Goal: Task Accomplishment & Management: Manage account settings

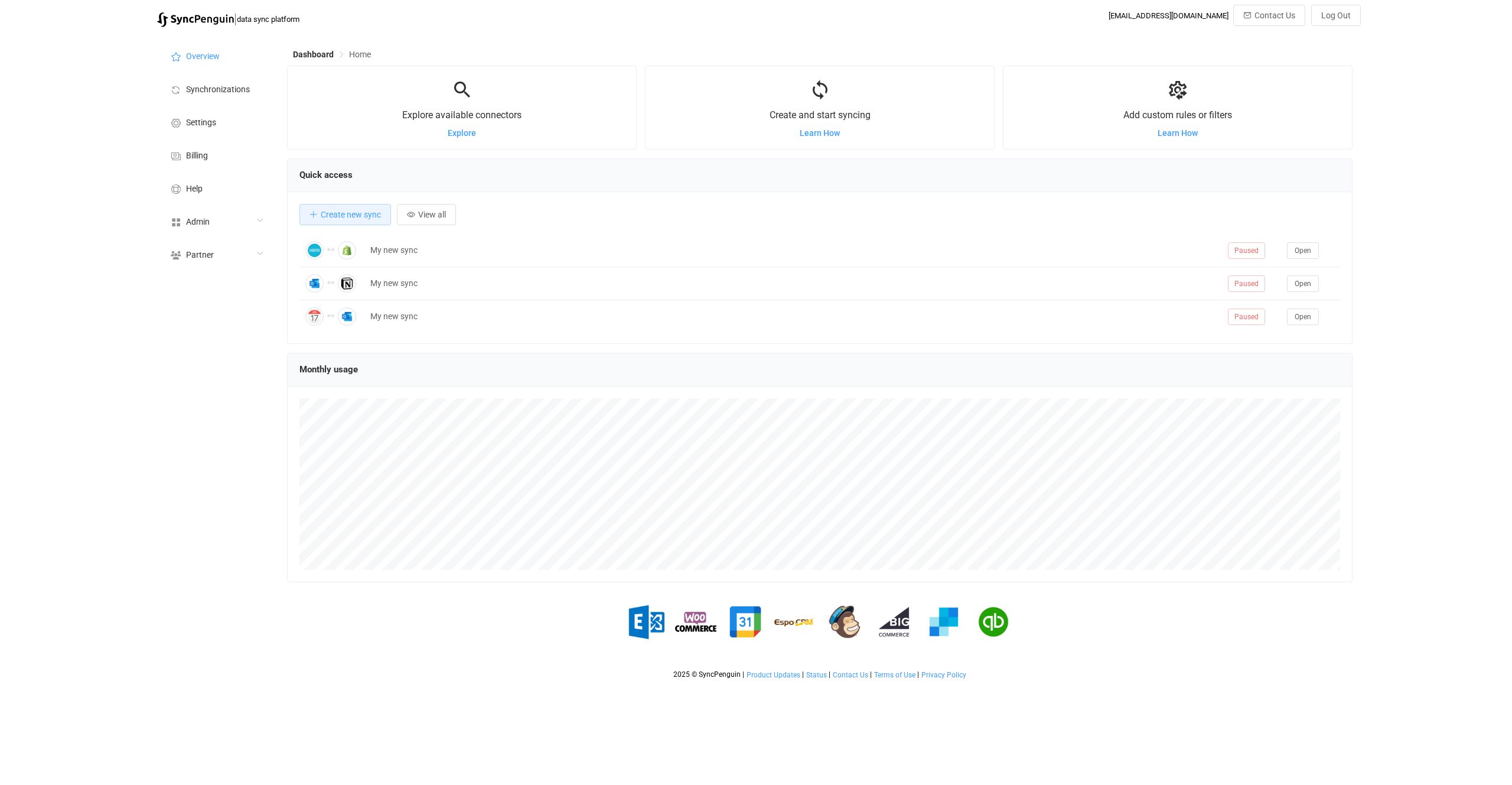
scroll to position [229, 1065]
click at [218, 229] on div "Admin" at bounding box center [216, 221] width 118 height 33
click at [215, 338] on li "Users" at bounding box center [216, 341] width 118 height 30
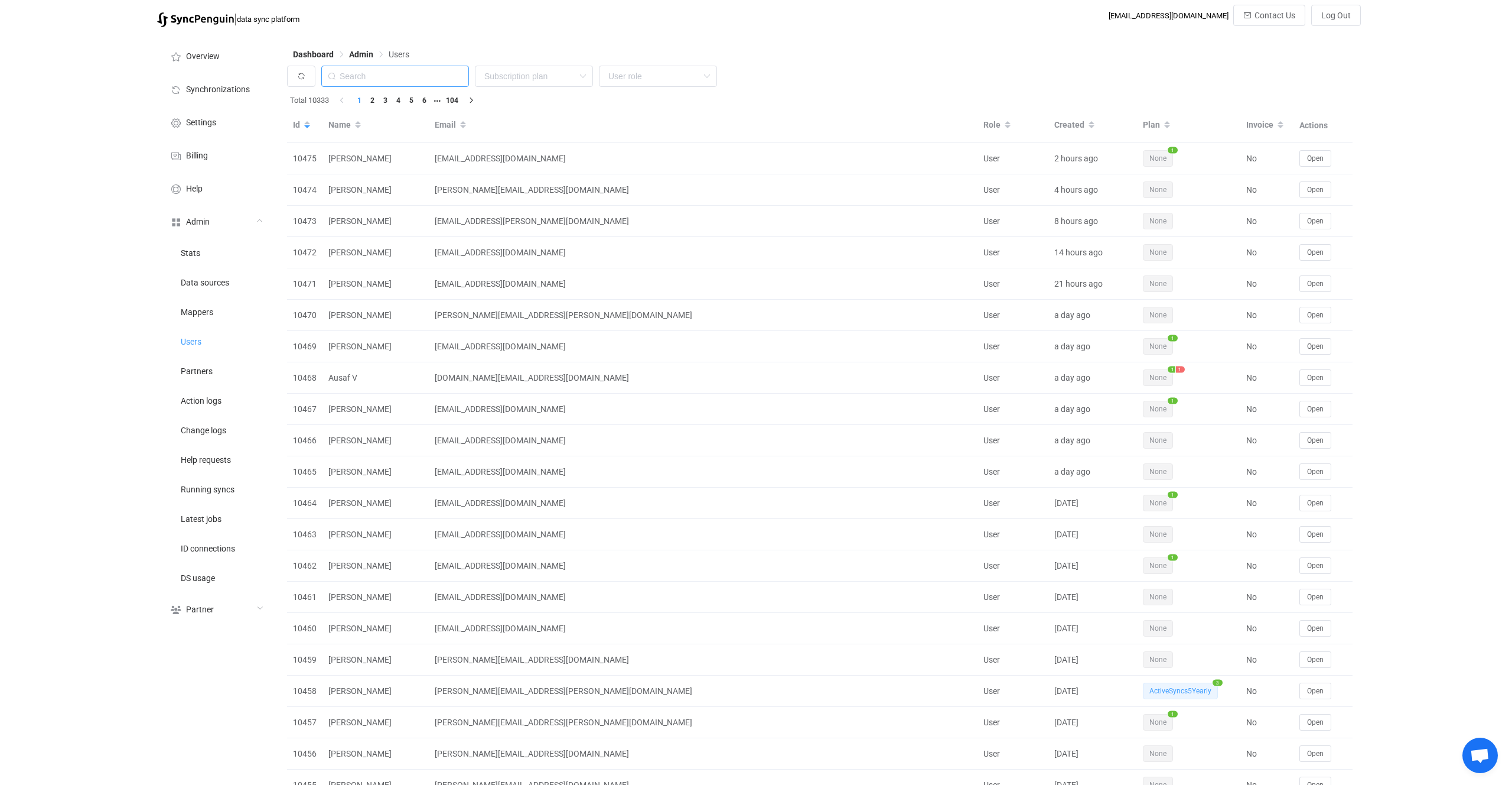
click at [425, 78] on input "text" at bounding box center [395, 75] width 148 height 21
paste input "[EMAIL_ADDRESS][DOMAIN_NAME]"
type input "[EMAIL_ADDRESS][DOMAIN_NAME]"
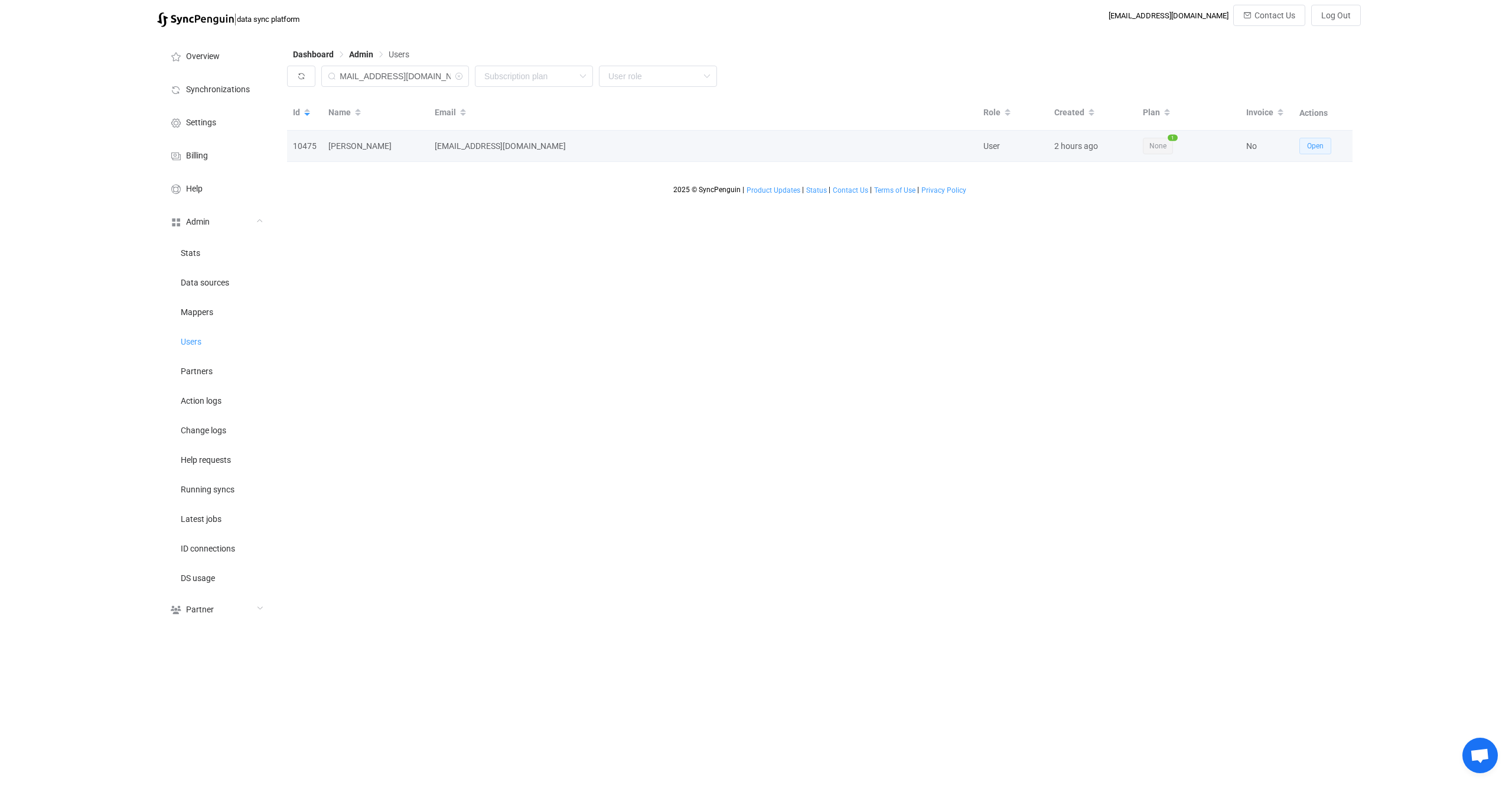
click at [1317, 149] on span "Open" at bounding box center [1315, 145] width 17 height 8
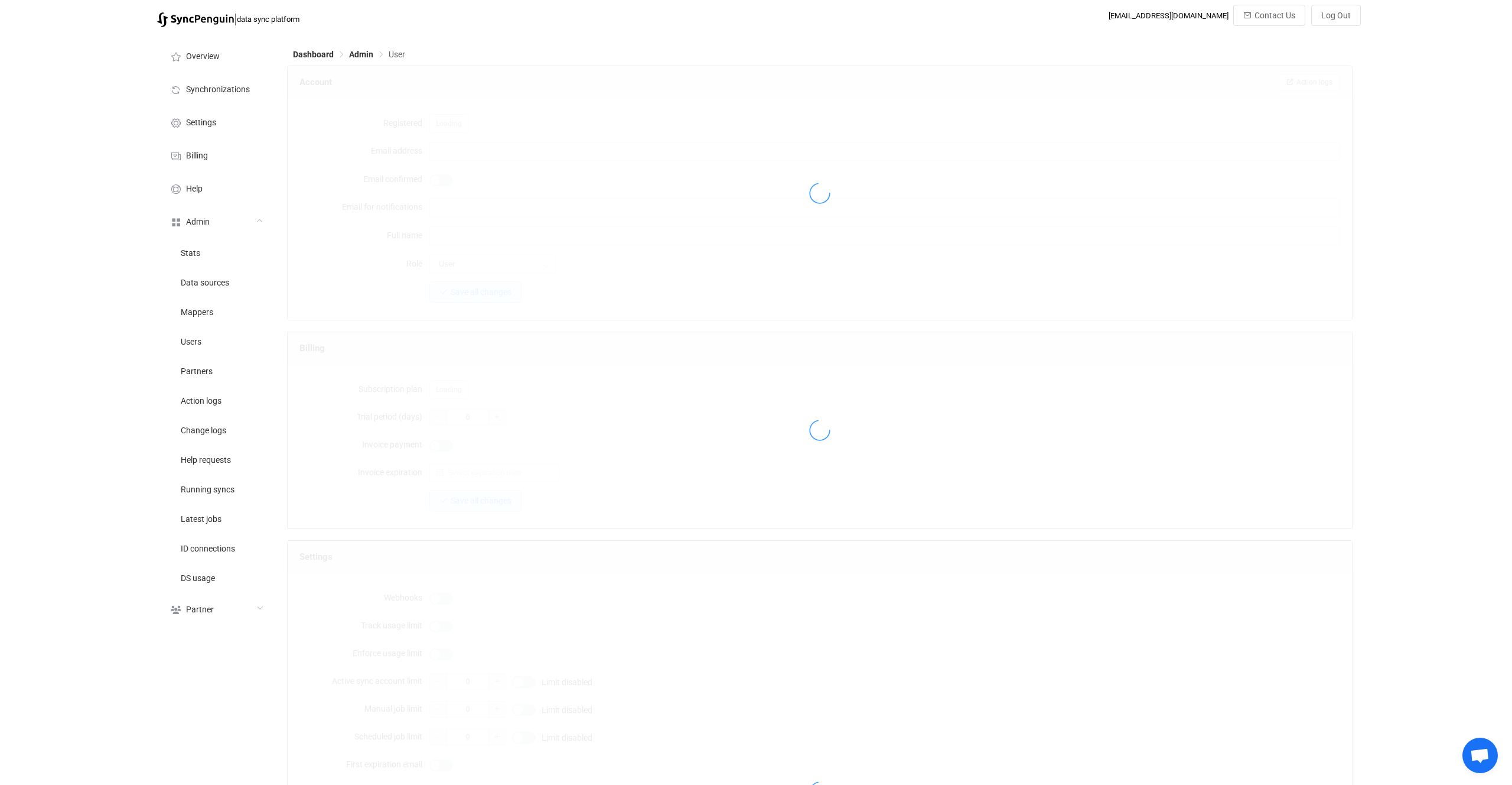
type input "[EMAIL_ADDRESS][DOMAIN_NAME]"
type input "[PERSON_NAME]"
type input "14"
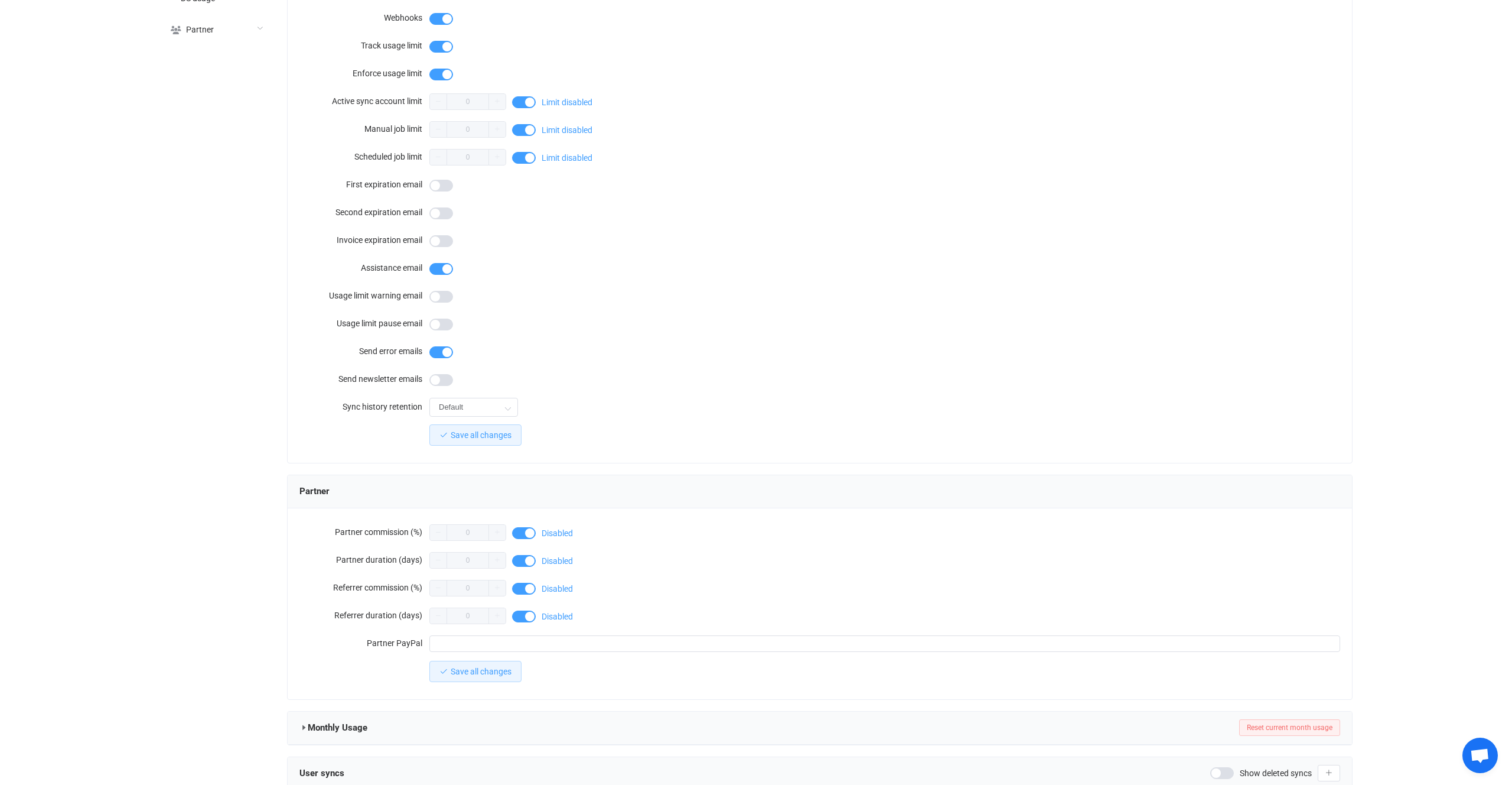
scroll to position [714, 0]
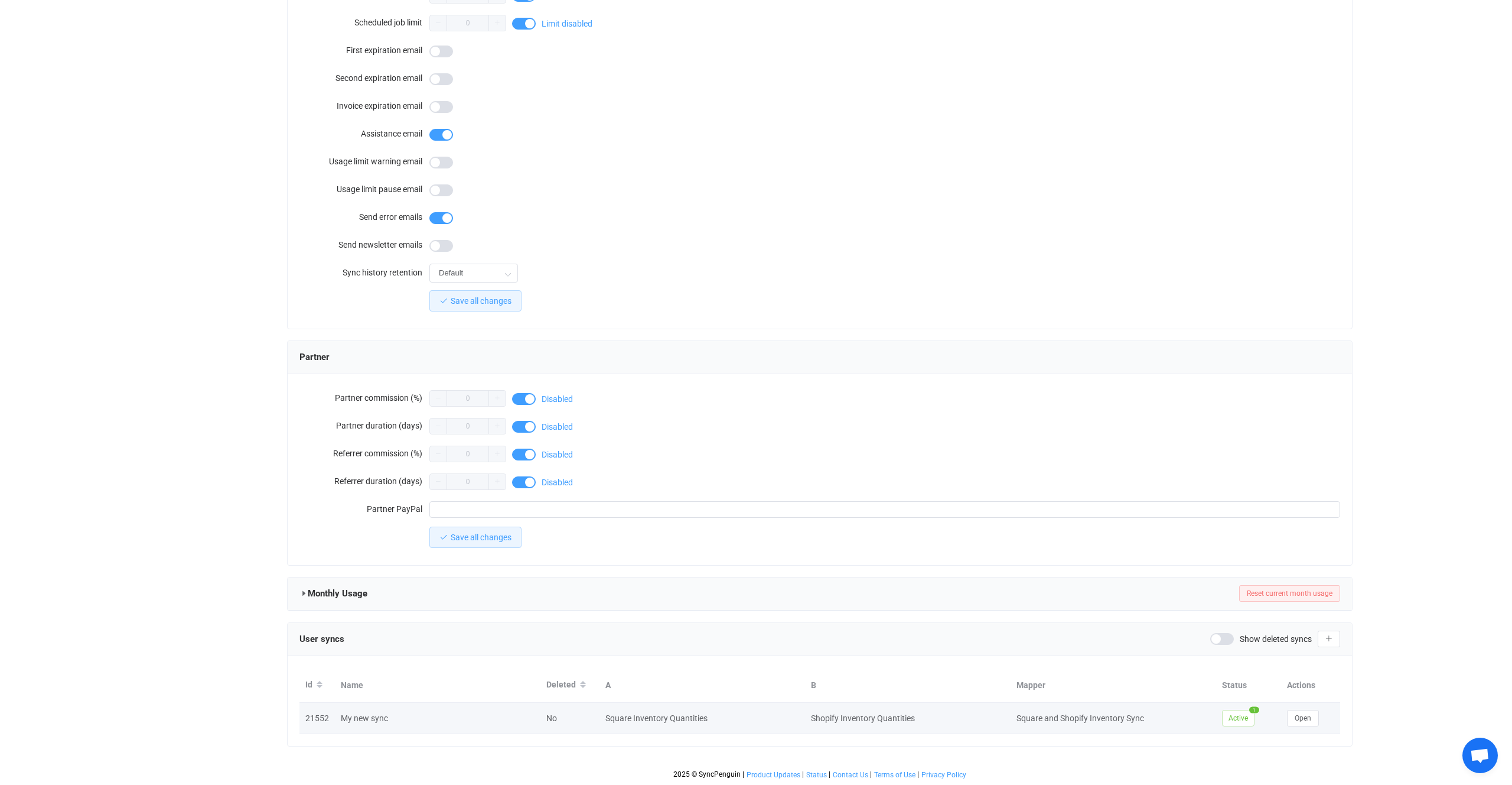
click at [1303, 708] on td "Open" at bounding box center [1310, 718] width 59 height 31
click at [1305, 711] on button "Open" at bounding box center [1303, 718] width 32 height 17
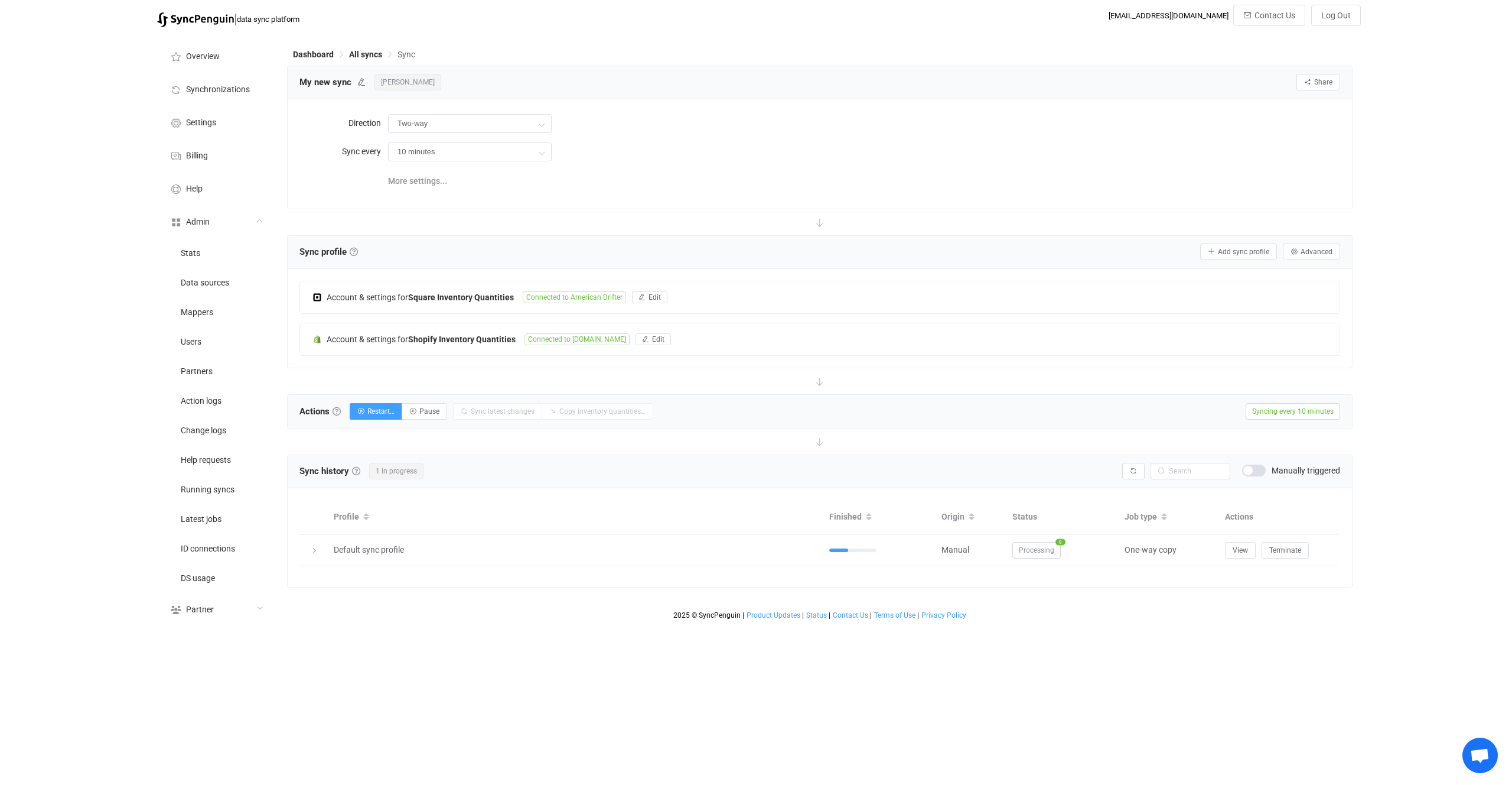
click at [390, 81] on span "[PERSON_NAME]" at bounding box center [408, 82] width 67 height 17
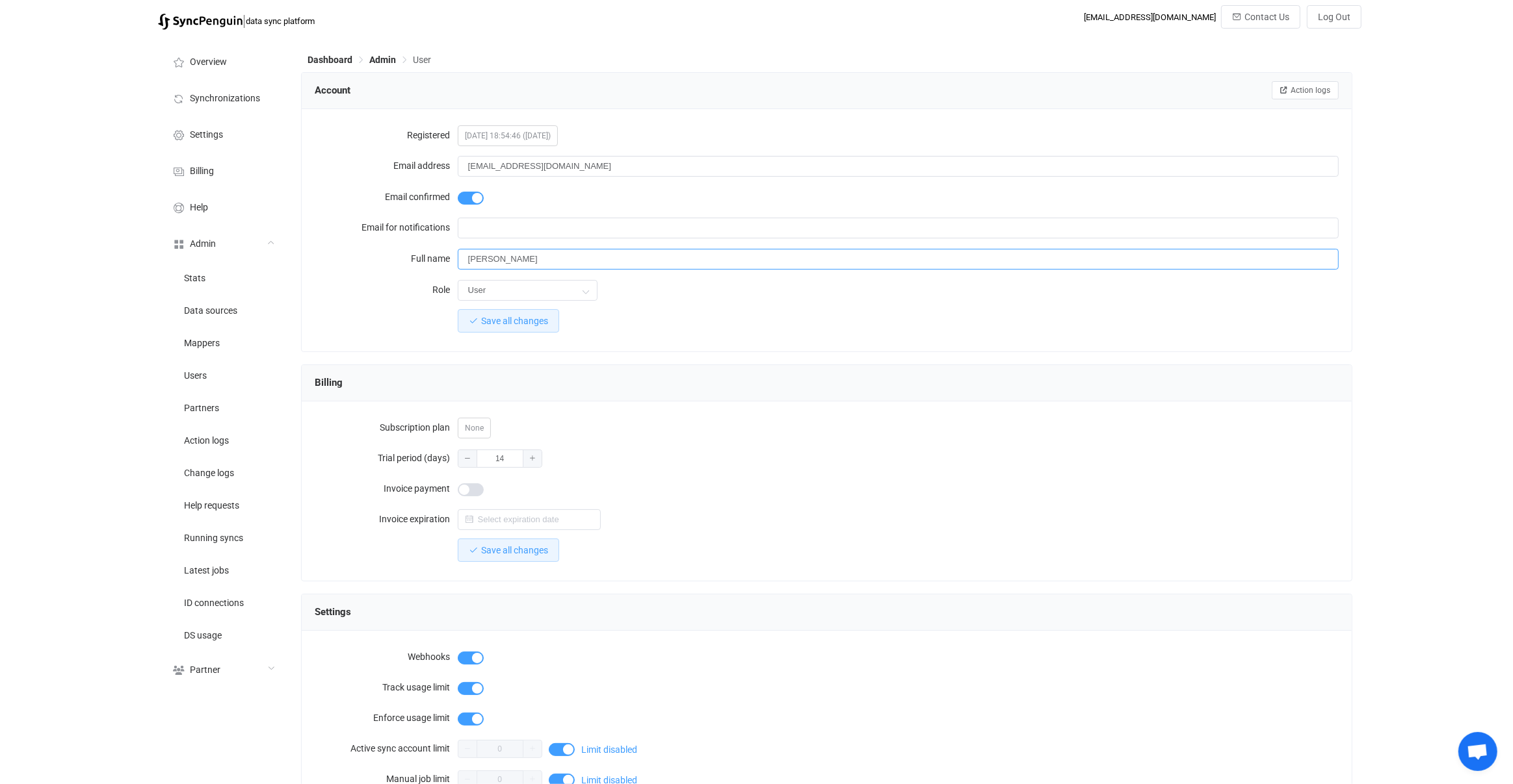
click at [478, 253] on input "[PERSON_NAME]" at bounding box center [898, 259] width 882 height 21
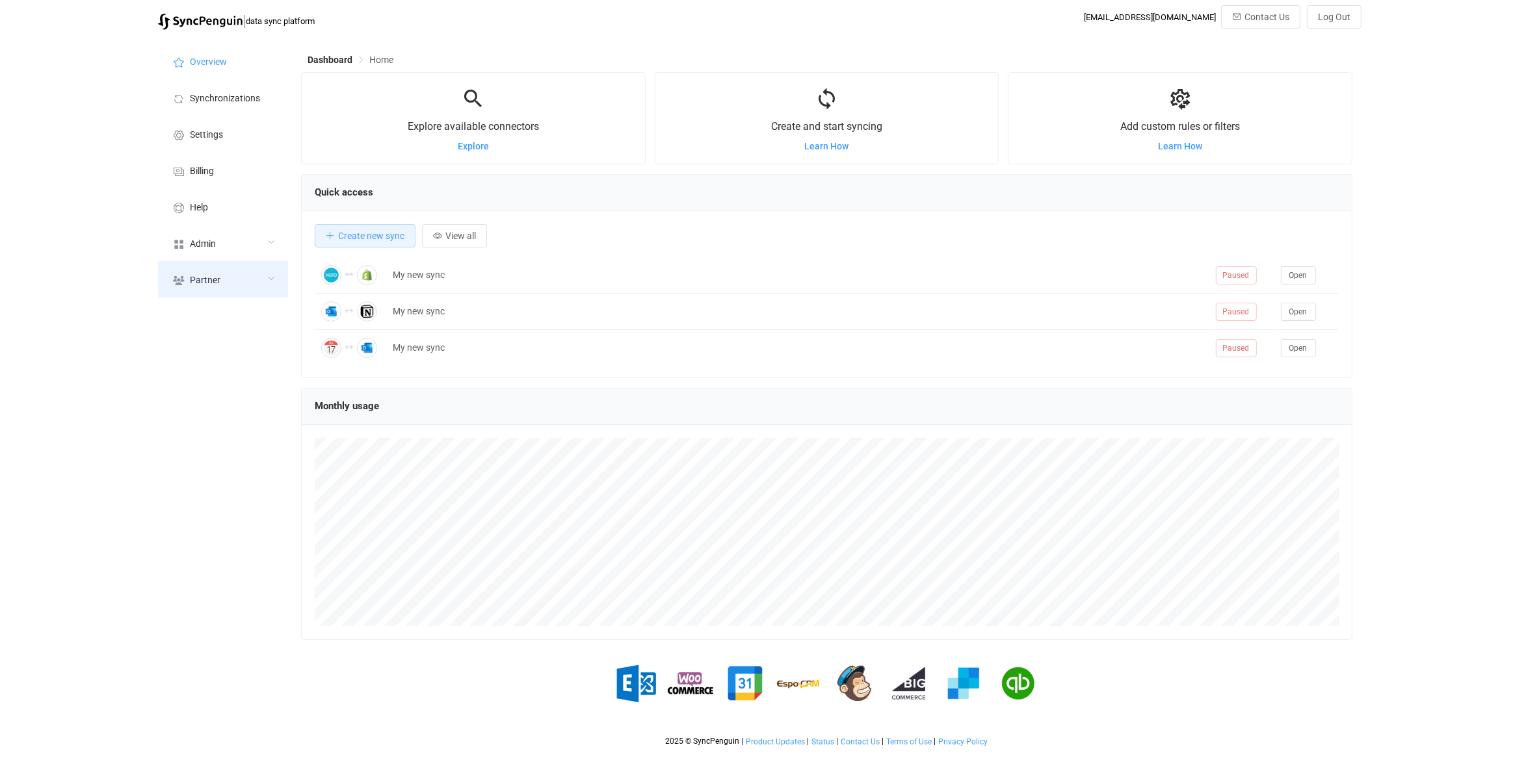
scroll to position [251, 1051]
click at [263, 254] on div "Admin" at bounding box center [223, 243] width 130 height 37
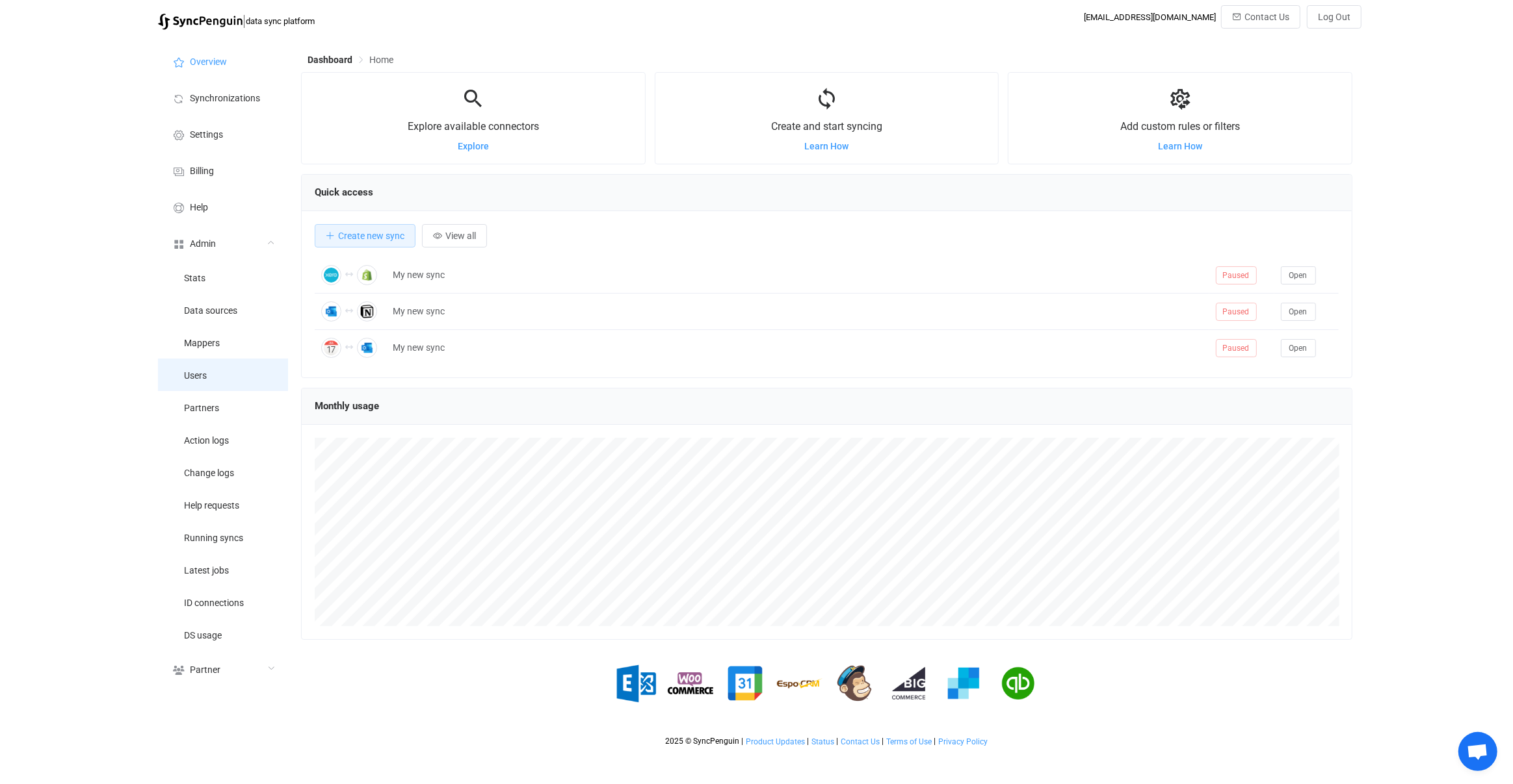
click at [247, 383] on li "Users" at bounding box center [223, 375] width 130 height 33
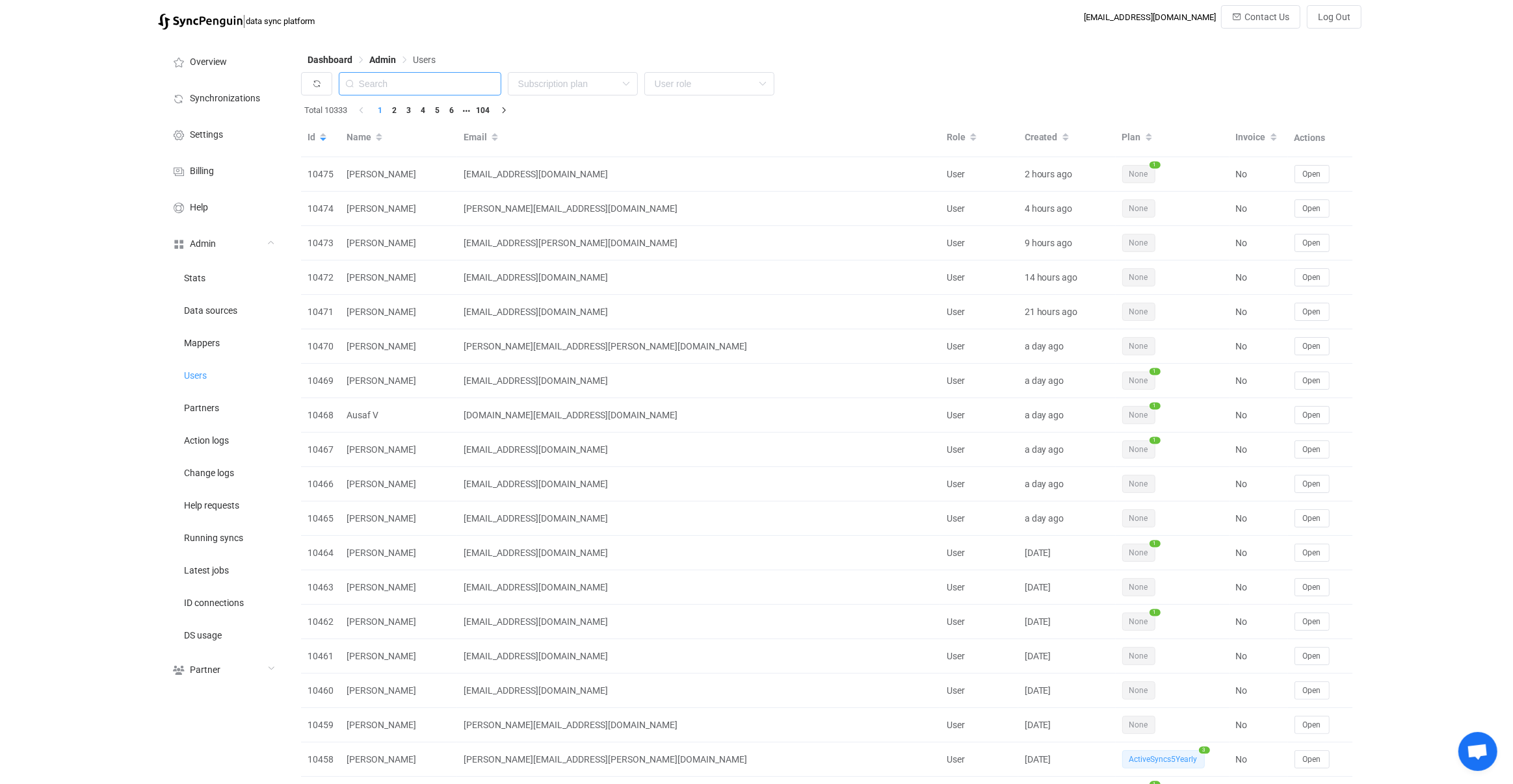
click at [429, 86] on input "text" at bounding box center [420, 83] width 163 height 23
paste input "vinnie.verwegen@vandoren.nl"
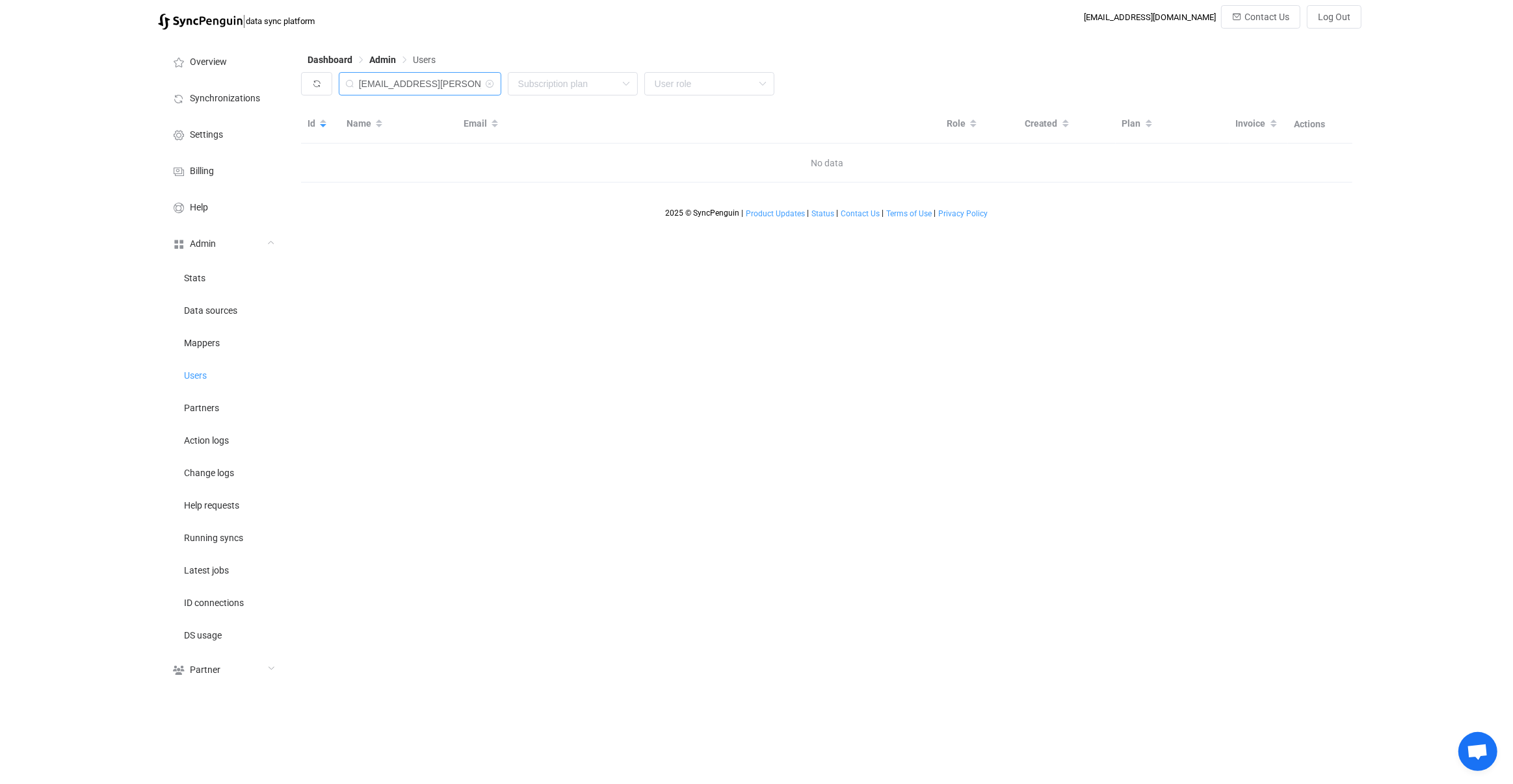
drag, startPoint x: 435, startPoint y: 84, endPoint x: 289, endPoint y: 85, distance: 146.0
click at [284, 86] on div "Overview Synchronizations Settings Billing Help Admin Stats Data sources Mapper…" at bounding box center [756, 365] width 1211 height 657
type input "vandoren.nl"
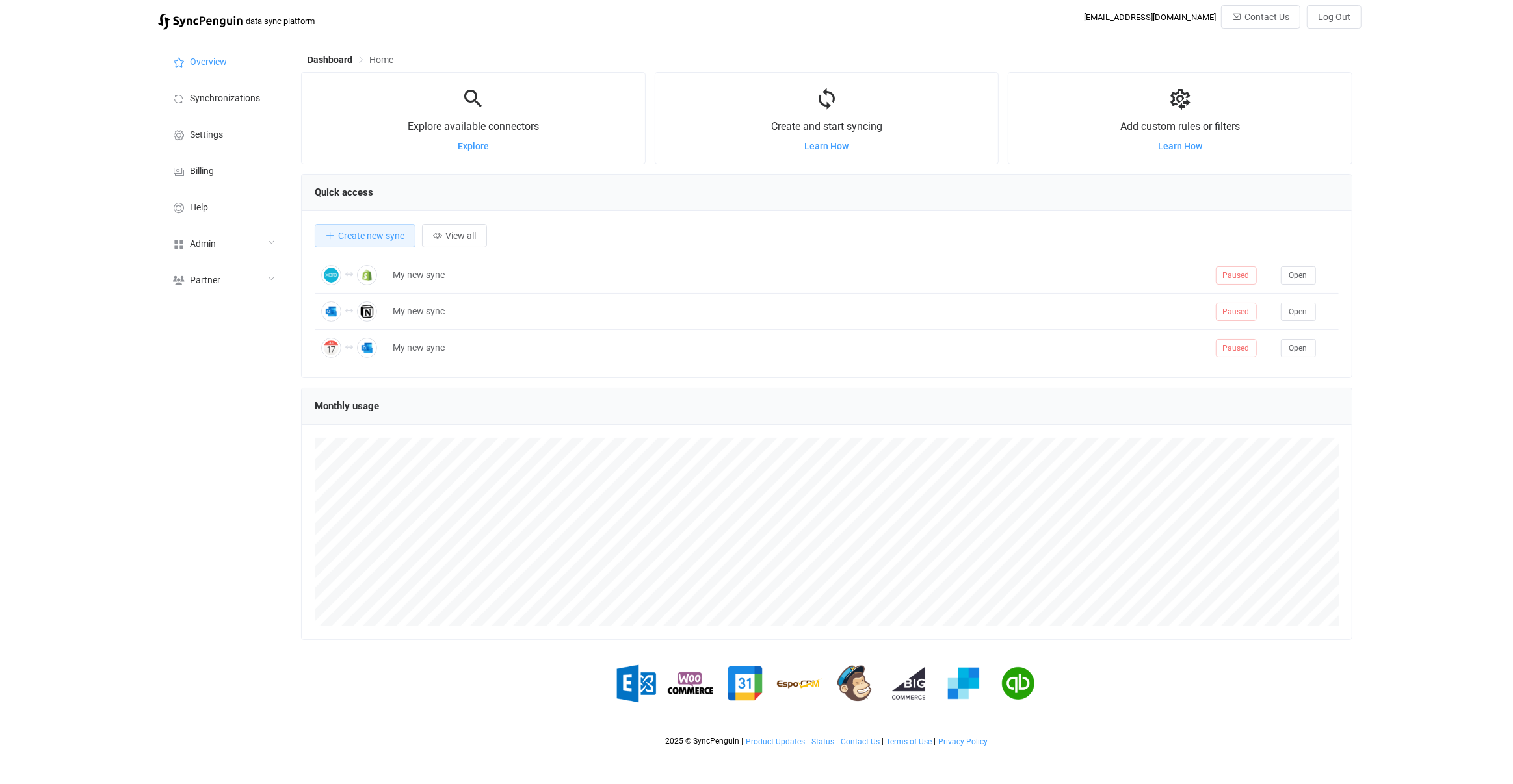
scroll to position [251, 1051]
click at [228, 88] on li "Synchronizations" at bounding box center [223, 97] width 130 height 37
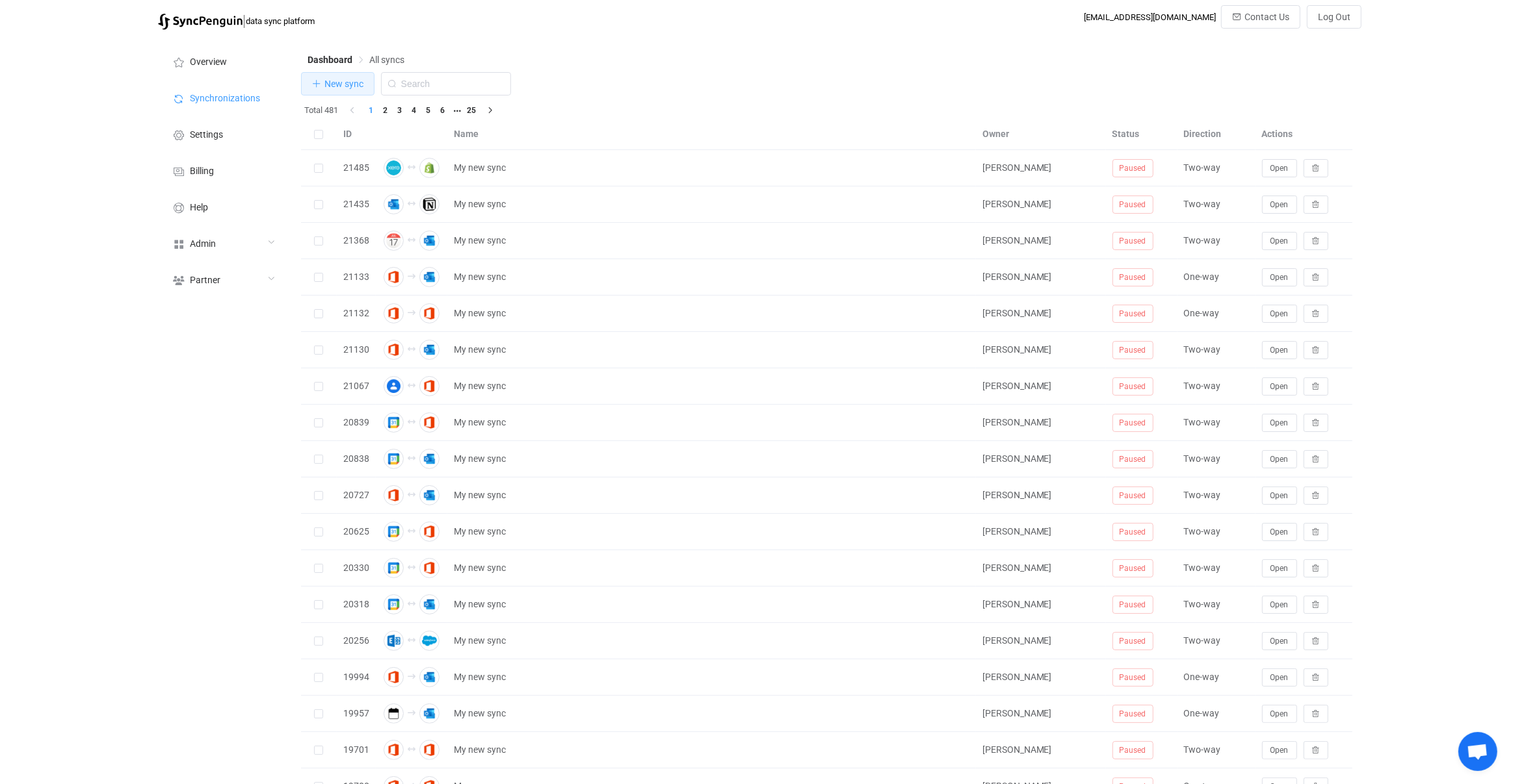
click at [357, 89] on button "New sync" at bounding box center [338, 83] width 73 height 23
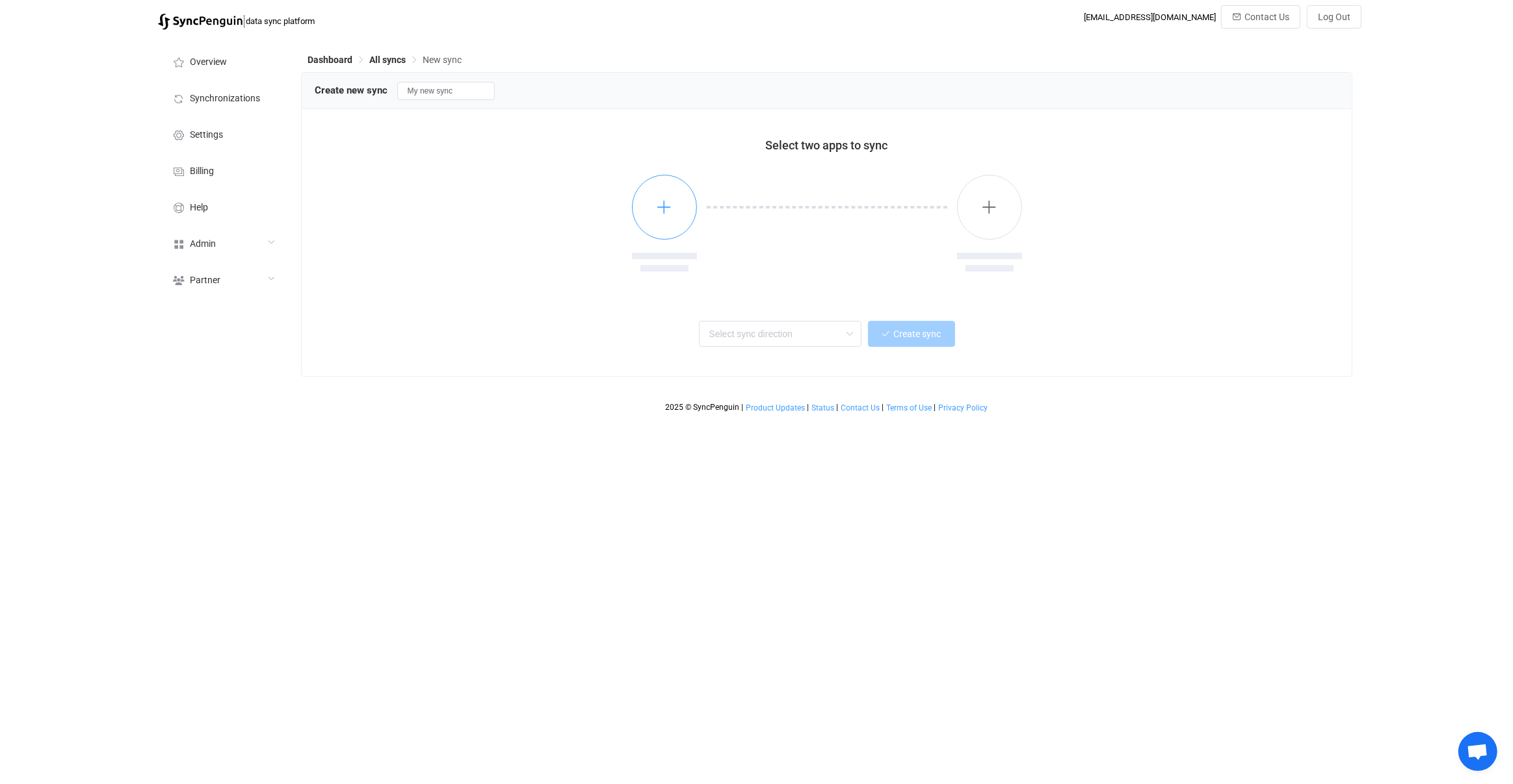
click at [693, 202] on button "button" at bounding box center [664, 207] width 65 height 65
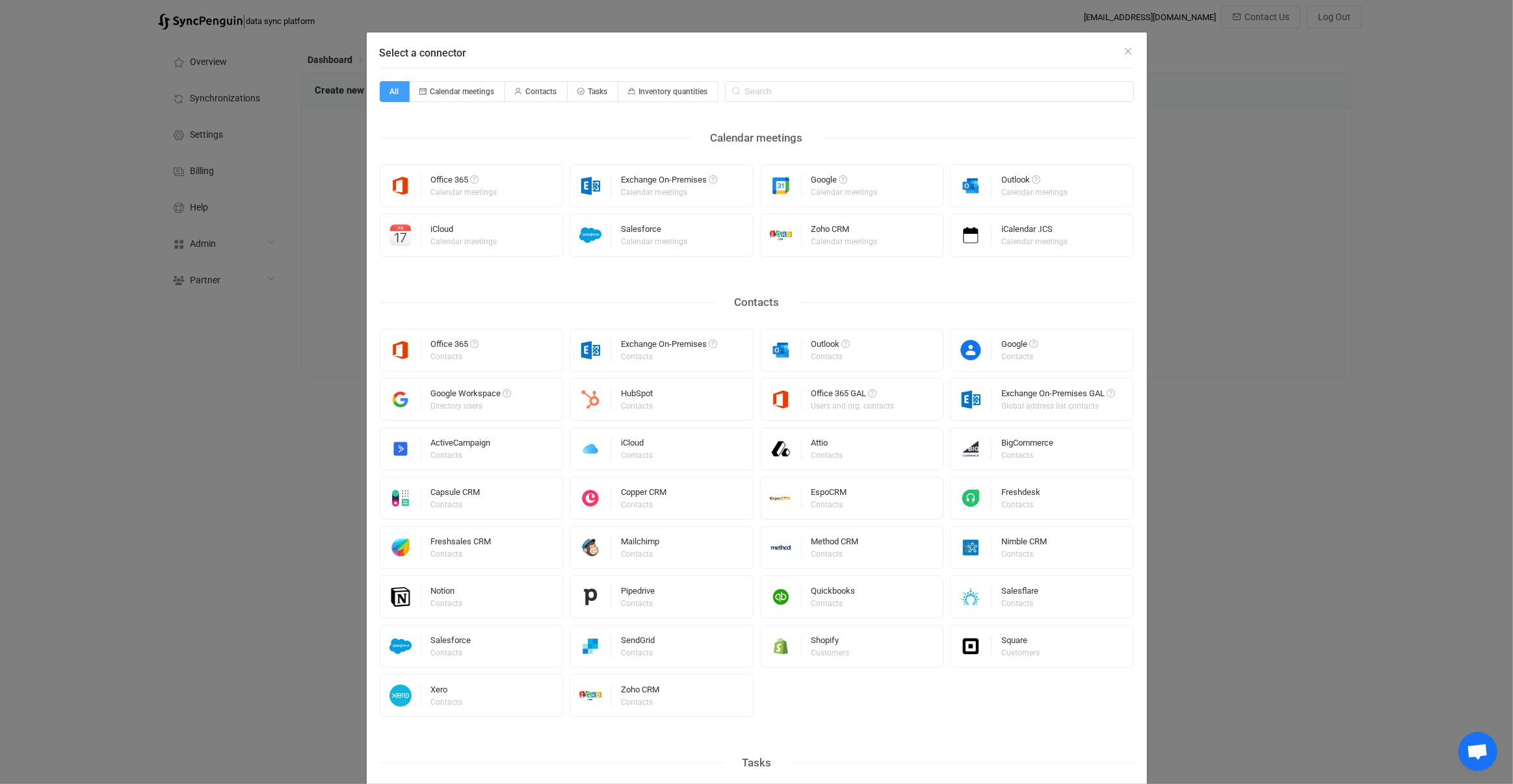
click at [675, 207] on div "Office 365 Calendar meetings Exchange On-Premises Calendar meetings Google Cale…" at bounding box center [756, 211] width 754 height 93
click at [803, 411] on div "Office 365 GAL Users and org. contacts" at bounding box center [851, 400] width 184 height 43
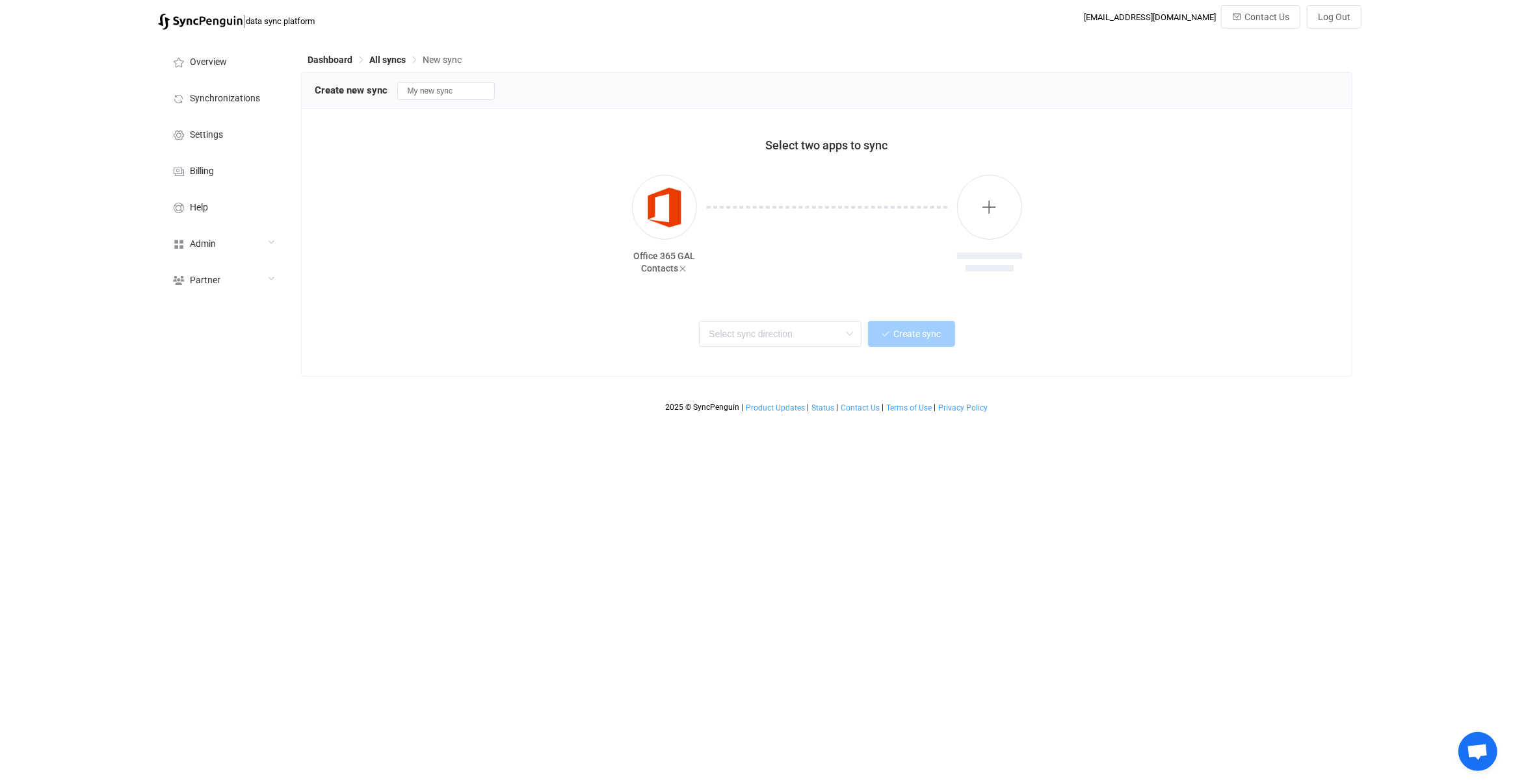
click at [1029, 189] on div "Office 365 GAL Contacts" at bounding box center [827, 225] width 1025 height 133
click at [1005, 202] on button "button" at bounding box center [989, 207] width 65 height 65
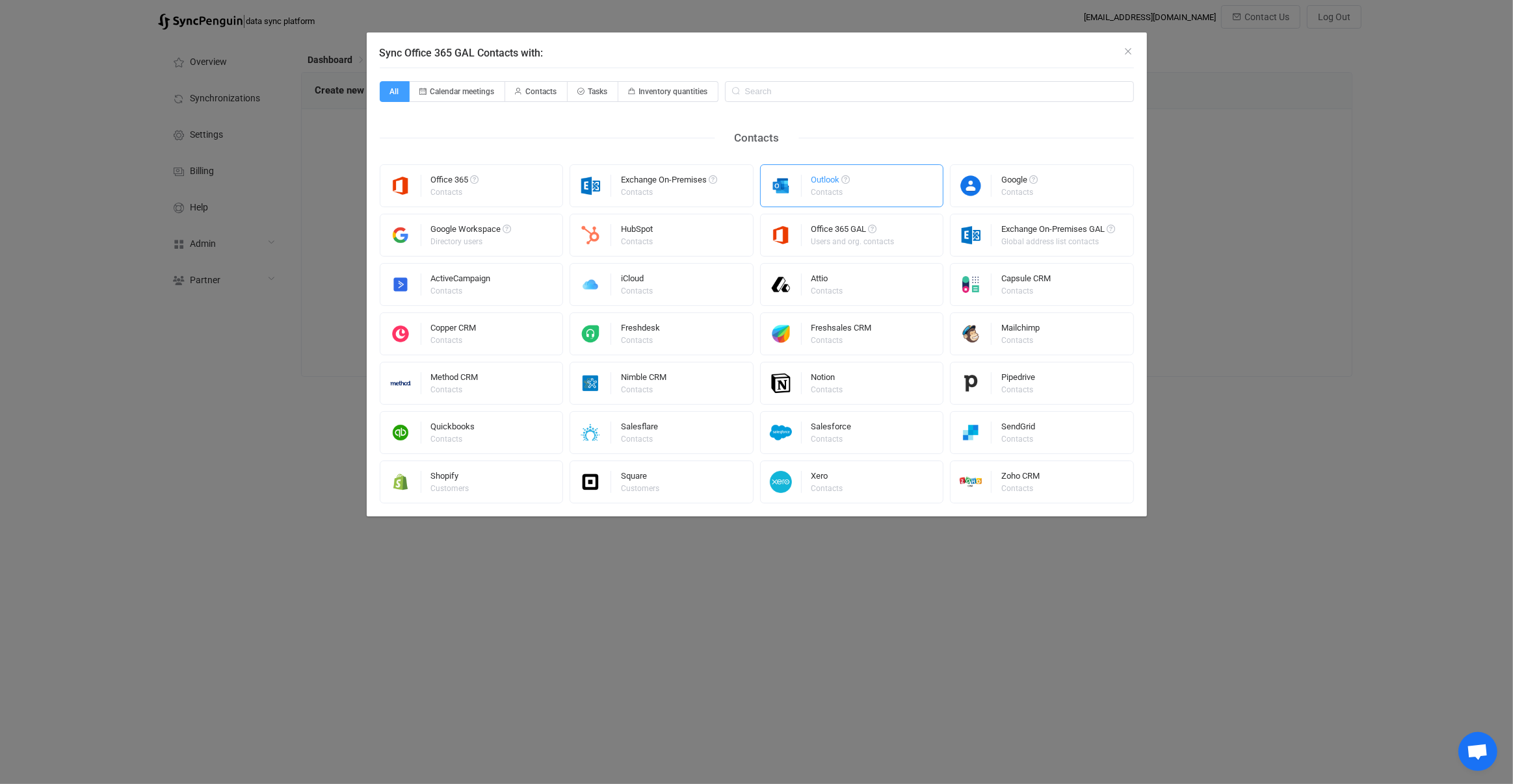
click at [871, 187] on div "Outlook Contacts" at bounding box center [851, 186] width 184 height 43
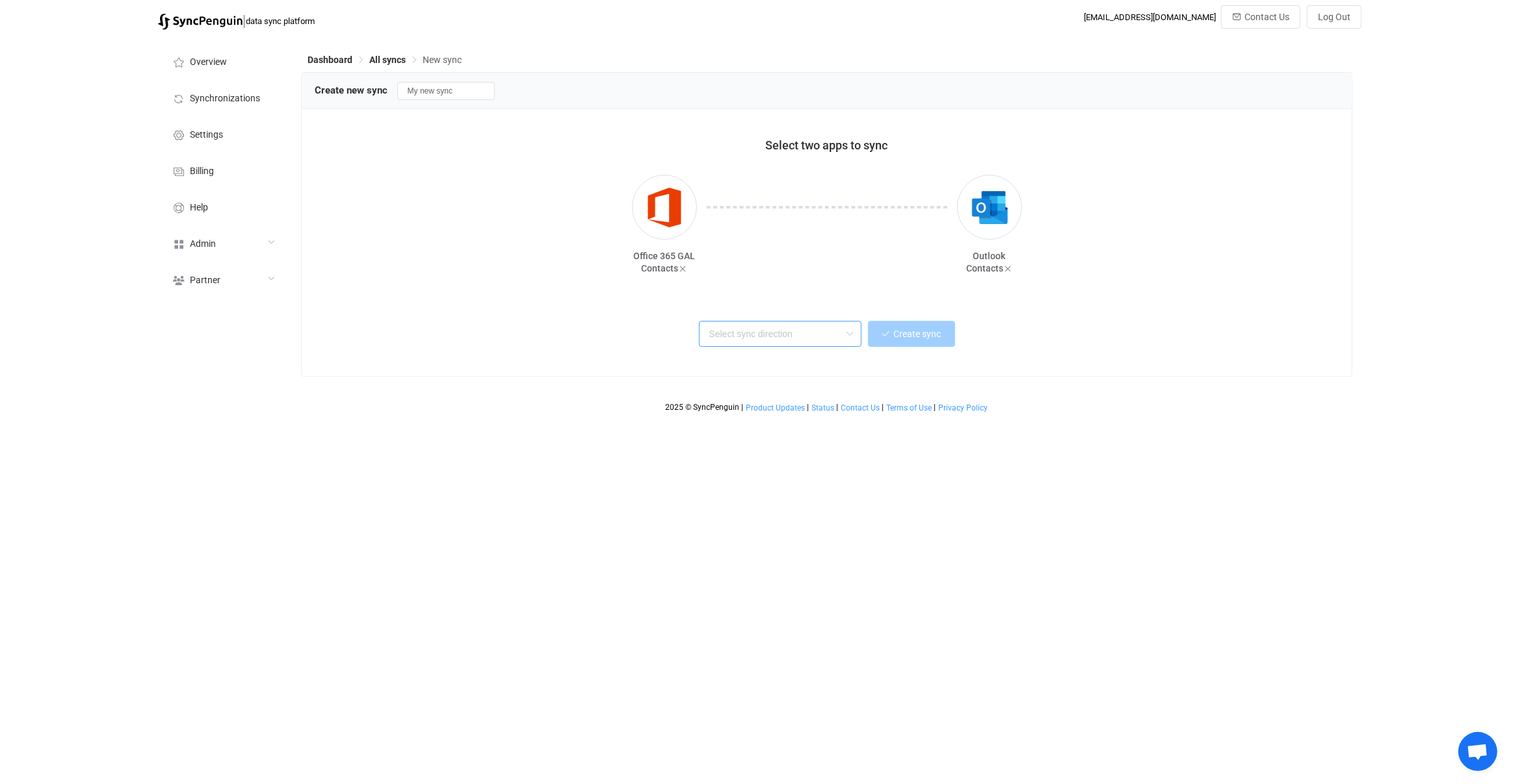
drag, startPoint x: 747, startPoint y: 323, endPoint x: 747, endPoint y: 339, distance: 16.0
click at [747, 340] on input "text" at bounding box center [780, 333] width 163 height 26
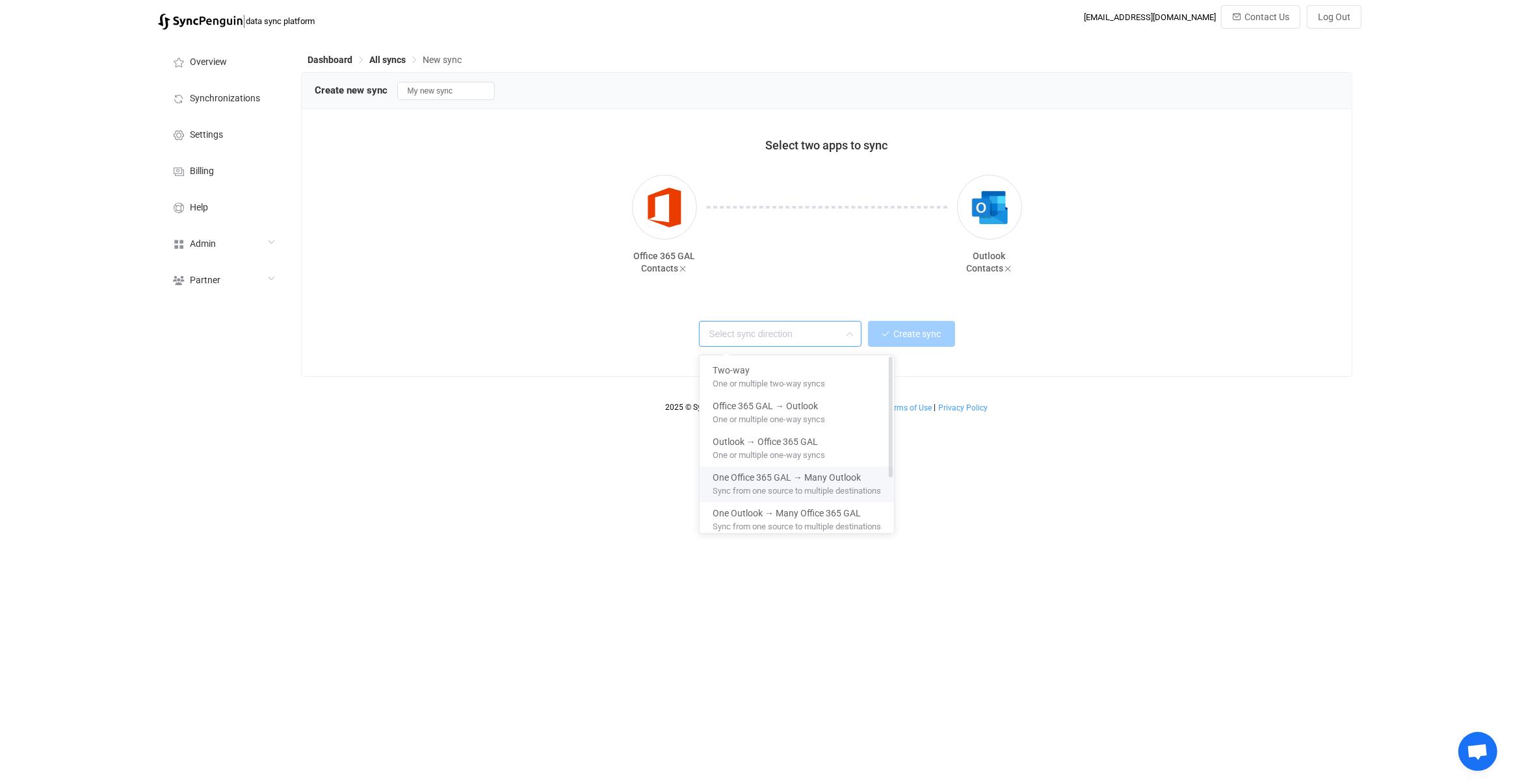
click at [795, 490] on span "Sync from one source to multiple destinations" at bounding box center [796, 489] width 168 height 14
type input "One Office 365 GAL → Many Outlook"
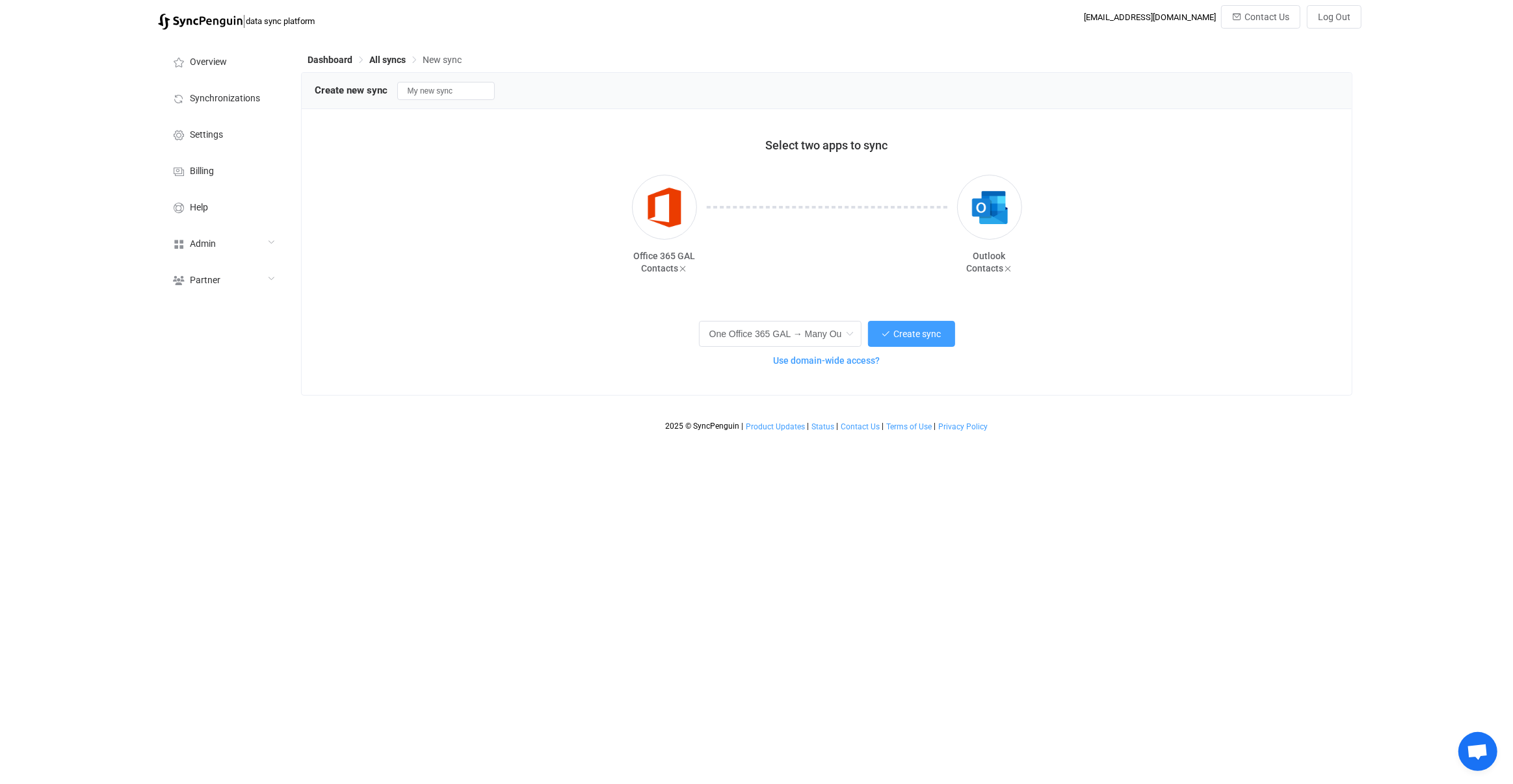
click at [792, 360] on span "Use domain-wide access?" at bounding box center [827, 360] width 107 height 10
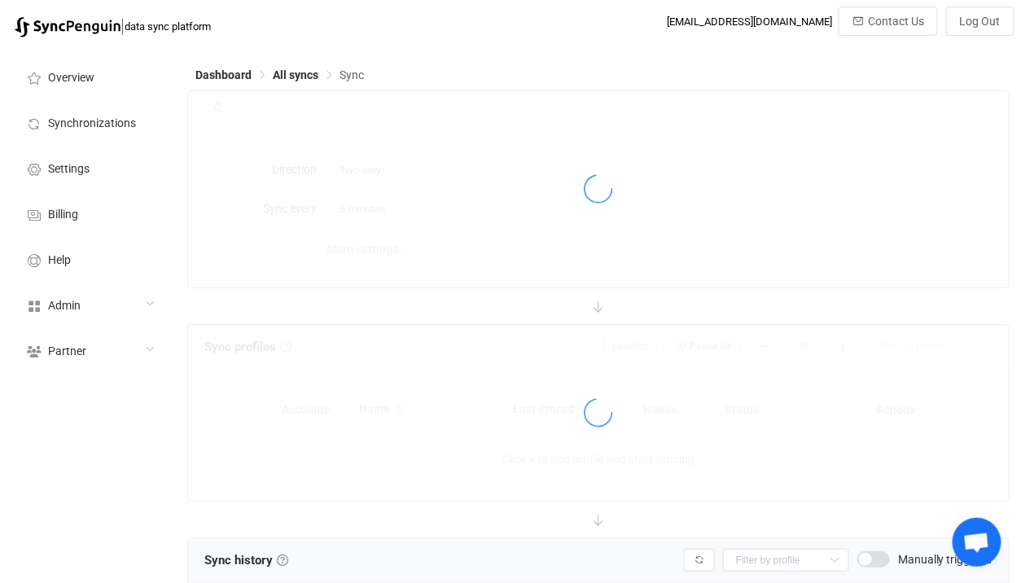
click at [291, 71] on span "All syncs" at bounding box center [296, 74] width 46 height 13
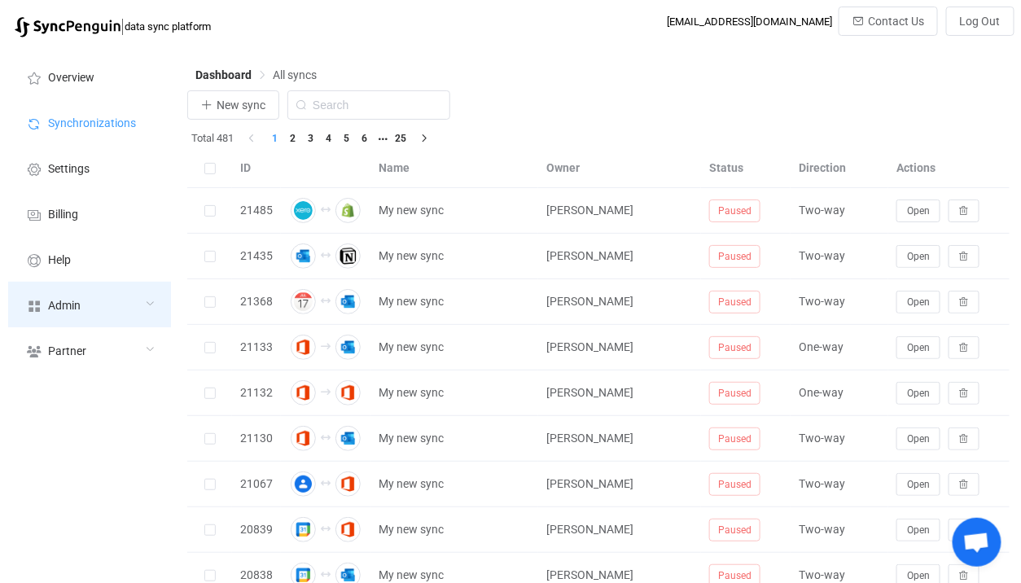
click at [128, 318] on div "Admin" at bounding box center [89, 305] width 163 height 46
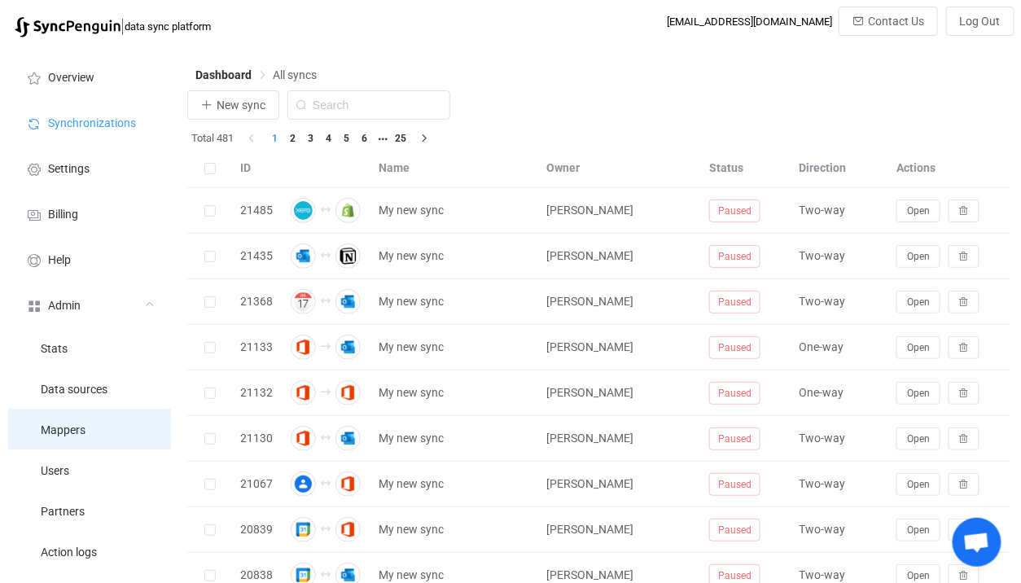
click at [99, 433] on li "Mappers" at bounding box center [89, 429] width 163 height 41
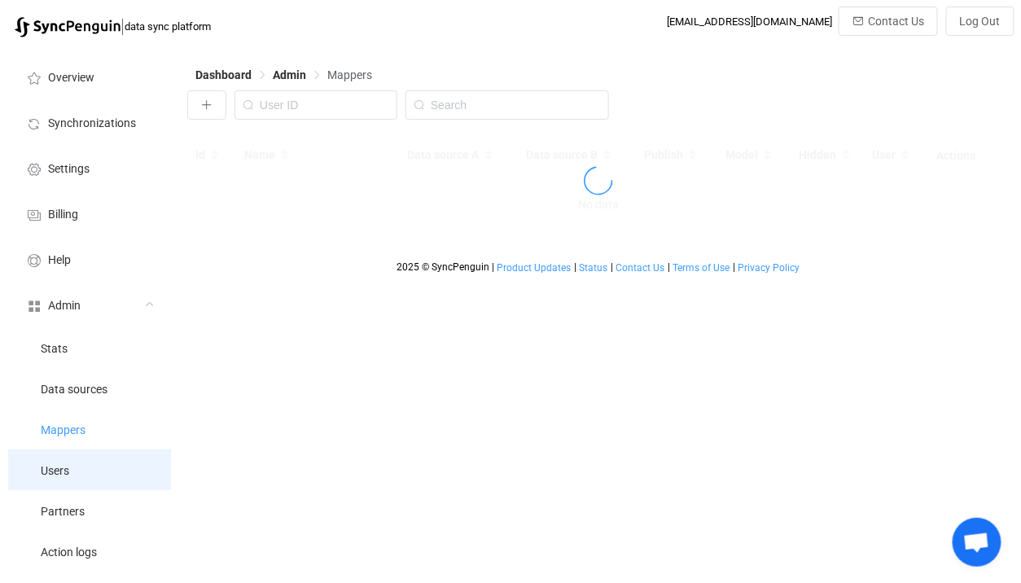
click at [96, 467] on li "Users" at bounding box center [89, 470] width 163 height 41
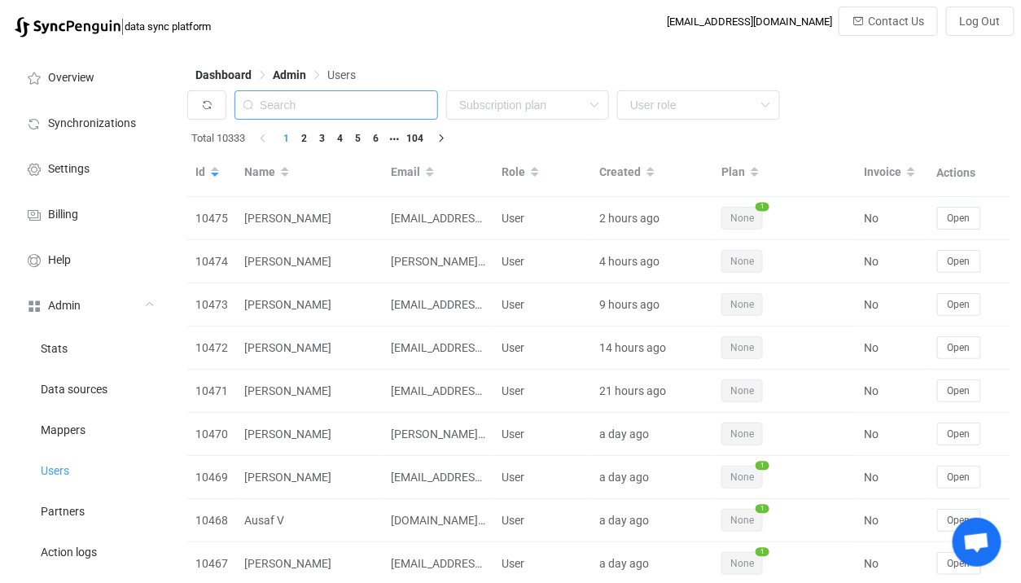
click at [358, 97] on input "text" at bounding box center [337, 104] width 204 height 29
paste input "dan@cognitivechange.org"
type input "dan@cognitivechange.org"
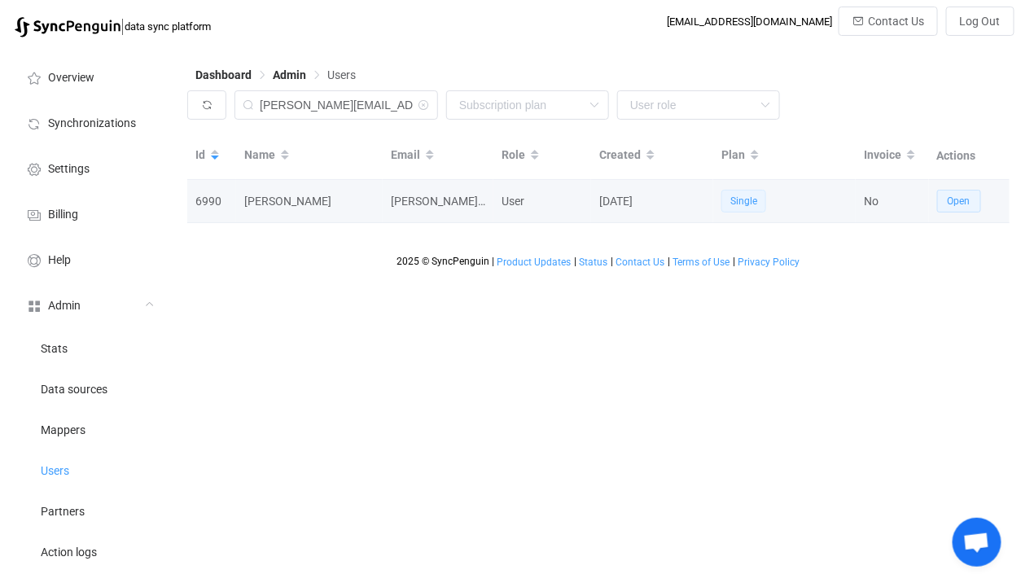
click at [964, 209] on button "Open" at bounding box center [960, 201] width 44 height 23
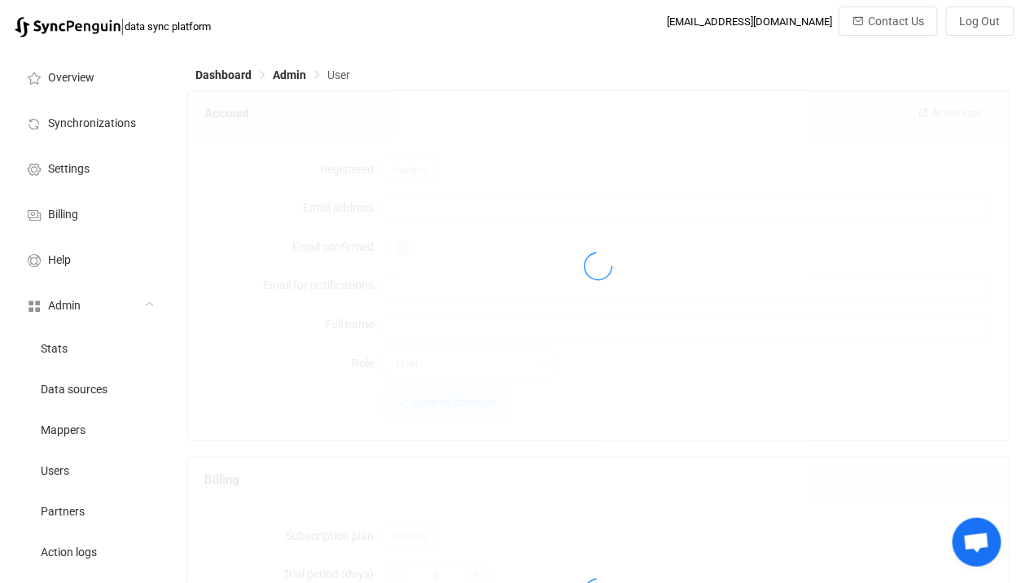
type input "dan@cognitivechange.org"
type input "Dan Linehan"
type input "14"
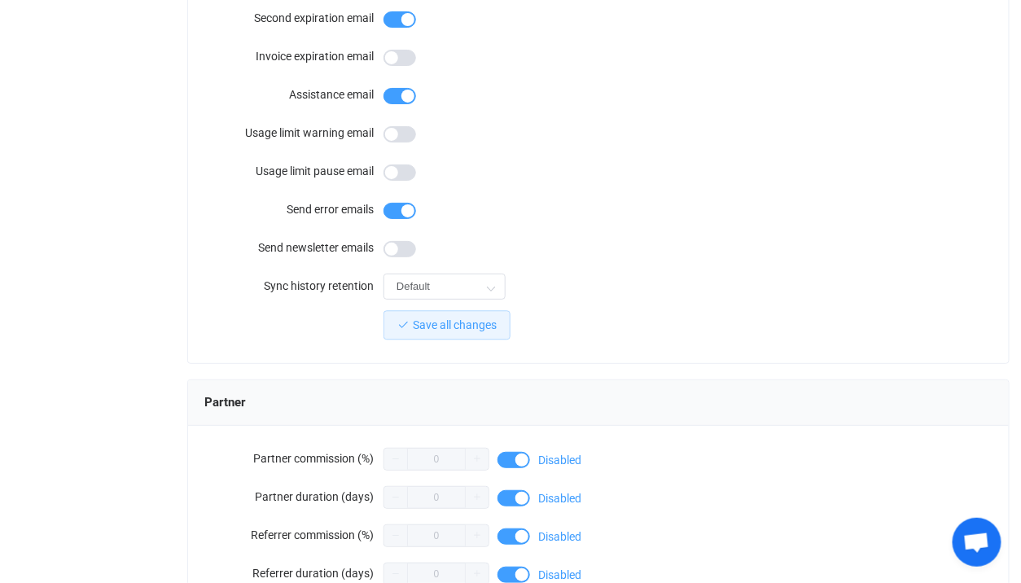
scroll to position [1562, 0]
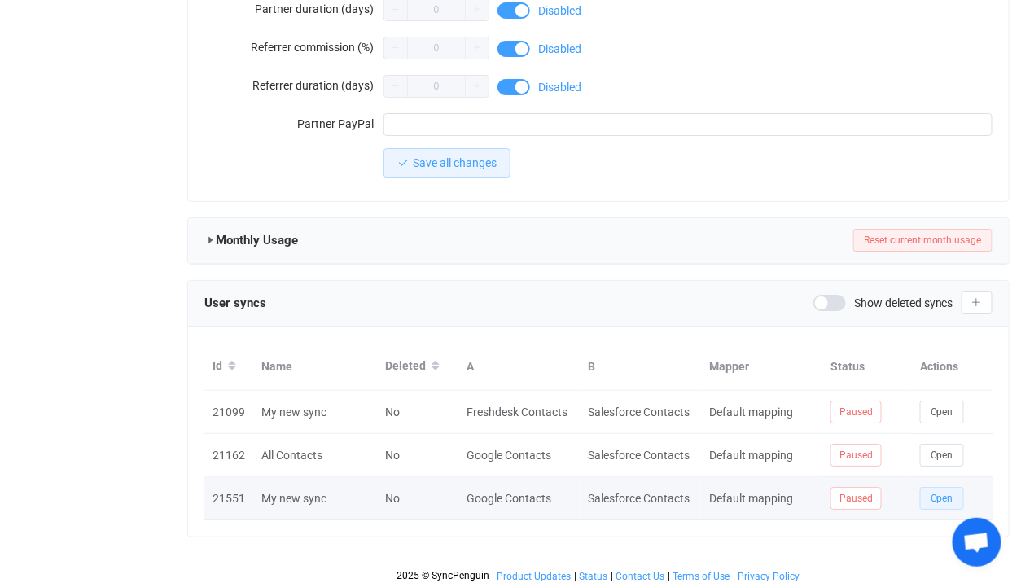
click at [947, 495] on span "Open" at bounding box center [942, 498] width 23 height 11
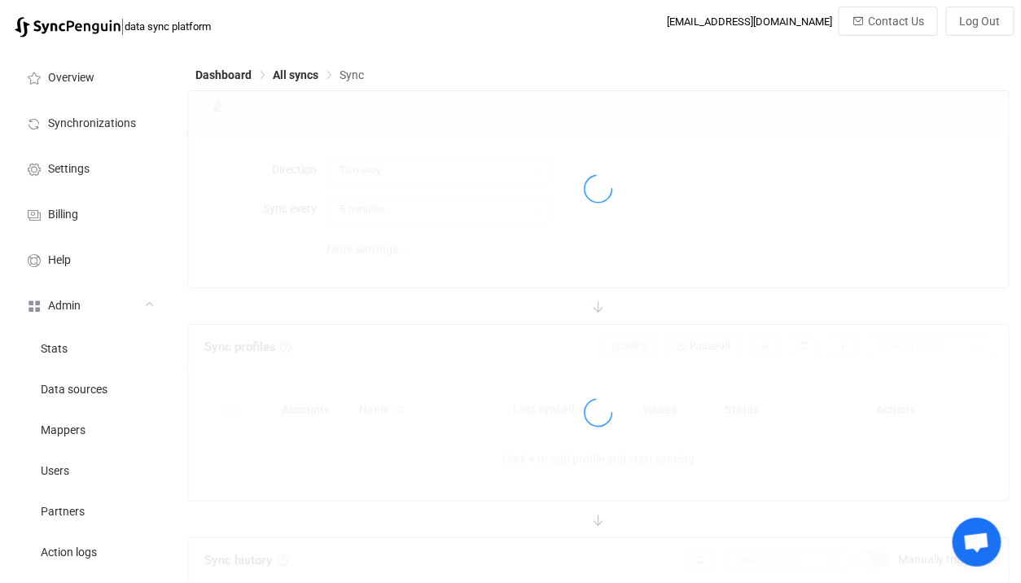
type input "Salesforce → Google"
type input "10 minutes"
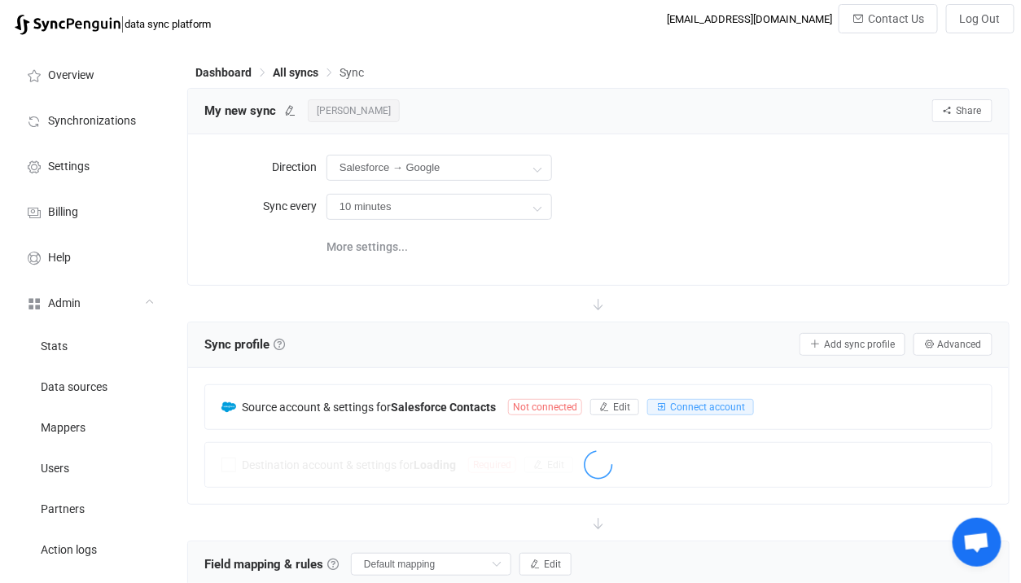
scroll to position [2, 0]
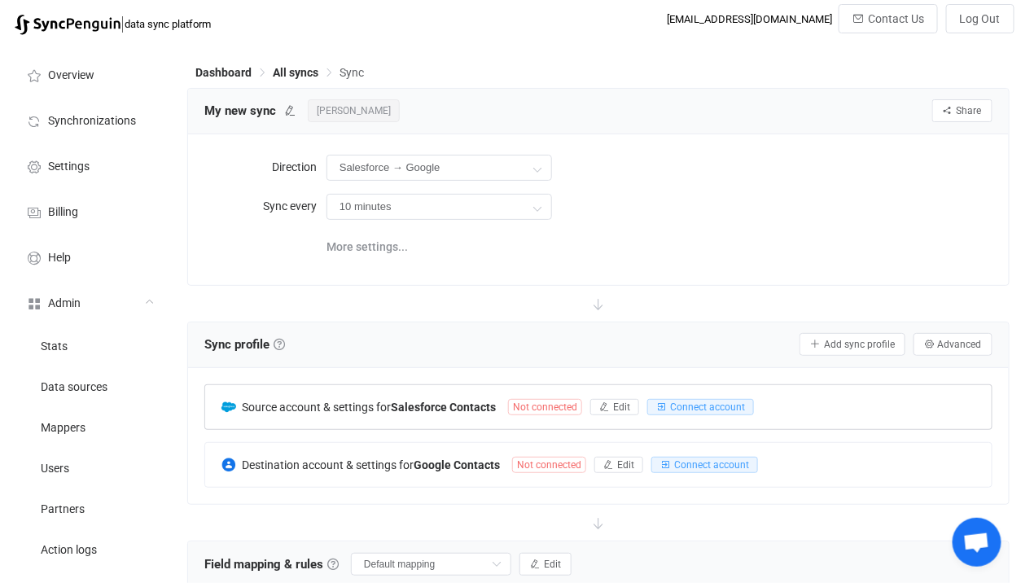
click at [477, 401] on b "Salesforce Contacts" at bounding box center [443, 407] width 105 height 13
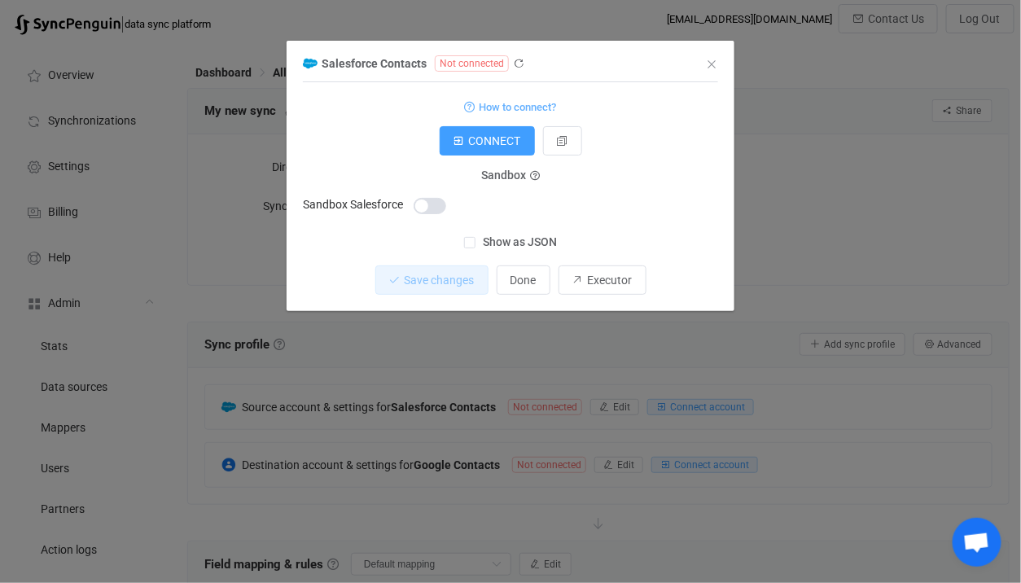
click at [366, 379] on div "Salesforce Contacts Not connected 1 {} {} Standard output: Output saved to the …" at bounding box center [510, 291] width 1021 height 583
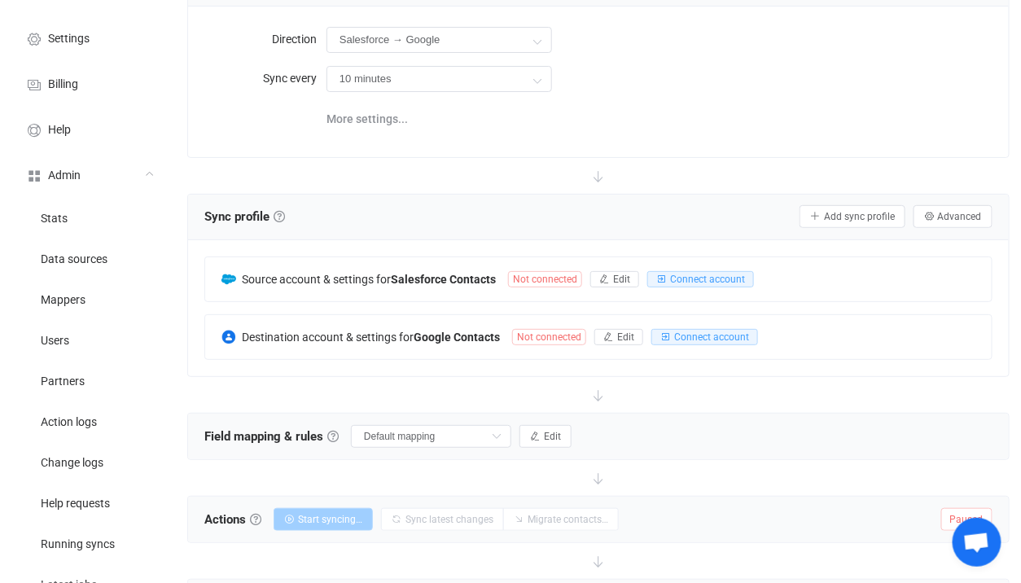
scroll to position [171, 0]
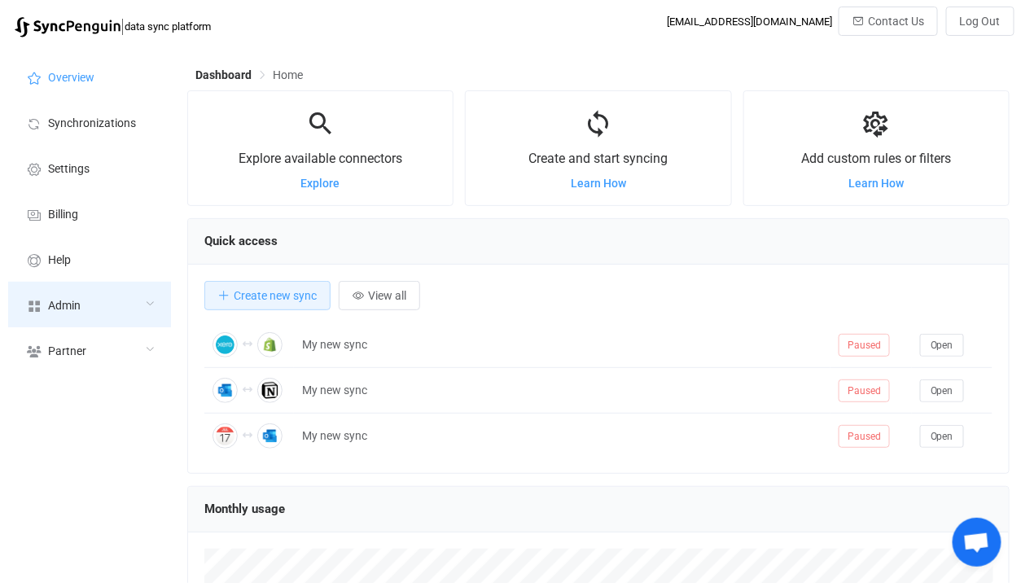
scroll to position [315, 823]
click at [51, 291] on div "Admin" at bounding box center [89, 305] width 163 height 46
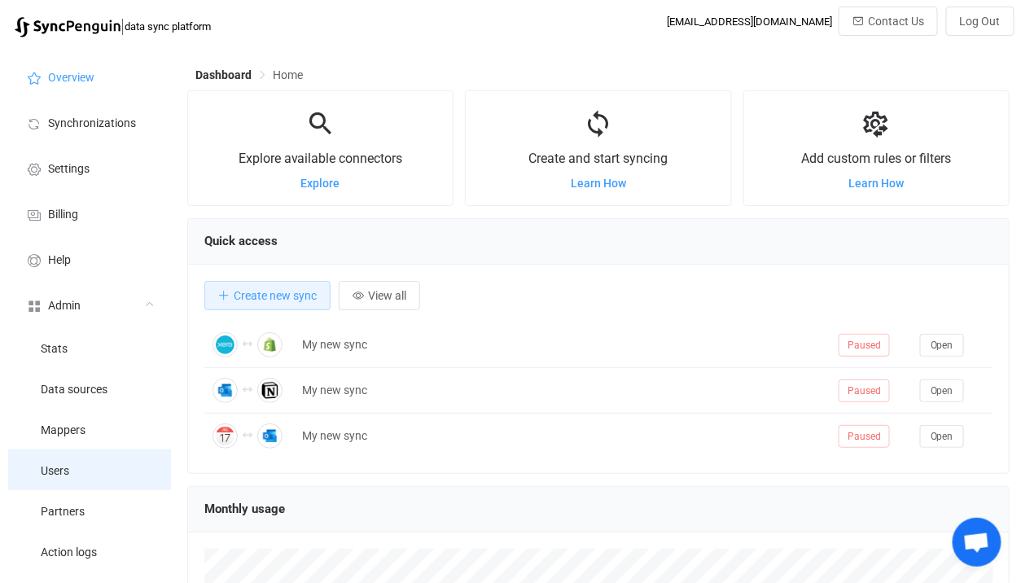
click at [130, 451] on li "Users" at bounding box center [89, 470] width 163 height 41
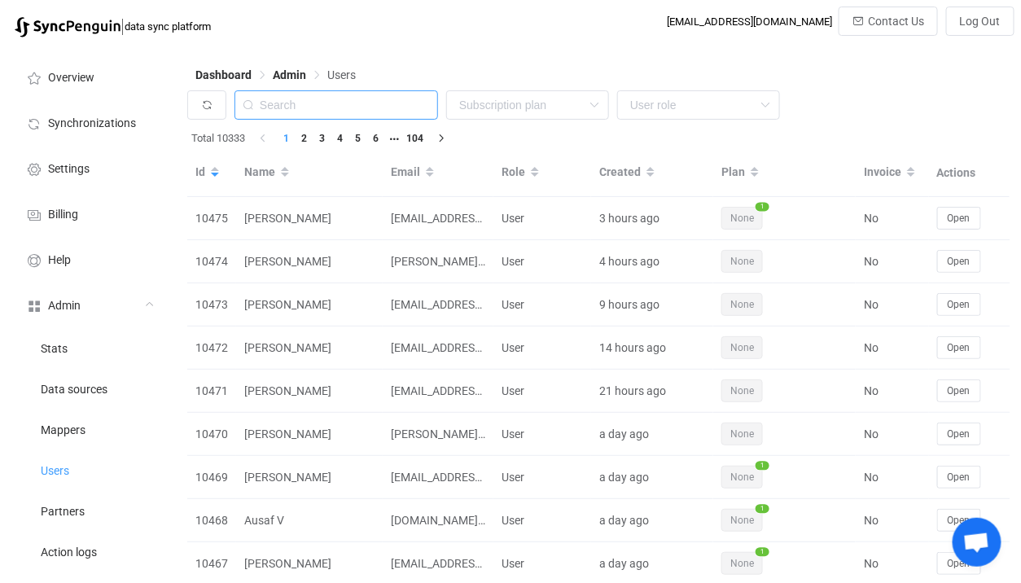
click at [338, 104] on input "text" at bounding box center [337, 104] width 204 height 29
paste input "[EMAIL_ADDRESS][DOMAIN_NAME]"
type input "[EMAIL_ADDRESS][DOMAIN_NAME]"
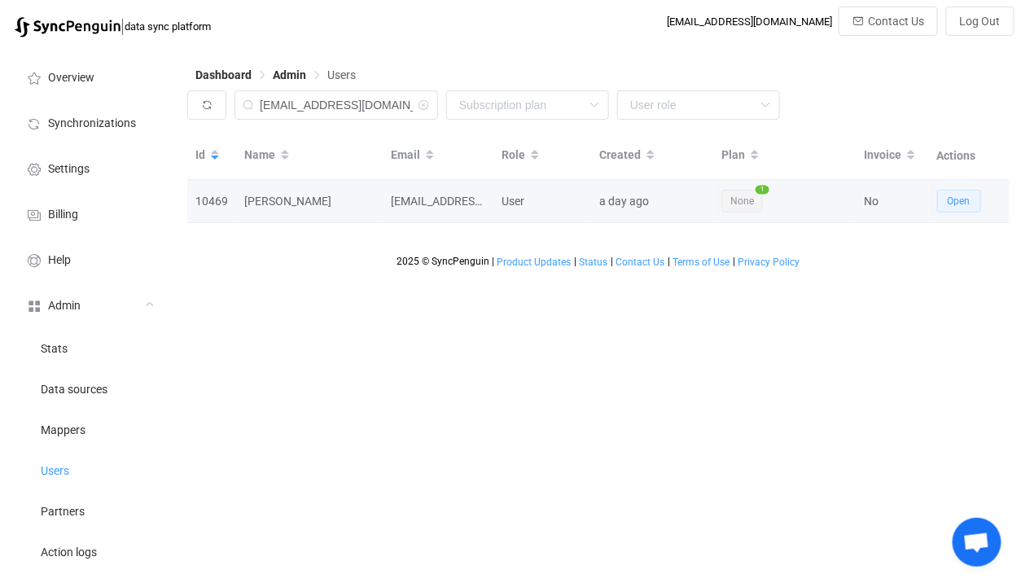
click at [957, 204] on span "Open" at bounding box center [959, 200] width 23 height 11
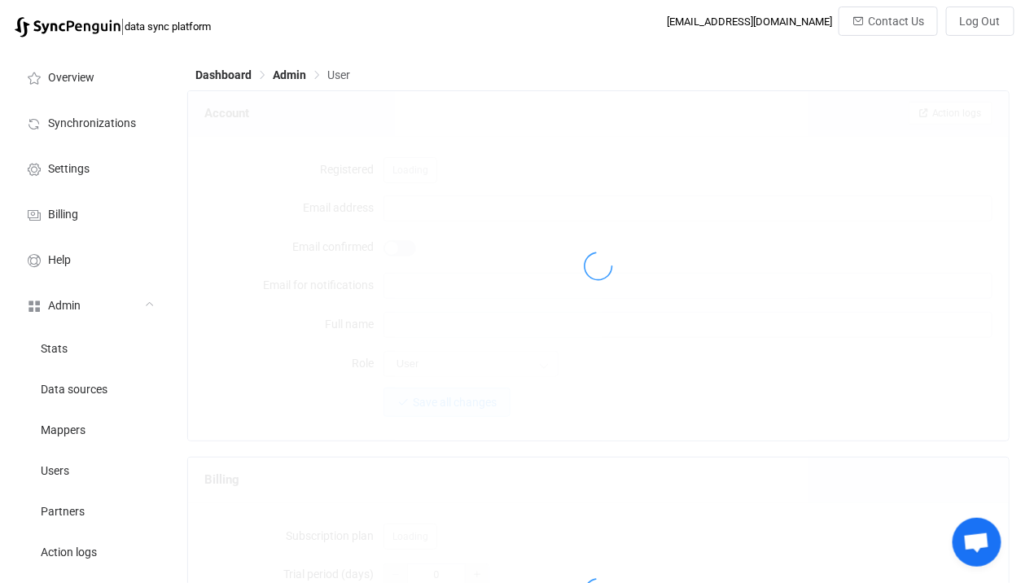
type input "tmills@forceco.com"
type input "Thomas Mills"
type input "14"
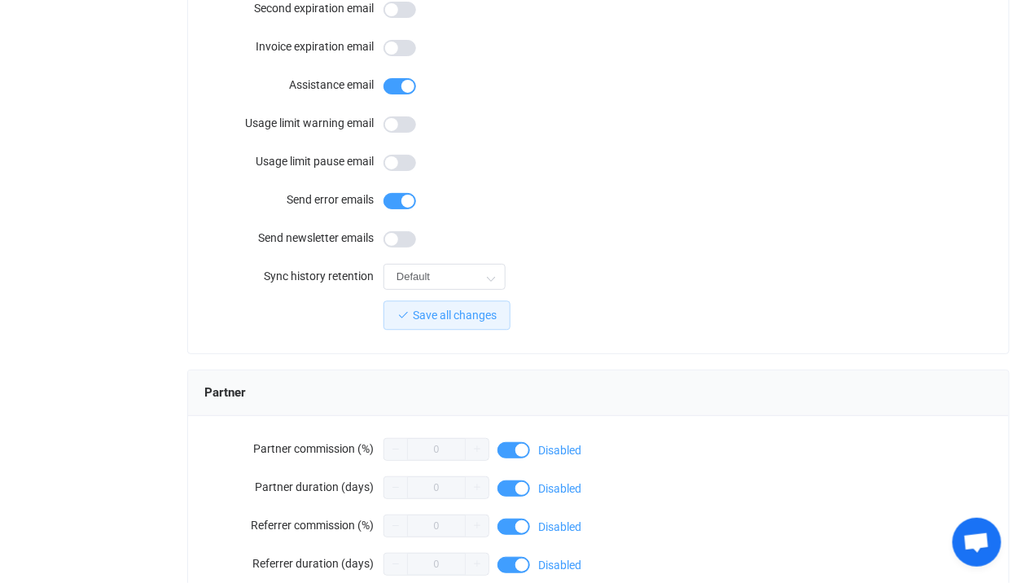
scroll to position [1476, 0]
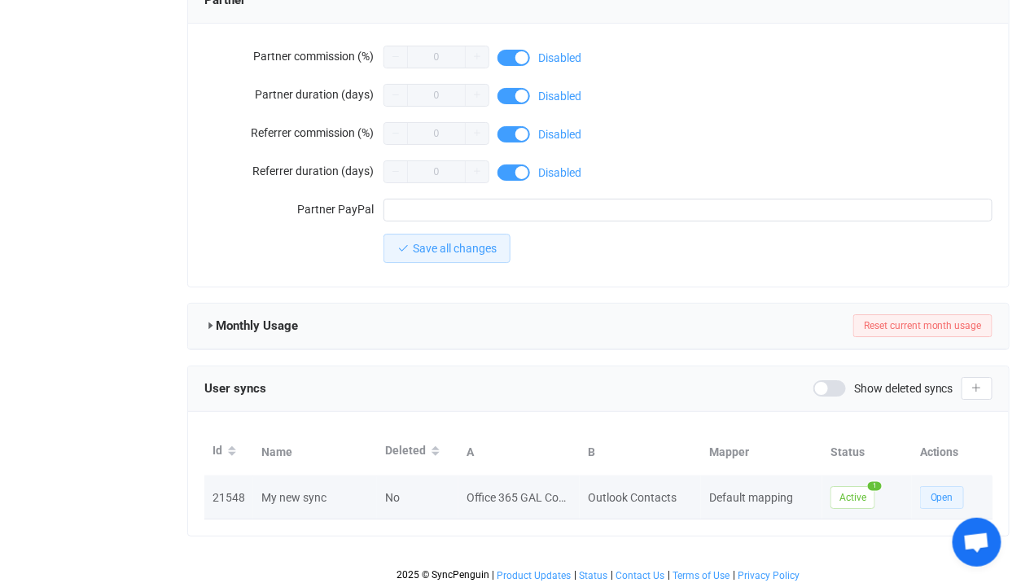
click at [950, 494] on span "Open" at bounding box center [942, 497] width 23 height 11
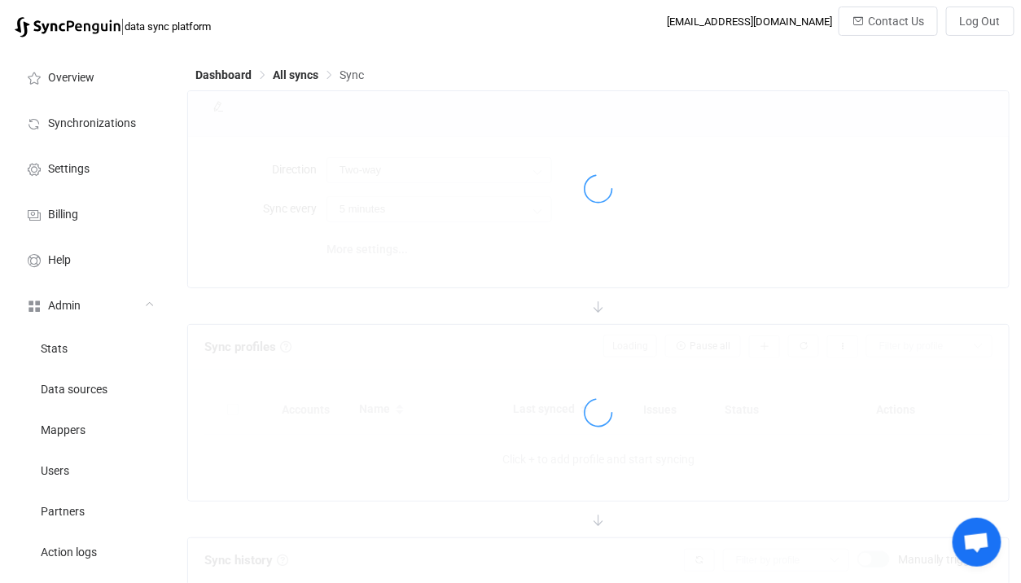
type input "Office 365 GAL → Outlook"
type input "30 minutes"
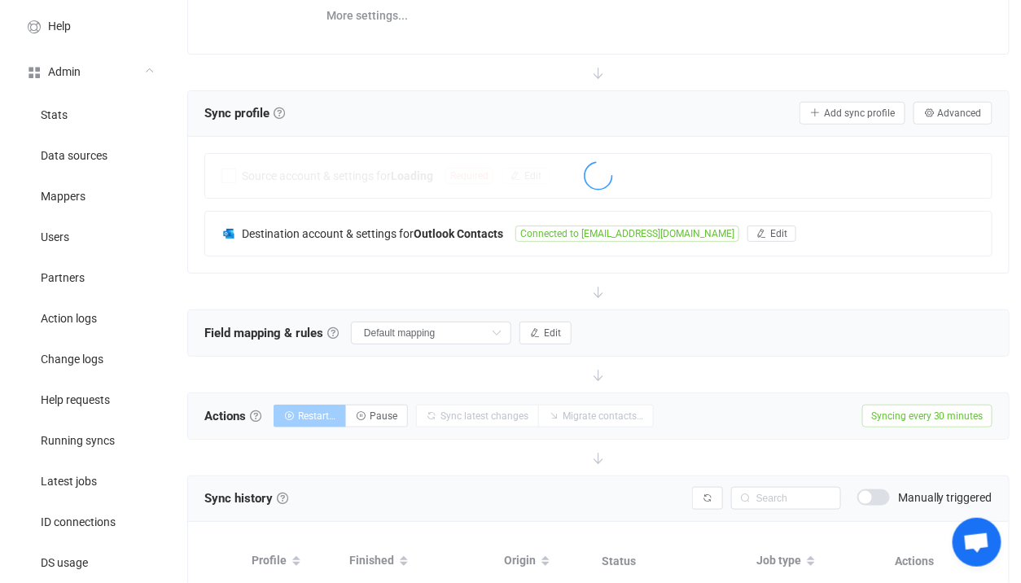
scroll to position [217, 0]
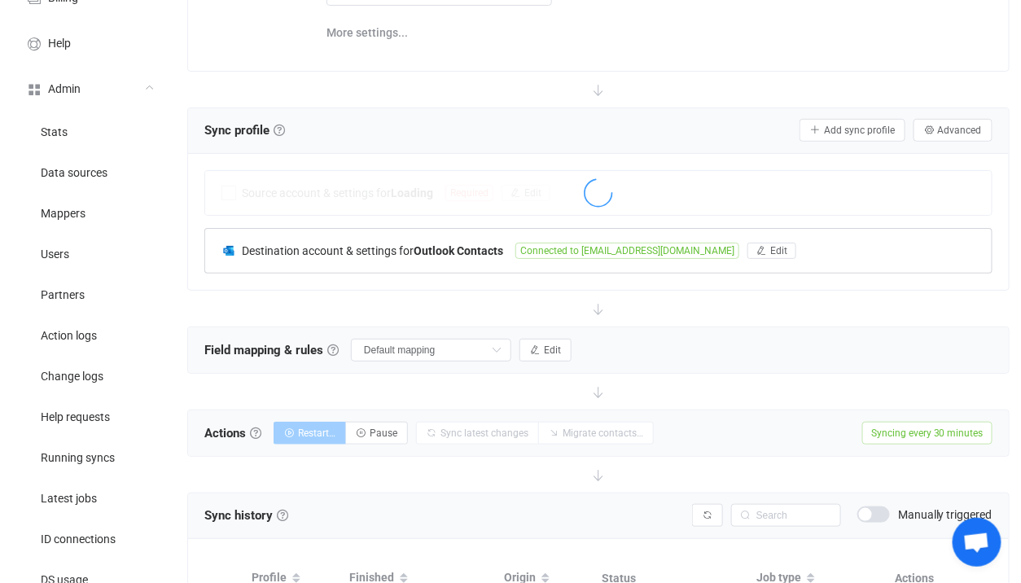
click at [474, 235] on div "Destination account & settings for Outlook Contacts Connected to tmills@forceco…" at bounding box center [598, 251] width 787 height 44
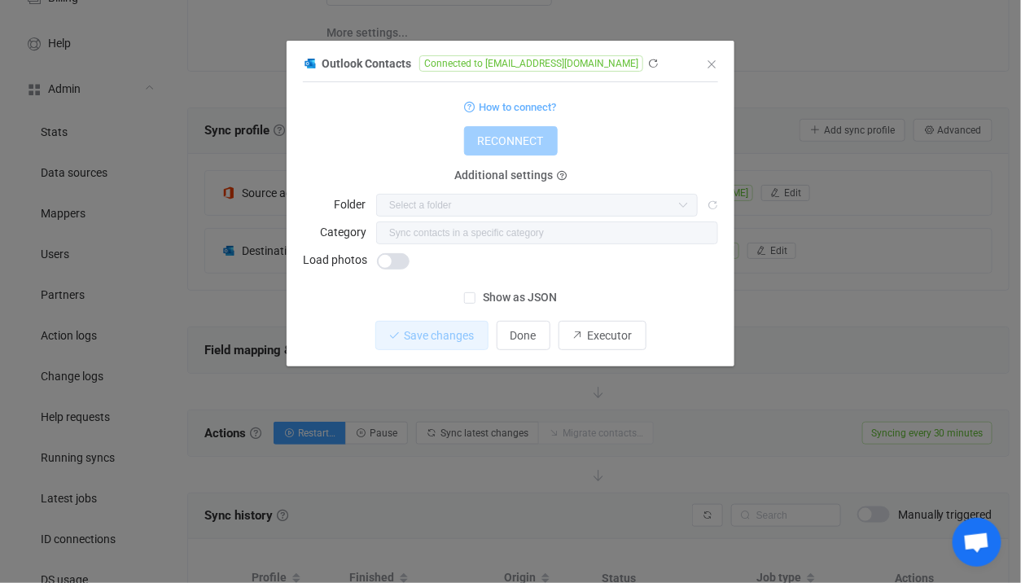
click at [239, 269] on div "Outlook Contacts Connected to tmills@forceco.com 1 { { "connectionType": "defau…" at bounding box center [510, 291] width 1021 height 583
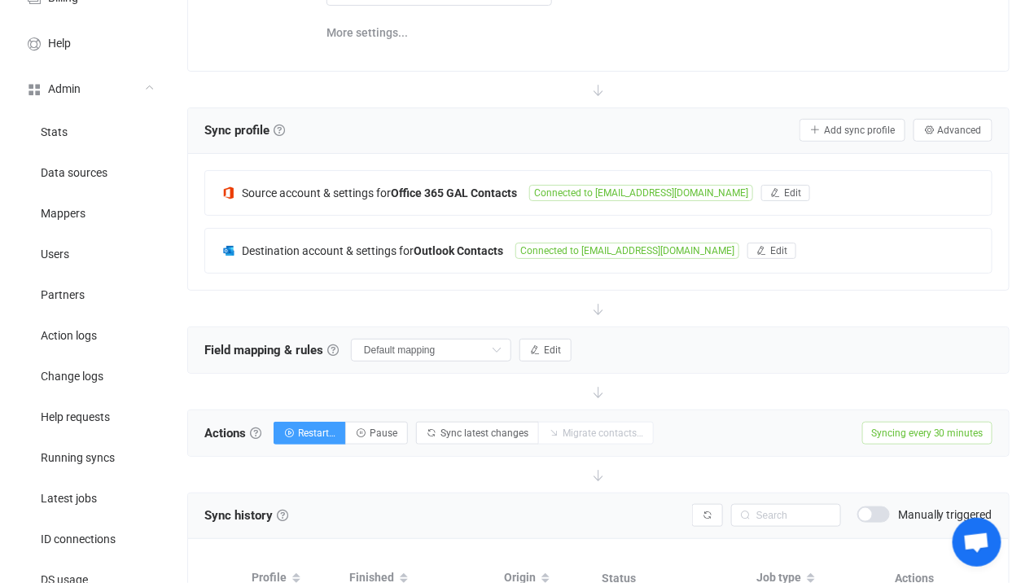
click at [882, 507] on span at bounding box center [874, 515] width 33 height 16
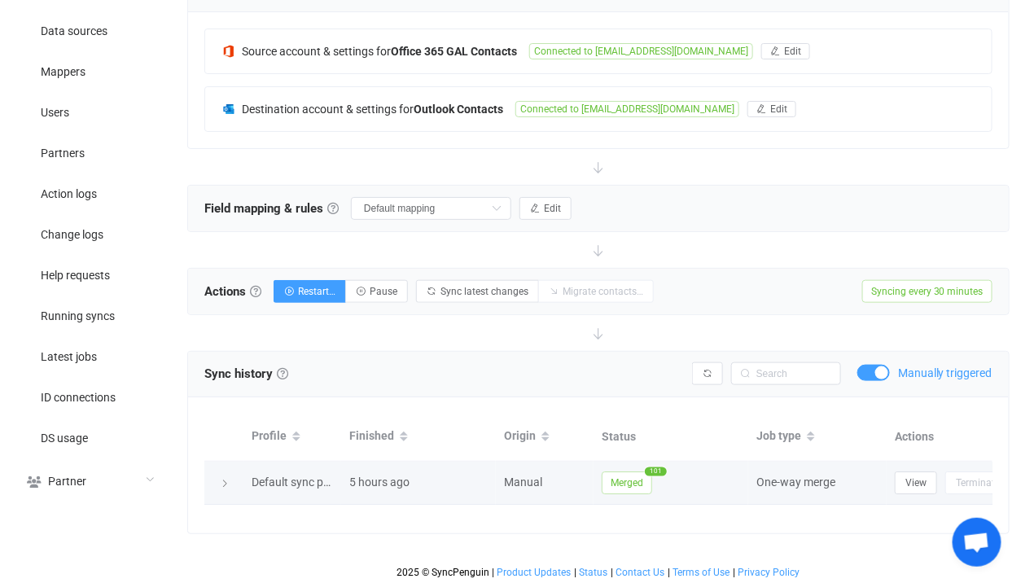
click at [652, 467] on span "101" at bounding box center [656, 471] width 22 height 9
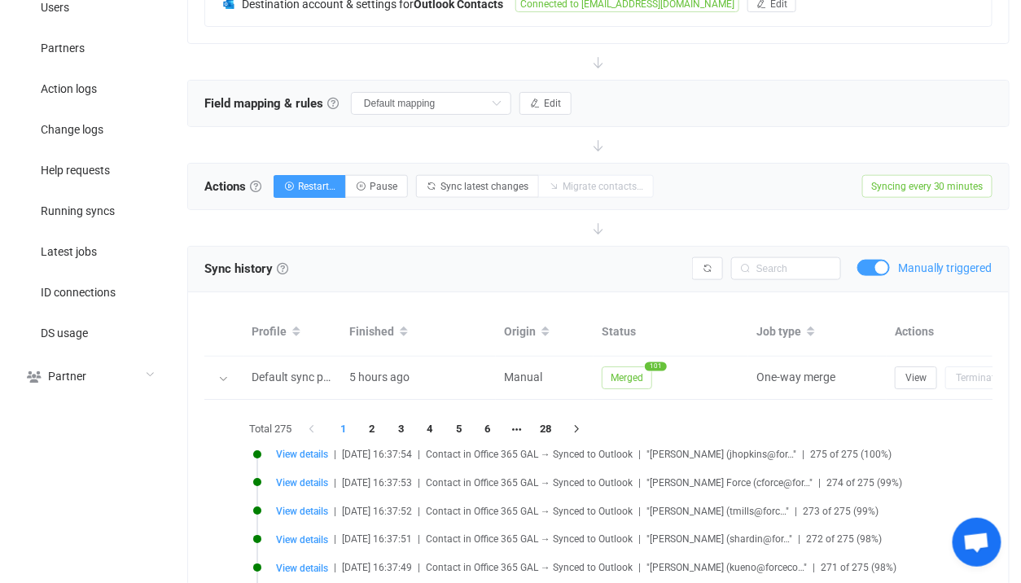
scroll to position [371, 0]
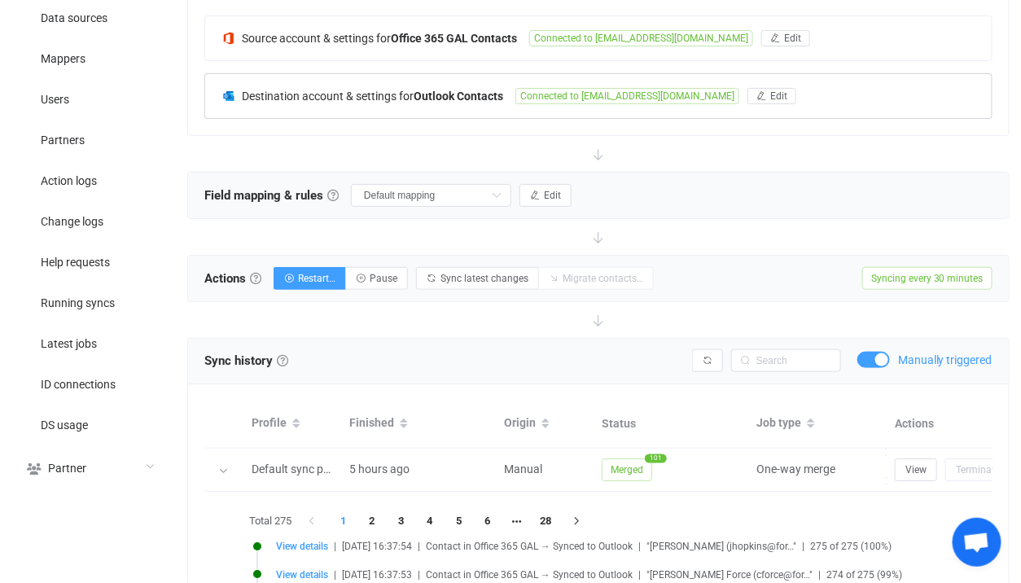
click at [419, 92] on b "Outlook Contacts" at bounding box center [459, 96] width 90 height 13
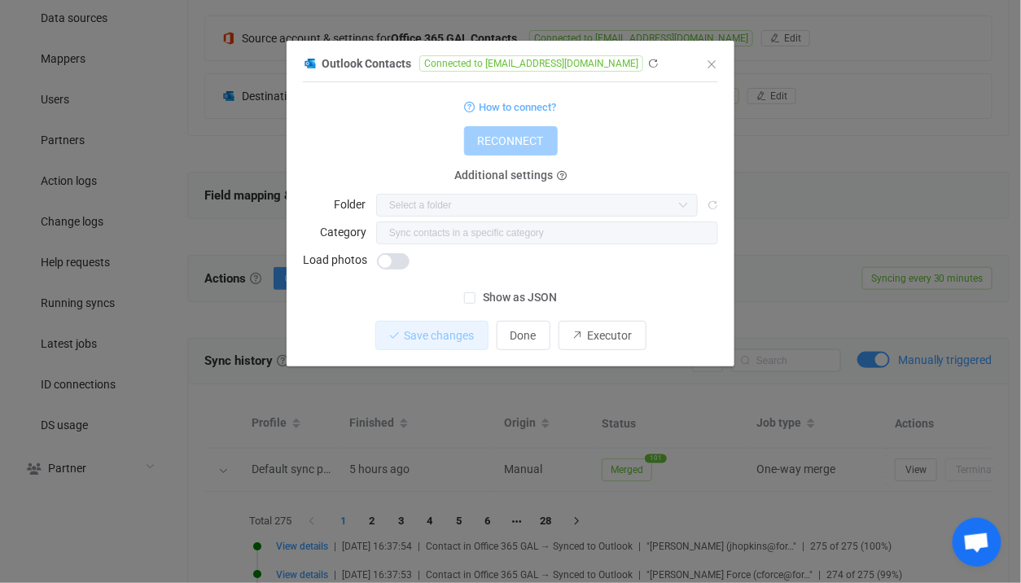
click at [253, 160] on div "Outlook Contacts Connected to tmills@forceco.com 1 { { "connectionType": "defau…" at bounding box center [510, 291] width 1021 height 583
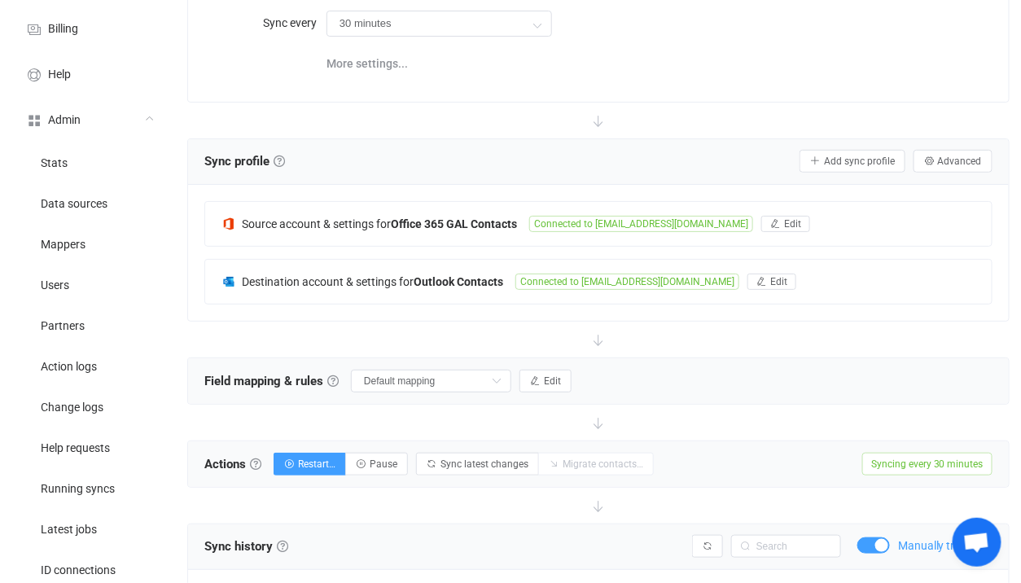
scroll to position [177, 0]
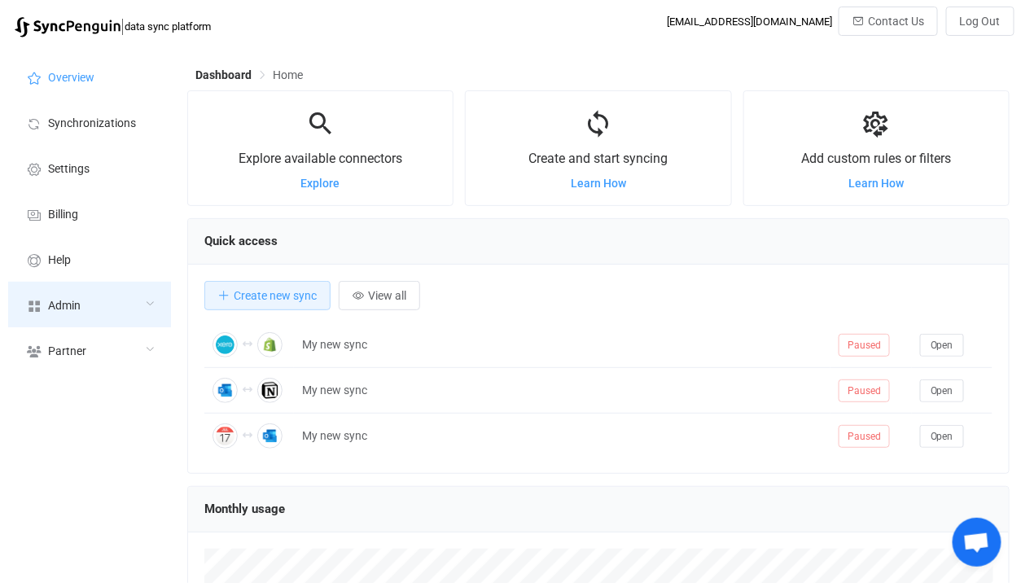
scroll to position [315, 823]
click at [64, 293] on div "Admin" at bounding box center [89, 305] width 163 height 46
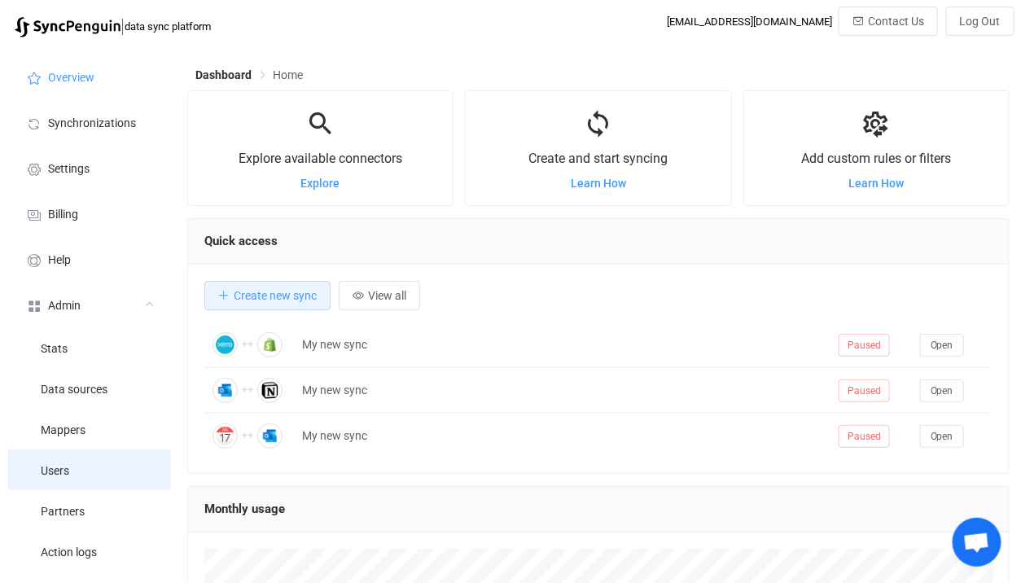
click at [116, 460] on li "Users" at bounding box center [89, 470] width 163 height 41
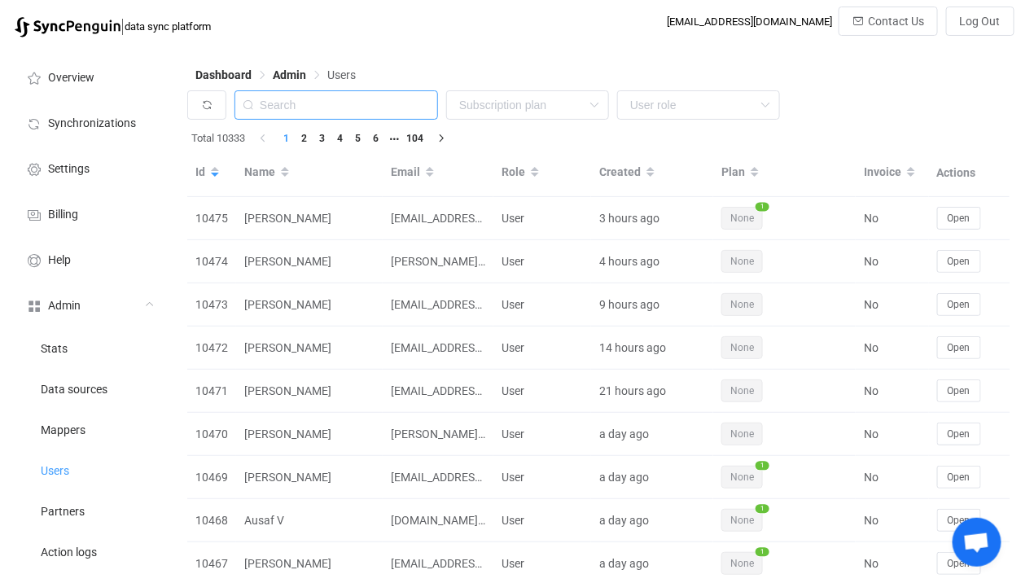
click at [322, 119] on input "text" at bounding box center [337, 104] width 204 height 29
click at [327, 112] on input "text" at bounding box center [337, 104] width 204 height 29
paste input "[PERSON_NAME][EMAIL_ADDRESS][DOMAIN_NAME]"
type input "[PERSON_NAME][EMAIL_ADDRESS][DOMAIN_NAME]"
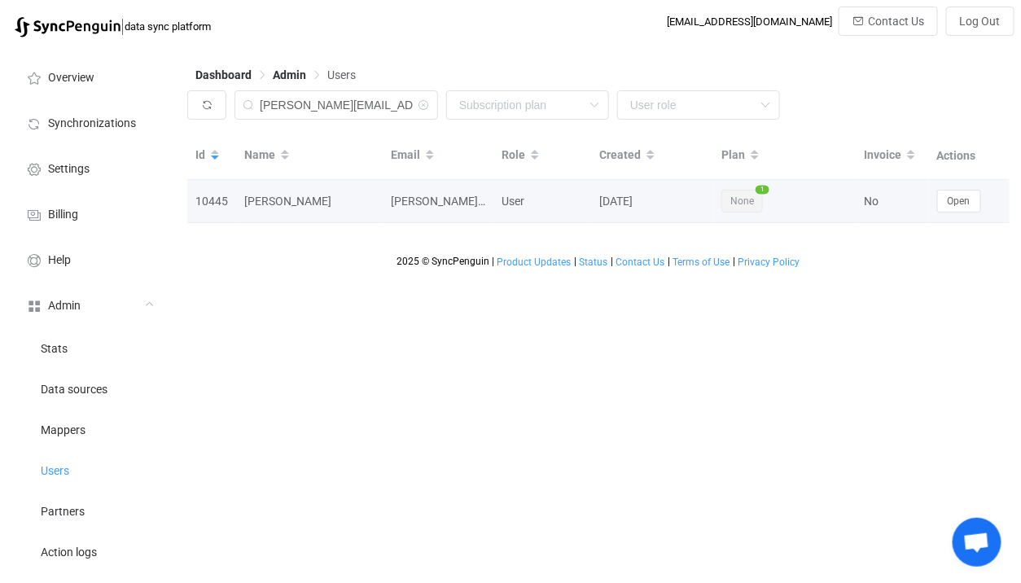
click at [959, 213] on td "Open" at bounding box center [969, 201] width 81 height 43
click at [958, 213] on td "Open" at bounding box center [969, 201] width 81 height 43
click at [958, 209] on button "Open" at bounding box center [960, 201] width 44 height 23
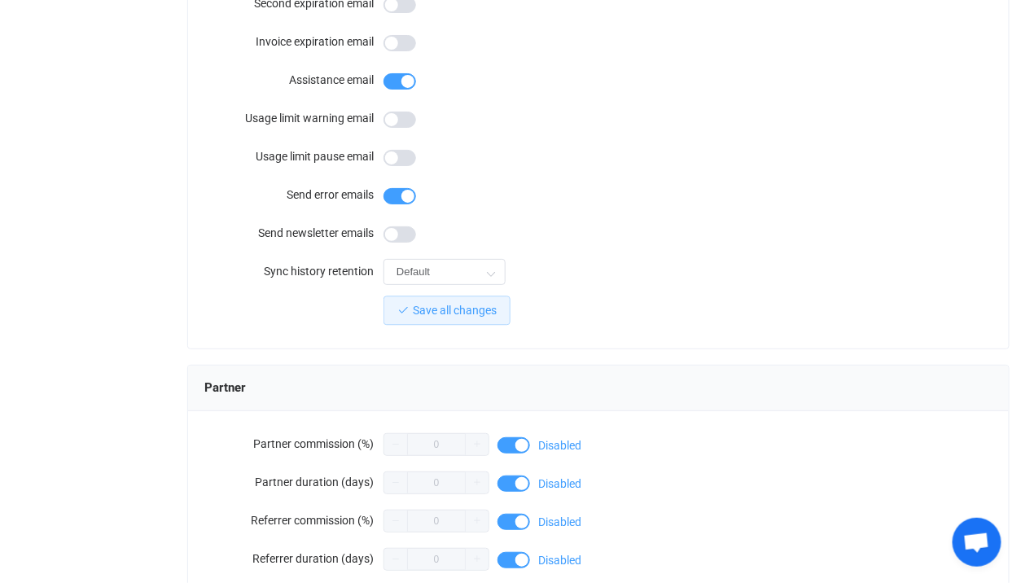
scroll to position [1476, 0]
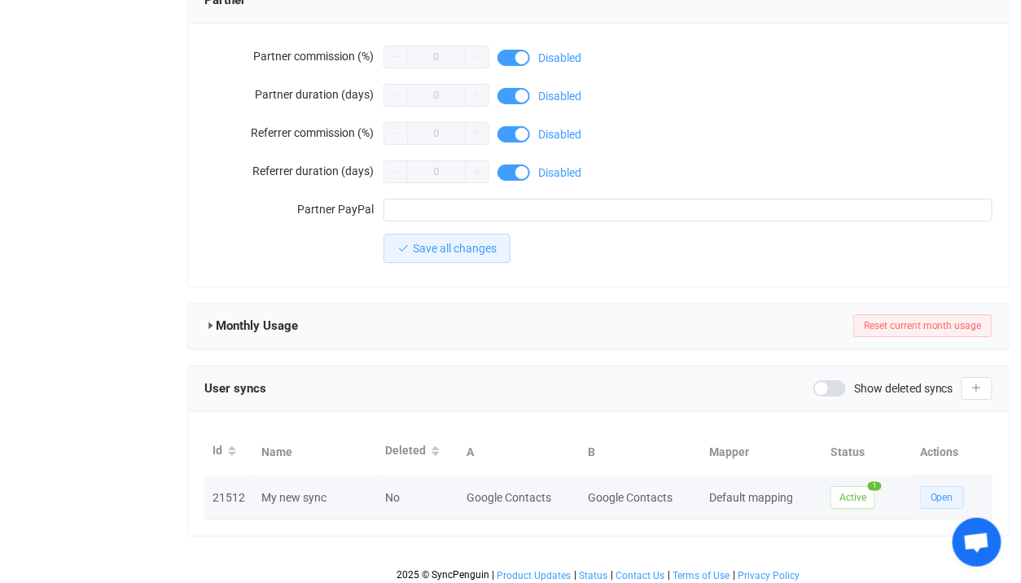
click at [942, 492] on span "Open" at bounding box center [942, 497] width 23 height 11
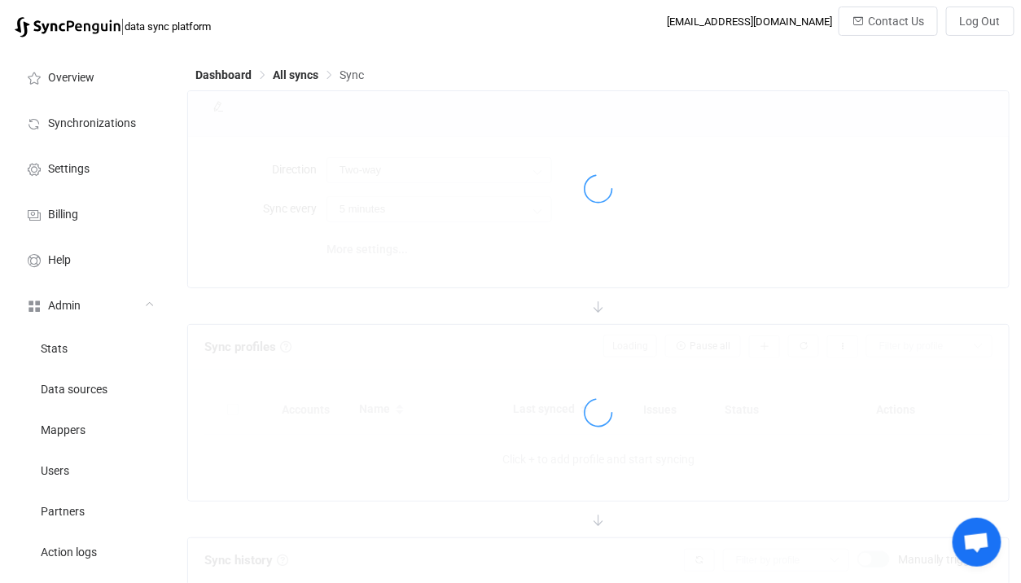
type input "10 minutes"
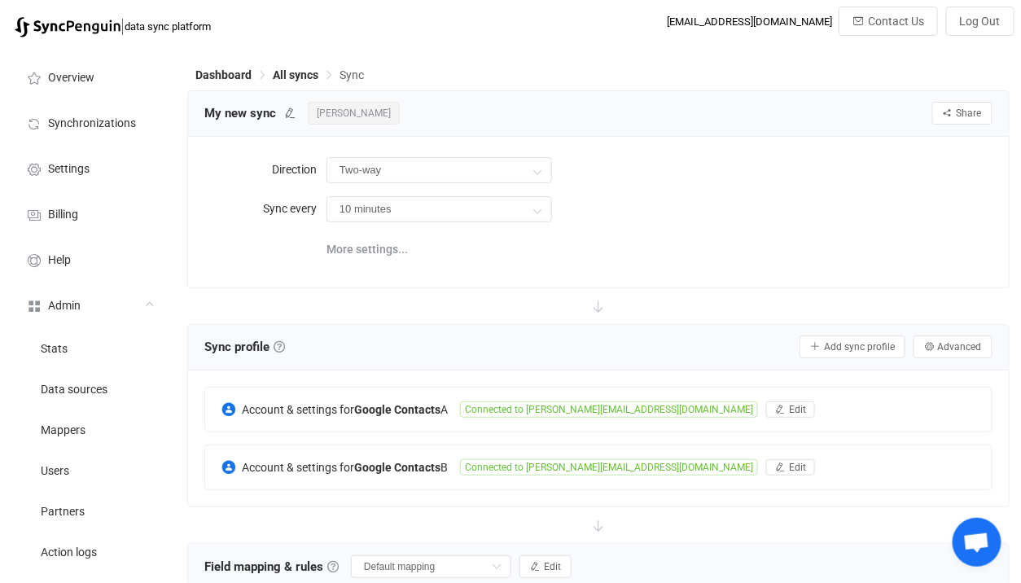
click at [676, 294] on div at bounding box center [598, 306] width 823 height 36
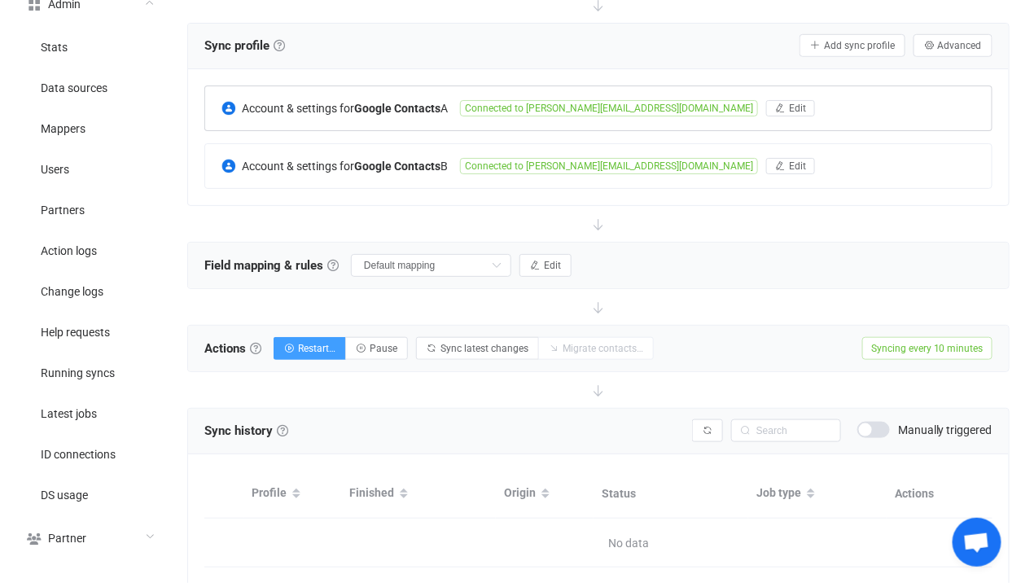
scroll to position [364, 0]
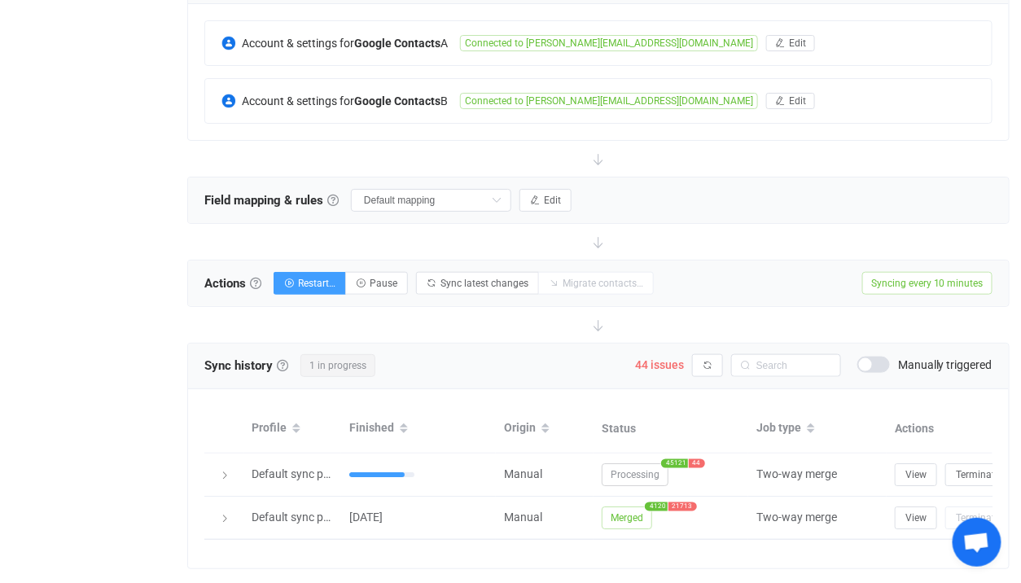
scroll to position [367, 0]
click at [658, 360] on span "44 issues" at bounding box center [659, 364] width 49 height 13
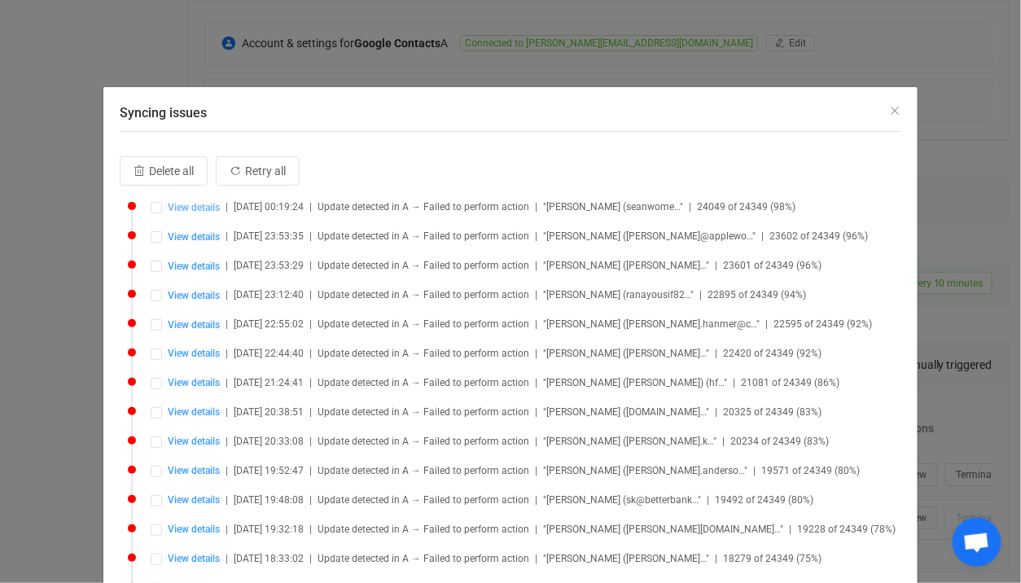
click at [200, 209] on span "View details" at bounding box center [194, 207] width 52 height 11
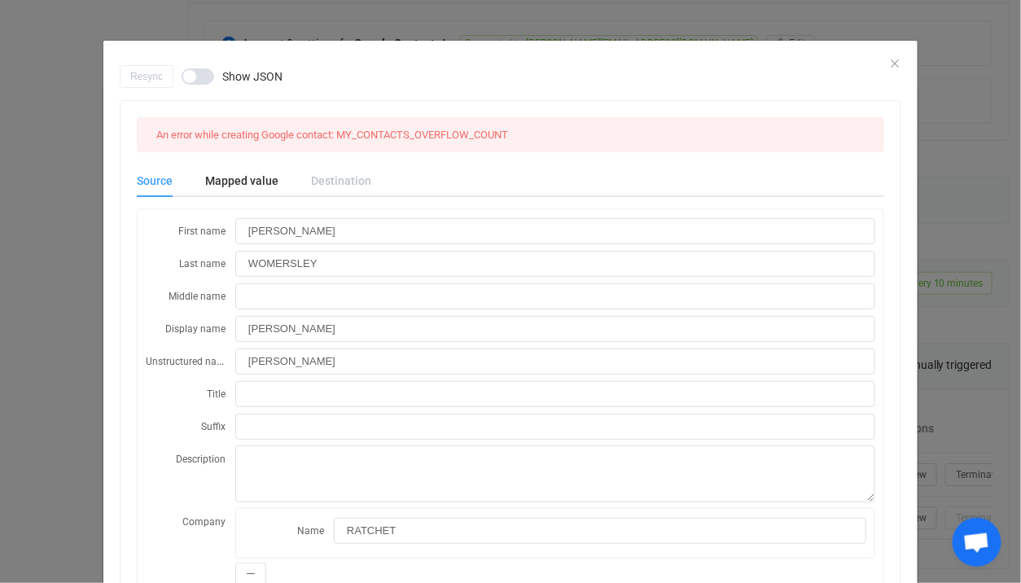
click at [33, 257] on div "Resync Show JSON An error while creating Google contact: MY_CONTACTS_OVERFLOW_C…" at bounding box center [510, 291] width 1021 height 583
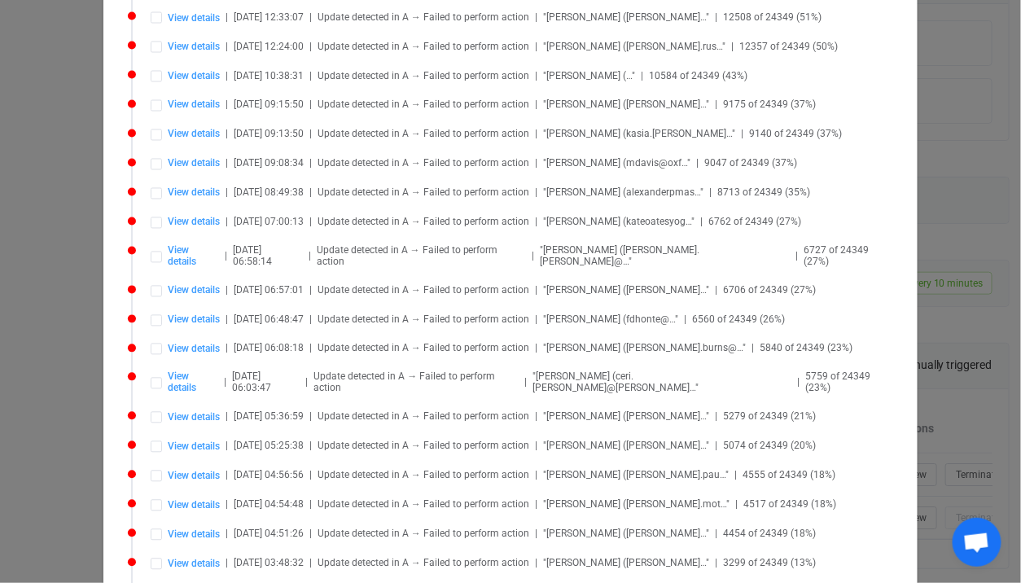
scroll to position [827, 0]
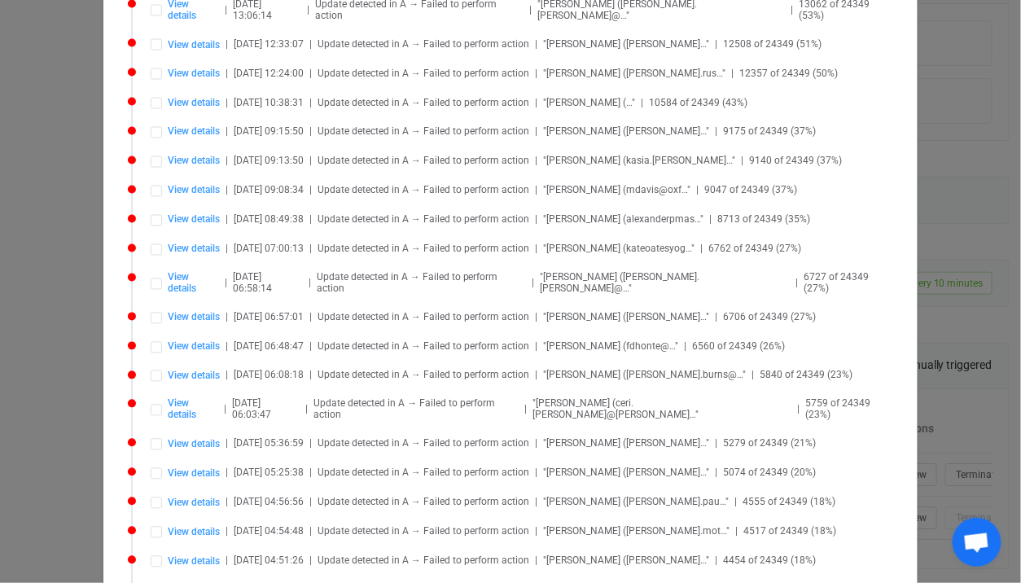
click at [48, 294] on div "Syncing issues Delete all Retry all View details | 2025-09-24 00:19:24 | Update…" at bounding box center [510, 291] width 1021 height 583
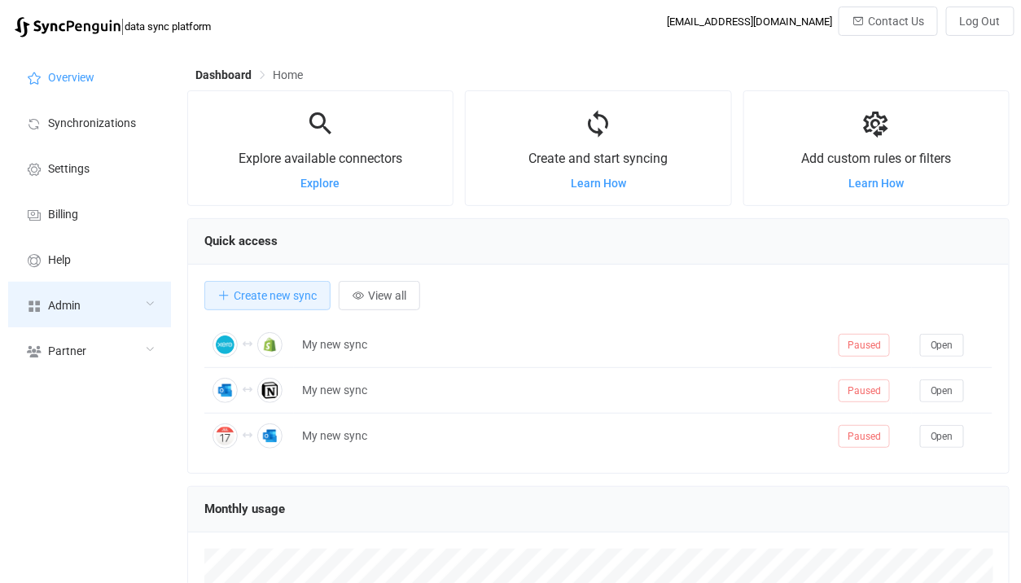
scroll to position [315, 823]
click at [74, 301] on span "Admin" at bounding box center [64, 306] width 33 height 13
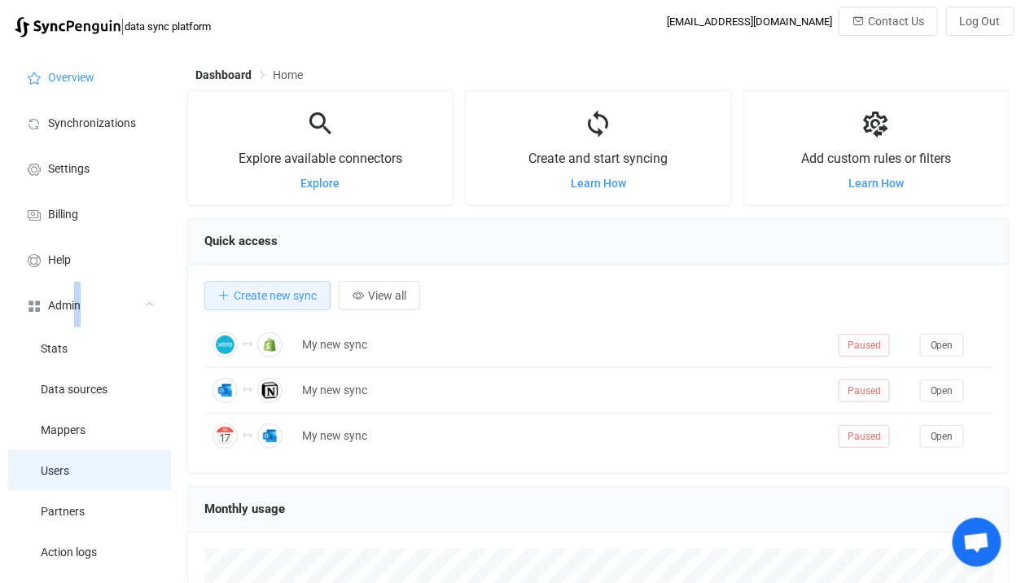
click at [126, 461] on li "Users" at bounding box center [89, 470] width 163 height 41
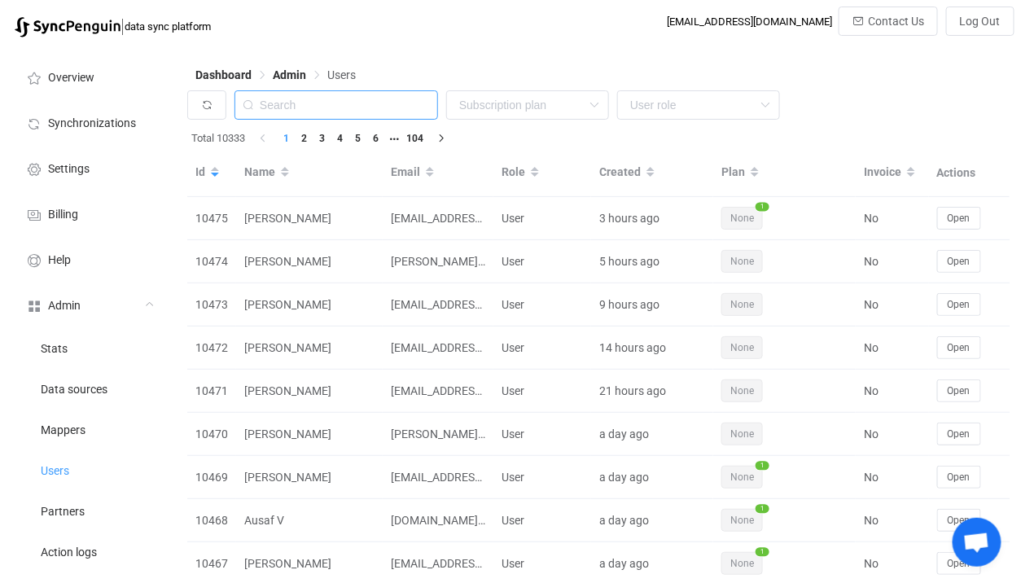
click at [318, 110] on input "text" at bounding box center [337, 104] width 204 height 29
paste input "[PERSON_NAME][EMAIL_ADDRESS][PERSON_NAME][DOMAIN_NAME]"
type input "[PERSON_NAME][EMAIL_ADDRESS][PERSON_NAME][DOMAIN_NAME]"
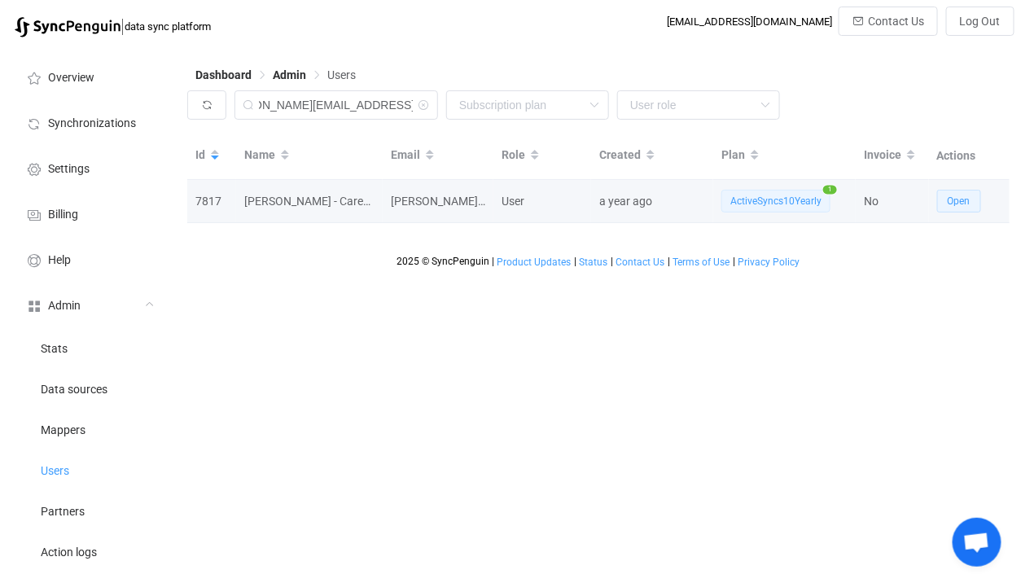
click at [964, 209] on button "Open" at bounding box center [960, 201] width 44 height 23
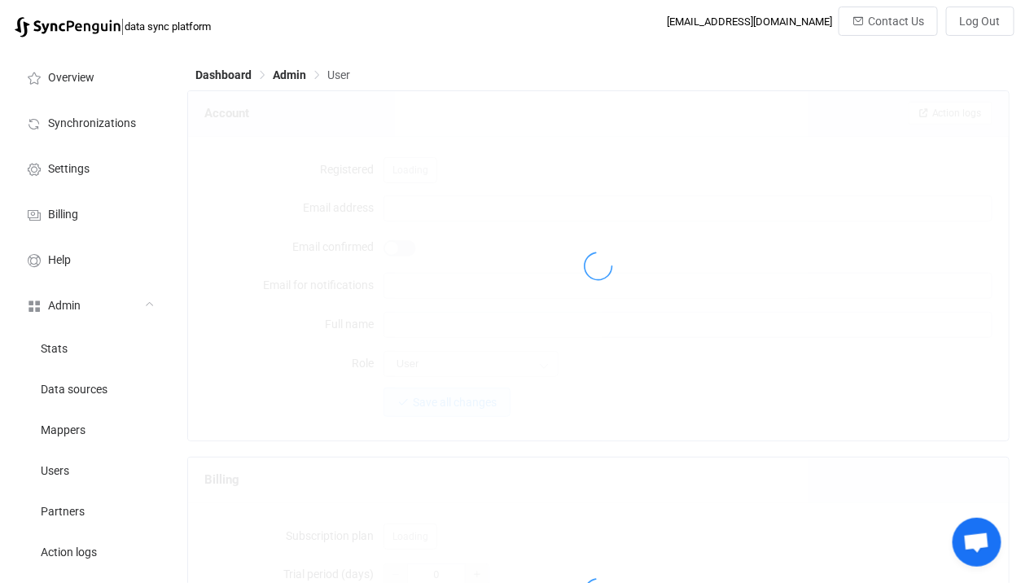
type input "[PERSON_NAME][EMAIL_ADDRESS][PERSON_NAME][DOMAIN_NAME]"
type input "[PERSON_NAME] - Career Innovation"
type input "14"
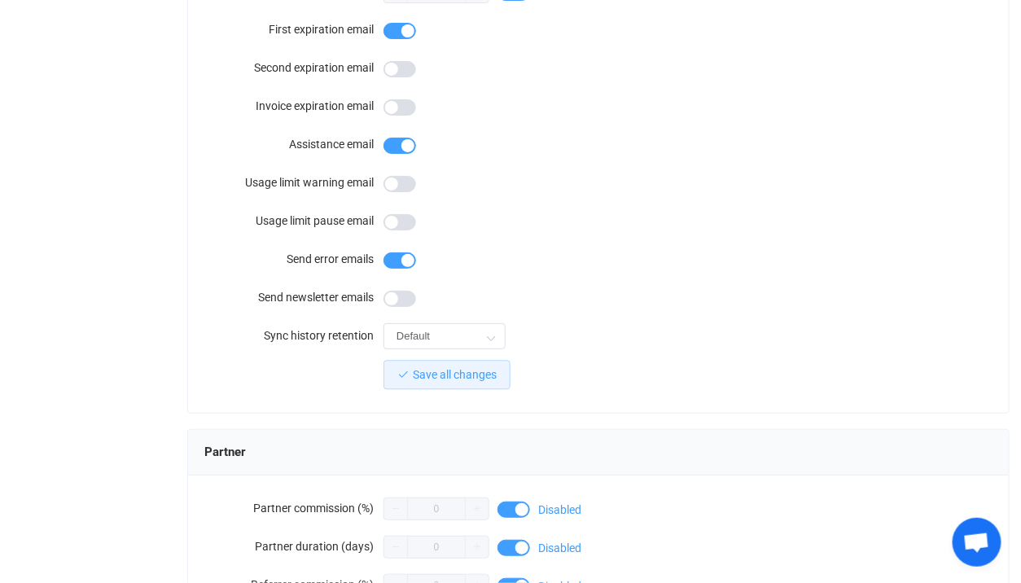
scroll to position [1476, 0]
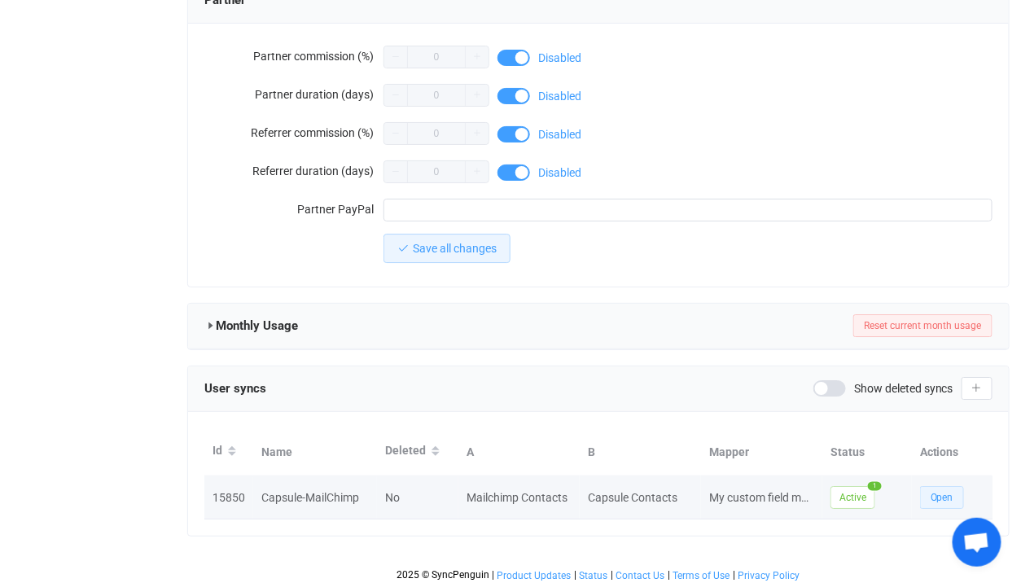
click at [948, 486] on button "Open" at bounding box center [942, 497] width 44 height 23
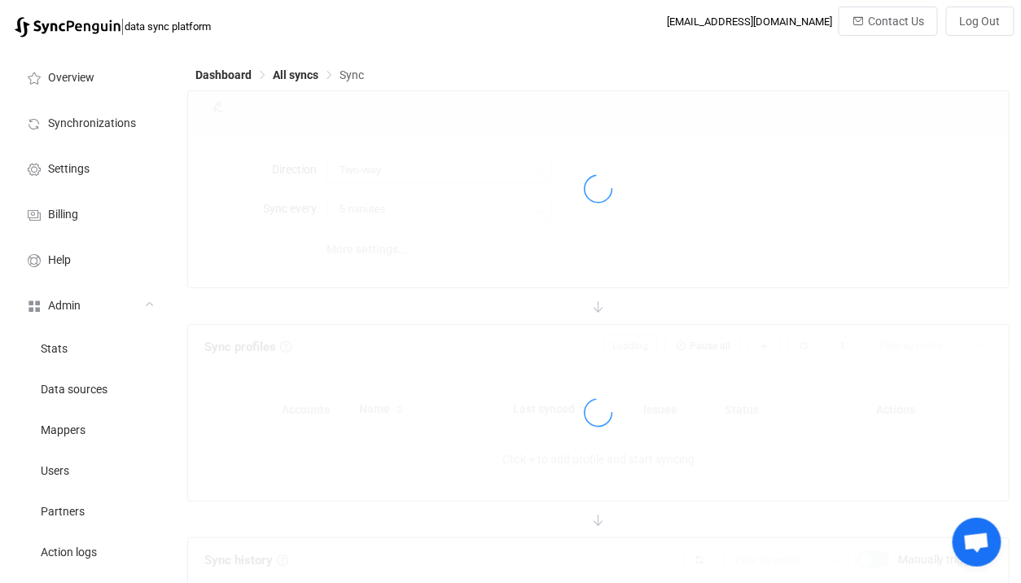
type input "10 minutes"
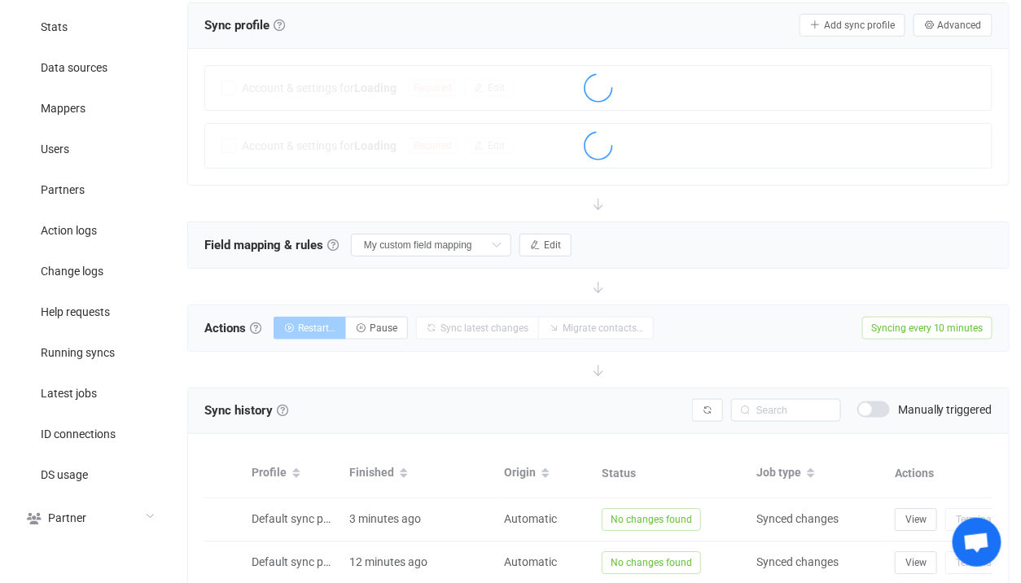
scroll to position [320, 0]
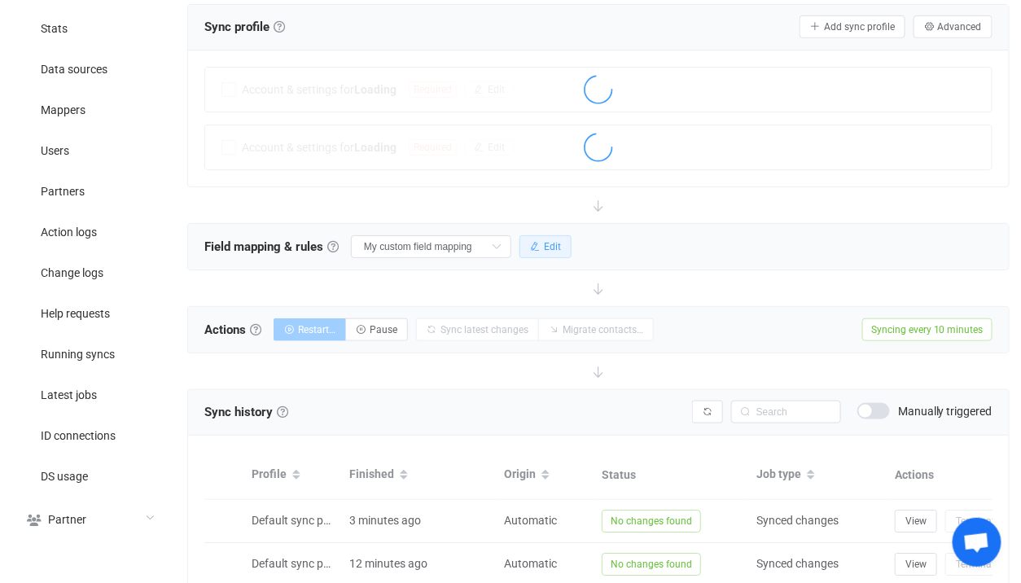
click at [544, 244] on span "Edit" at bounding box center [552, 246] width 17 height 11
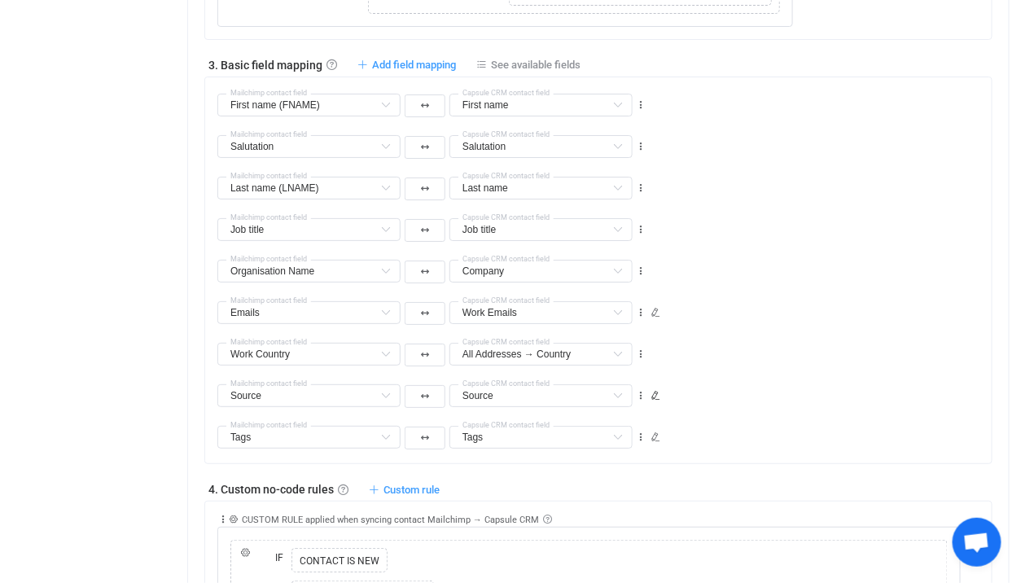
scroll to position [1726, 0]
click at [436, 64] on span "Add field mapping" at bounding box center [414, 65] width 84 height 12
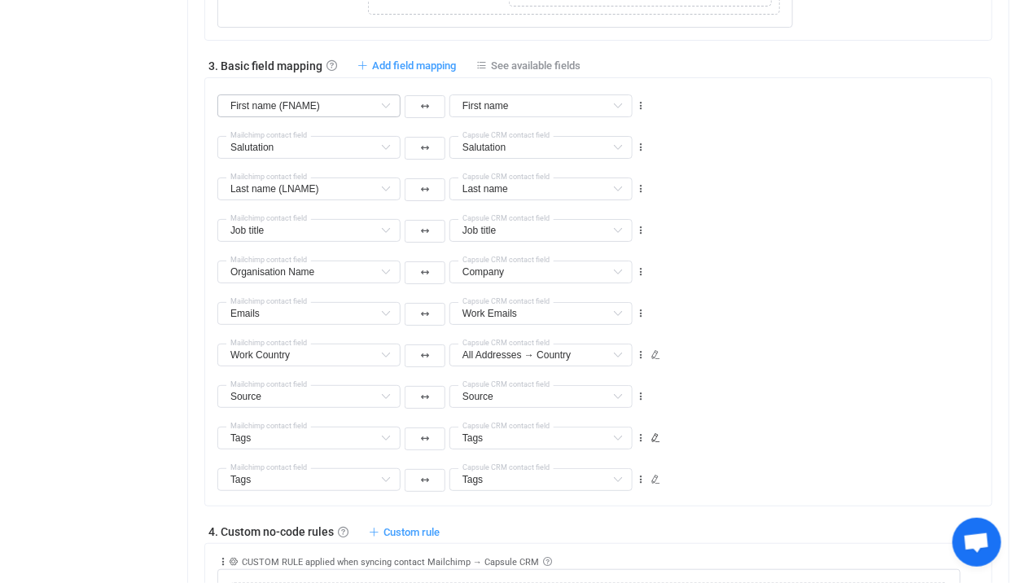
type input "First name (FNAME)"
type input "First name"
type input "Salutation"
type input "Last name (LNAME)"
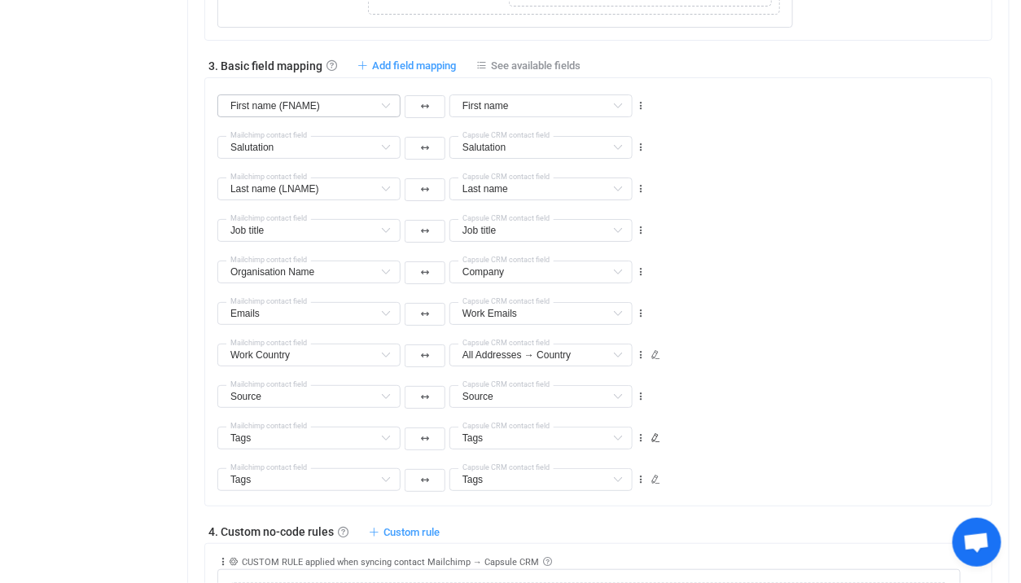
type input "Last name"
type input "Job title"
type input "Organisation Name"
type input "Company"
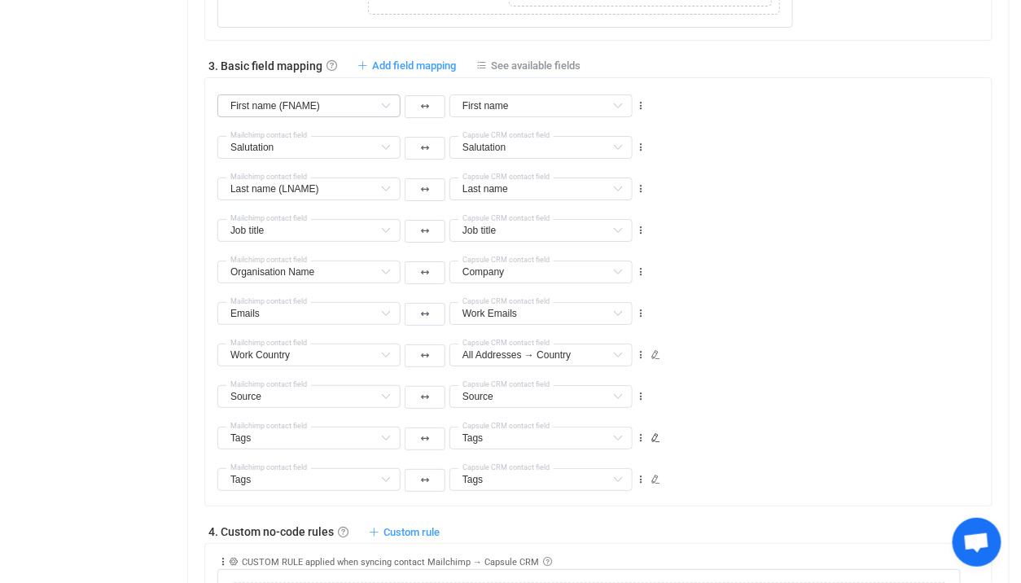
type input "Emails"
type input "Work Emails"
type input "Work Country"
type input "All Addresses → Country"
type input "Source"
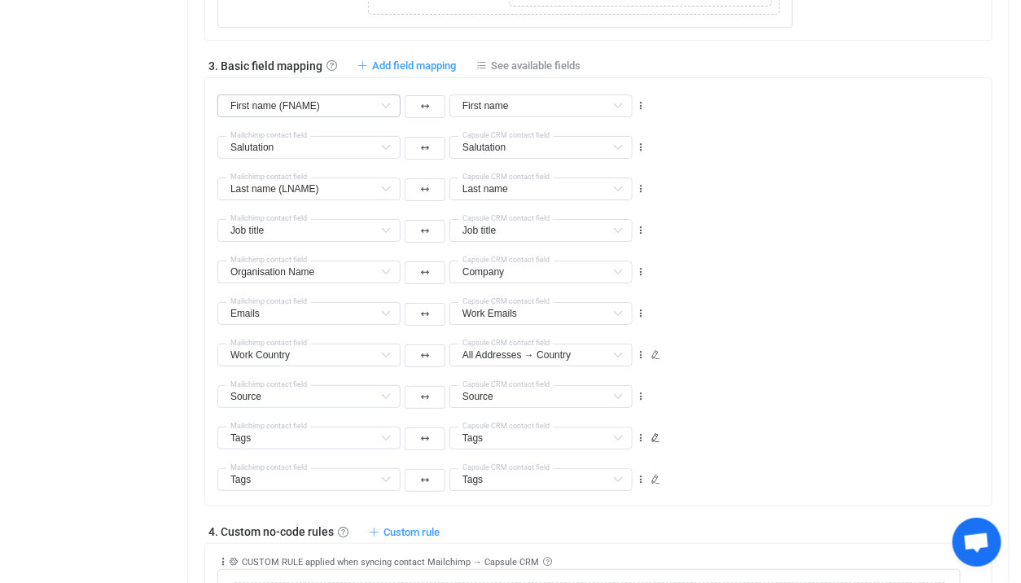
type input "Source"
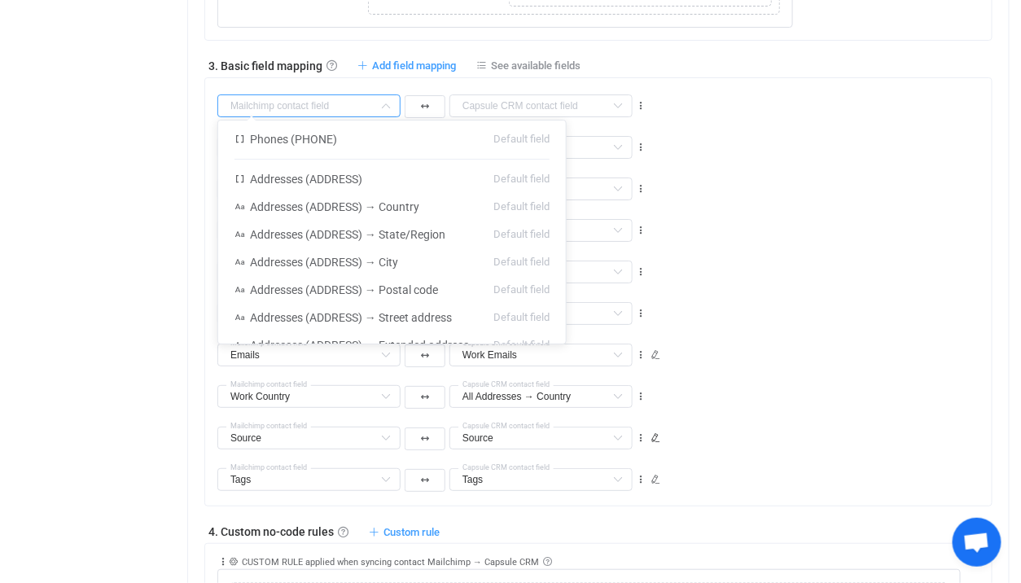
click at [310, 104] on input "text" at bounding box center [308, 105] width 183 height 23
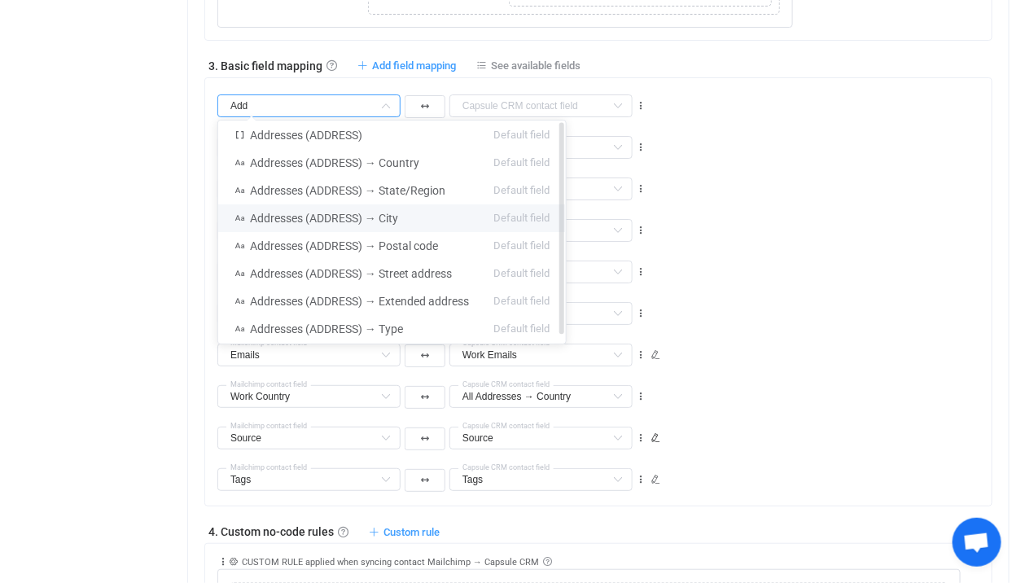
scroll to position [0, 0]
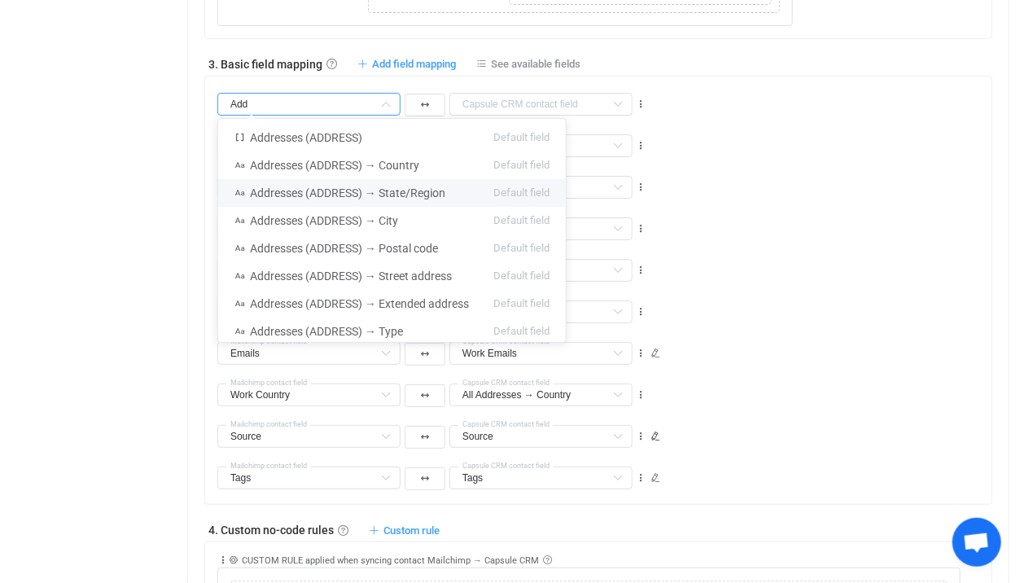
type input "Add"
click at [897, 189] on div "Salutation Phones (PHONE) Default field Addresses (ADDRESS) → Country Default f…" at bounding box center [604, 180] width 775 height 42
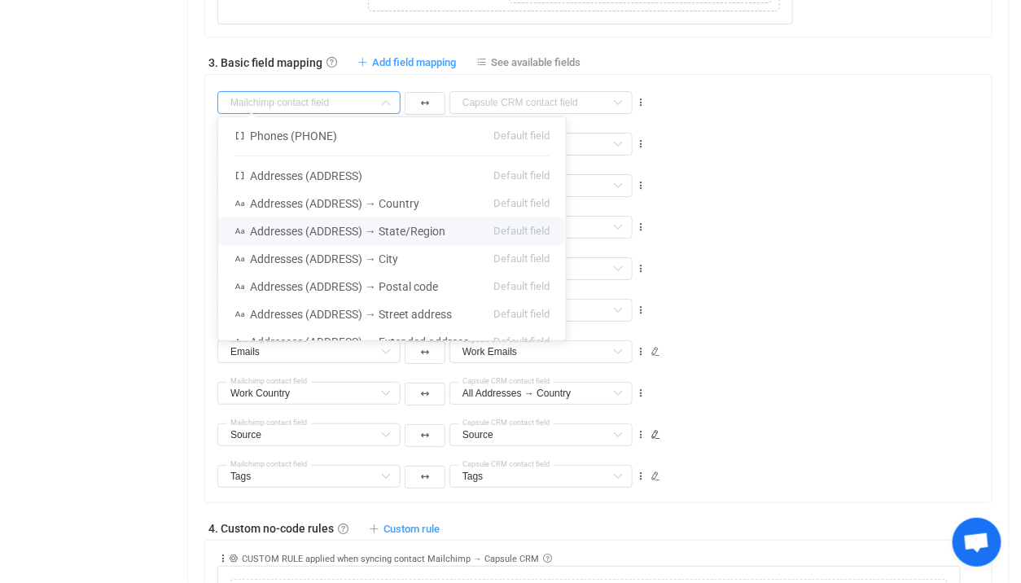
click at [324, 102] on input "text" at bounding box center [308, 102] width 183 height 23
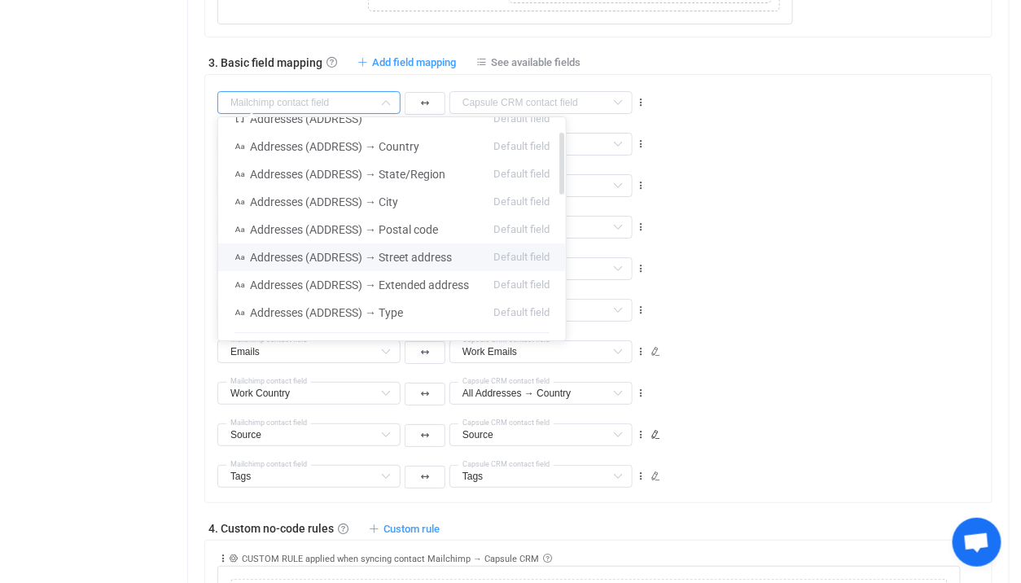
scroll to position [48, 0]
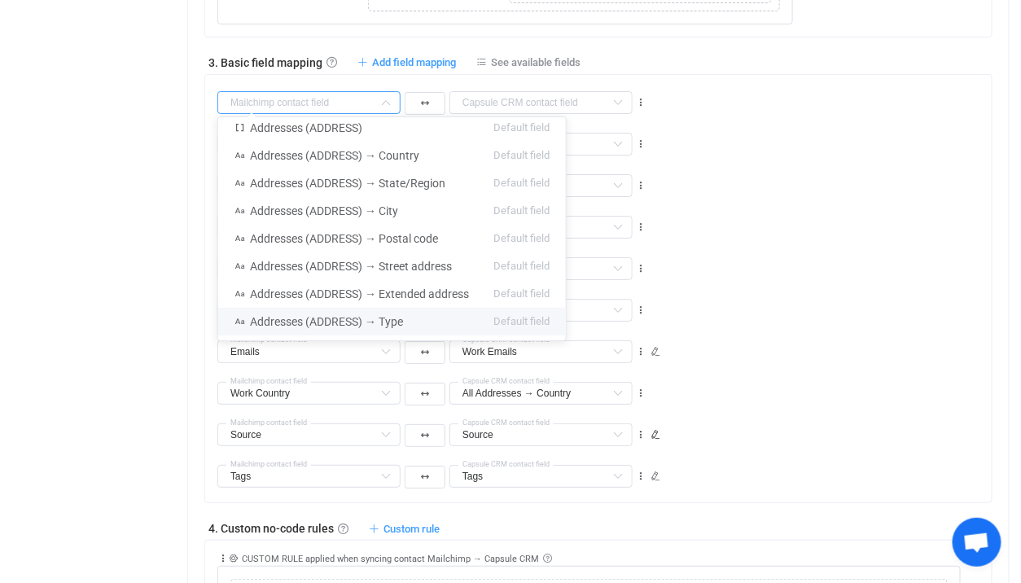
click at [762, 201] on div "Last name (LNAME) Last name (LNAME) Default field Phones (PHONE) Default field …" at bounding box center [604, 221] width 775 height 42
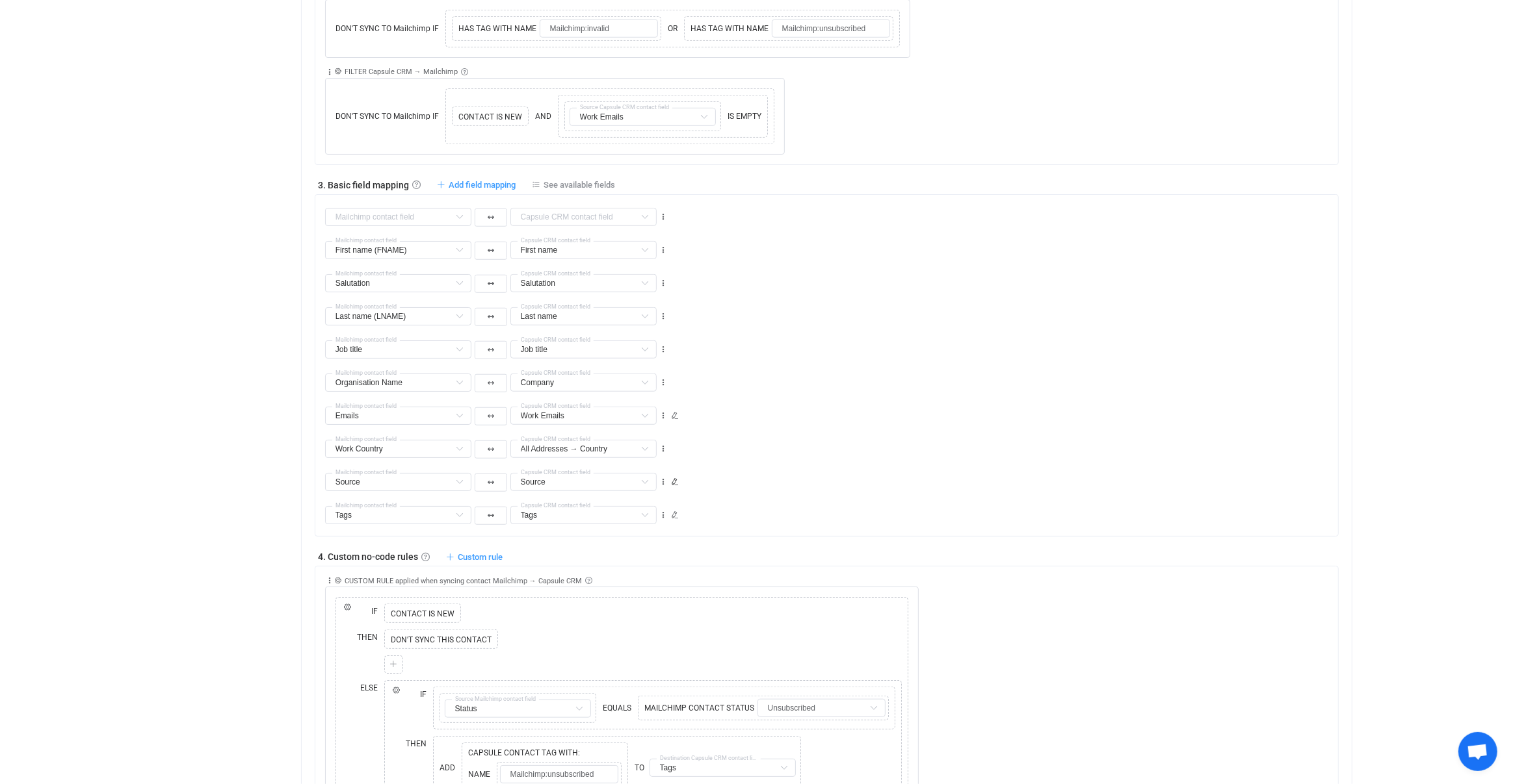
scroll to position [1047, 0]
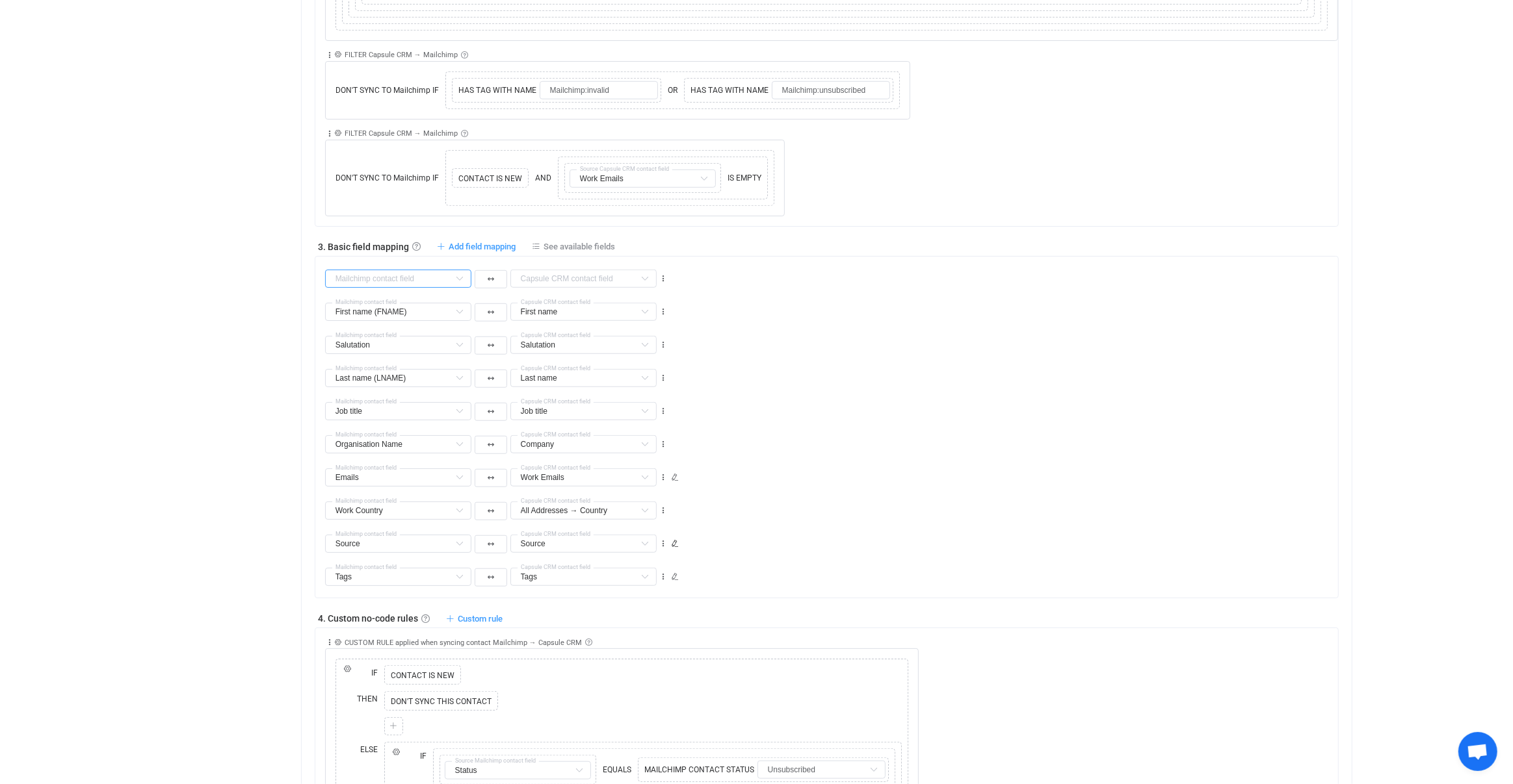
click at [405, 272] on input "text" at bounding box center [397, 278] width 146 height 18
click at [411, 412] on li "Zip/Postal Merge fields" at bounding box center [464, 407] width 278 height 22
type input "Zip/Postal"
click at [571, 272] on input "text" at bounding box center [583, 278] width 146 height 18
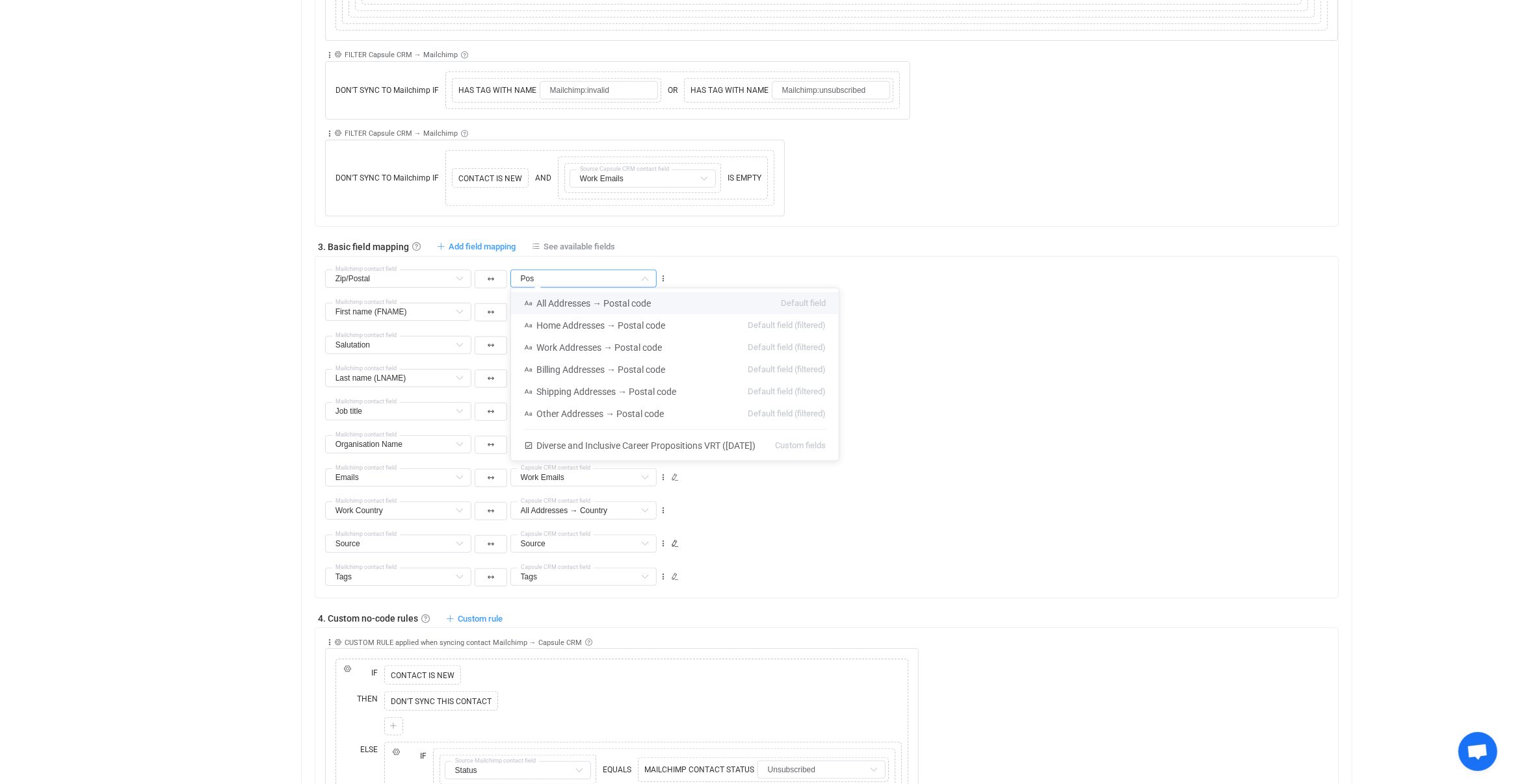
click at [573, 301] on span "All Addresses → Postal code" at bounding box center [593, 303] width 114 height 10
type input "All Addresses → Postal code"
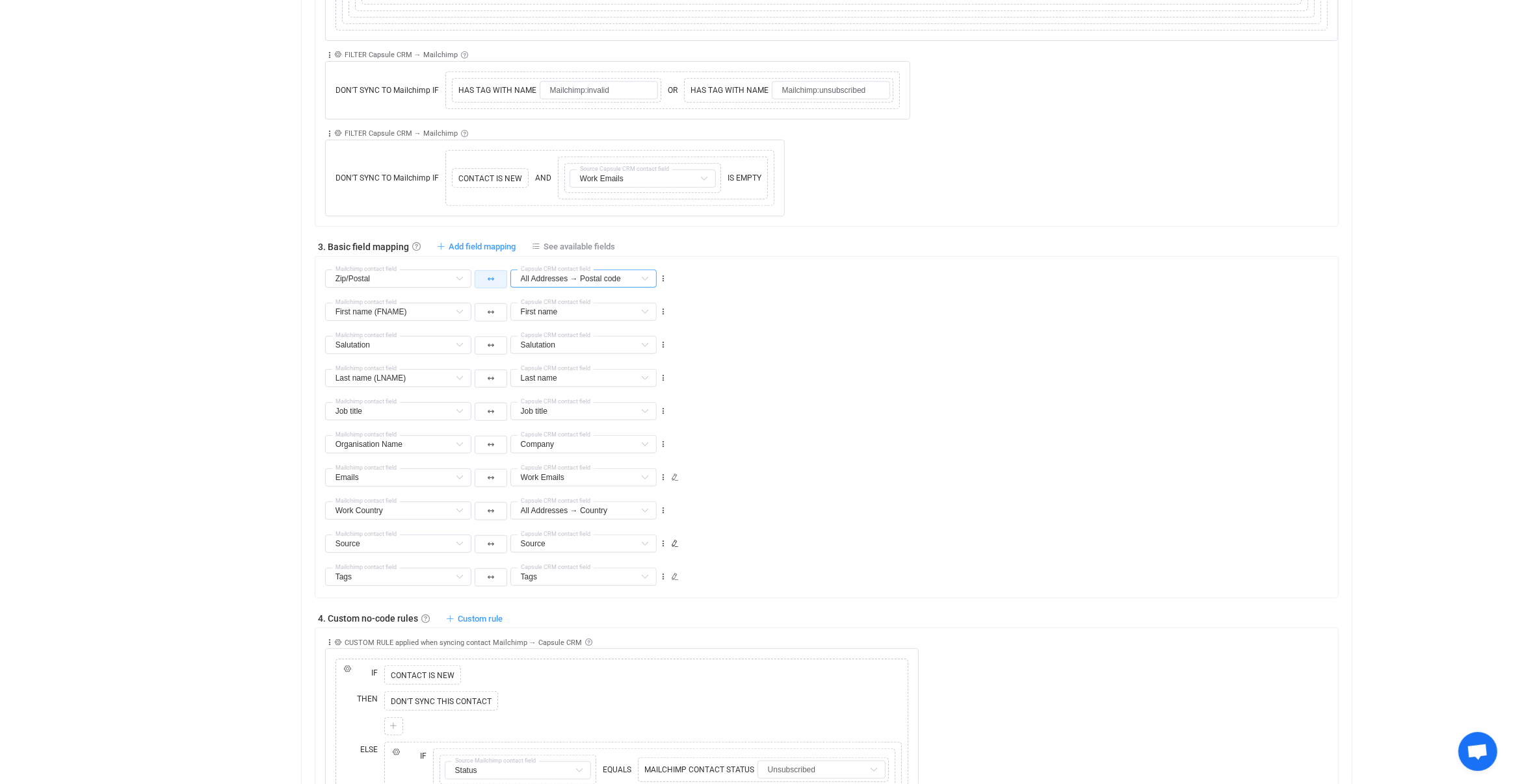
scroll to position [163, 0]
click at [489, 247] on div "1. General syncing rules General syncing rules Control how SyncPengin reacts to…" at bounding box center [827, 676] width 1025 height 2479
click at [486, 242] on span "Add field mapping" at bounding box center [482, 246] width 67 height 10
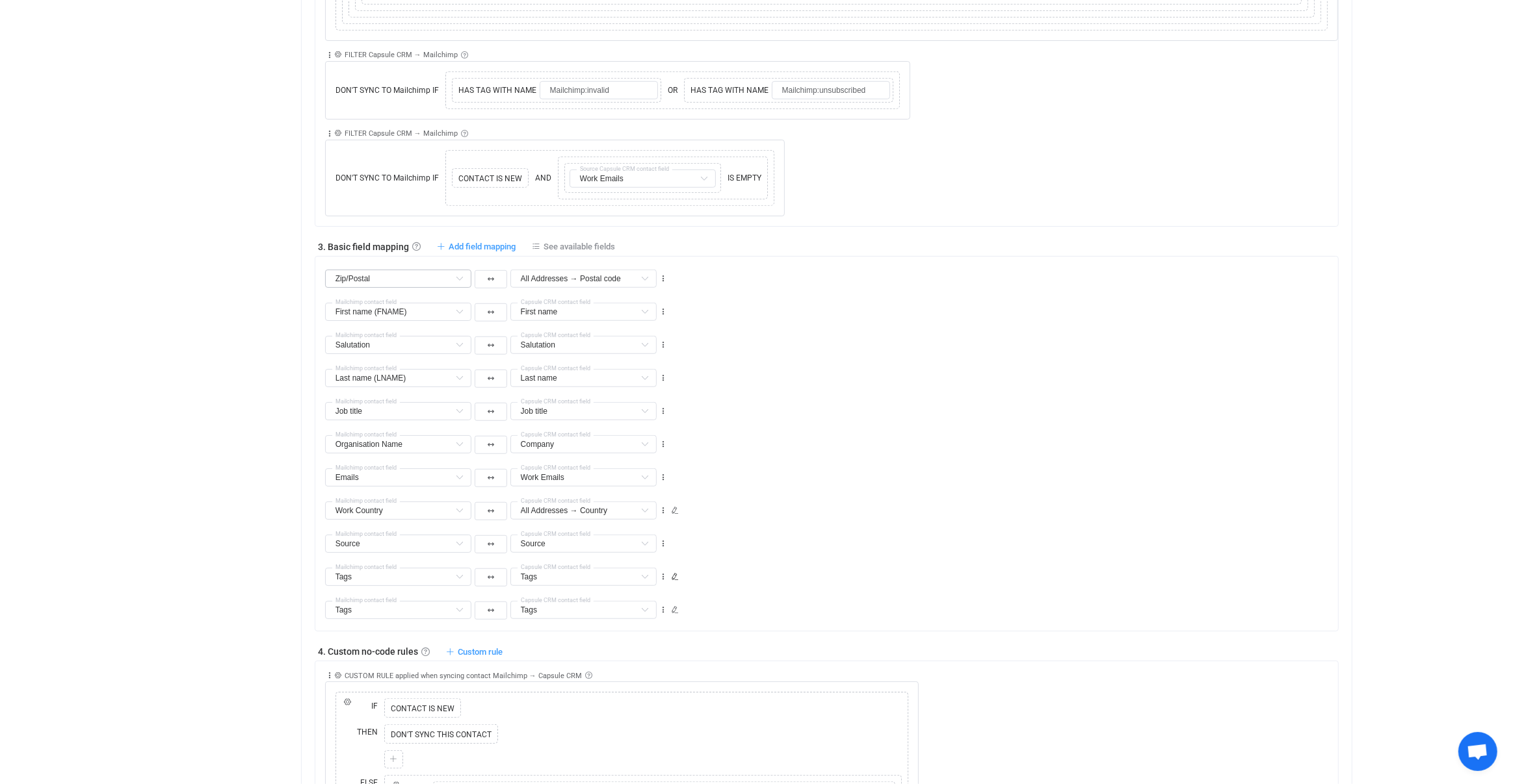
type input "Zip/Postal"
type input "All Addresses → Postal code"
type input "First name (FNAME)"
type input "First name"
type input "Salutation"
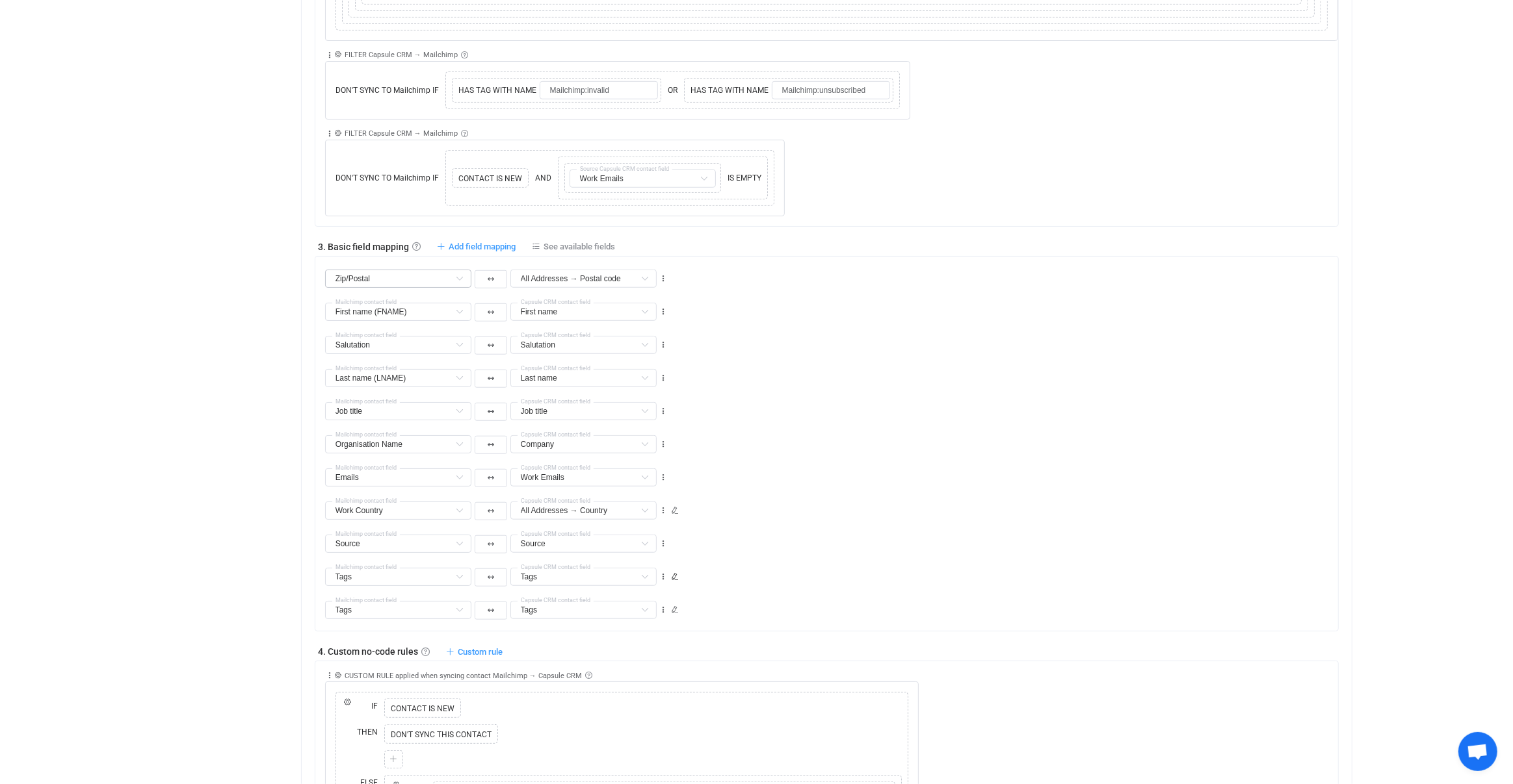
type input "Salutation"
type input "Last name (LNAME)"
type input "Last name"
type input "Job title"
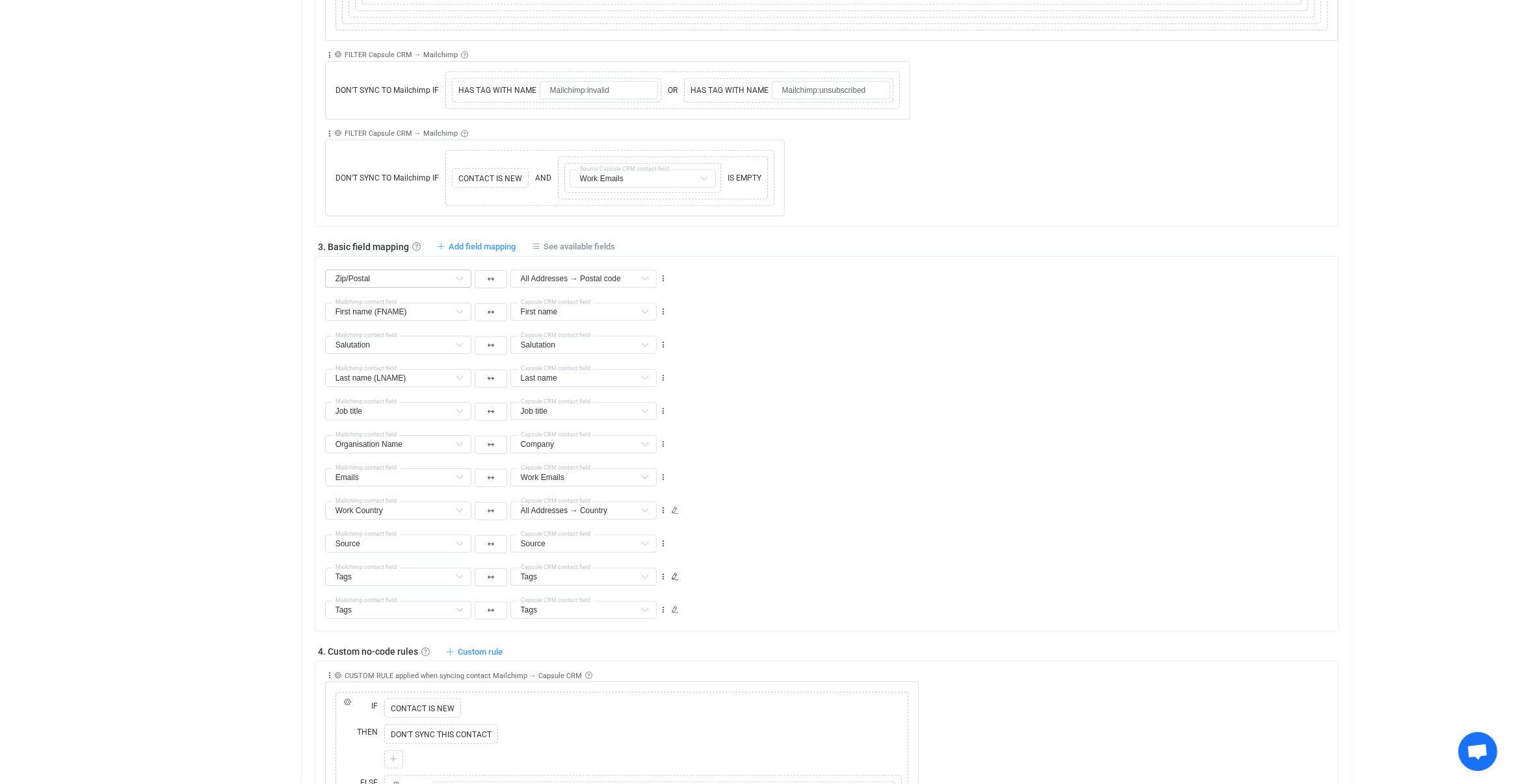
type input "Organisation Name"
type input "Company"
type input "Emails"
type input "Work Emails"
type input "Work Country"
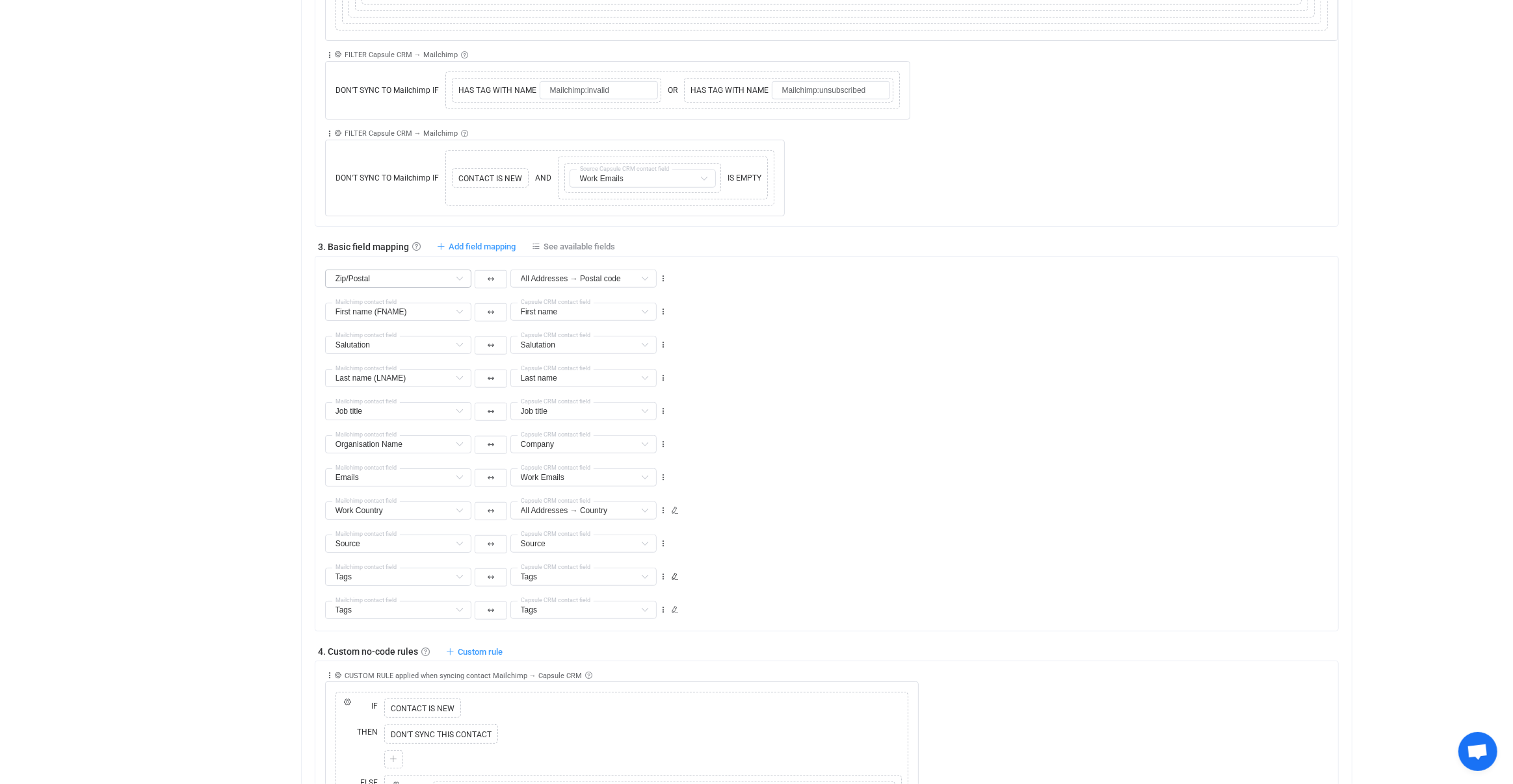
type input "All Addresses → Country"
type input "Source"
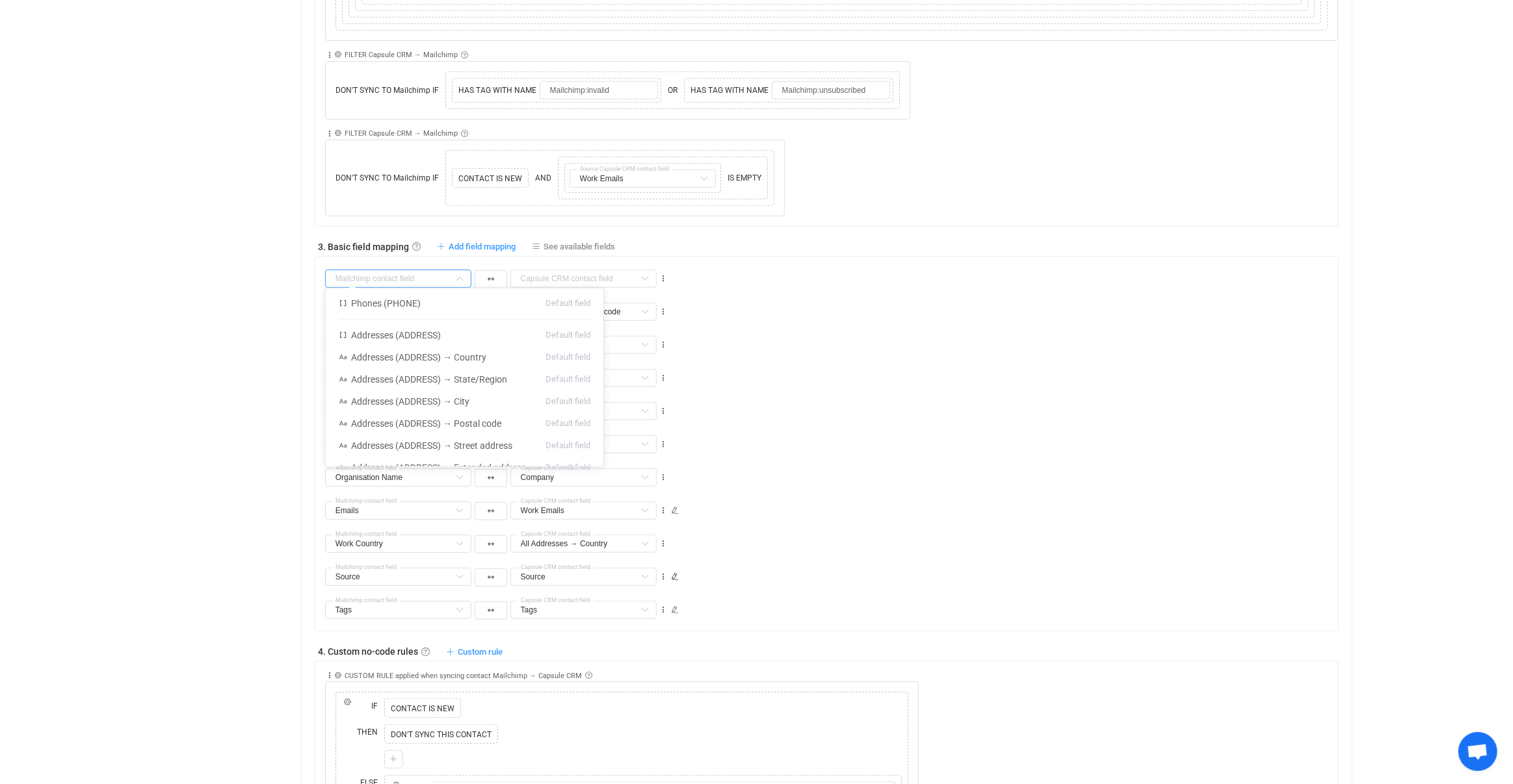
click at [446, 270] on input "text" at bounding box center [397, 278] width 146 height 18
click at [416, 300] on li "State/County Merge fields" at bounding box center [464, 306] width 278 height 22
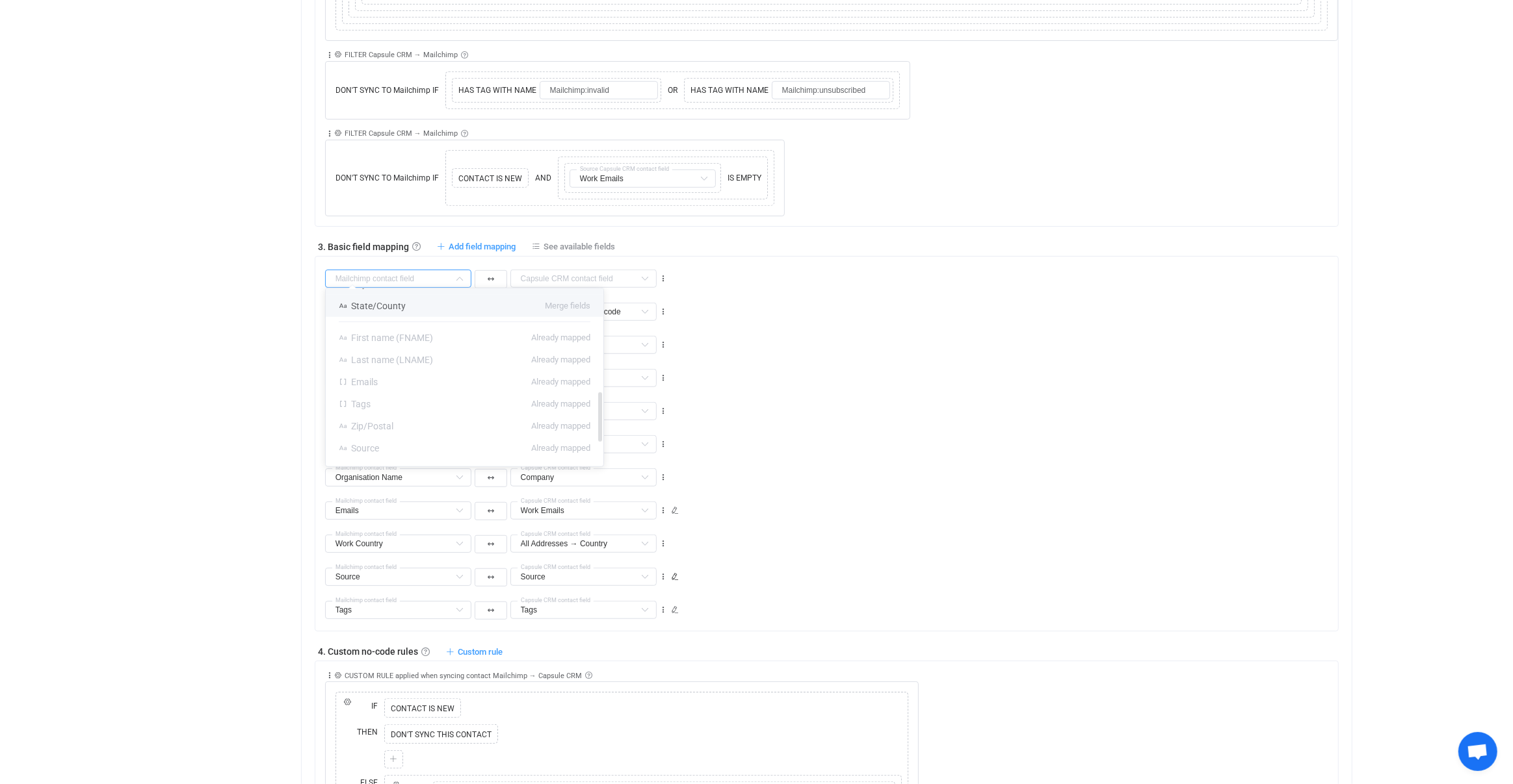
type input "State/County"
click at [585, 270] on input "text" at bounding box center [583, 278] width 146 height 18
type input "Country"
click at [395, 278] on input "text" at bounding box center [397, 278] width 146 height 18
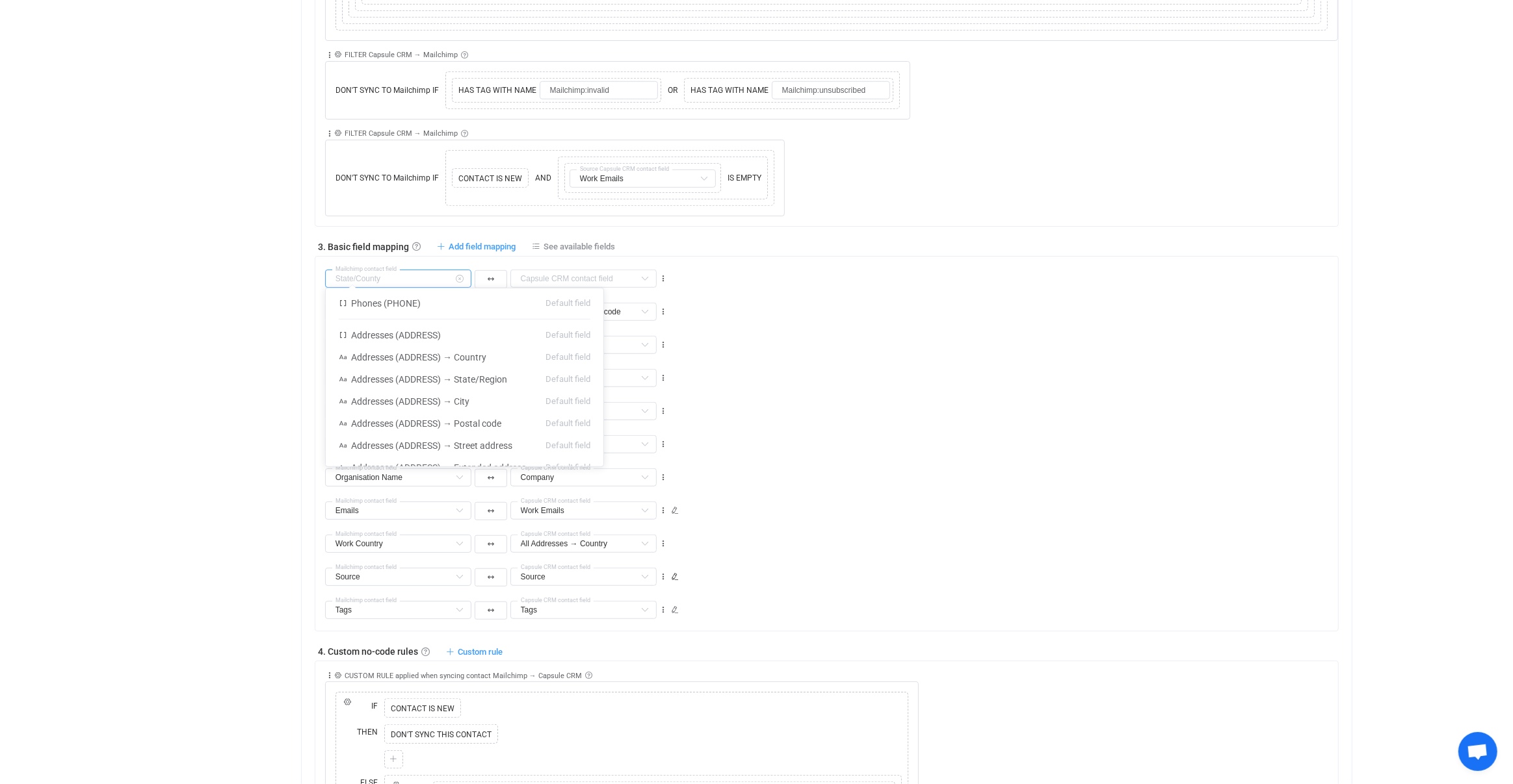
scroll to position [221, 0]
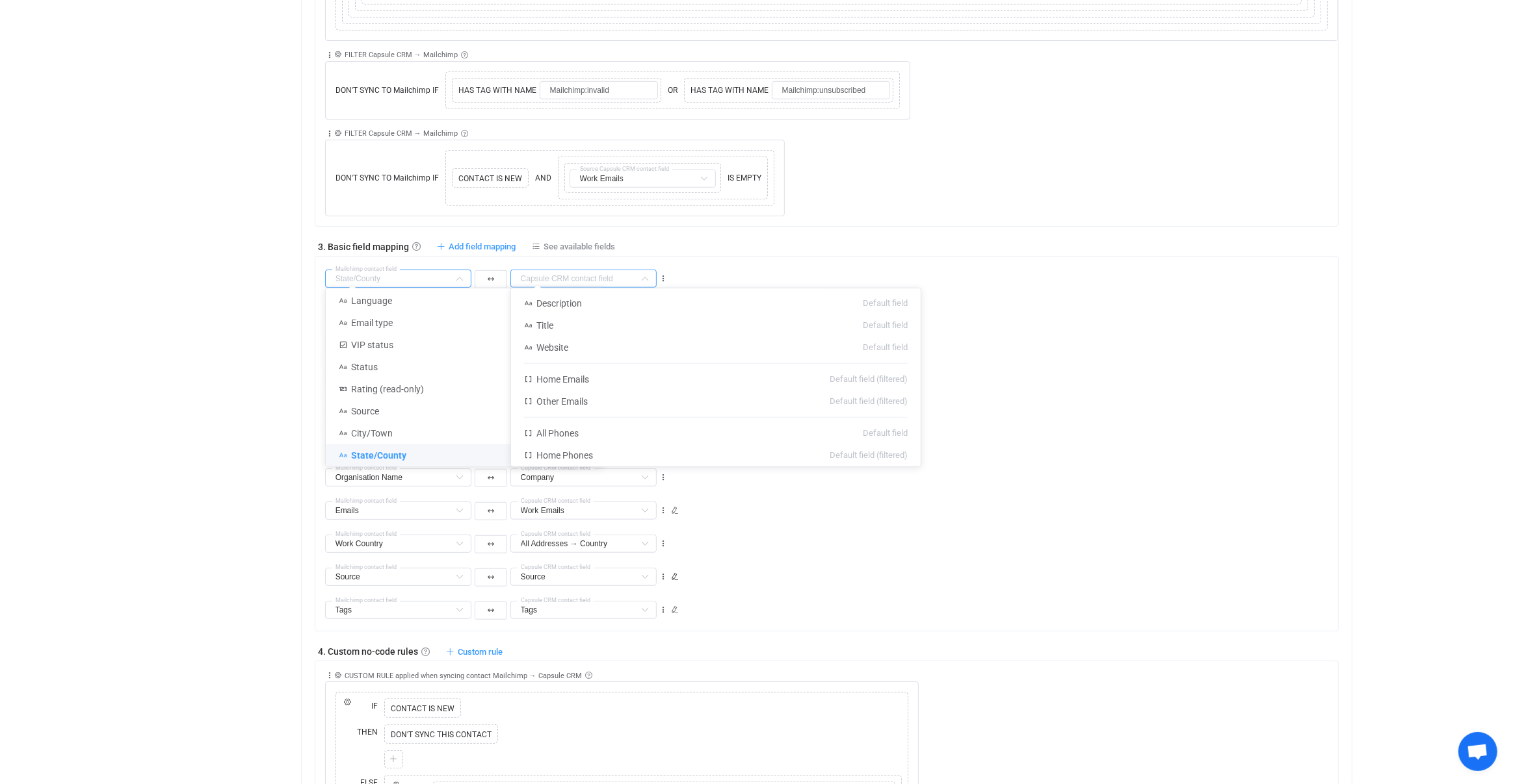
click at [561, 270] on input "text" at bounding box center [583, 278] width 146 height 18
type input "State/County"
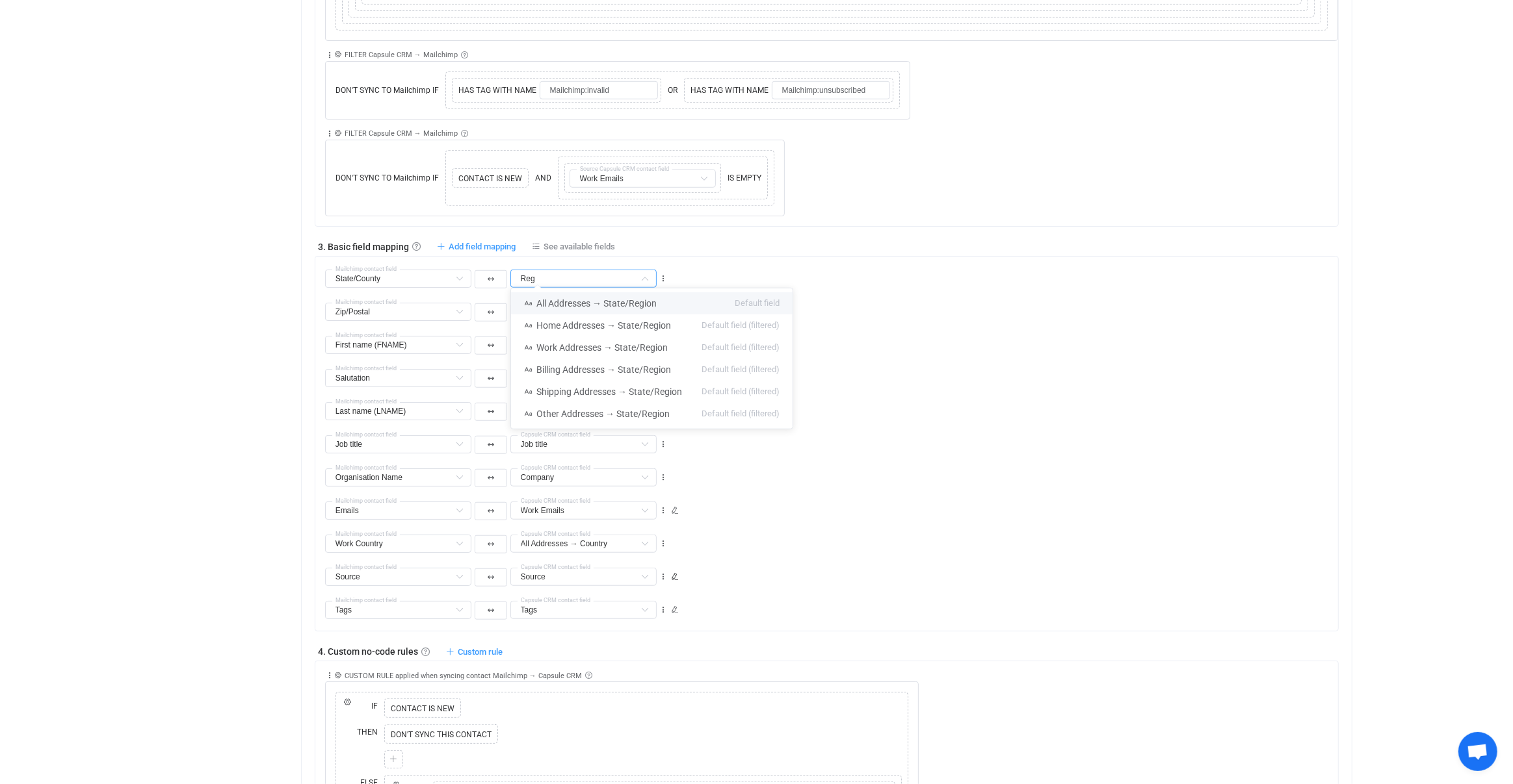
click at [600, 296] on li "All Addresses → State/Region Default field" at bounding box center [651, 304] width 282 height 22
type input "All Addresses → State/Region"
click at [471, 242] on span "Add field mapping" at bounding box center [482, 246] width 67 height 10
type input "State/County"
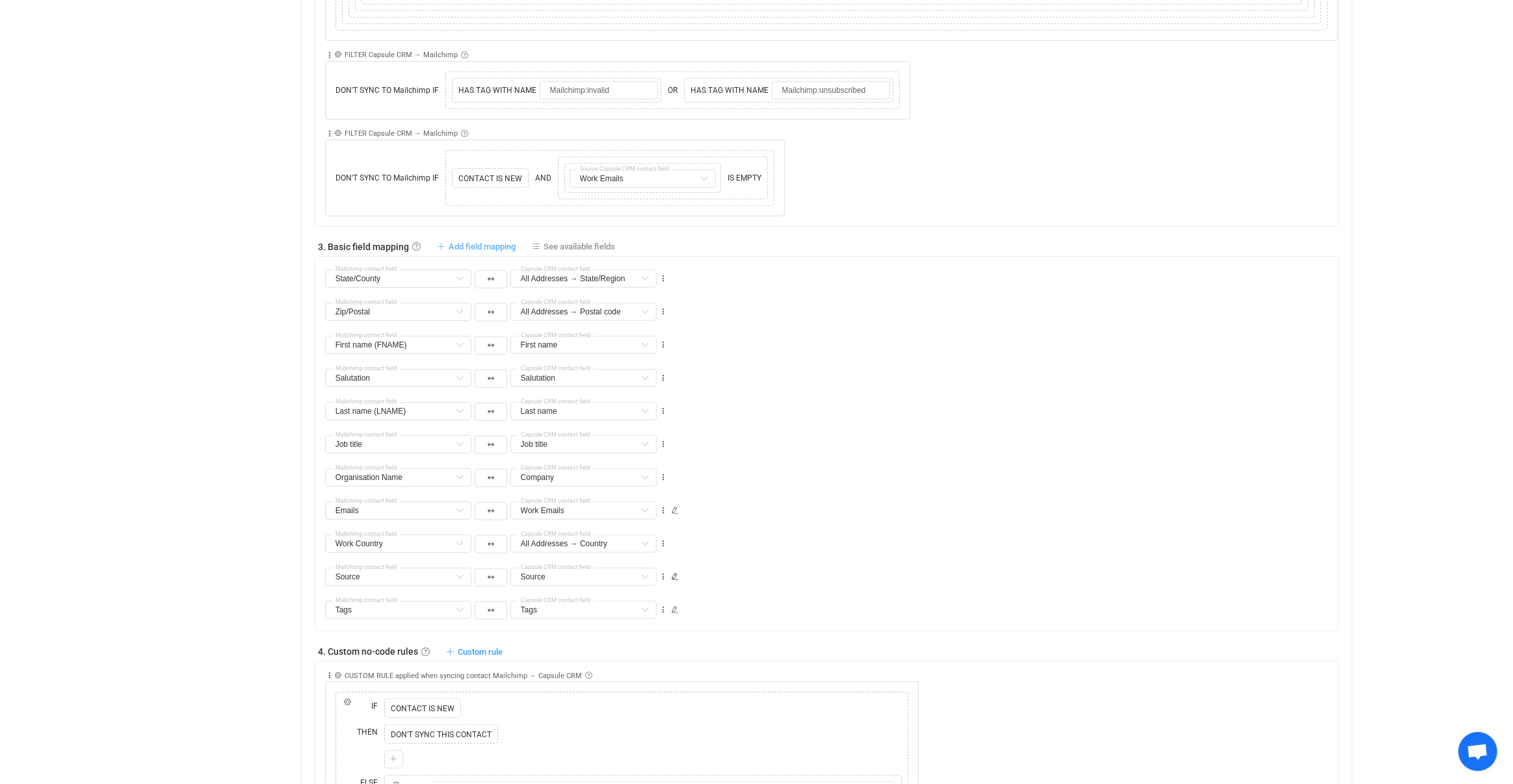
type input "All Addresses → State/Region"
type input "Zip/Postal"
type input "All Addresses → Postal code"
type input "First name (FNAME)"
type input "First name"
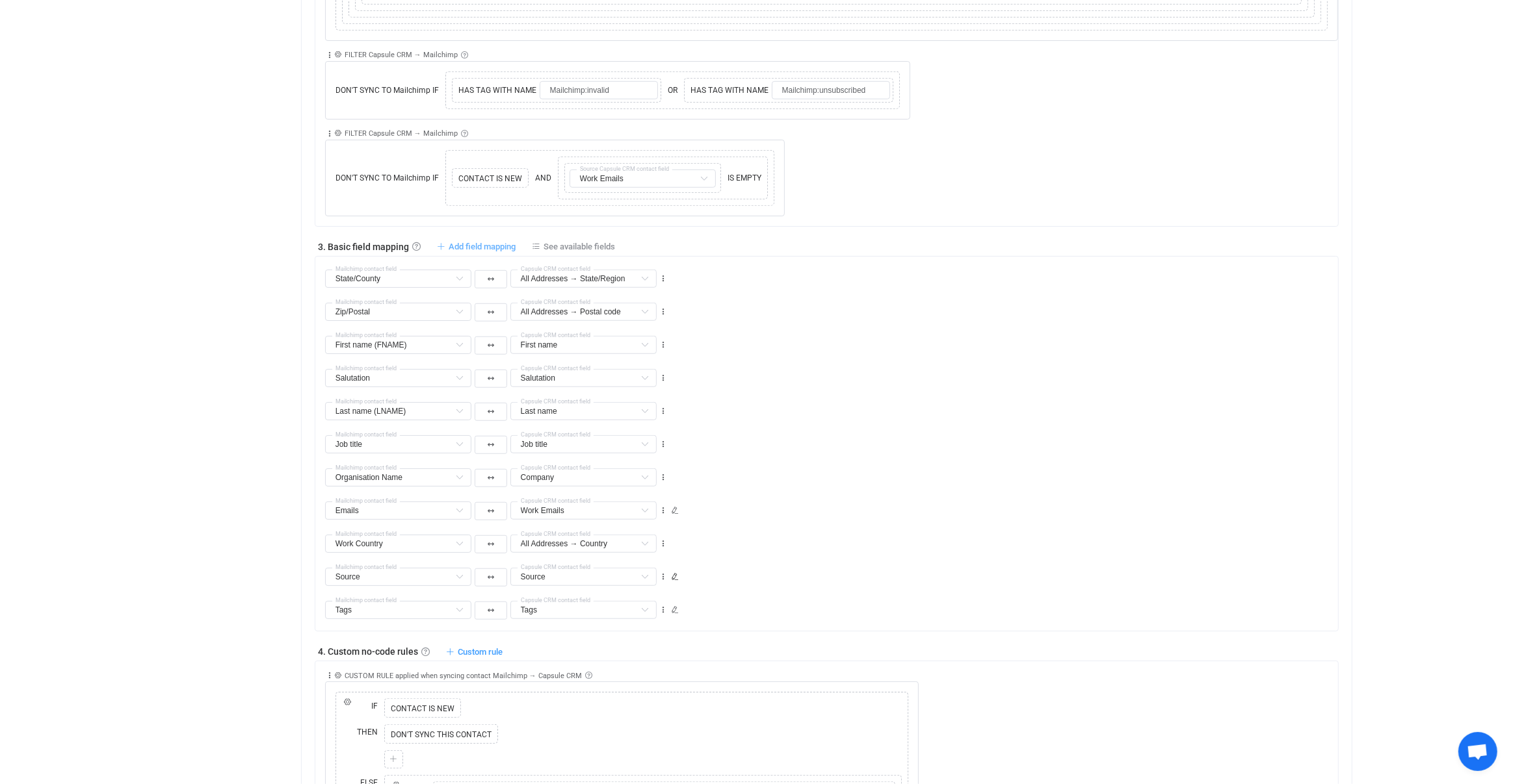
type input "Salutation"
type input "Last name (LNAME)"
type input "Last name"
type input "Job title"
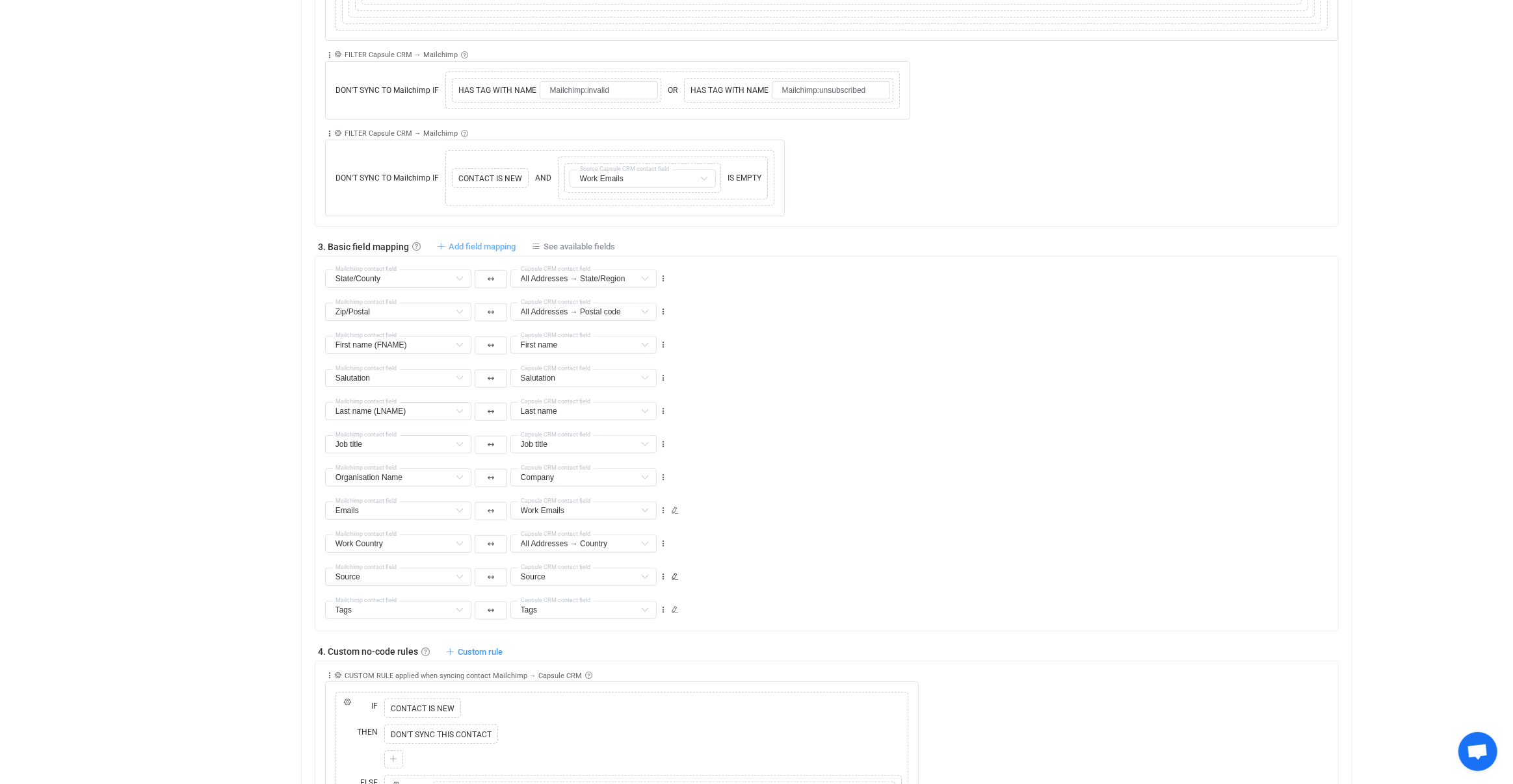
type input "Job title"
type input "Organisation Name"
type input "Company"
type input "Emails"
type input "Work Emails"
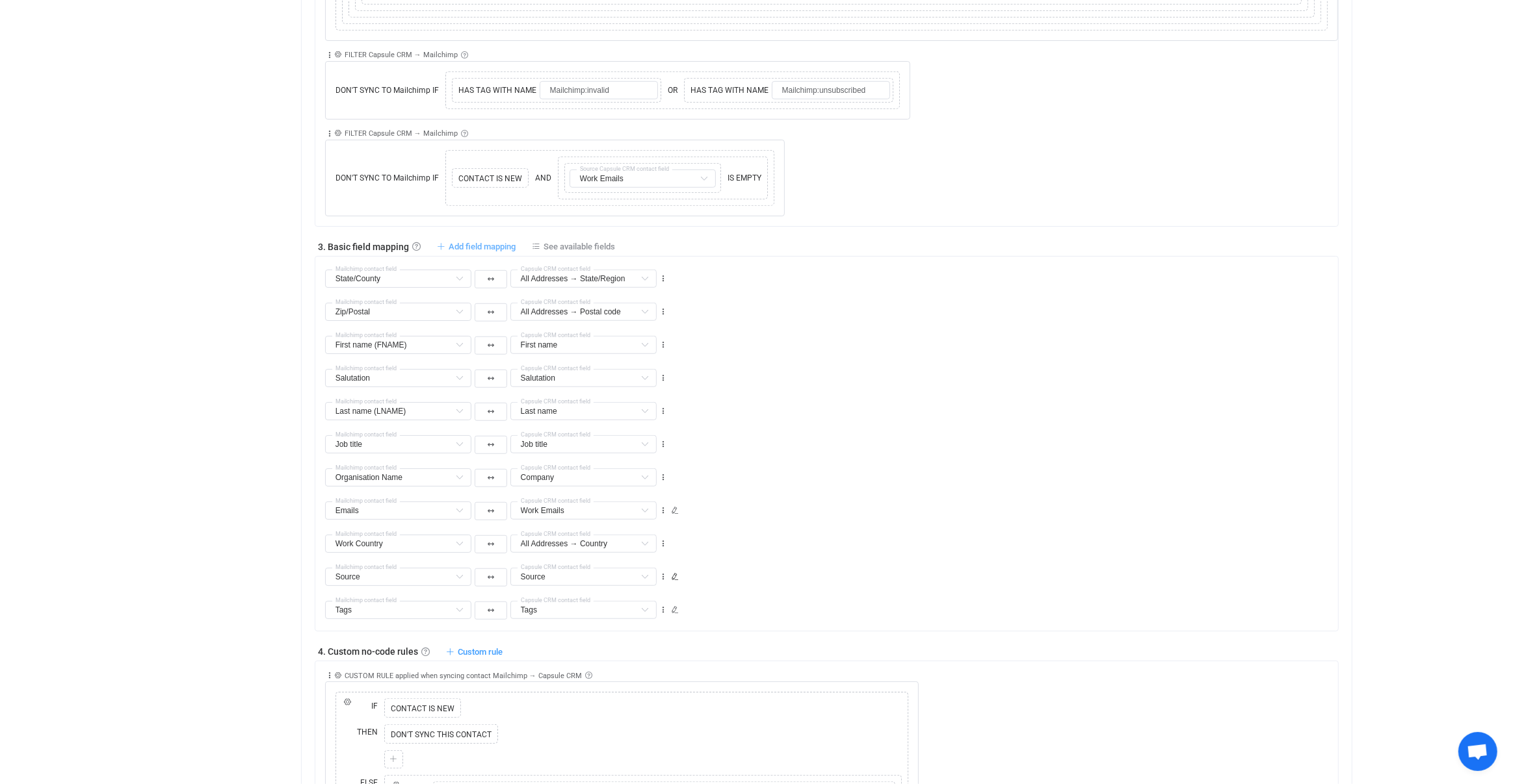
type input "Work Country"
type input "All Addresses → Country"
type input "Source"
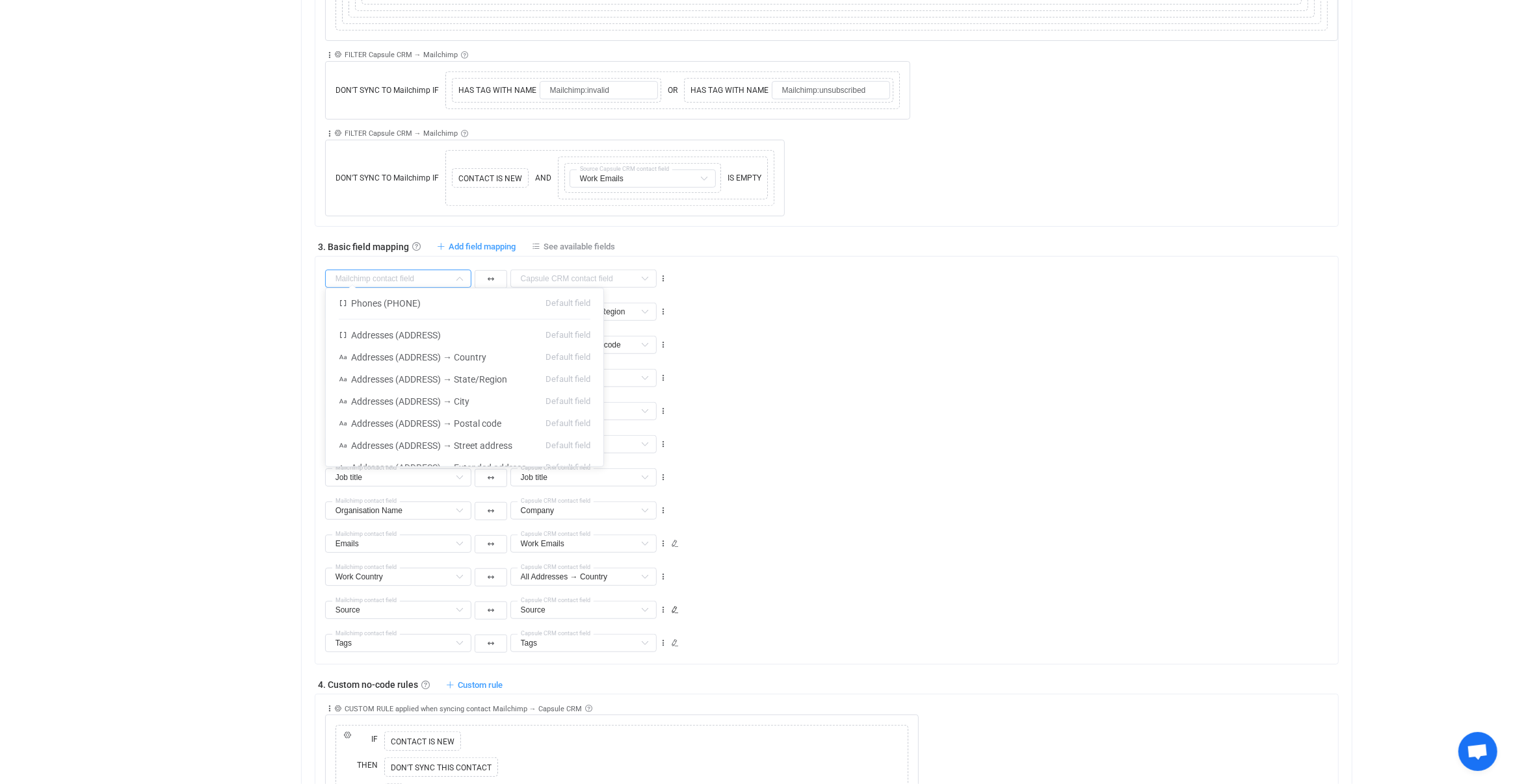
click at [406, 275] on input "text" at bounding box center [397, 278] width 146 height 18
click at [429, 360] on li "City/Town Merge fields" at bounding box center [464, 368] width 278 height 22
type input "City/Town"
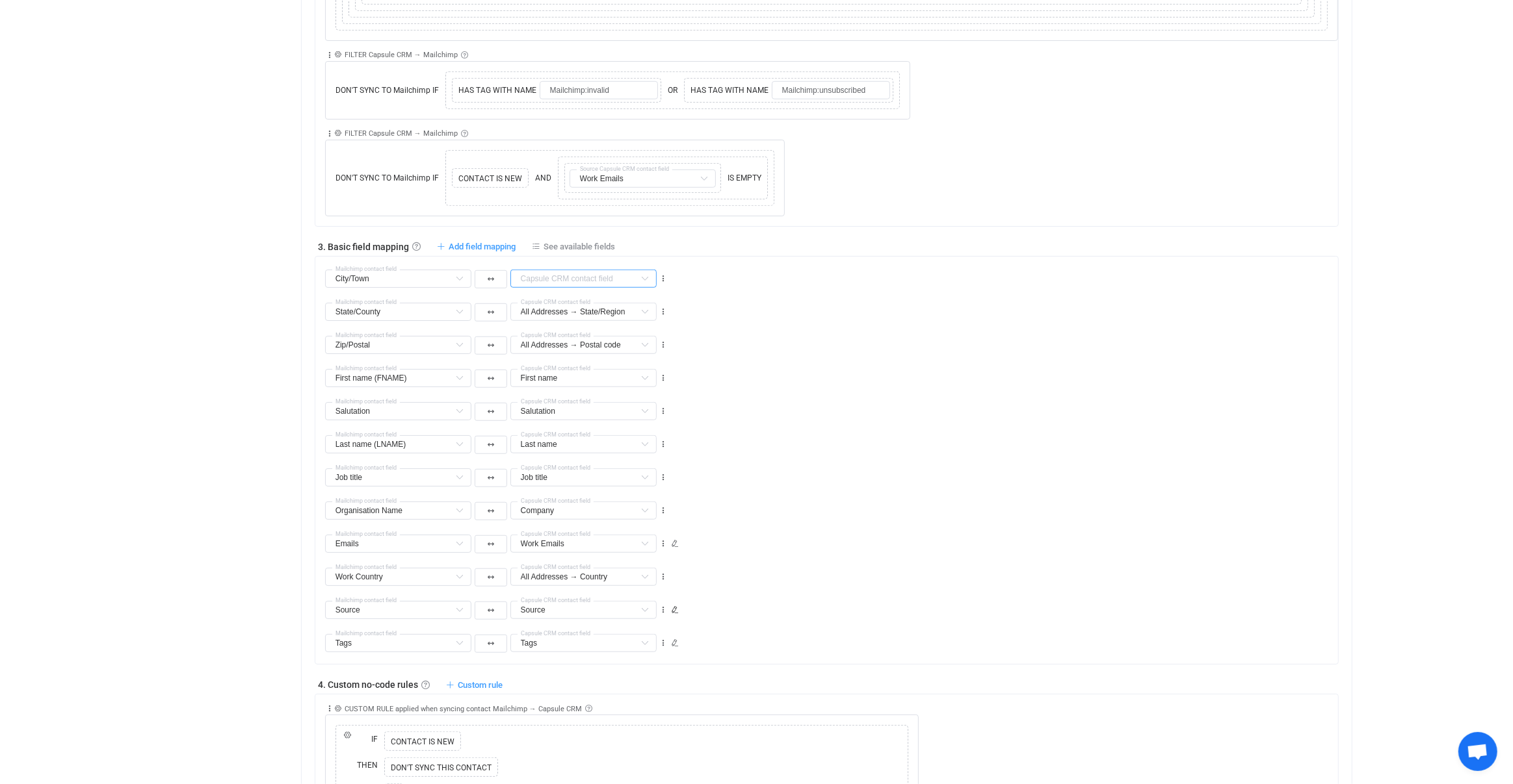
click at [599, 270] on input "text" at bounding box center [583, 278] width 146 height 18
click at [573, 310] on li "All Addresses → City Default field" at bounding box center [632, 304] width 243 height 22
type input "All Addresses → City"
click at [480, 231] on div "1. General syncing rules General syncing rules Control how SyncPengin reacts to…" at bounding box center [827, 708] width 1025 height 2545
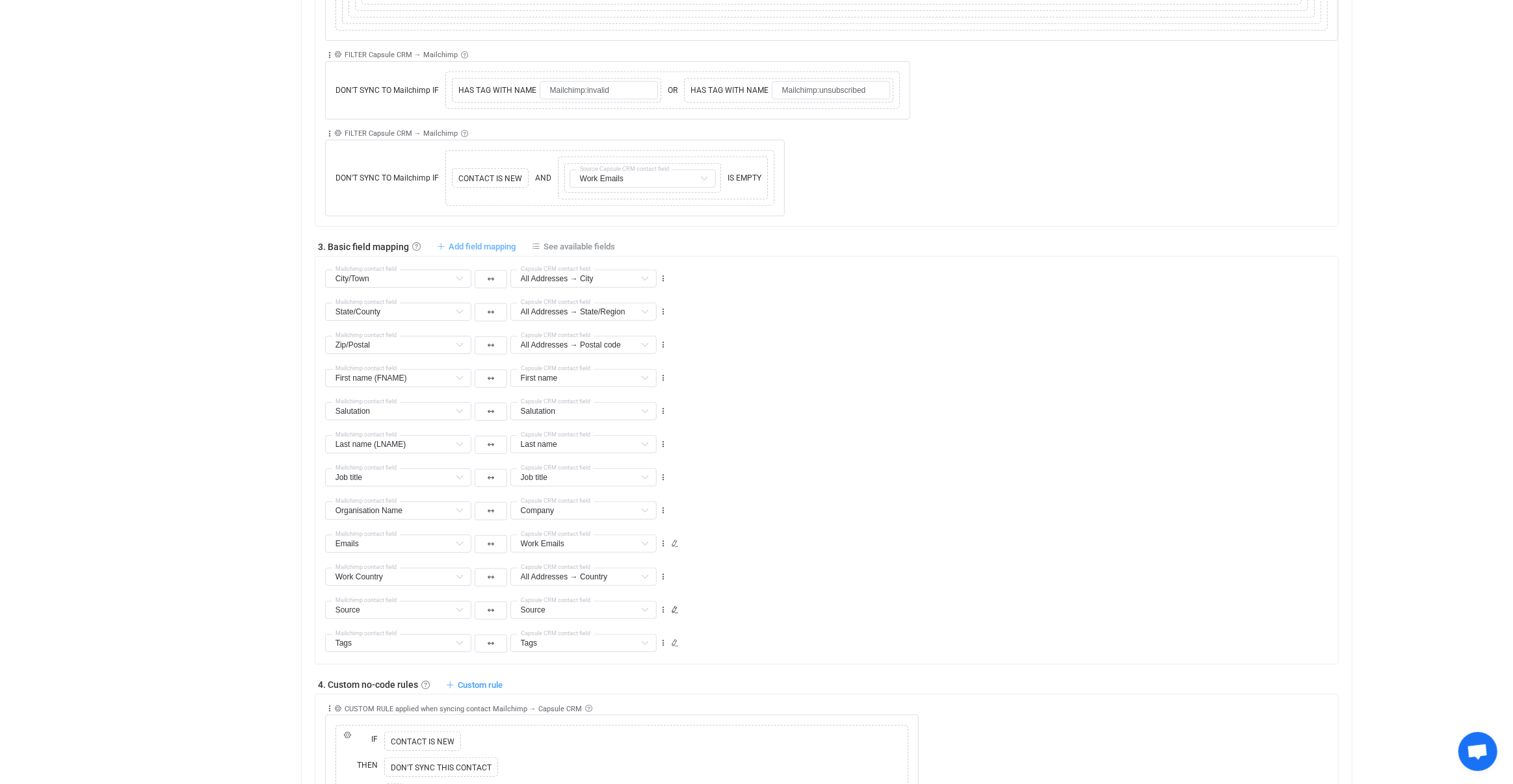
click at [473, 242] on span "Add field mapping" at bounding box center [482, 246] width 67 height 10
type input "City/Town"
type input "All Addresses → City"
type input "State/County"
type input "All Addresses → State/Region"
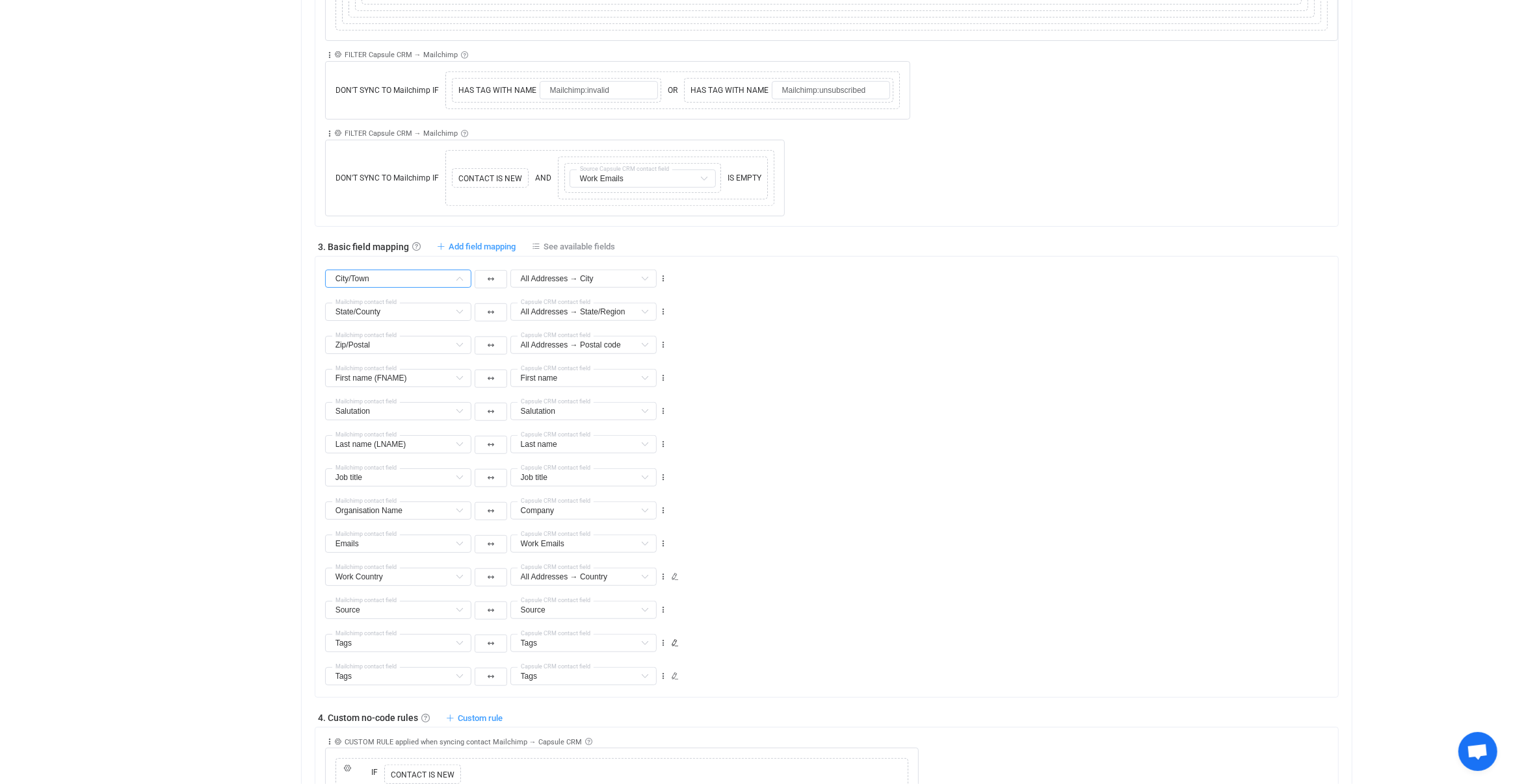
type input "Zip/Postal"
type input "All Addresses → Postal code"
type input "First name (FNAME)"
type input "First name"
type input "Salutation"
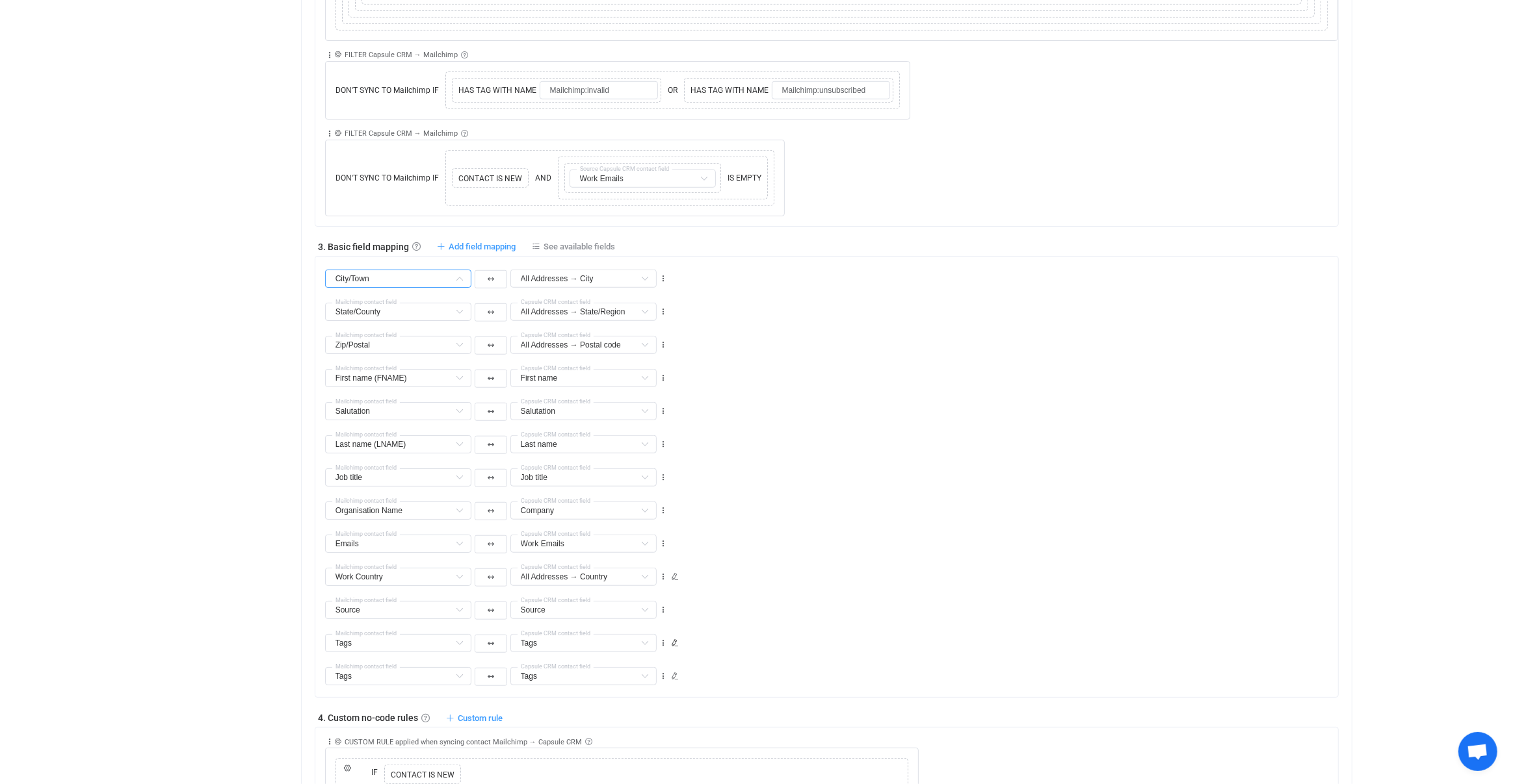
type input "Salutation"
type input "Last name (LNAME)"
type input "Last name"
type input "Job title"
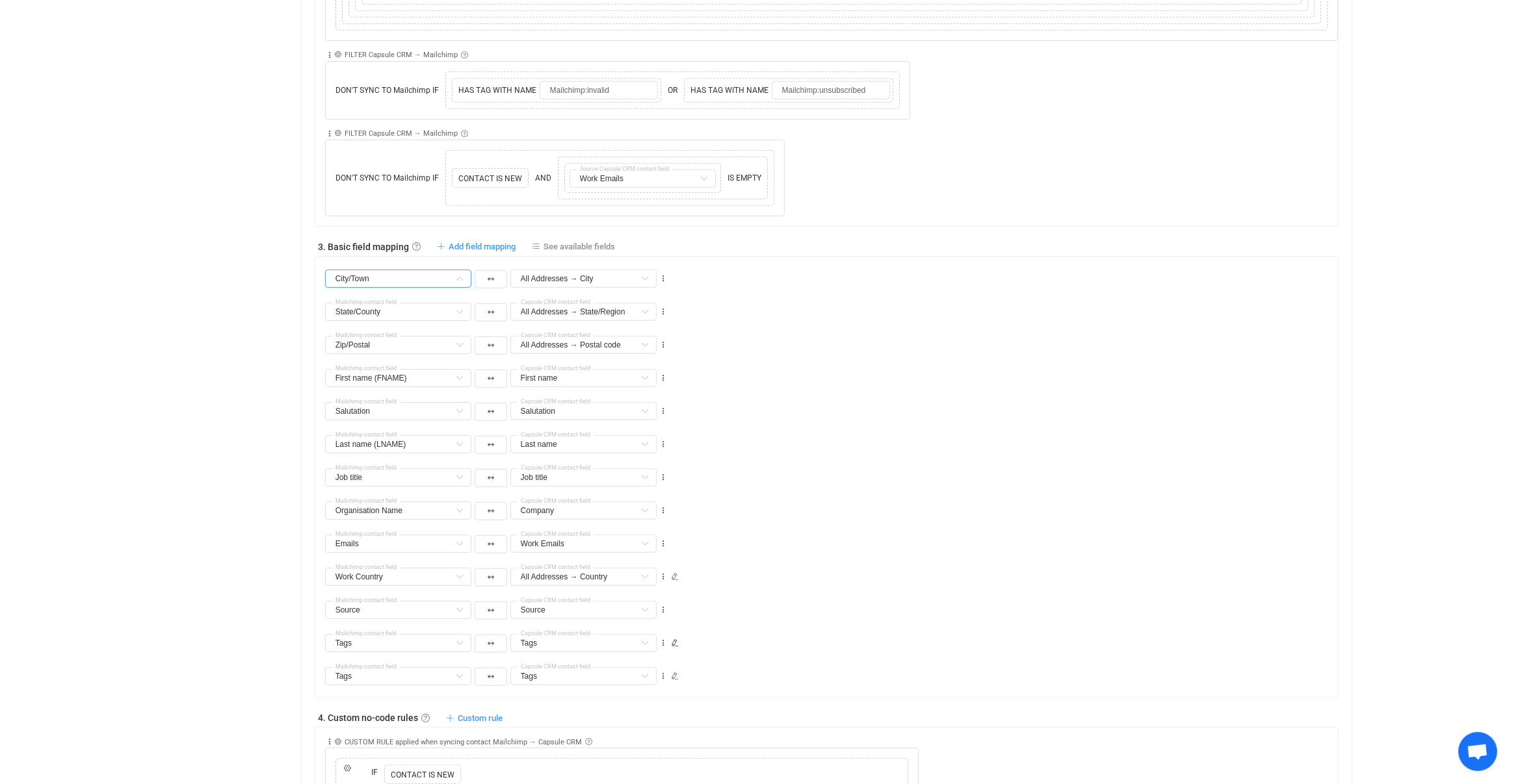
type input "Organisation Name"
type input "Company"
type input "Emails"
type input "Work Emails"
type input "Work Country"
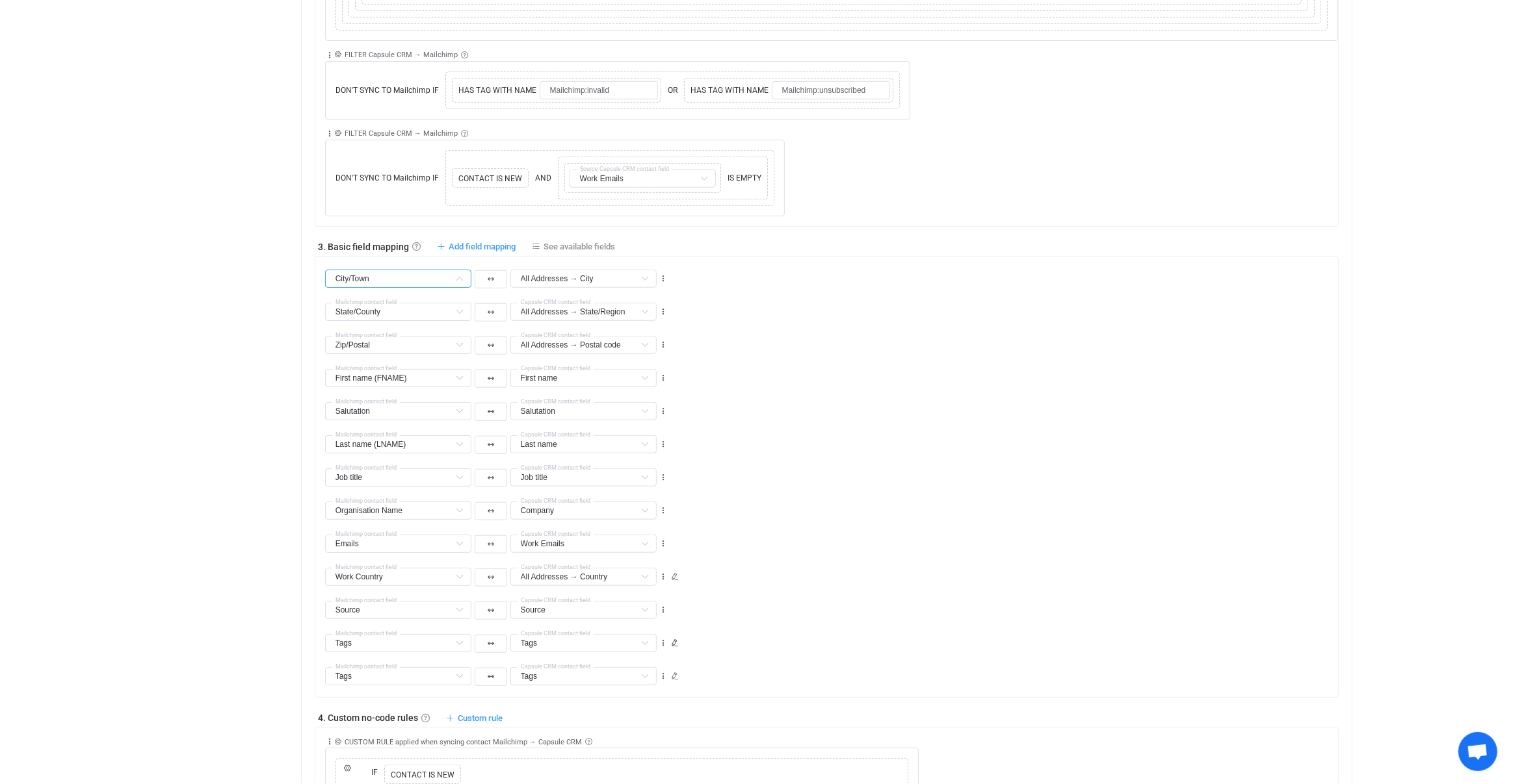
type input "All Addresses → Country"
type input "Source"
click at [402, 270] on input "text" at bounding box center [397, 278] width 146 height 18
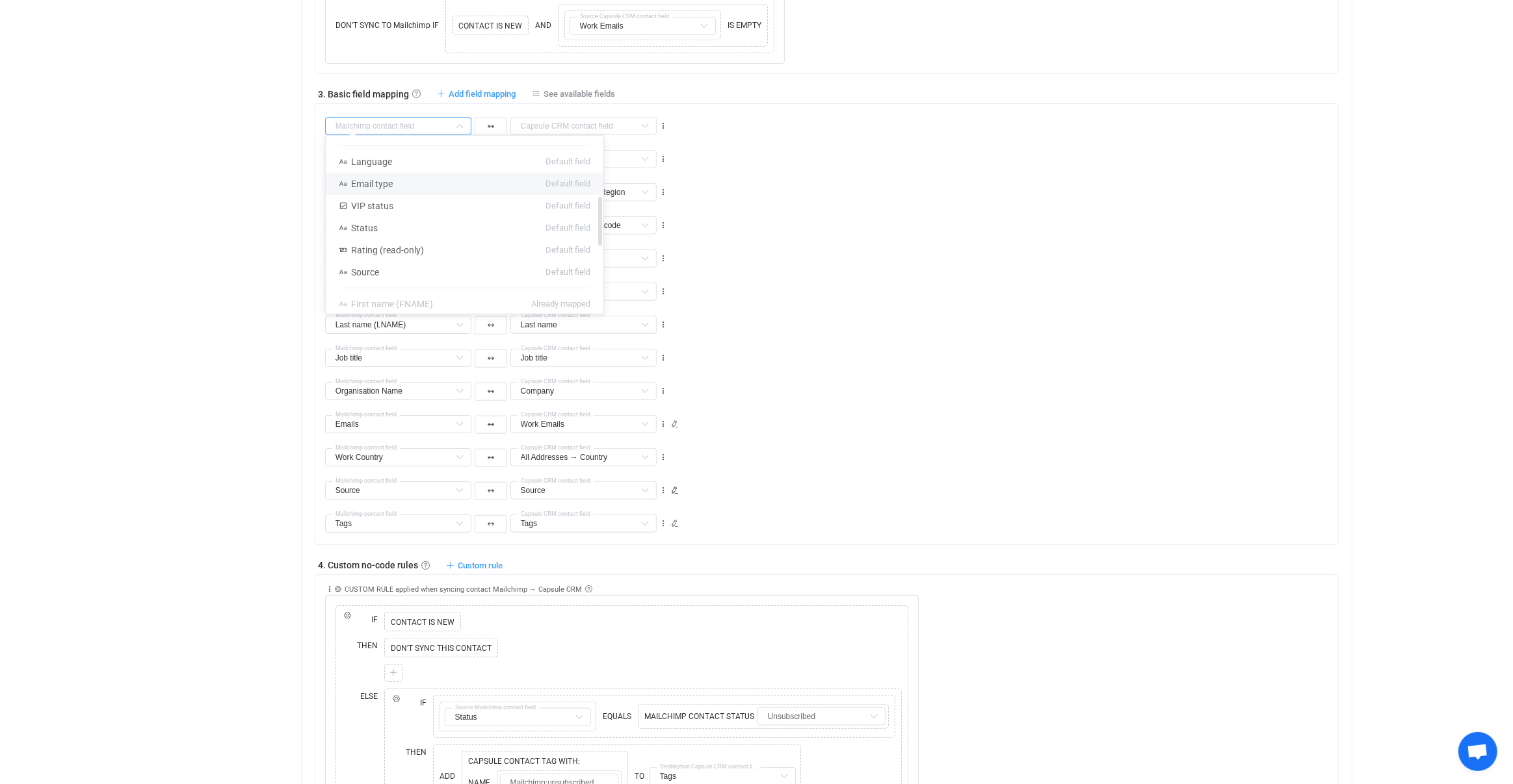
scroll to position [215, 0]
click at [815, 303] on div "Last name (LNAME) Last name (LNAME) Default field Phones (PHONE) Default field …" at bounding box center [832, 320] width 1013 height 33
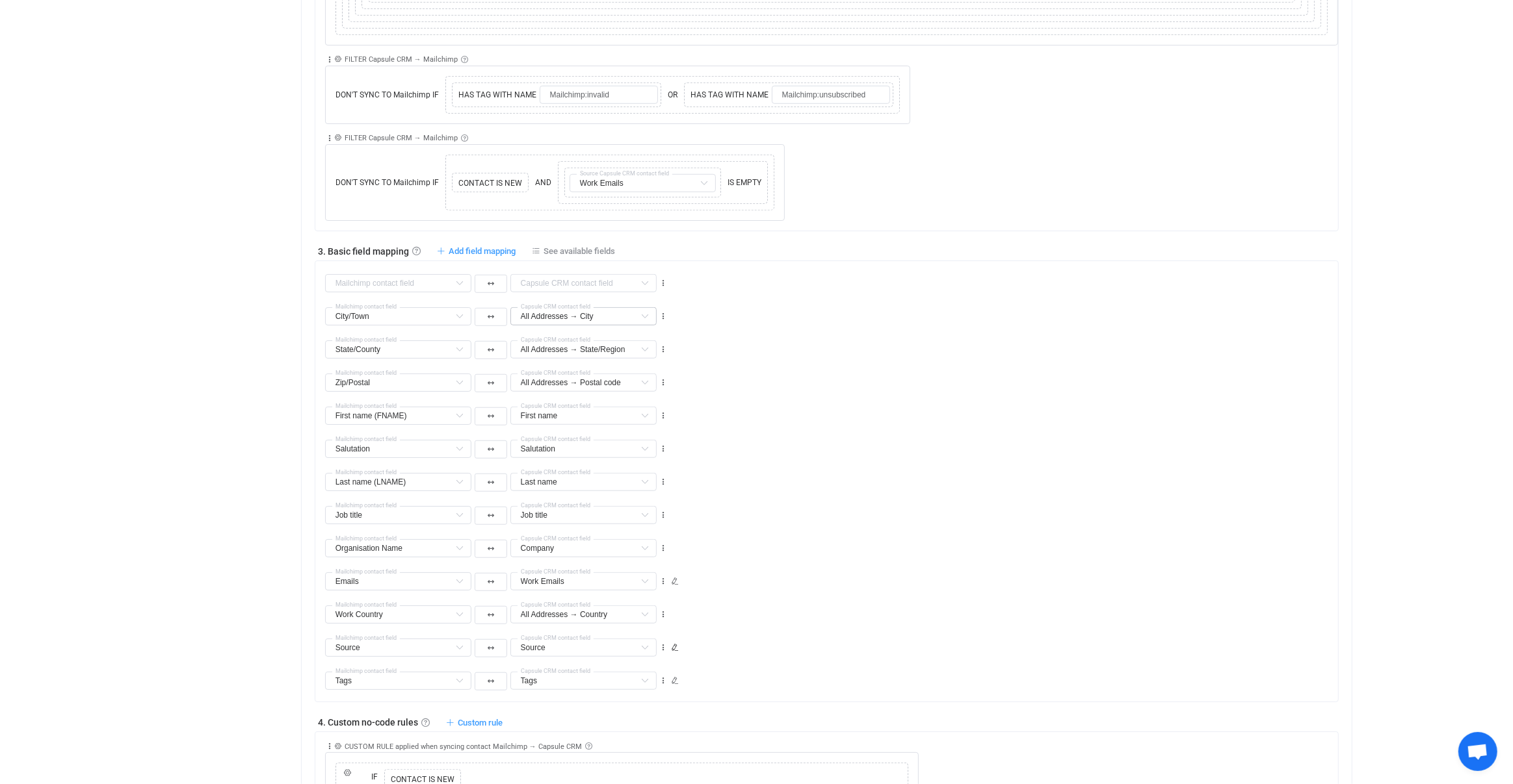
scroll to position [1040, 0]
click at [664, 282] on icon at bounding box center [662, 286] width 9 height 9
drag, startPoint x: 639, startPoint y: 362, endPoint x: 494, endPoint y: 258, distance: 178.4
click at [639, 364] on li "Delete" at bounding box center [622, 356] width 85 height 23
type input "City/Town"
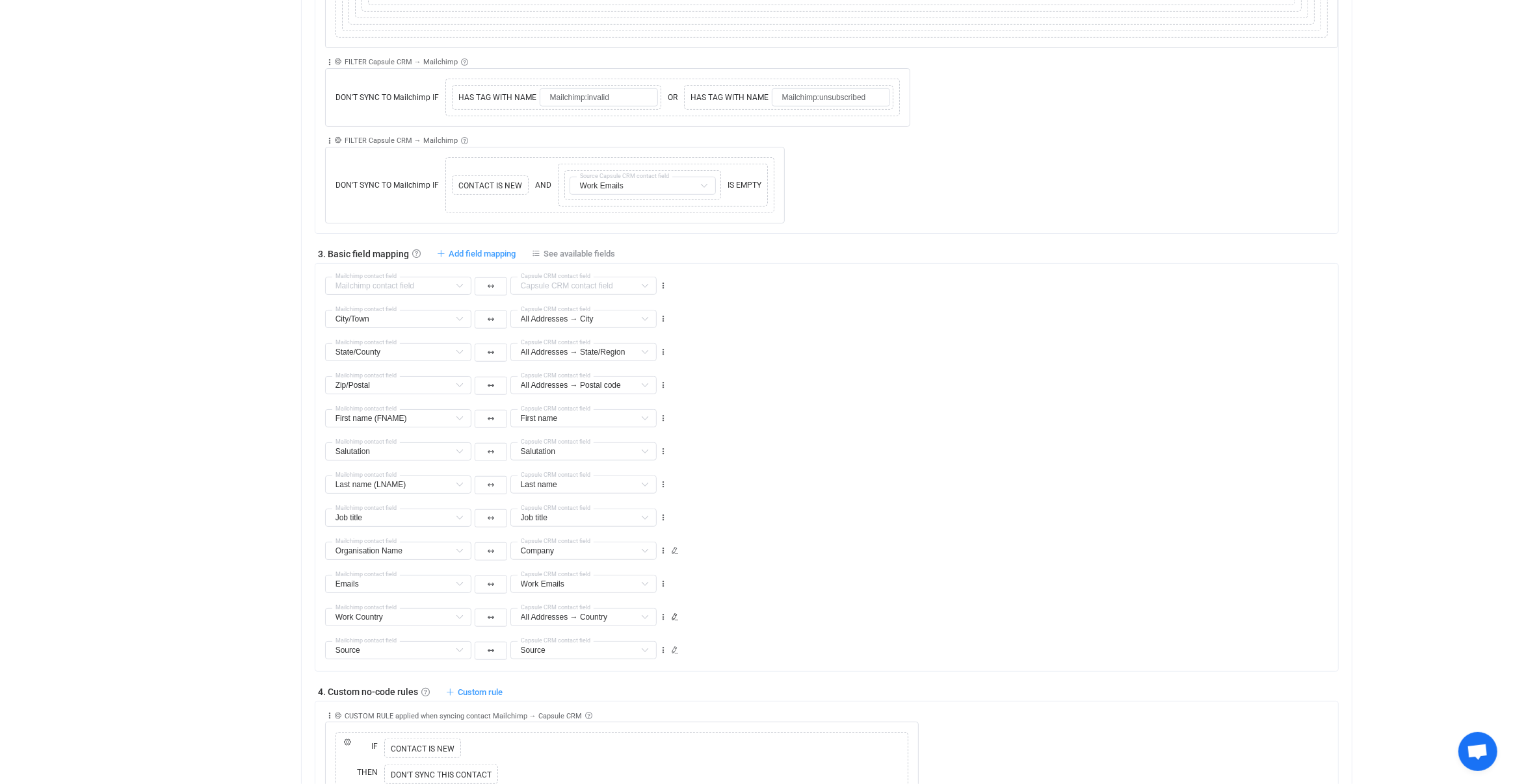
type input "All Addresses → City"
type input "State/County"
type input "All Addresses → State/Region"
type input "Zip/Postal"
type input "All Addresses → Postal code"
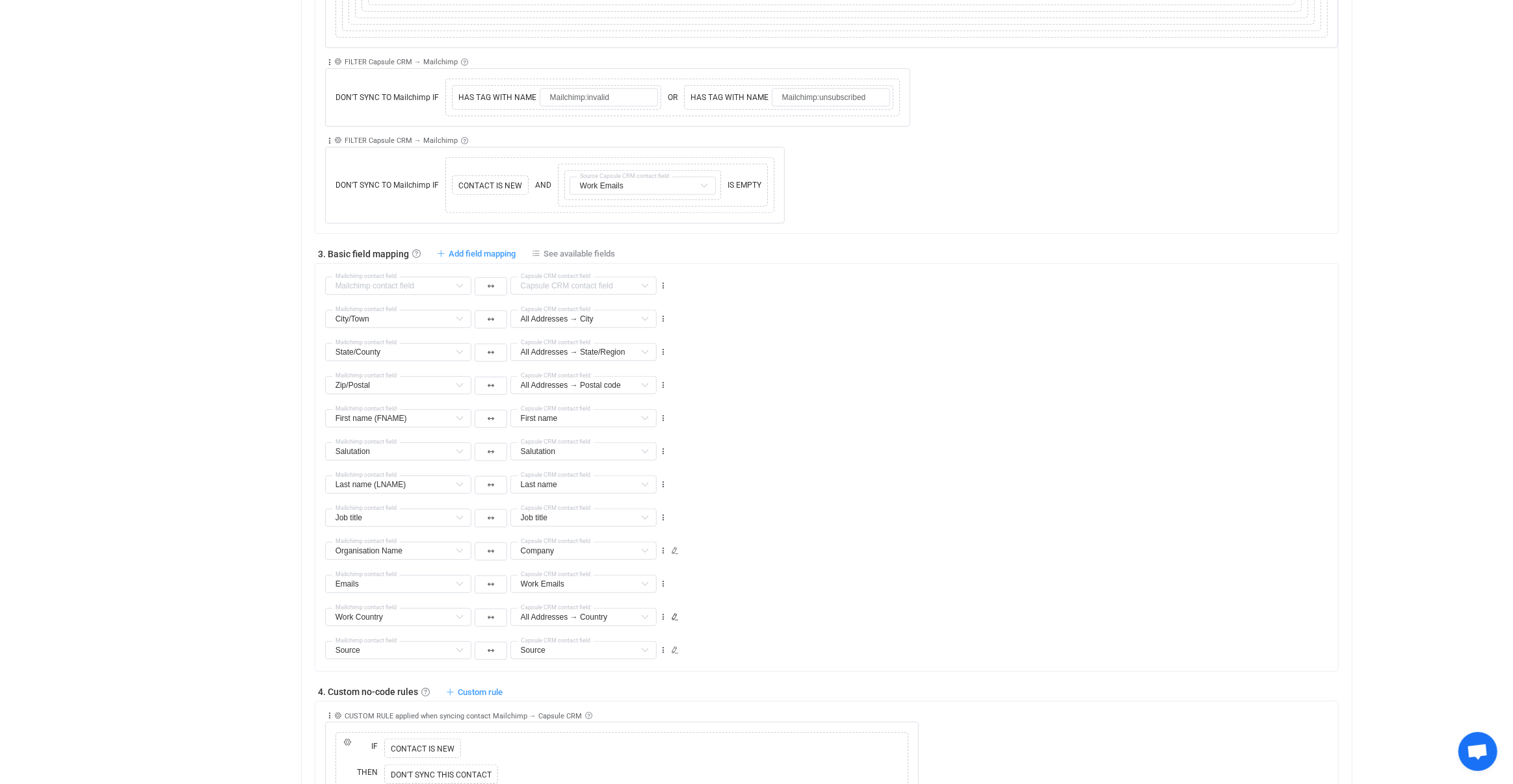
type input "First name (FNAME)"
type input "First name"
type input "Salutation"
type input "Last name (LNAME)"
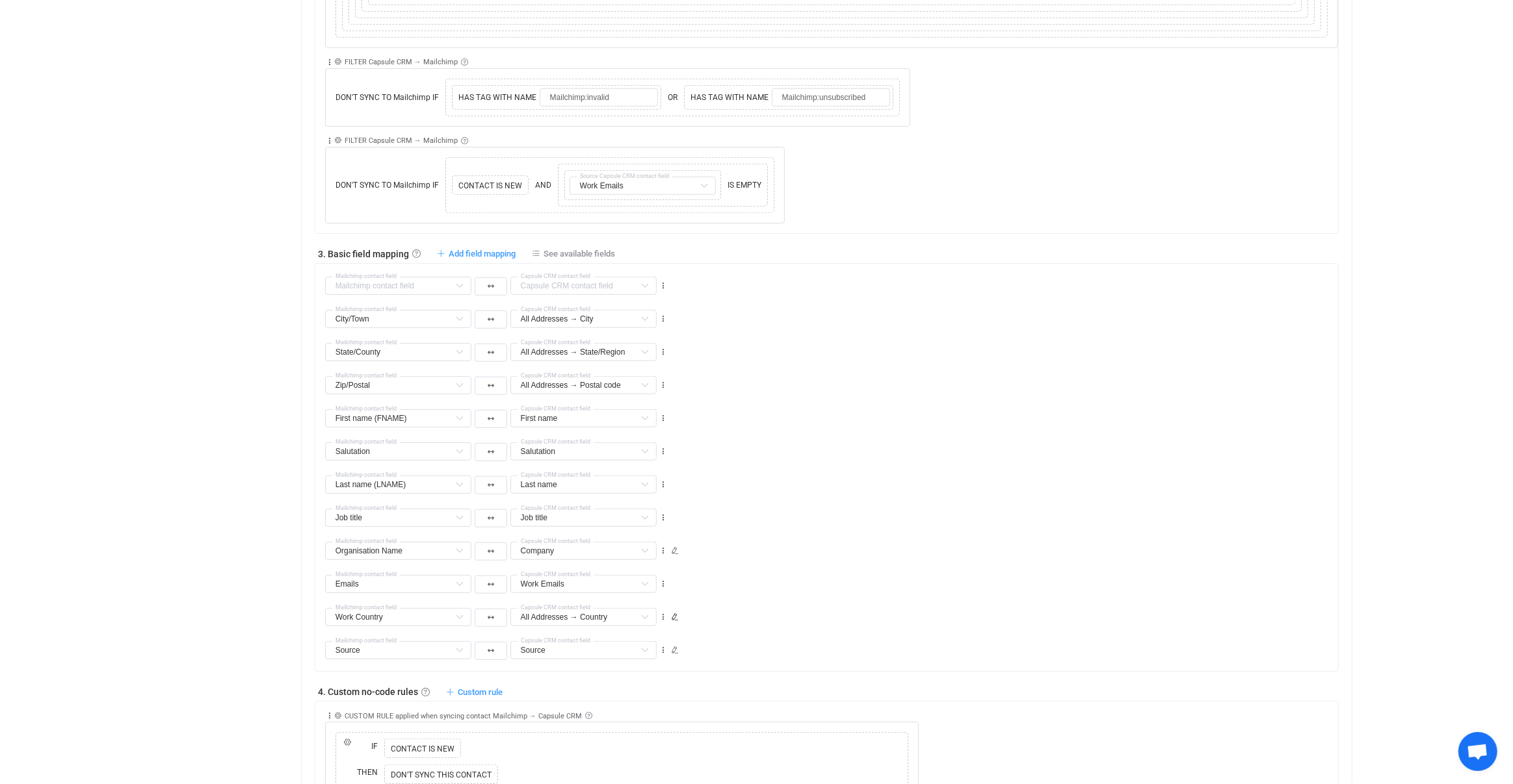
type input "Last name"
type input "Job title"
type input "Organisation Name"
type input "Company"
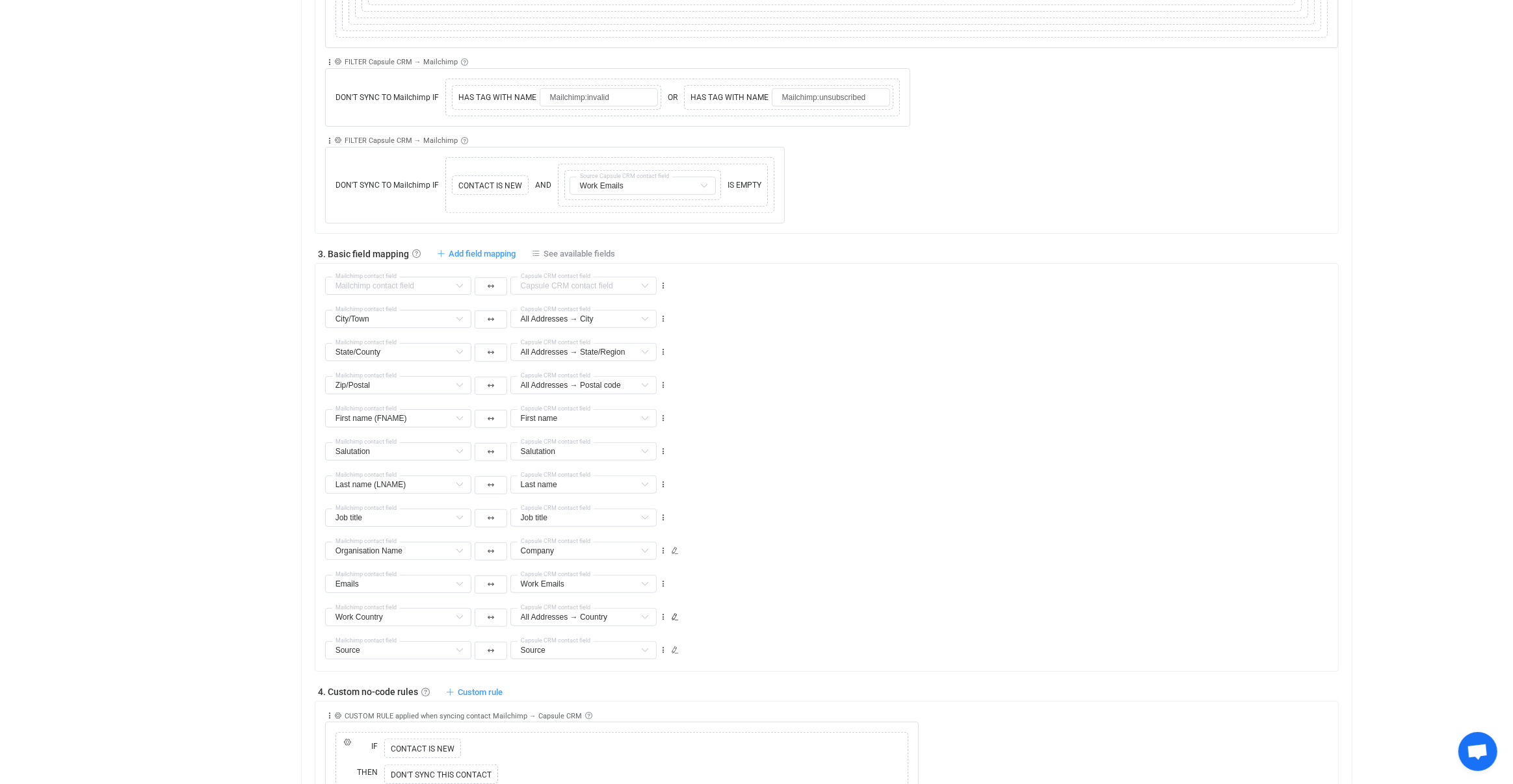
type input "Emails"
type input "Work Emails"
type input "Work Country"
type input "All Addresses → Country"
type input "Source"
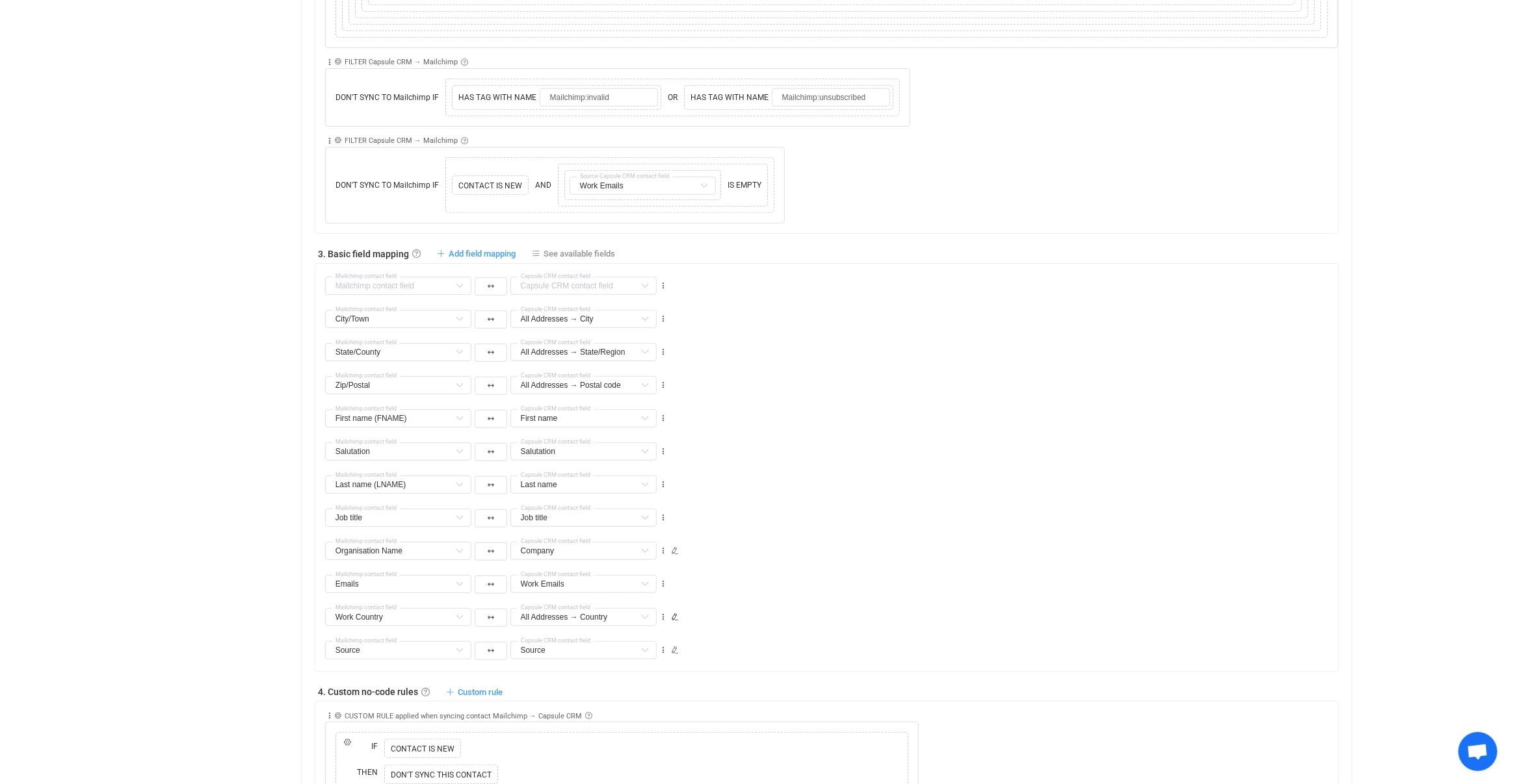
type input "Source"
type input "Tags"
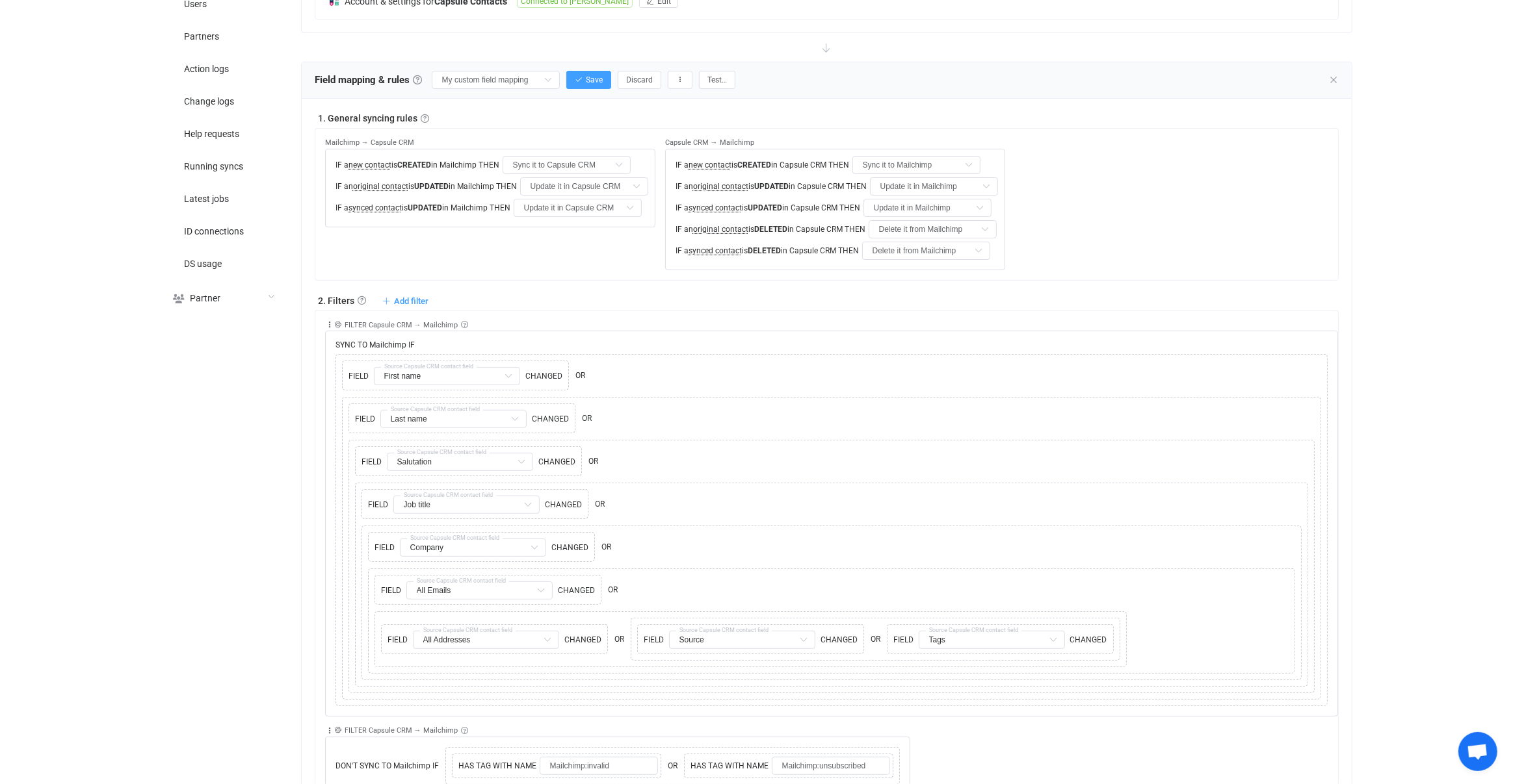
scroll to position [291, 0]
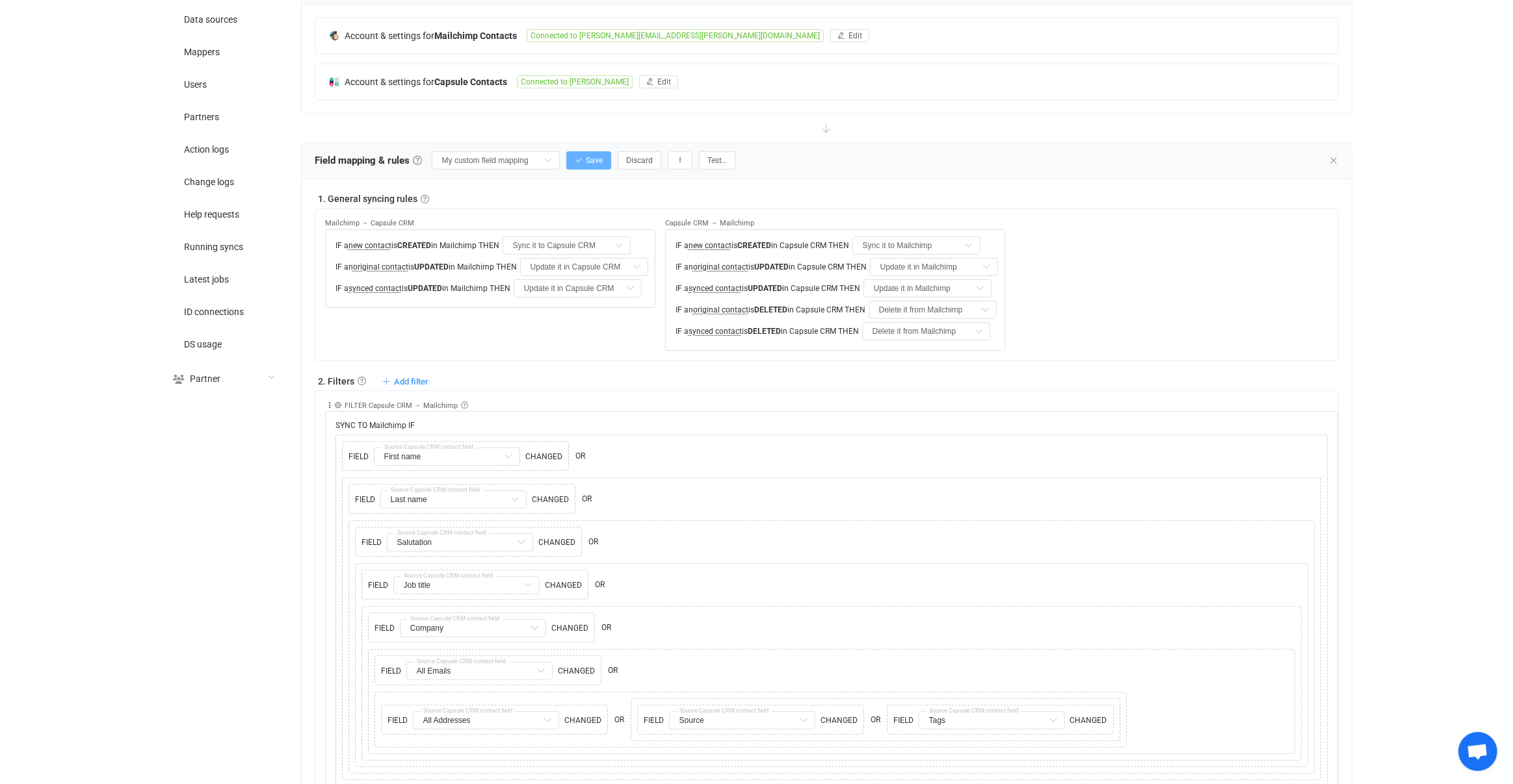
click at [586, 162] on span "Save" at bounding box center [594, 160] width 17 height 9
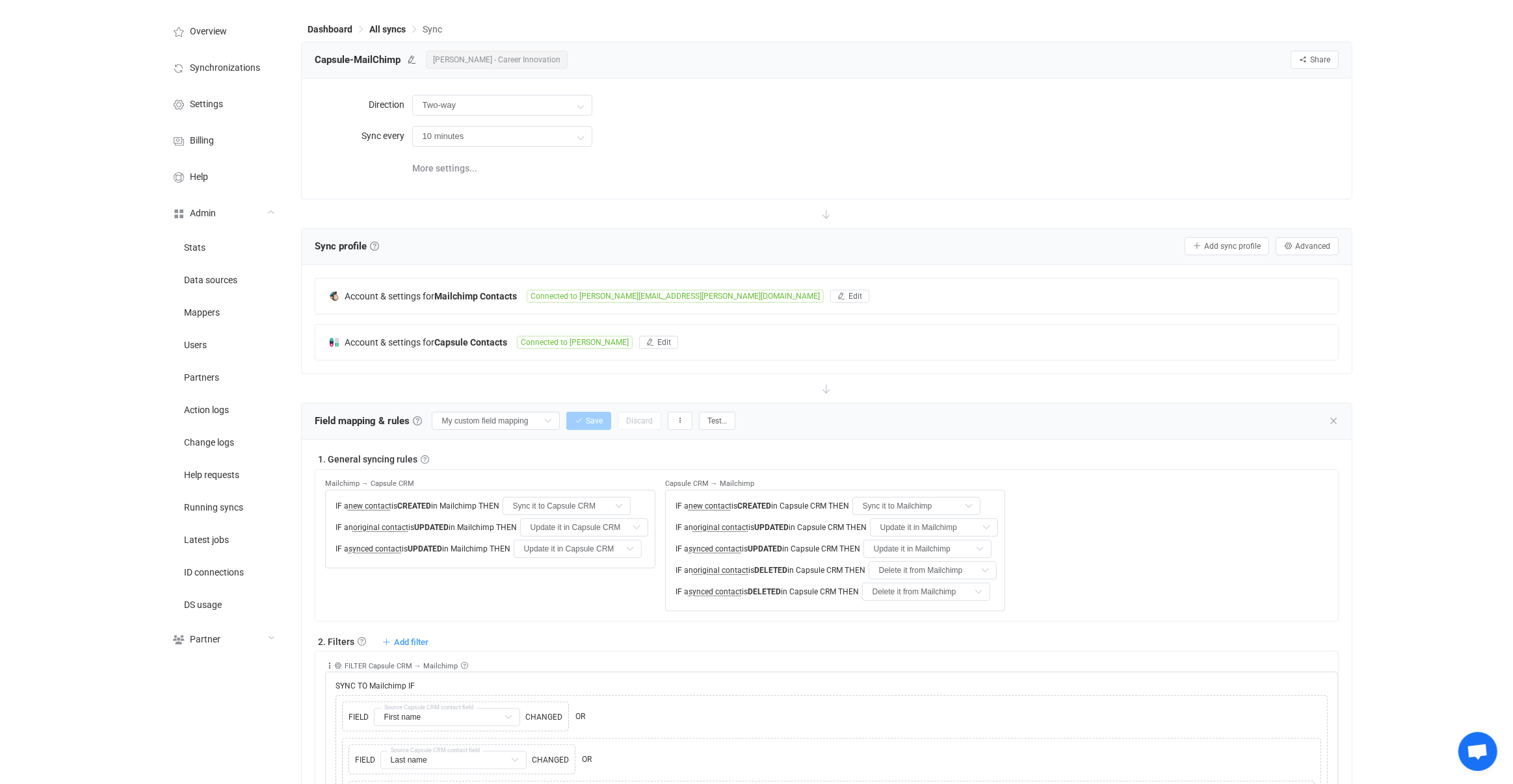
scroll to position [0, 0]
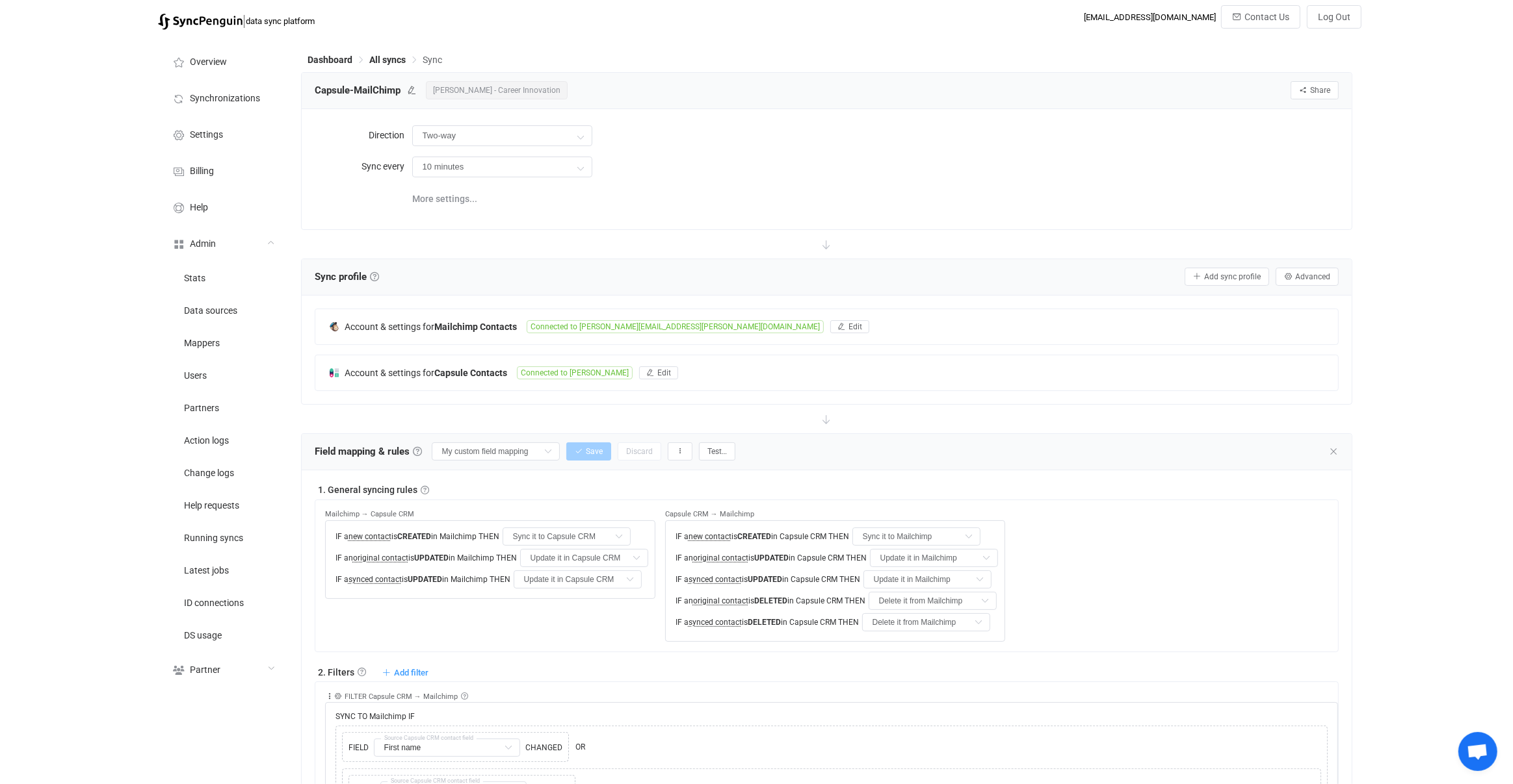
click at [815, 457] on div "Field mapping & rules Field mapping & rules By default, all contacts of the con…" at bounding box center [827, 452] width 1050 height 37
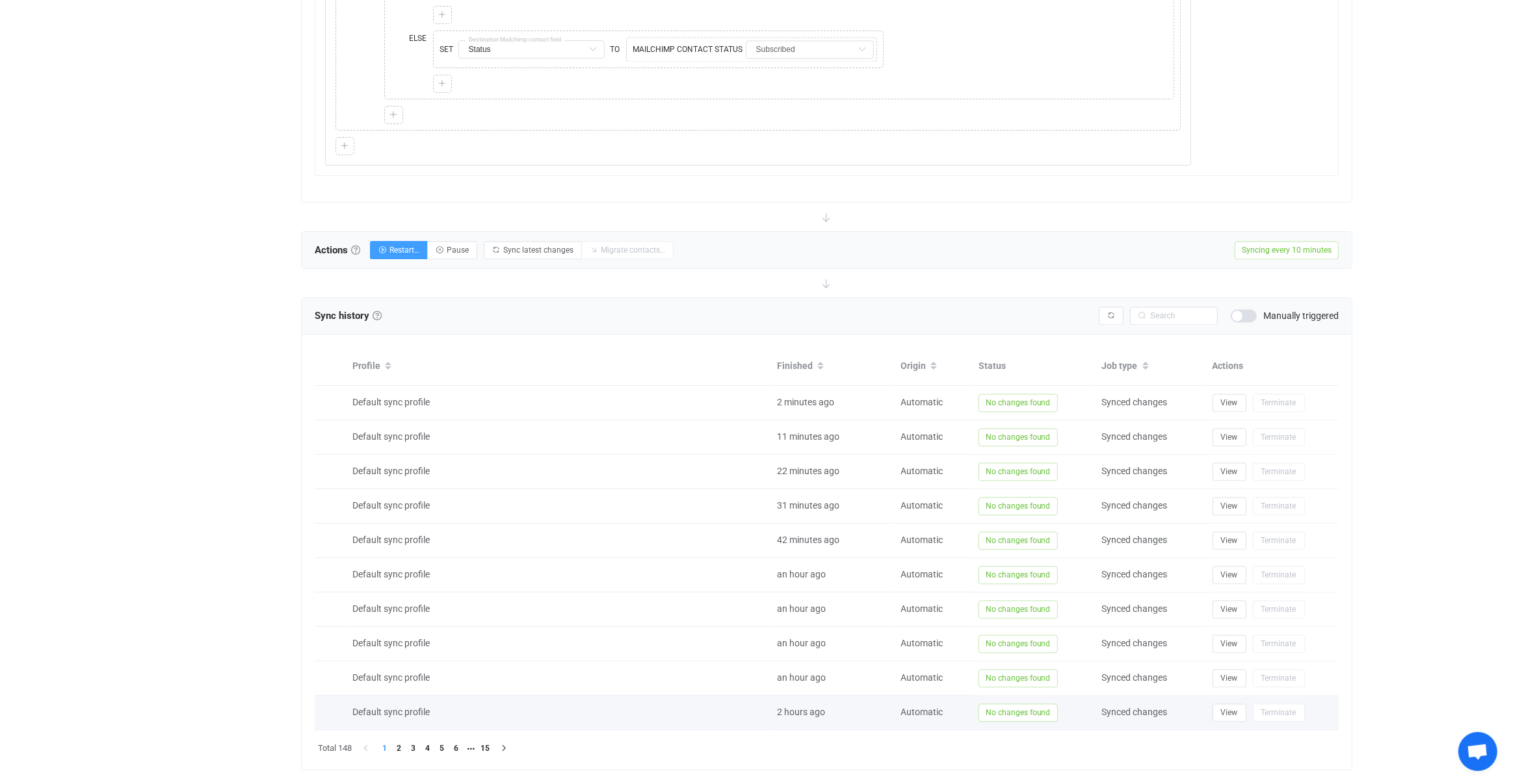
scroll to position [2862, 0]
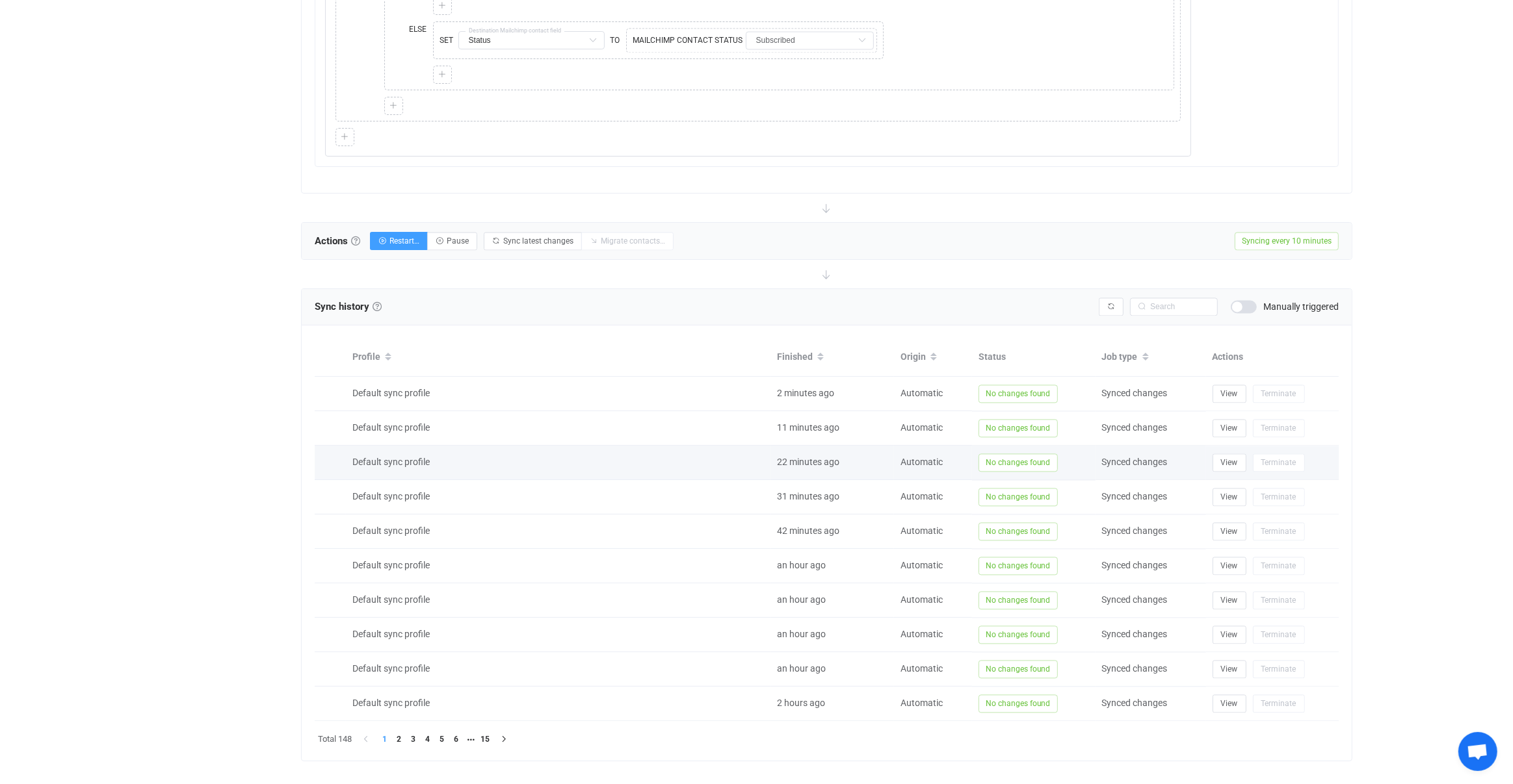
click at [623, 446] on td "Default sync profile" at bounding box center [558, 463] width 425 height 34
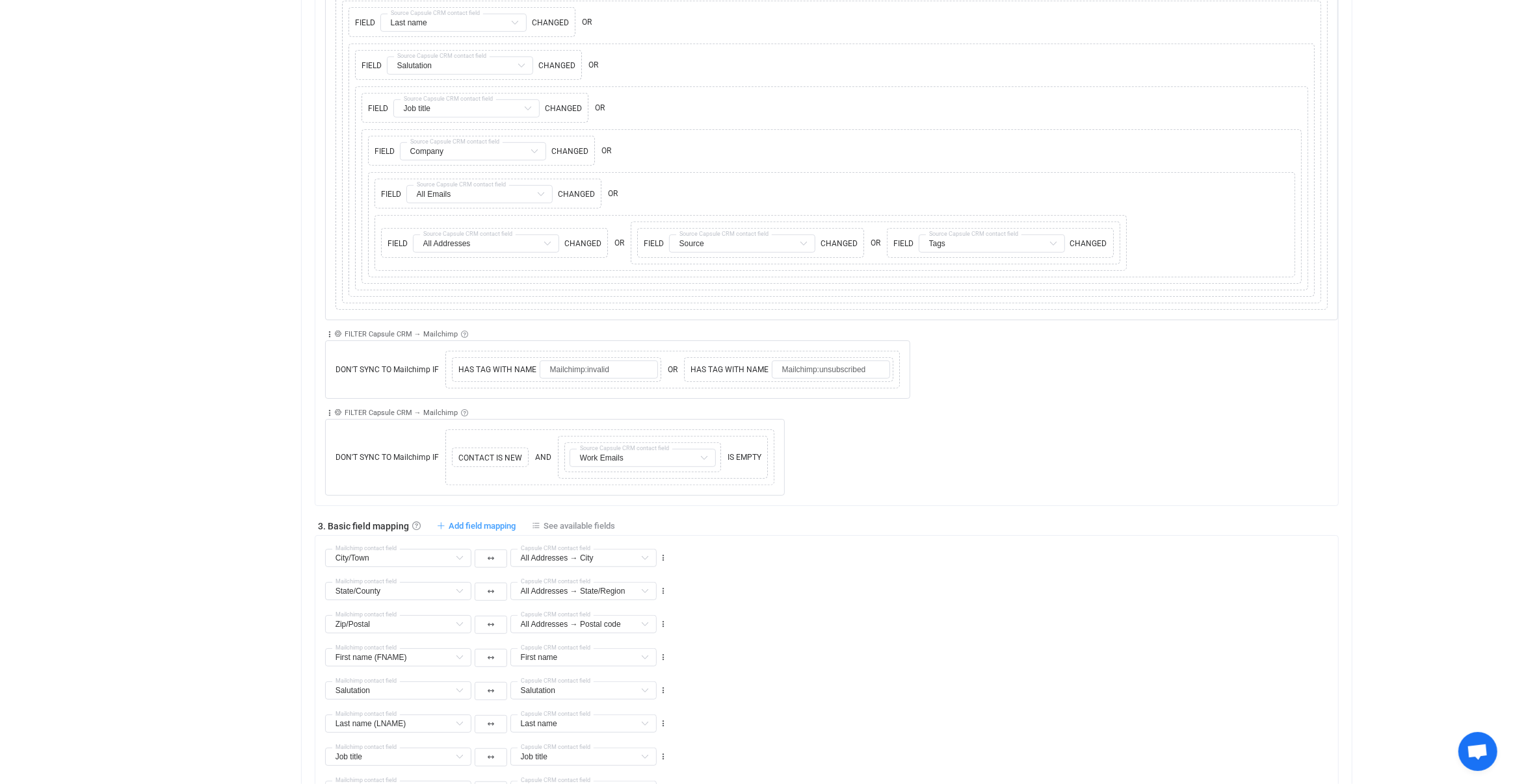
scroll to position [833, 0]
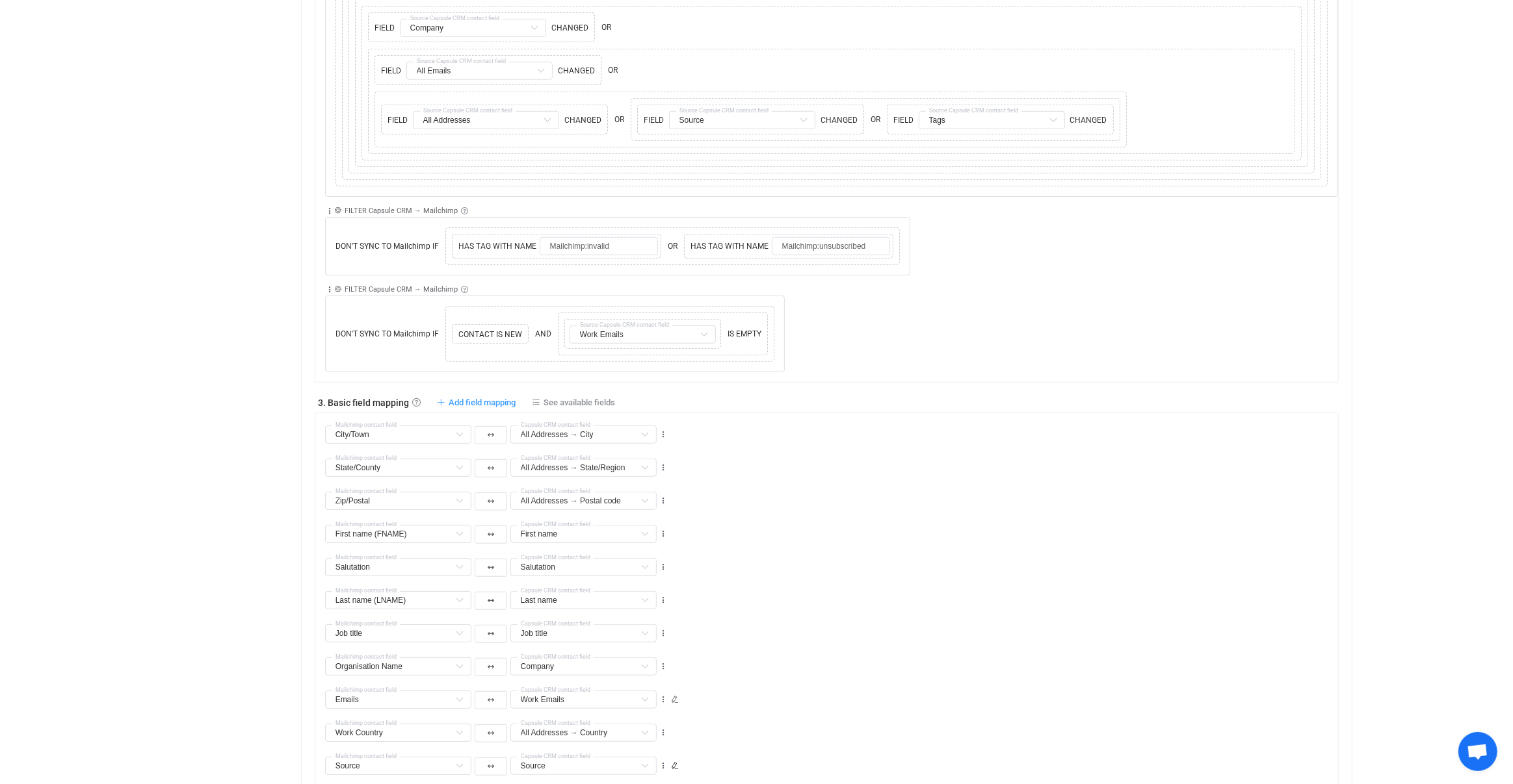
scroll to position [895, 0]
click at [794, 464] on div "Organisation Name Phones (PHONE) Default field Addresses (ADDRESS) Default fiel…" at bounding box center [832, 658] width 1013 height 33
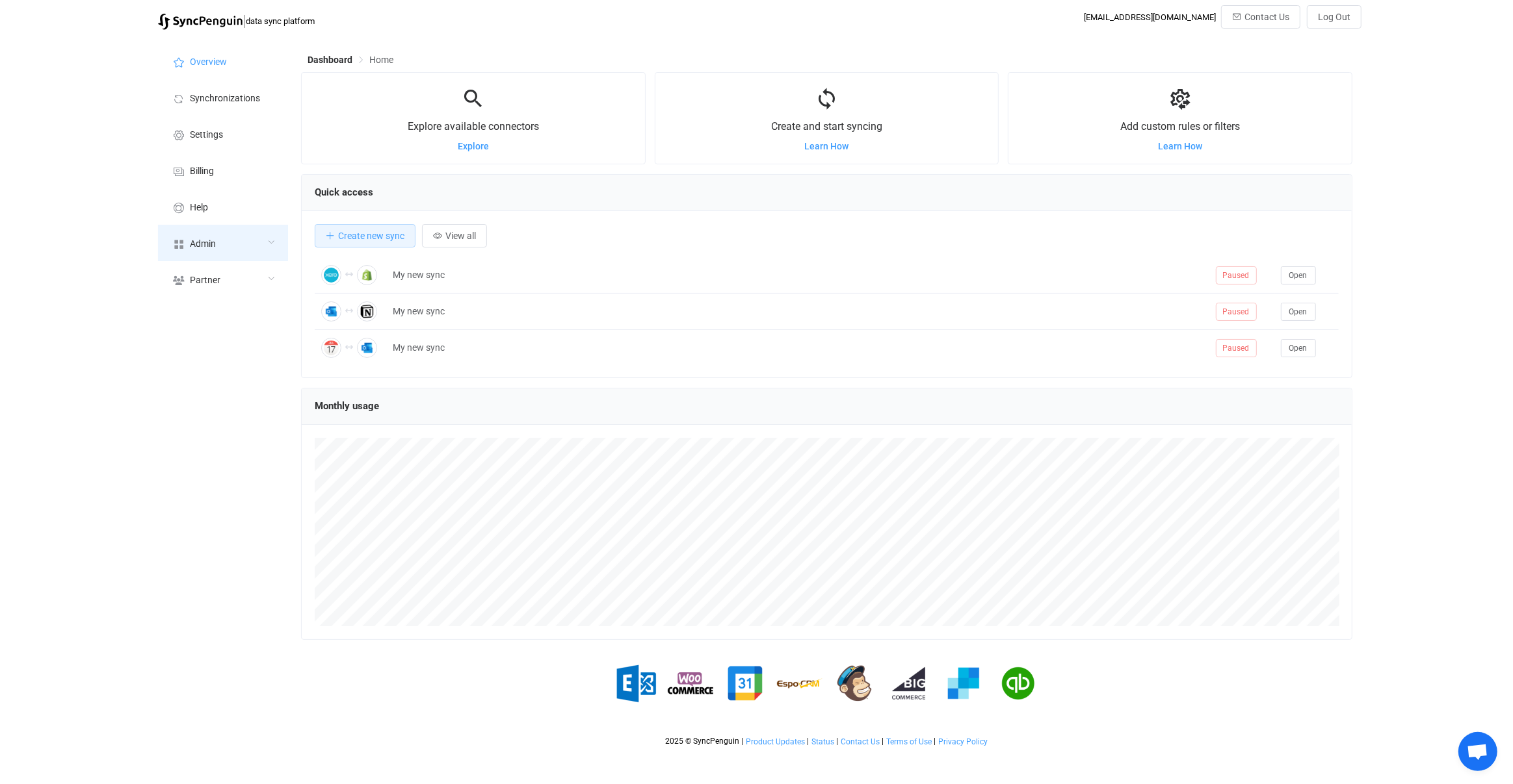
scroll to position [251, 1051]
click at [208, 246] on span "Admin" at bounding box center [203, 244] width 26 height 10
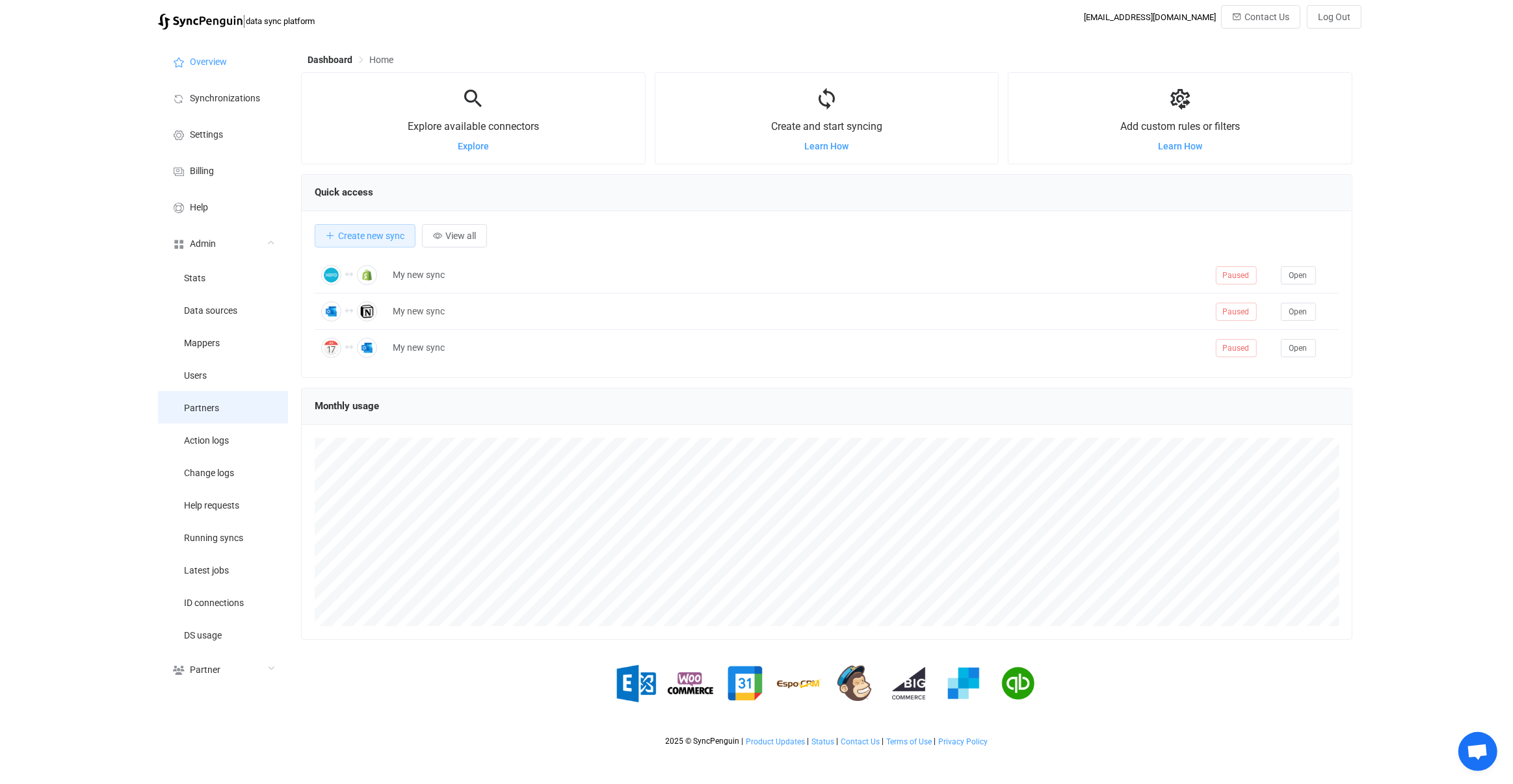
click at [222, 391] on li "Partners" at bounding box center [223, 407] width 130 height 33
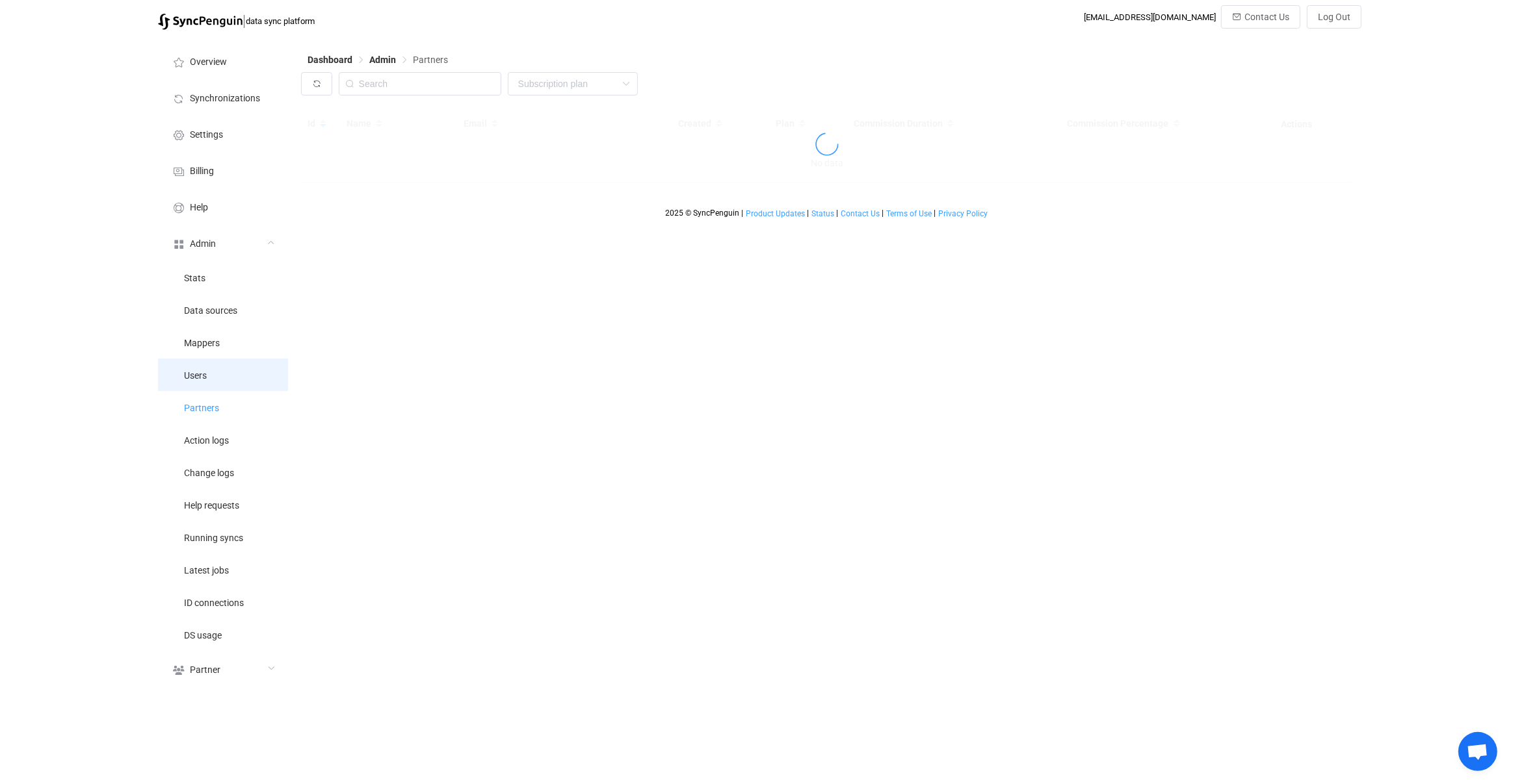
click at [230, 365] on li "Users" at bounding box center [223, 375] width 130 height 33
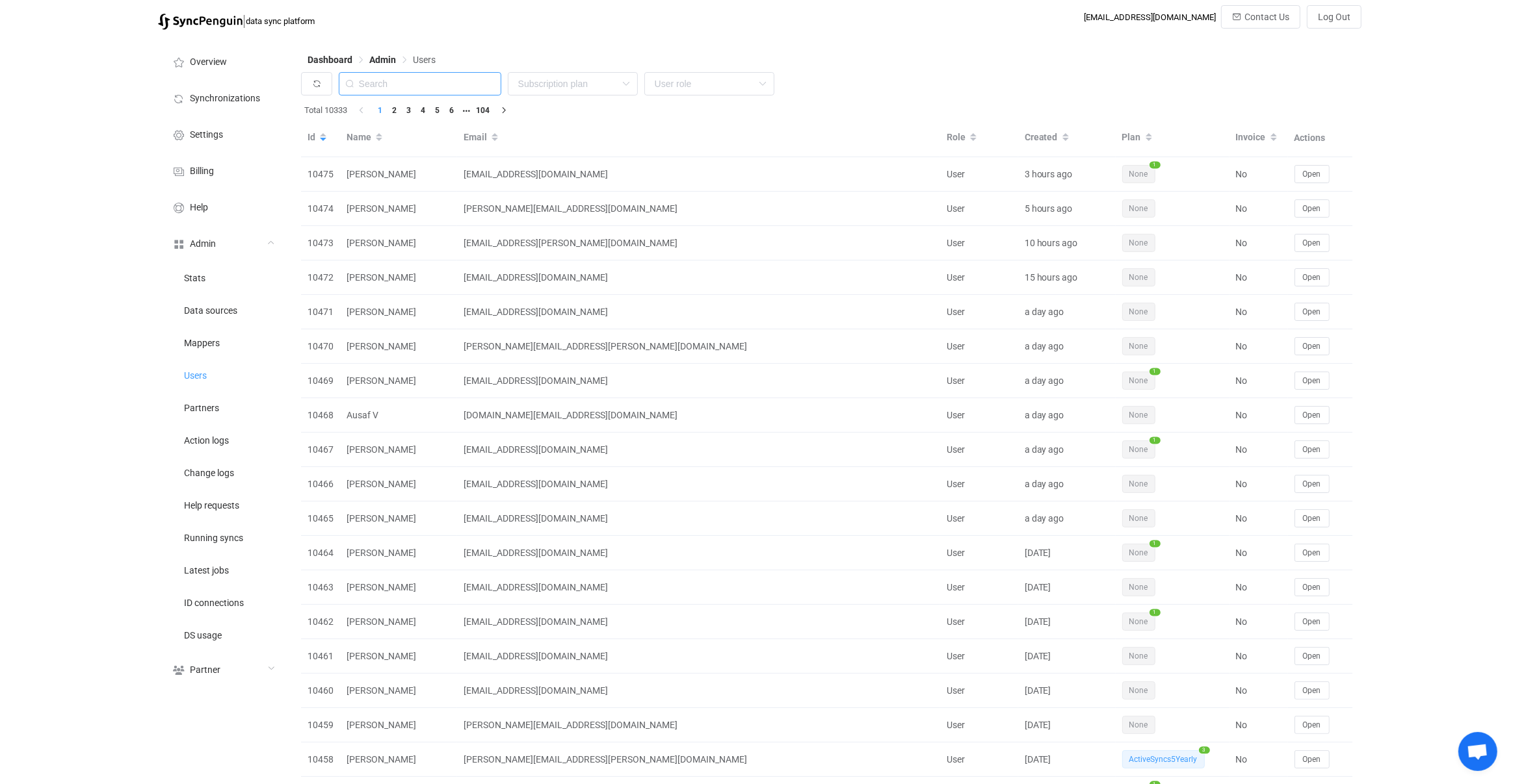
click at [475, 74] on input "text" at bounding box center [420, 83] width 163 height 23
paste input "[EMAIL_ADDRESS]"
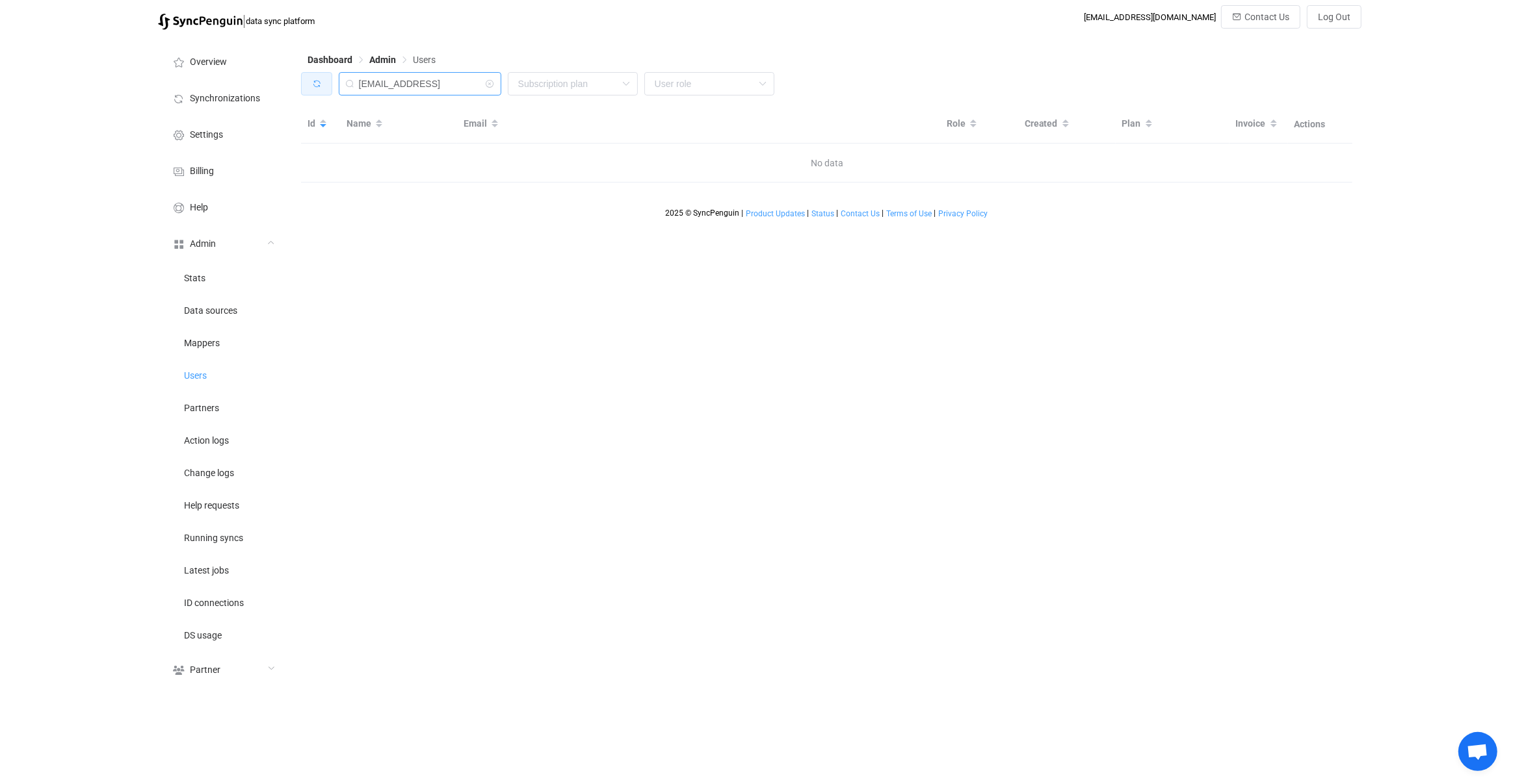
drag, startPoint x: 390, startPoint y: 84, endPoint x: 314, endPoint y: 81, distance: 76.1
click at [314, 81] on div "[EMAIL_ADDRESS] None Single SingleYearly SinglePlus SinglePlusYearly Team TeamY…" at bounding box center [827, 86] width 1052 height 30
type input "[URL]"
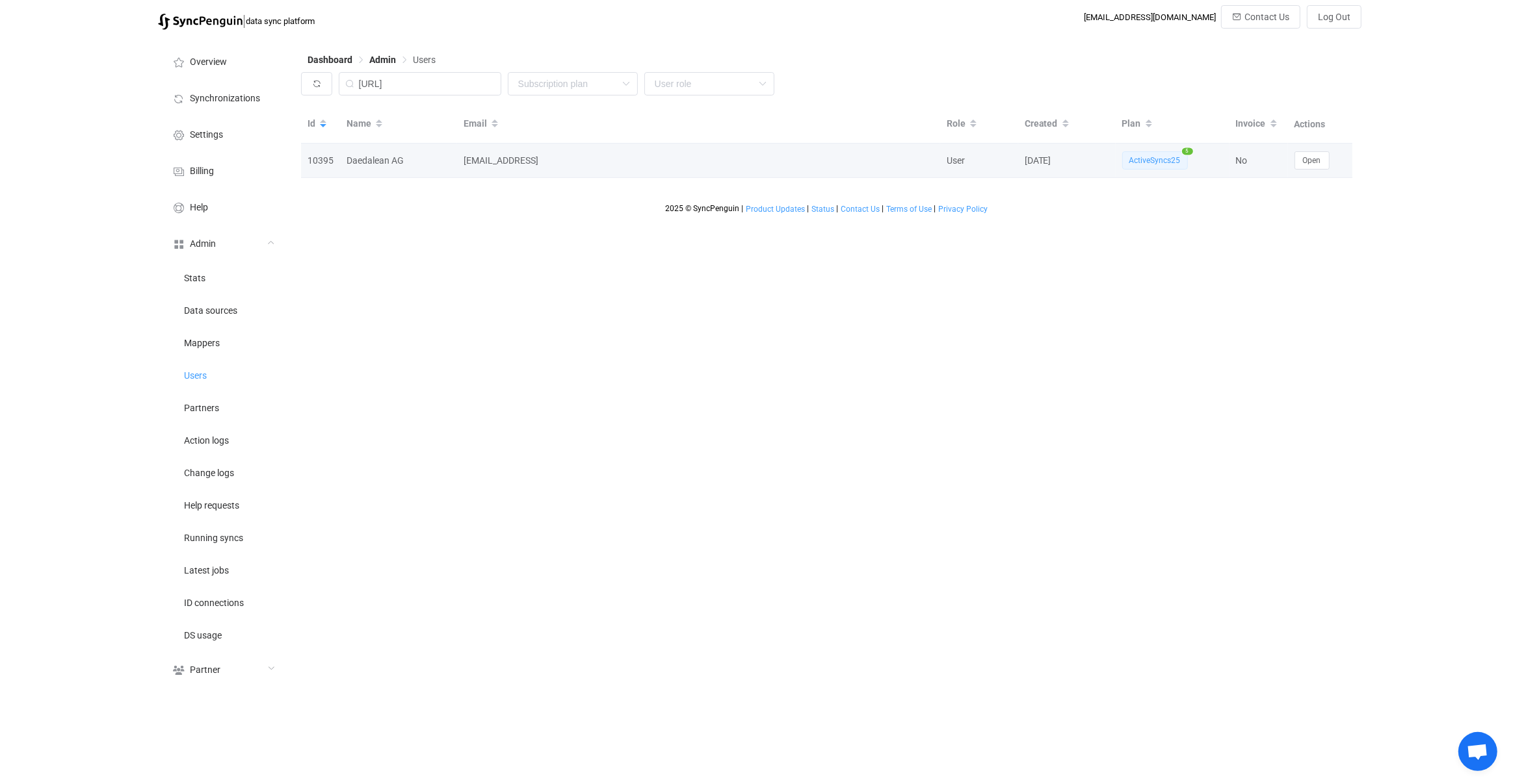
click at [1341, 160] on div "Open" at bounding box center [1320, 160] width 65 height 18
click at [1317, 162] on span "Open" at bounding box center [1311, 160] width 18 height 9
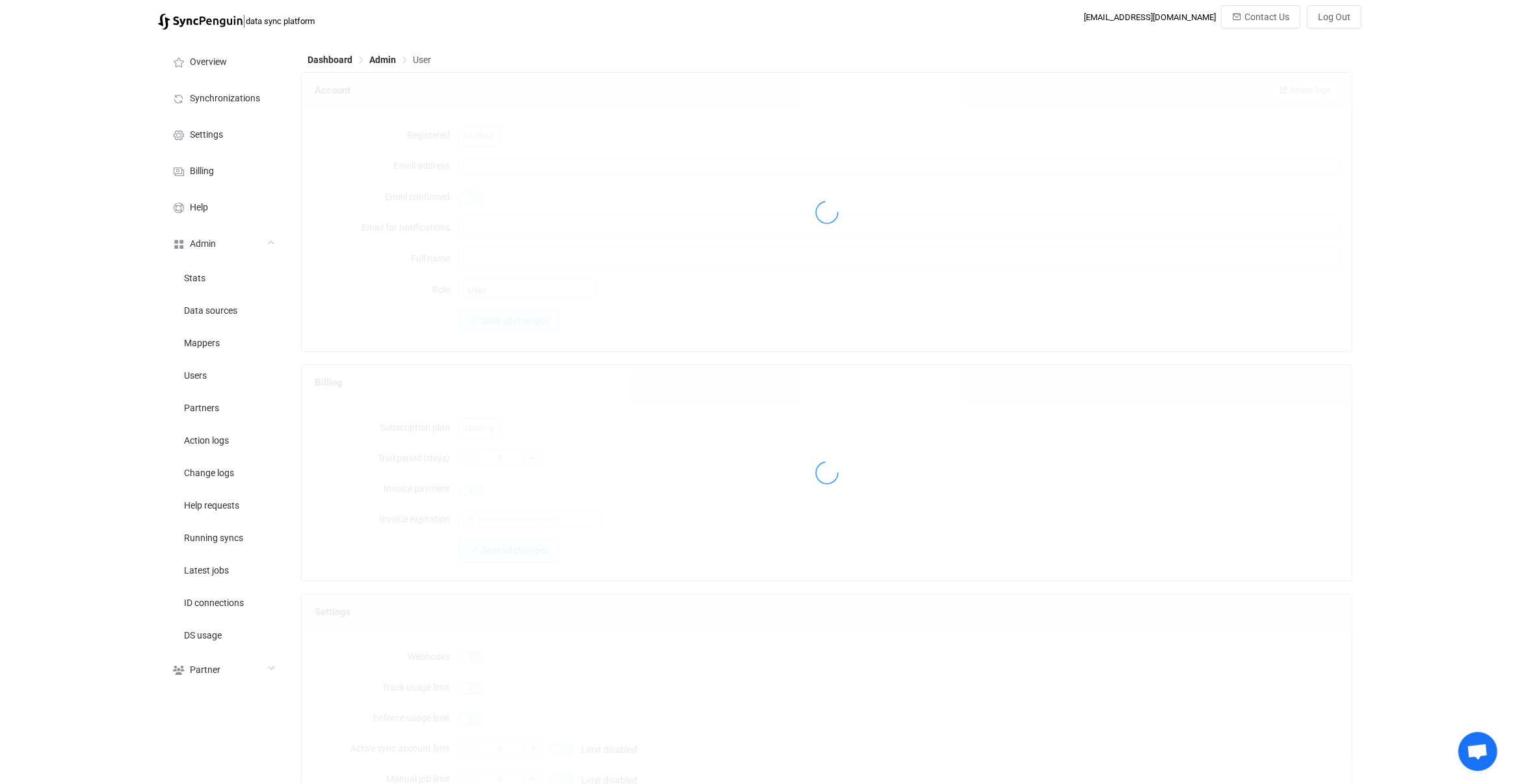
type input "[EMAIL_ADDRESS]"
type input "Daedalean AG"
type input "14"
type input "7 days"
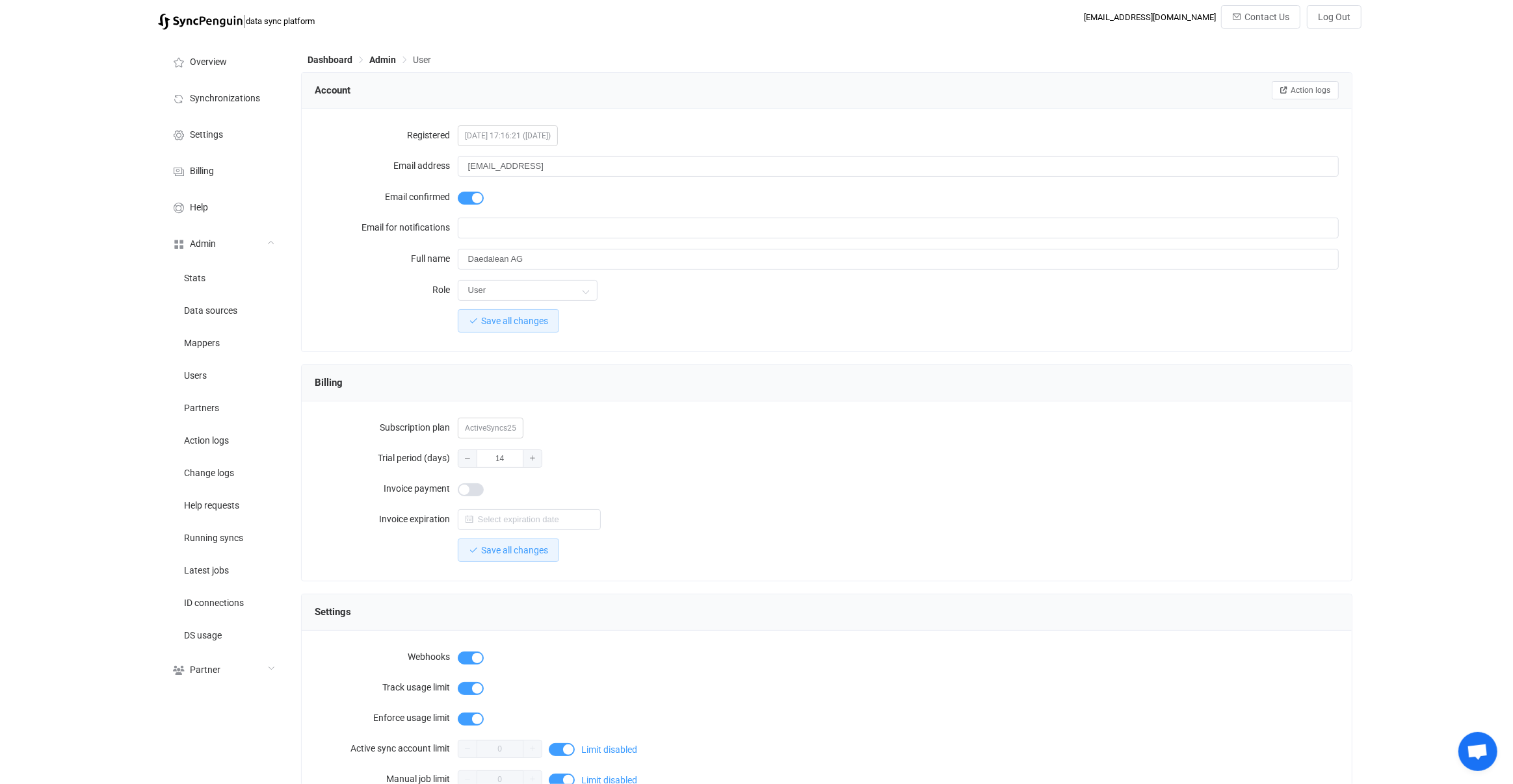
scroll to position [1026, 0]
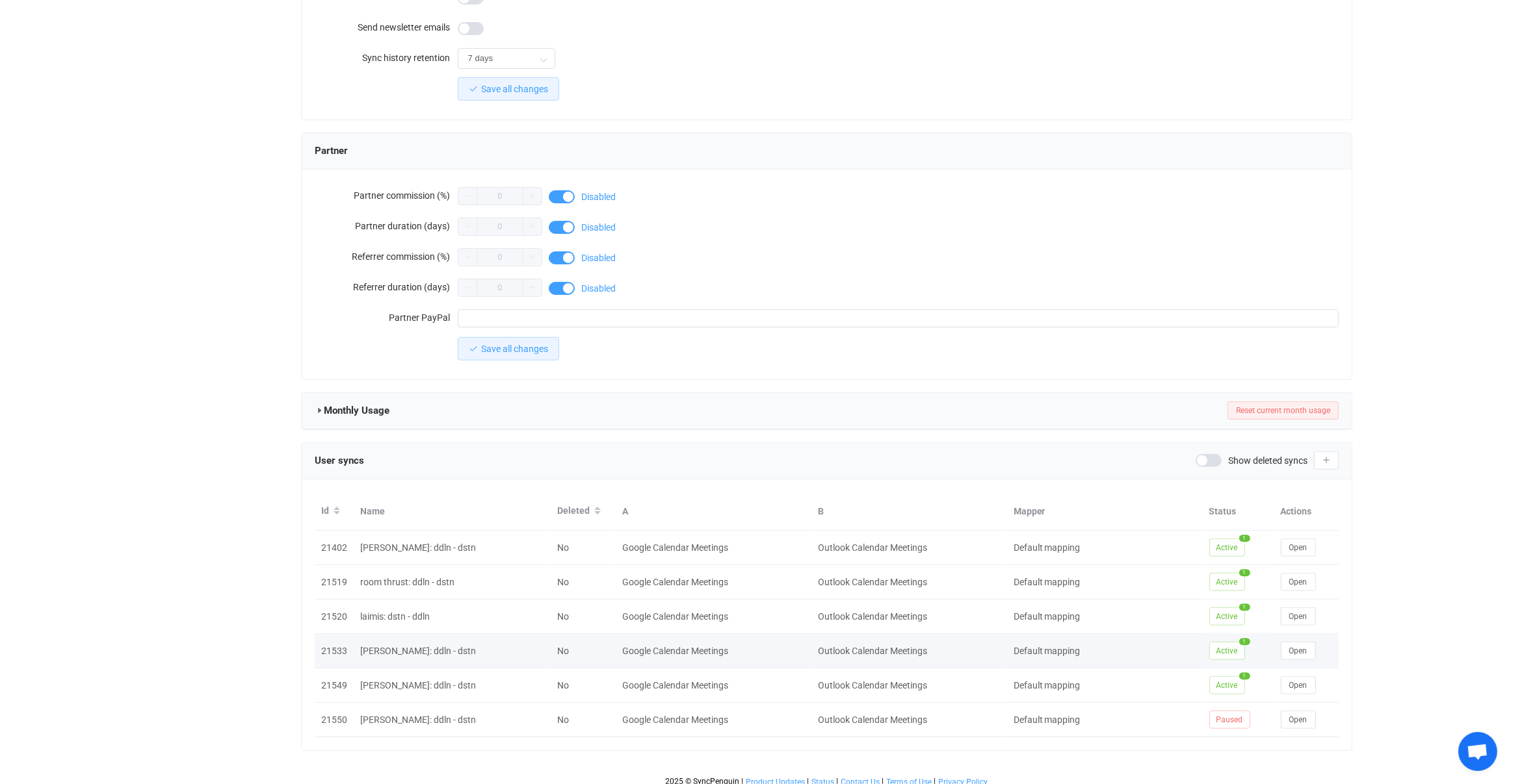
click at [1301, 634] on td "Open" at bounding box center [1306, 651] width 65 height 34
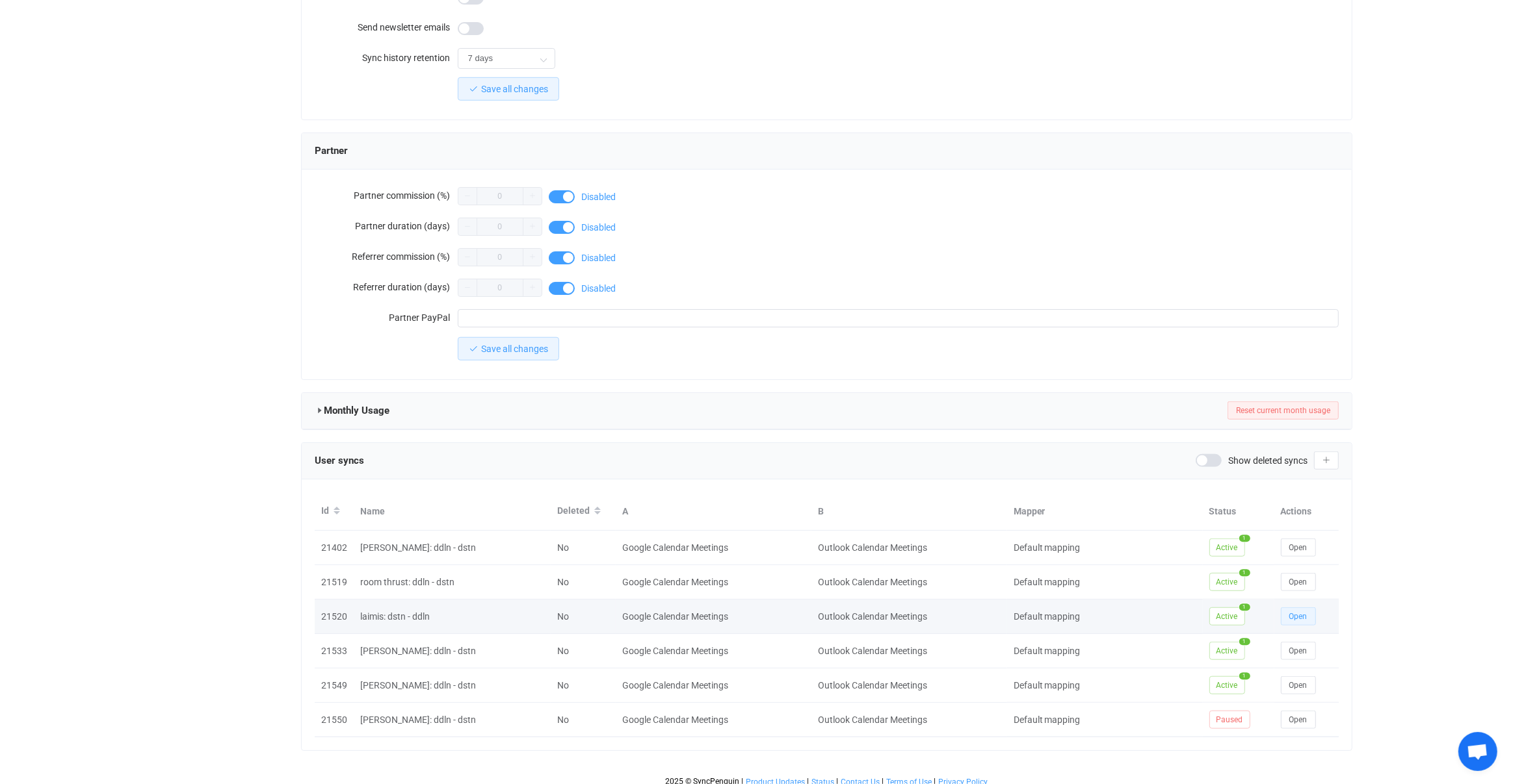
click at [1314, 612] on button "Open" at bounding box center [1298, 617] width 35 height 18
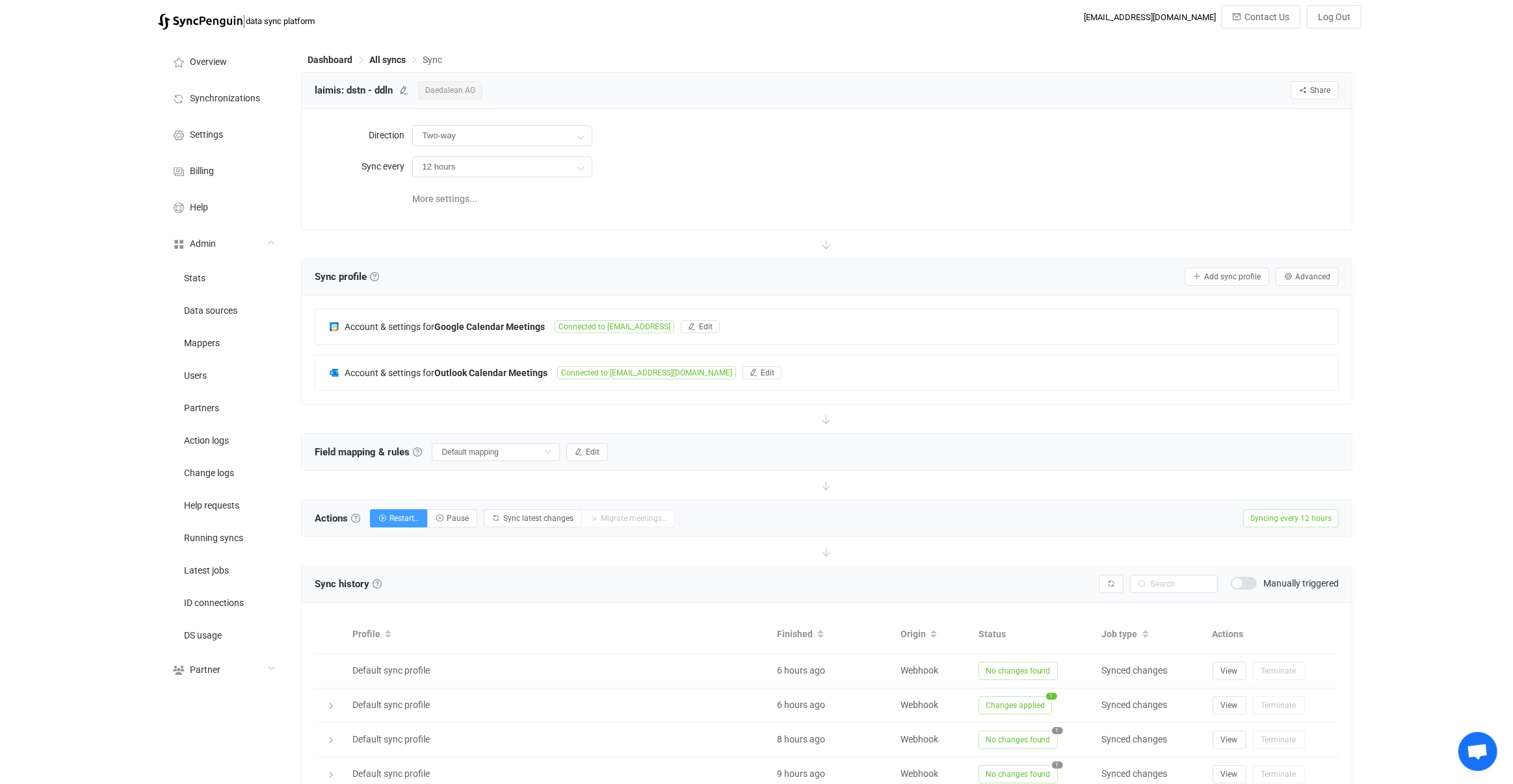
scroll to position [2, 0]
click at [503, 321] on b "Google Calendar Meetings" at bounding box center [489, 325] width 110 height 10
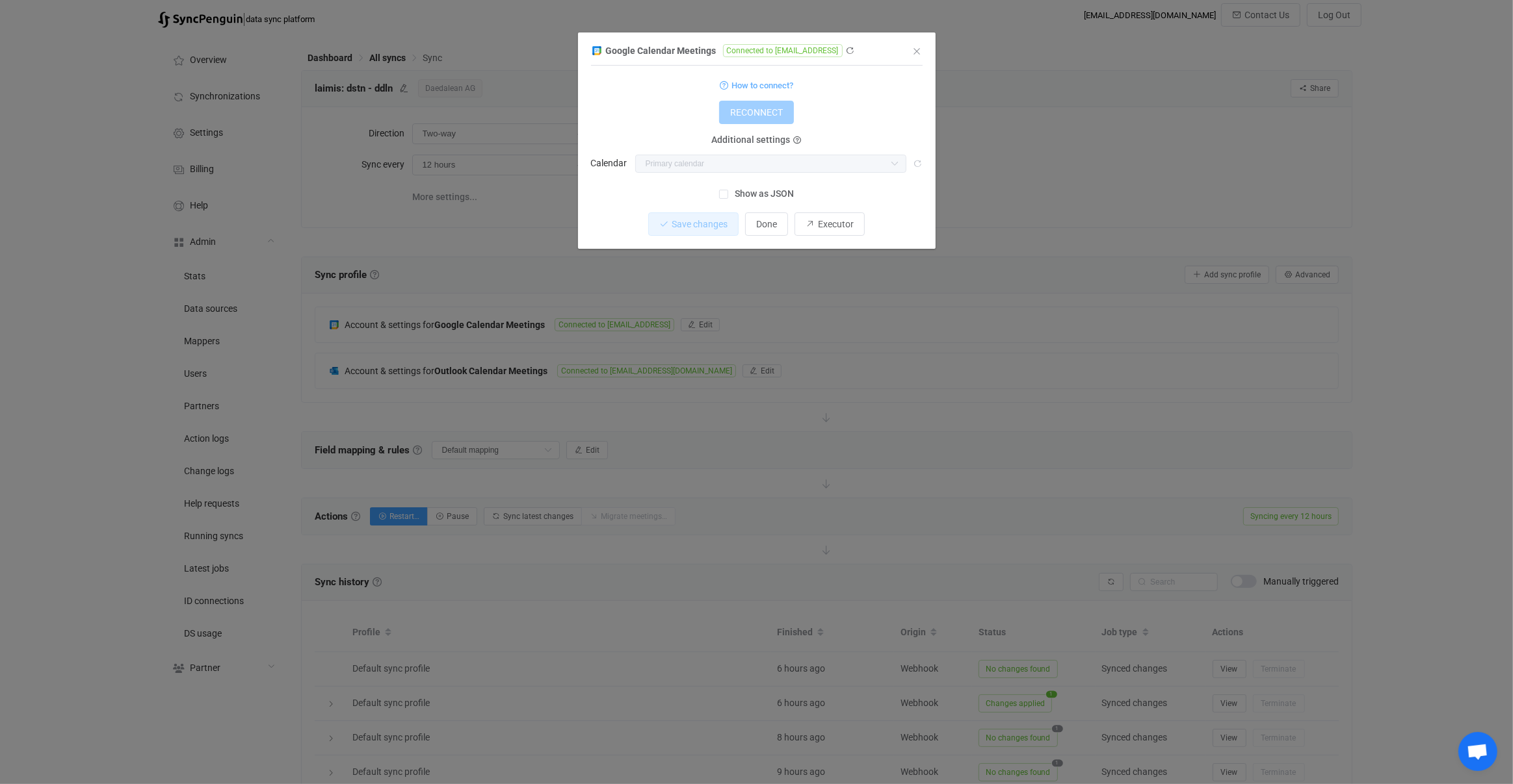
click at [456, 356] on div "Google Calendar Meetings Connected to [EMAIL_ADDRESS] 1 { { "accessToken": "***…" at bounding box center [756, 392] width 1513 height 784
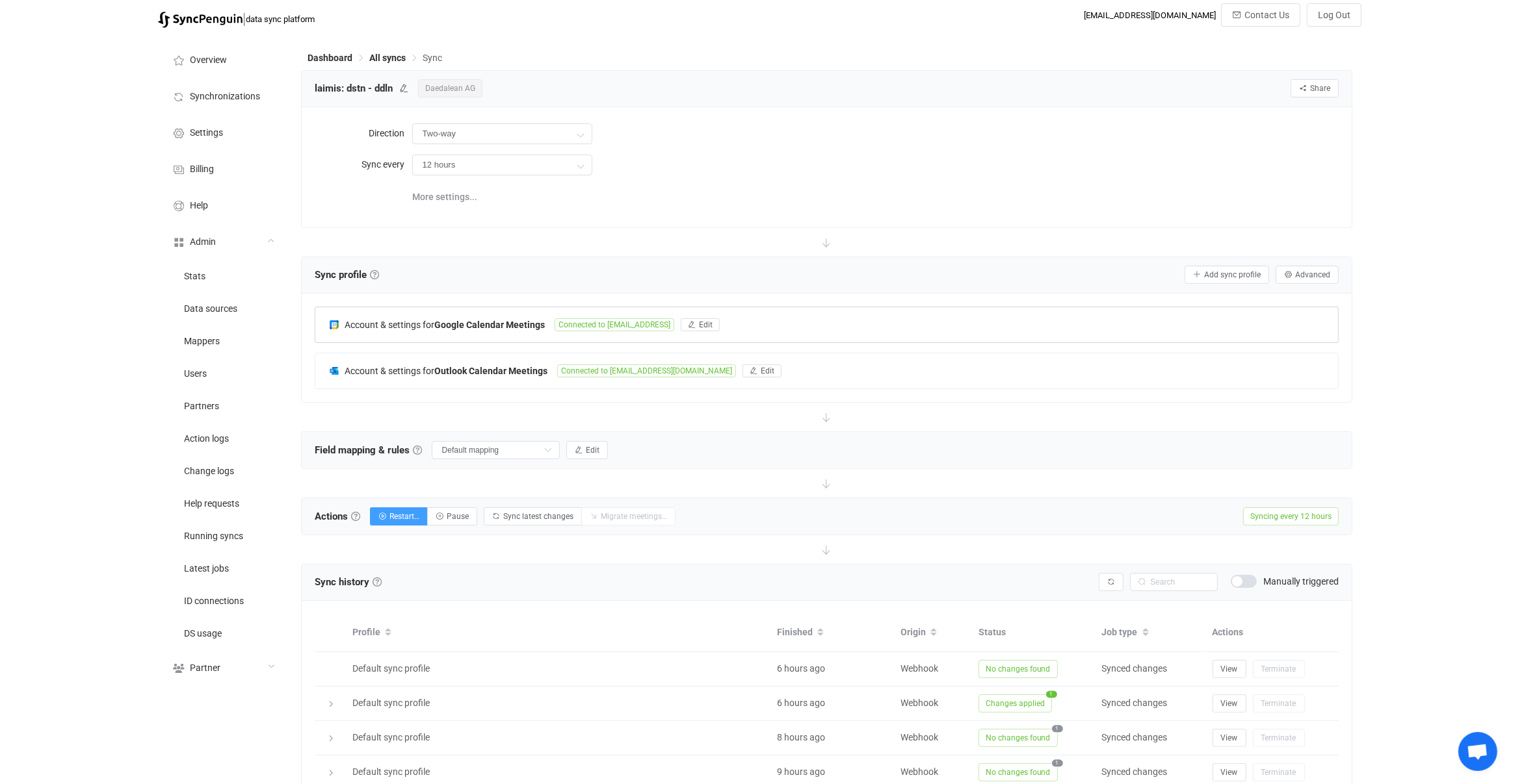
click at [489, 335] on div "Account & settings for Google Calendar Meetings Connected to [EMAIL_ADDRESS] Ed…" at bounding box center [827, 325] width 1023 height 35
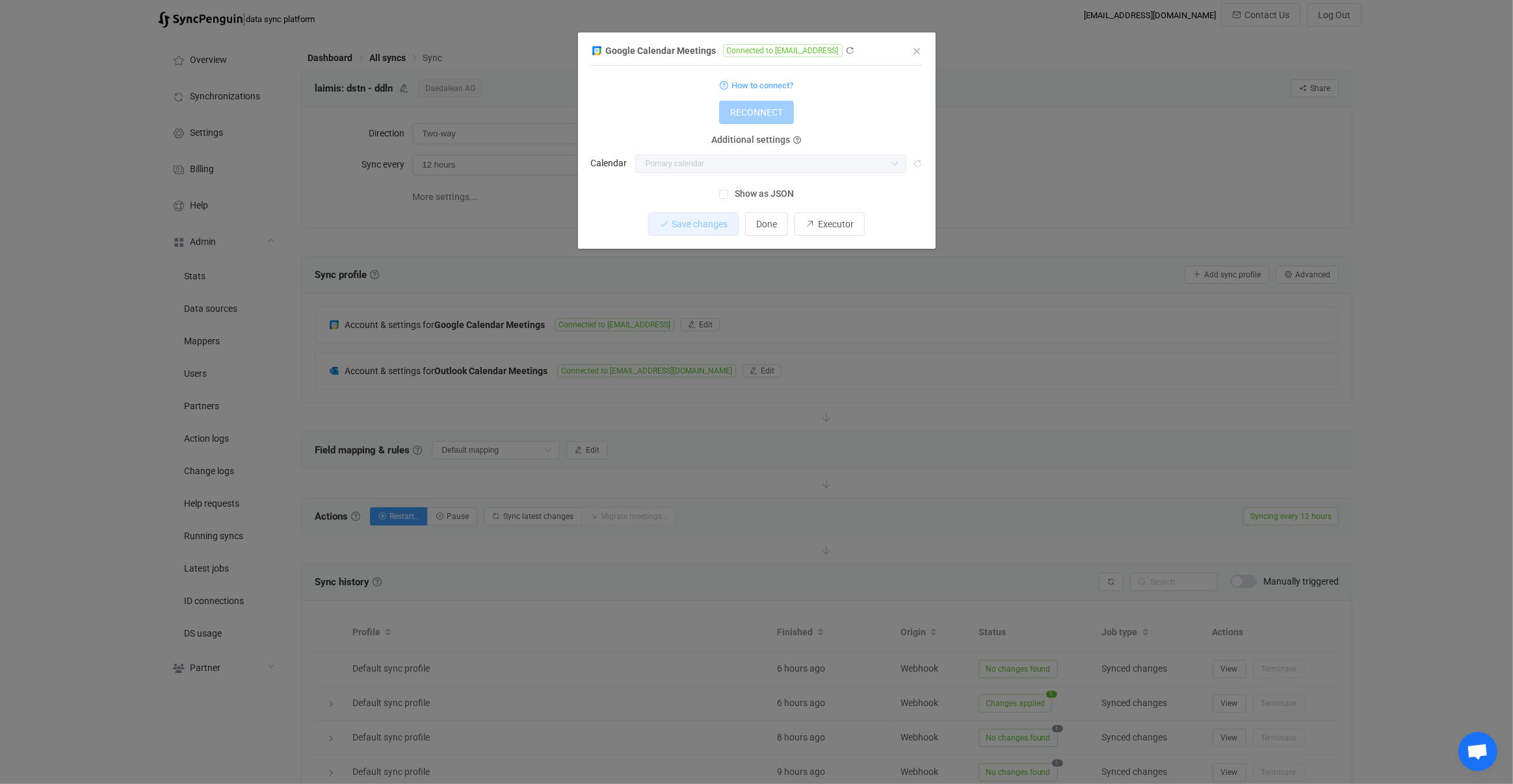
click at [573, 393] on div "Google Calendar Meetings Connected to [EMAIL_ADDRESS] 1 { { "accessToken": "***…" at bounding box center [756, 392] width 1513 height 784
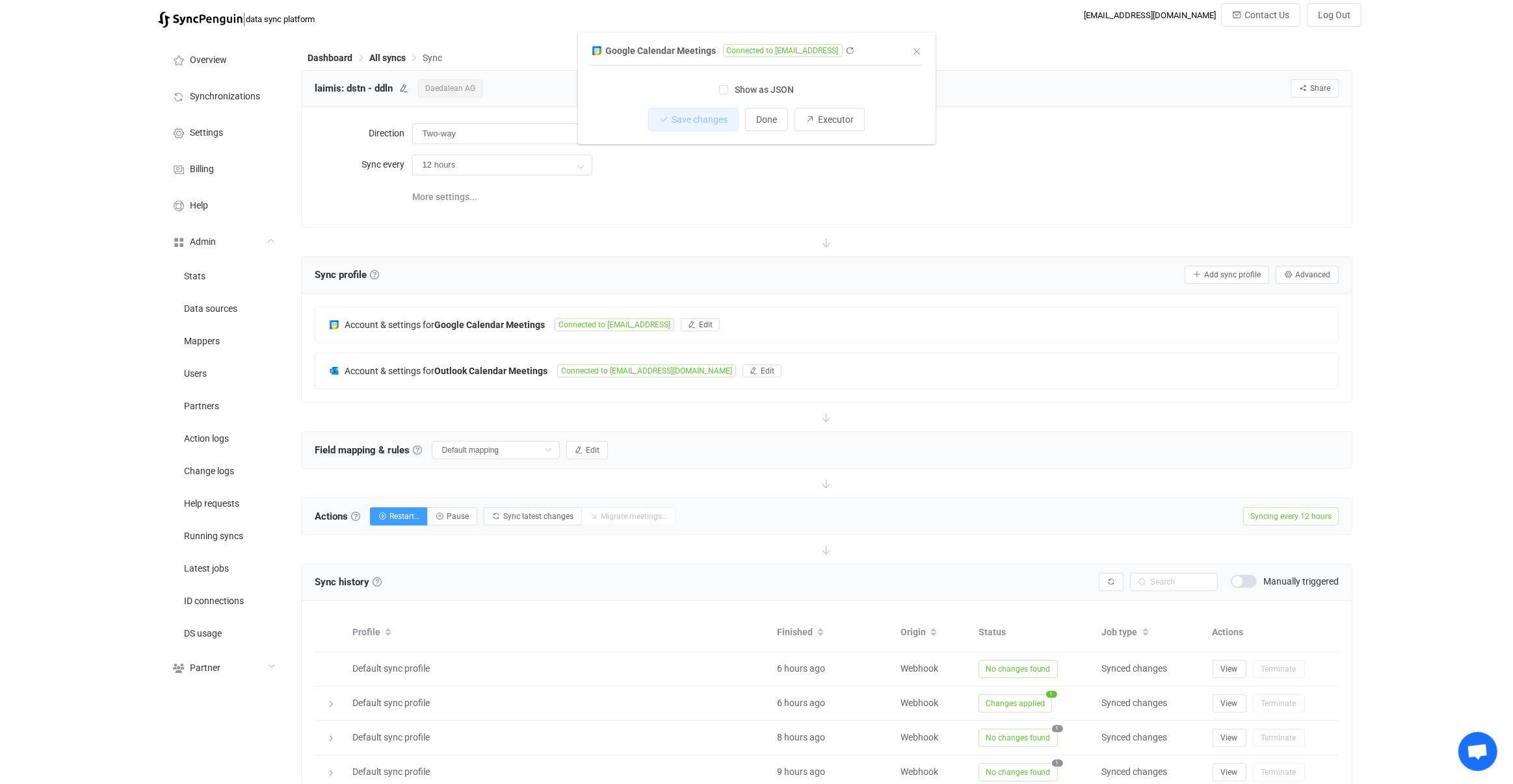
click at [573, 368] on div "Google Calendar Meetings Connected to [EMAIL_ADDRESS] 1 { { "accessToken": "***…" at bounding box center [756, 392] width 1513 height 784
click at [561, 370] on span "Connected to laimis.juzeliunas@destinus.eu" at bounding box center [646, 371] width 179 height 13
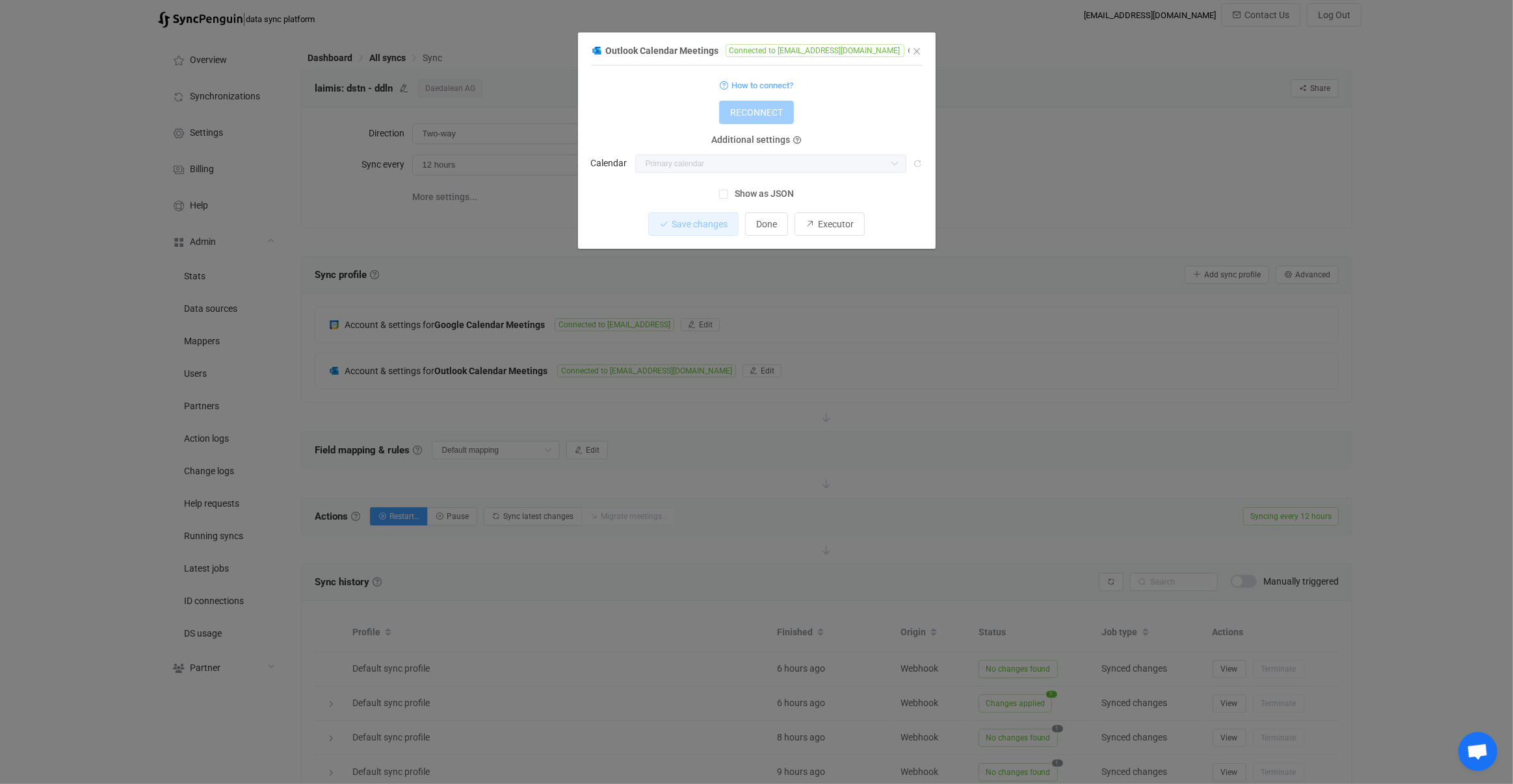
click at [682, 357] on div "Outlook Calendar Meetings Connected to laimis.juzeliunas@destinus.eu 1 { { "con…" at bounding box center [756, 392] width 1513 height 784
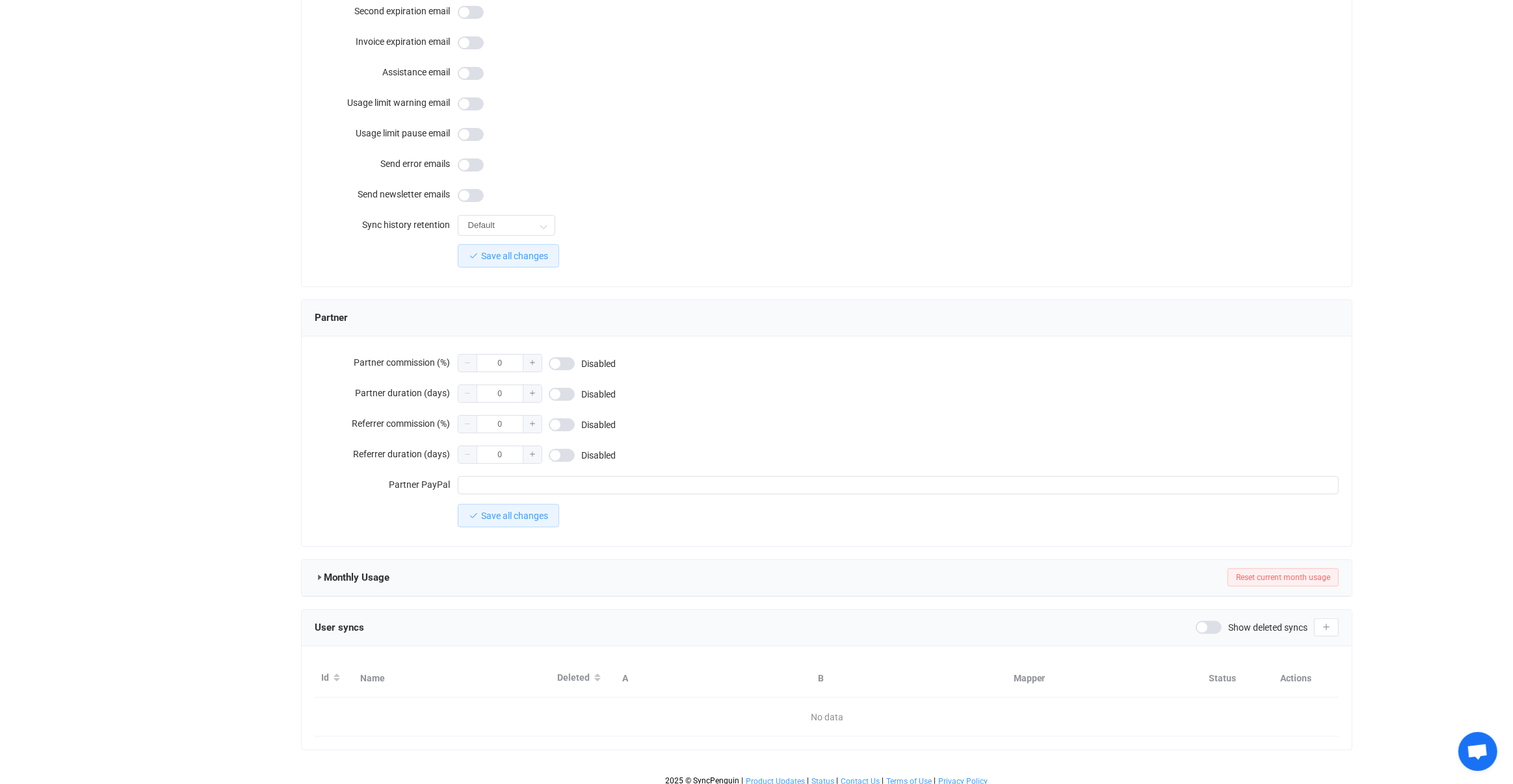
type input "[EMAIL_ADDRESS]"
type input "Daedalean AG"
type input "14"
type input "7 days"
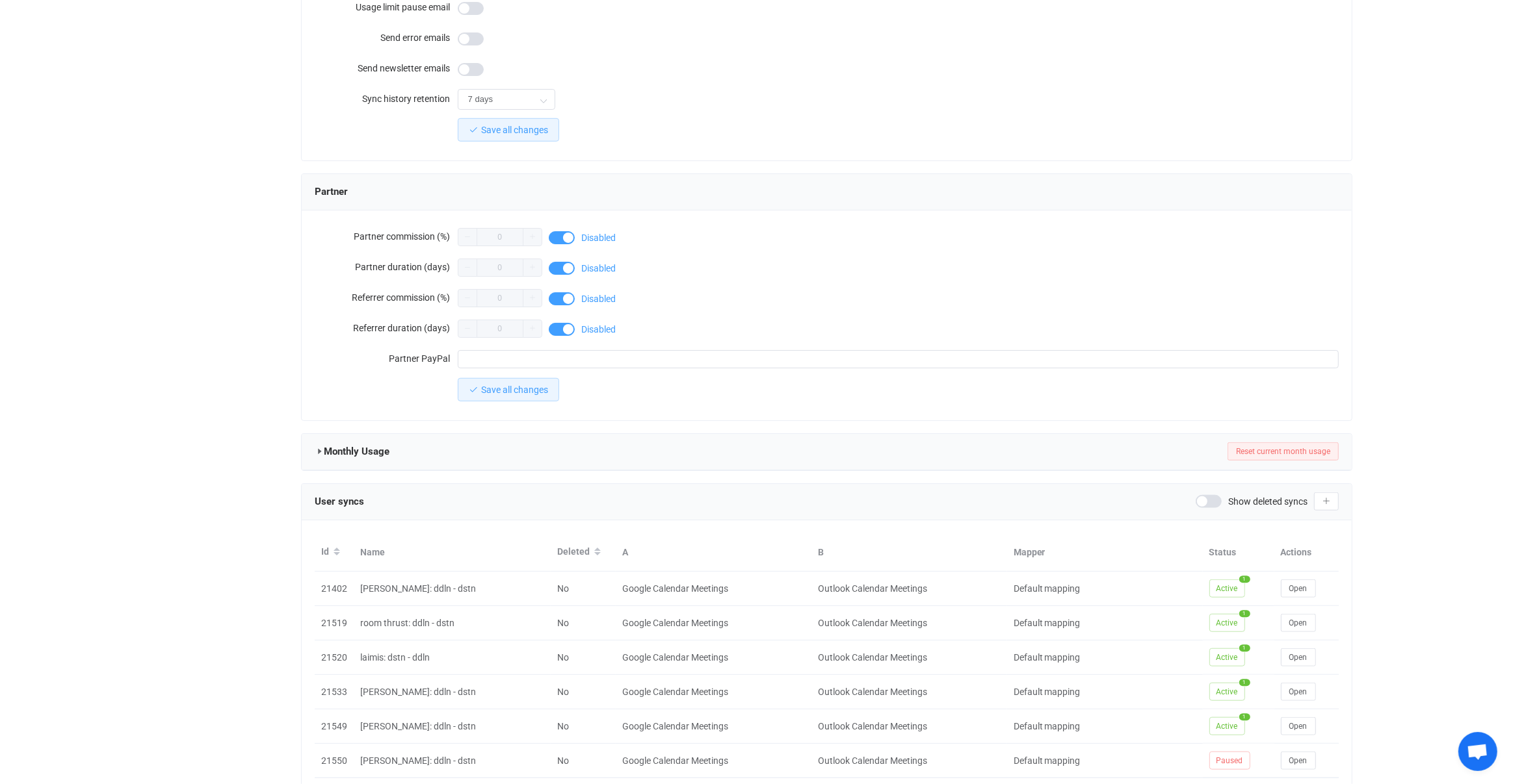
scroll to position [1026, 0]
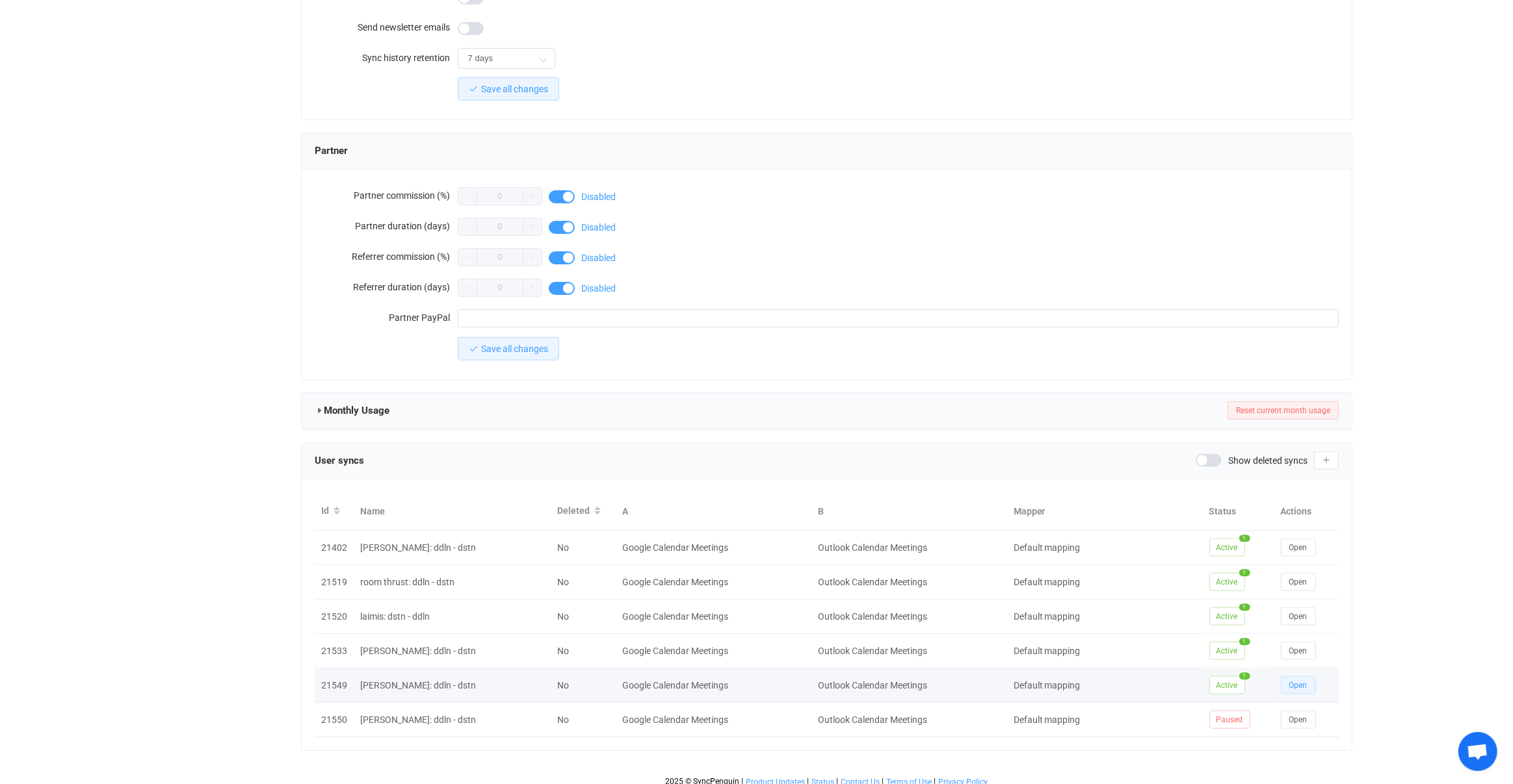
click at [1297, 676] on button "Open" at bounding box center [1298, 685] width 35 height 18
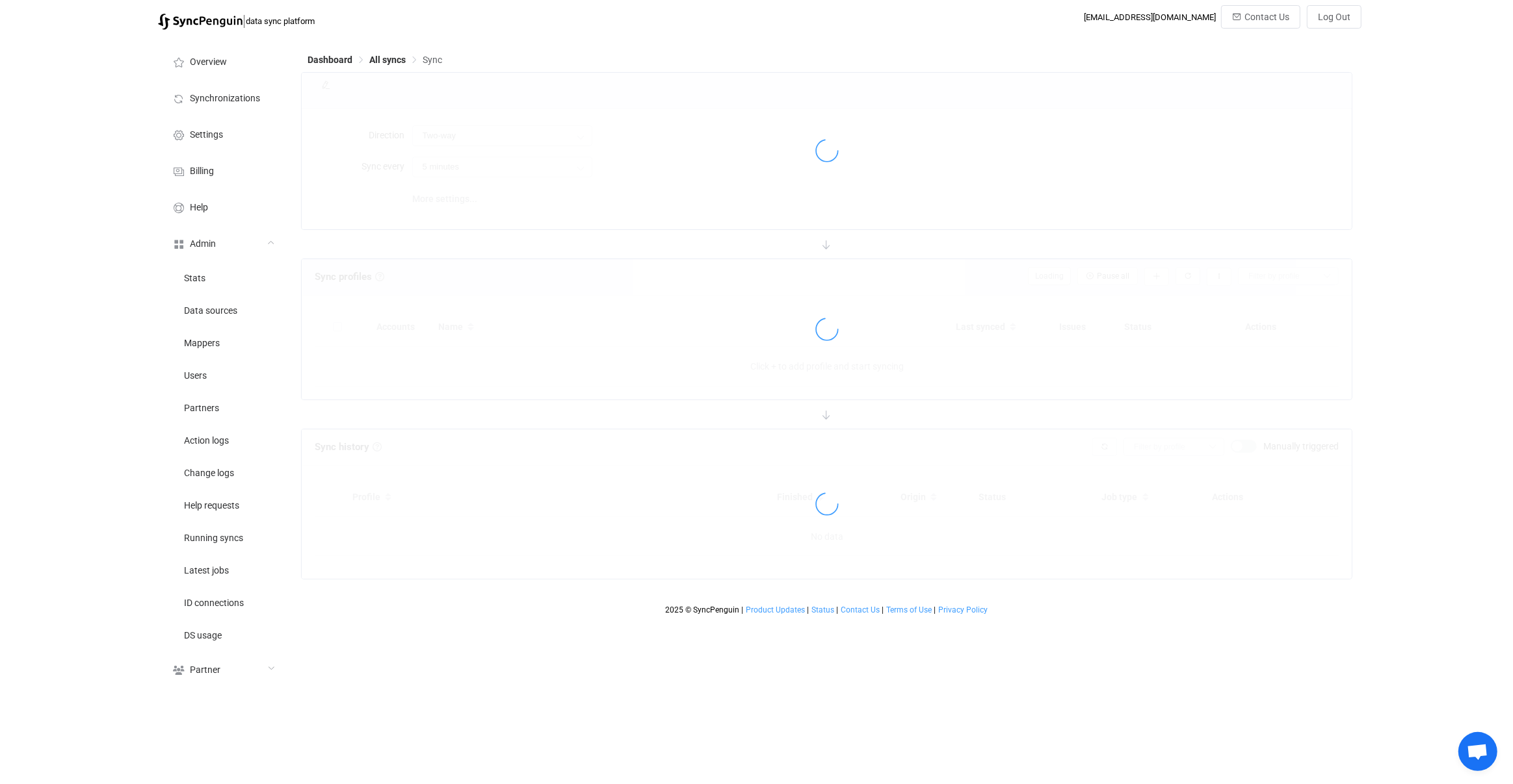
type input "12 hours"
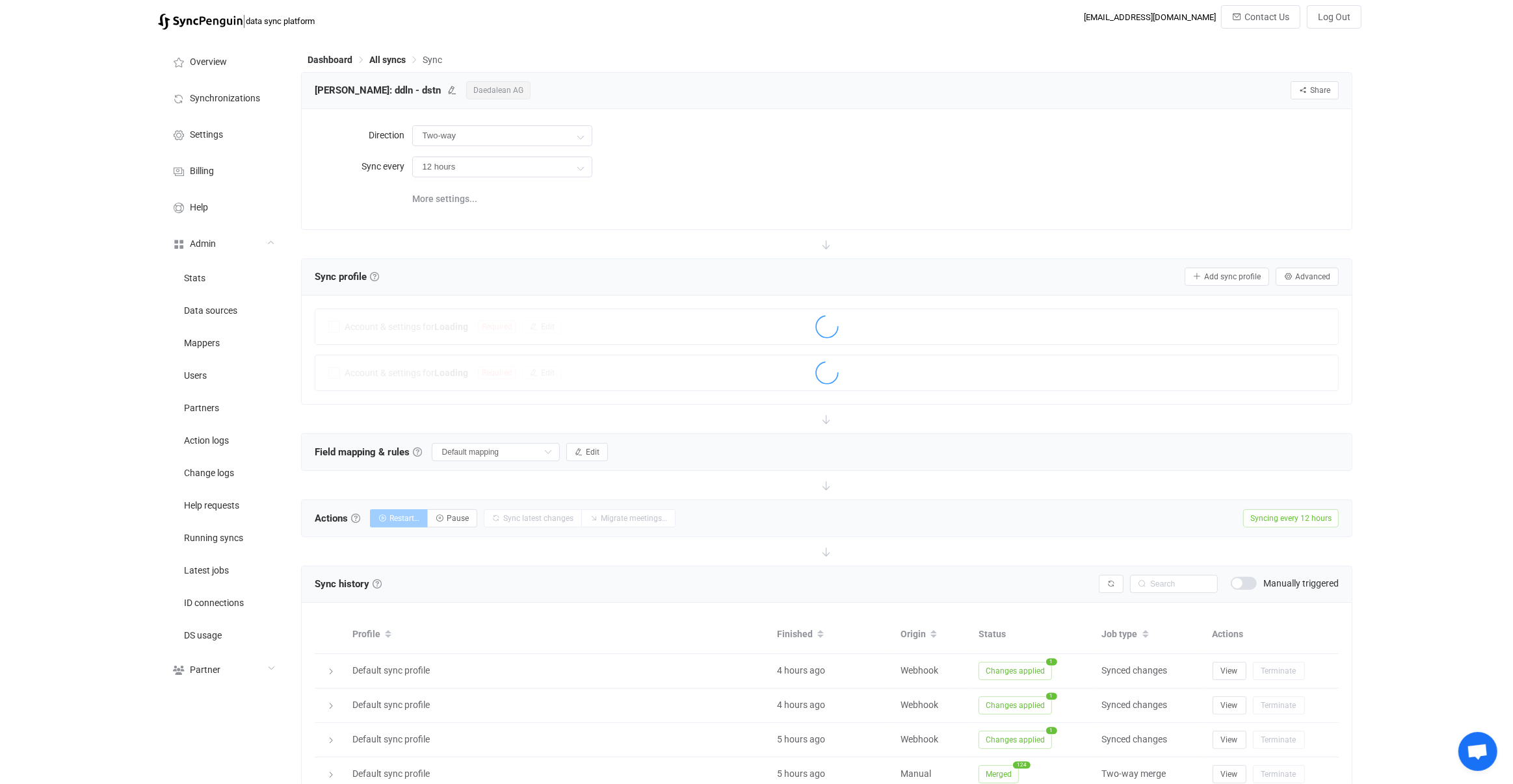
scroll to position [2, 0]
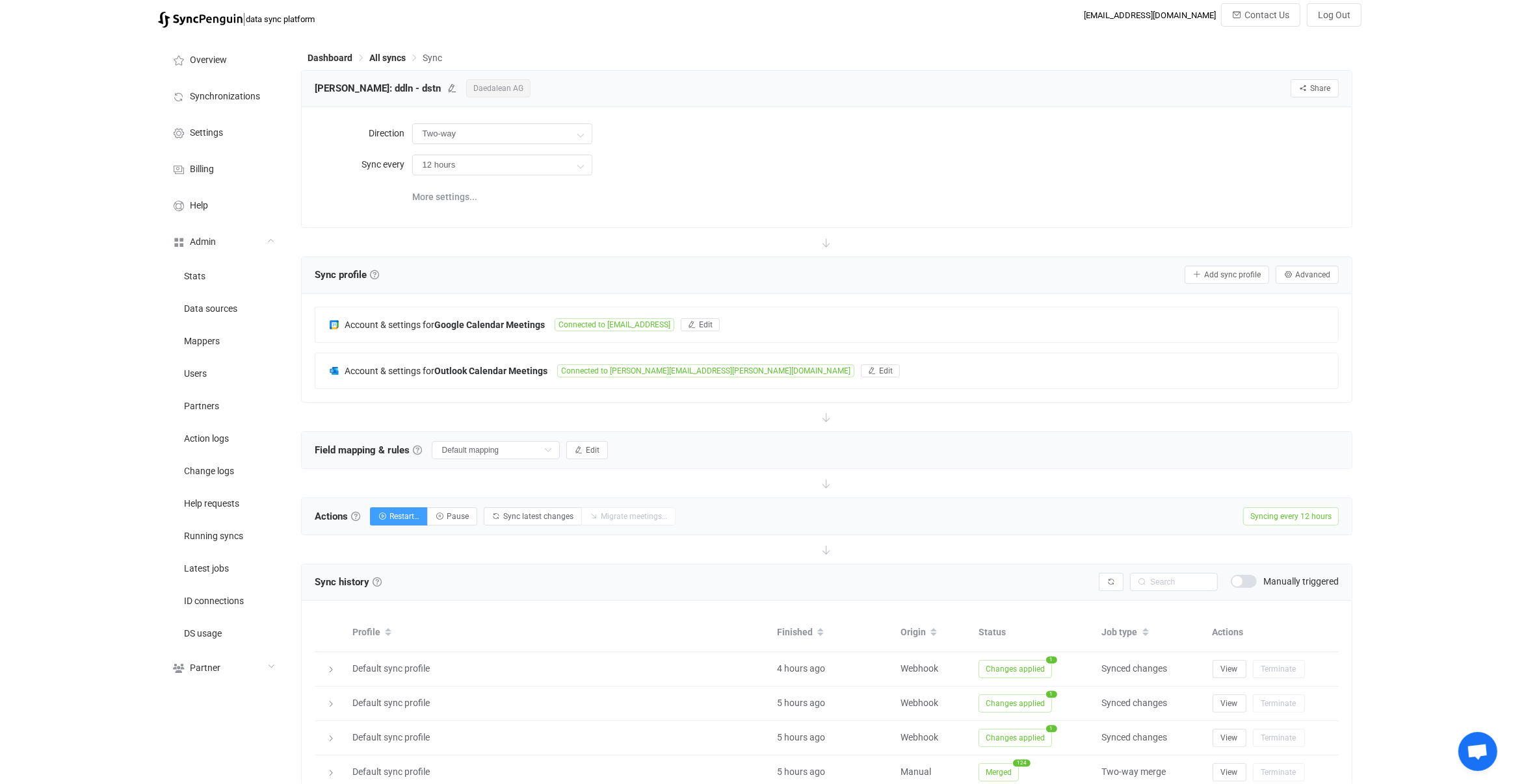
click at [792, 511] on div "Actions Actions To start syncing, click the Start syncing button. You'll be pro…" at bounding box center [827, 517] width 1050 height 37
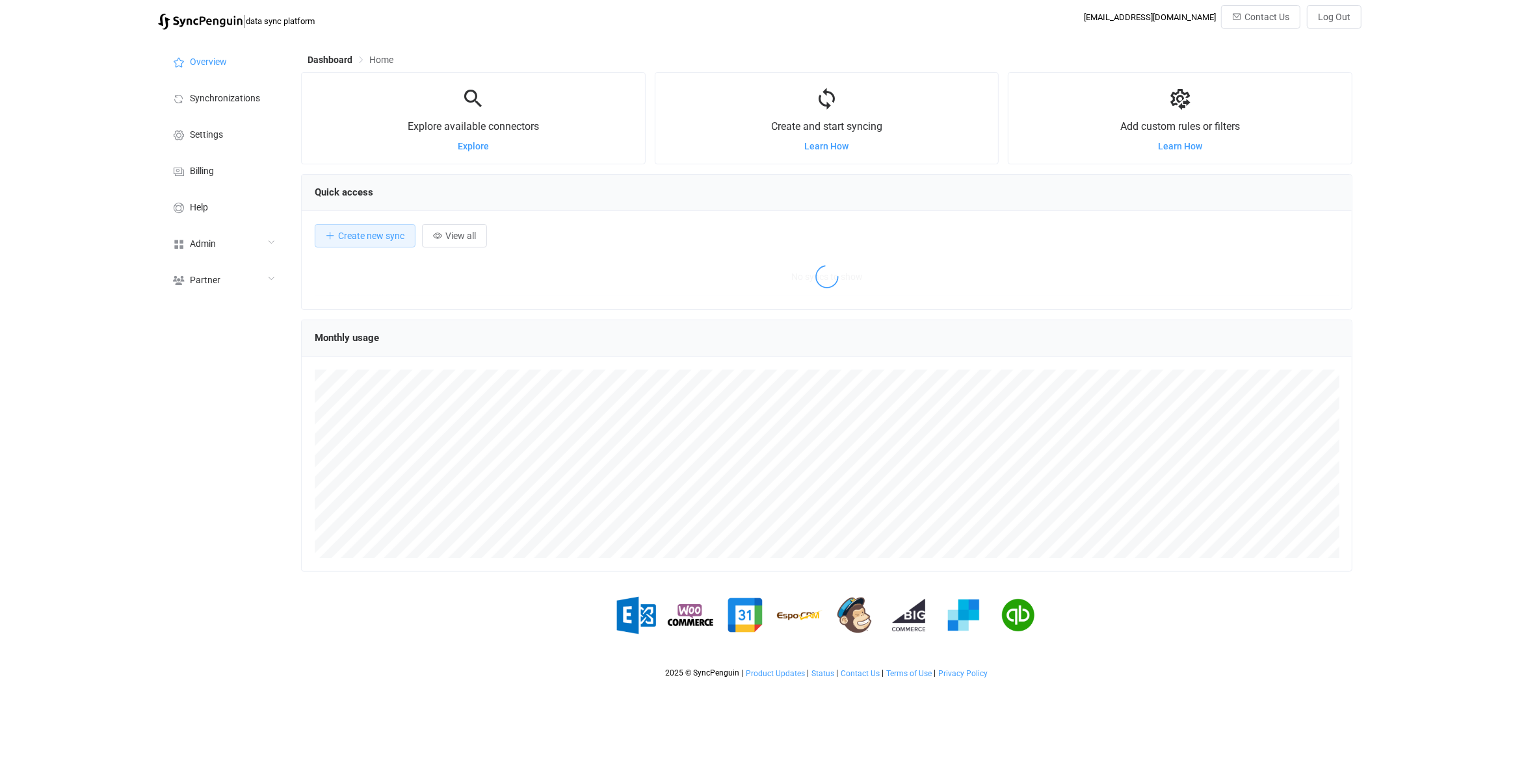
scroll to position [251, 1051]
click at [773, 163] on div "Create and start syncing Learn How" at bounding box center [827, 118] width 343 height 91
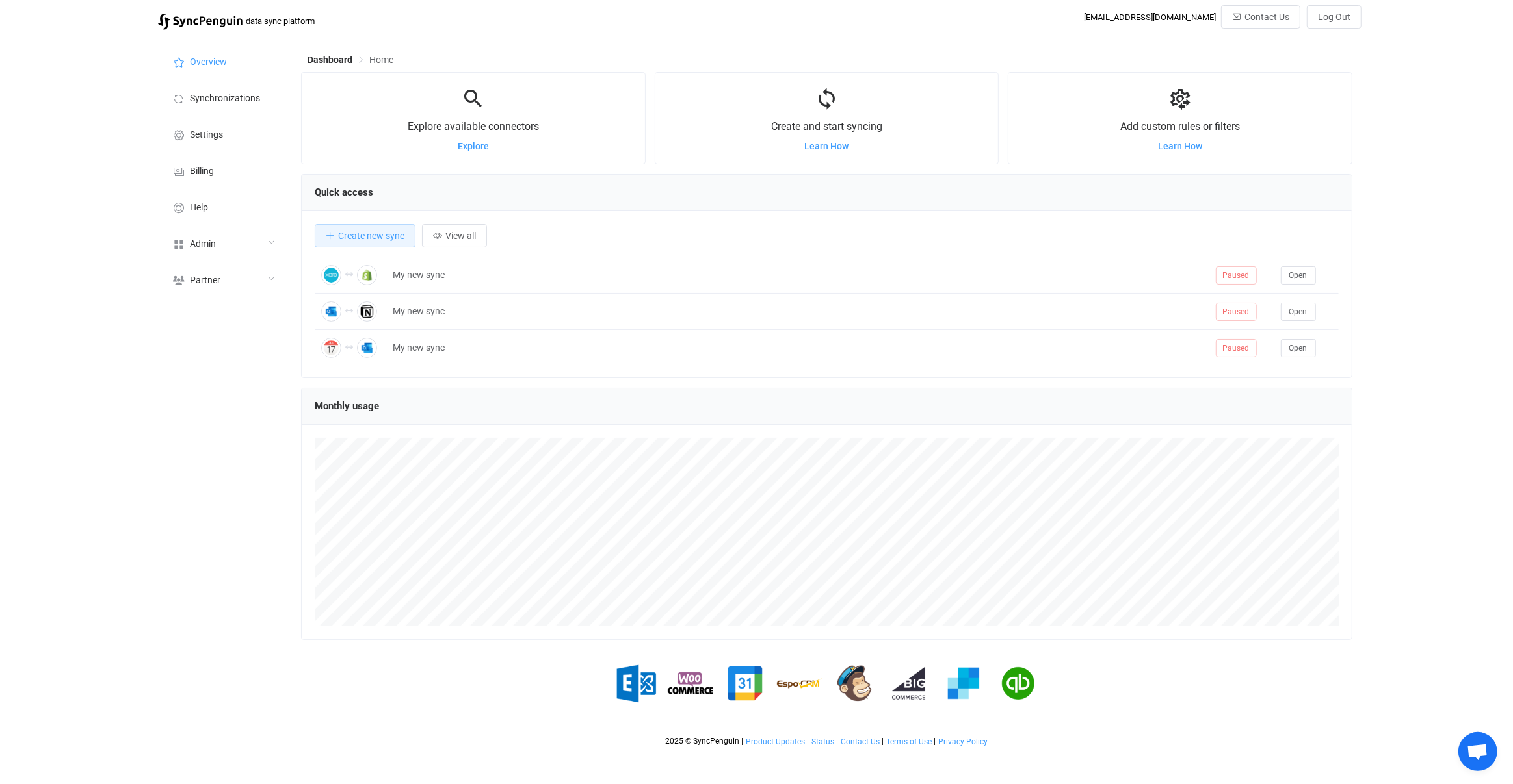
scroll to position [251, 1051]
click at [223, 236] on div "Admin" at bounding box center [223, 243] width 130 height 37
click at [209, 359] on li "Users" at bounding box center [223, 375] width 130 height 33
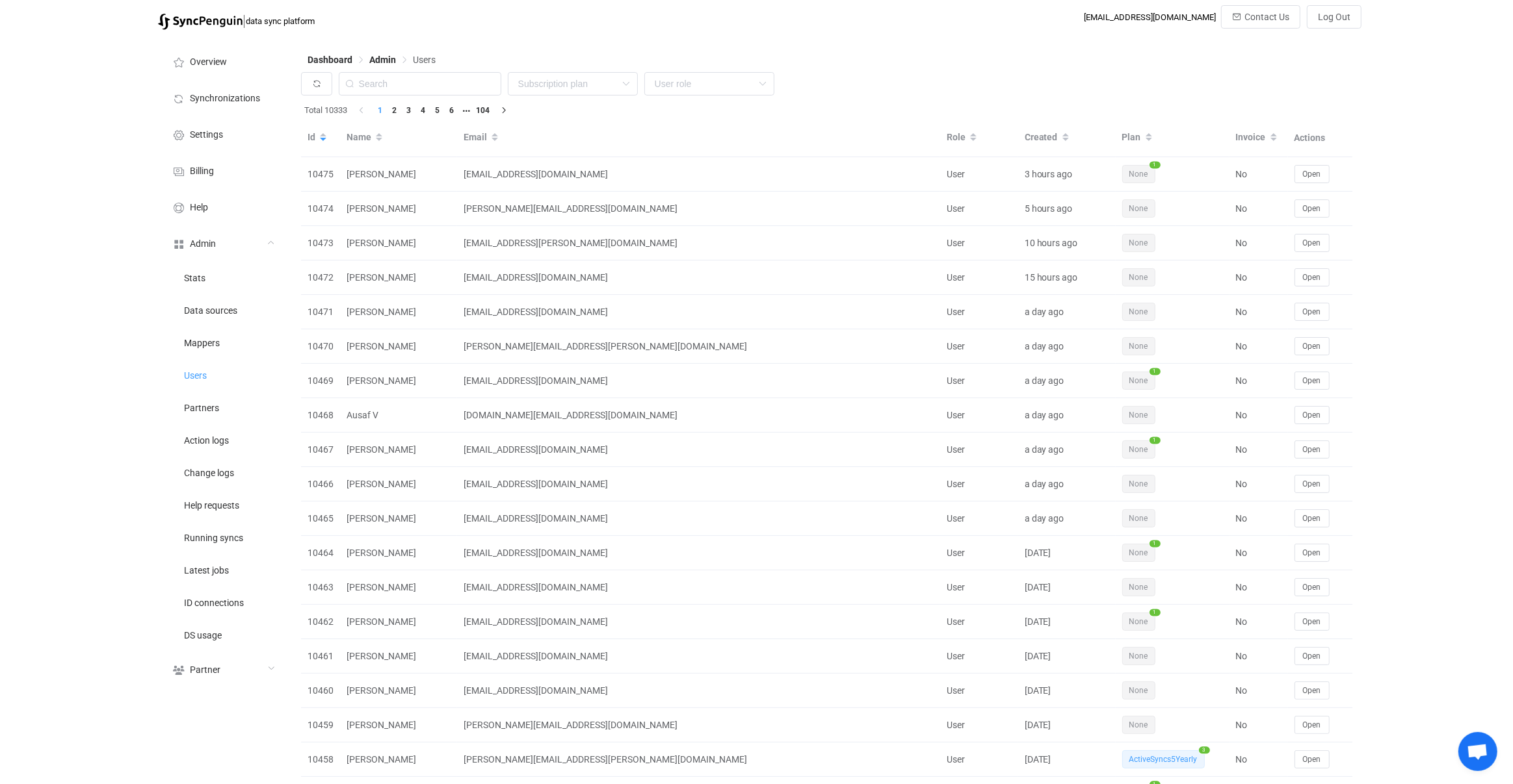
click at [1126, 68] on div "Dashboard Admin Users" at bounding box center [827, 62] width 1052 height 19
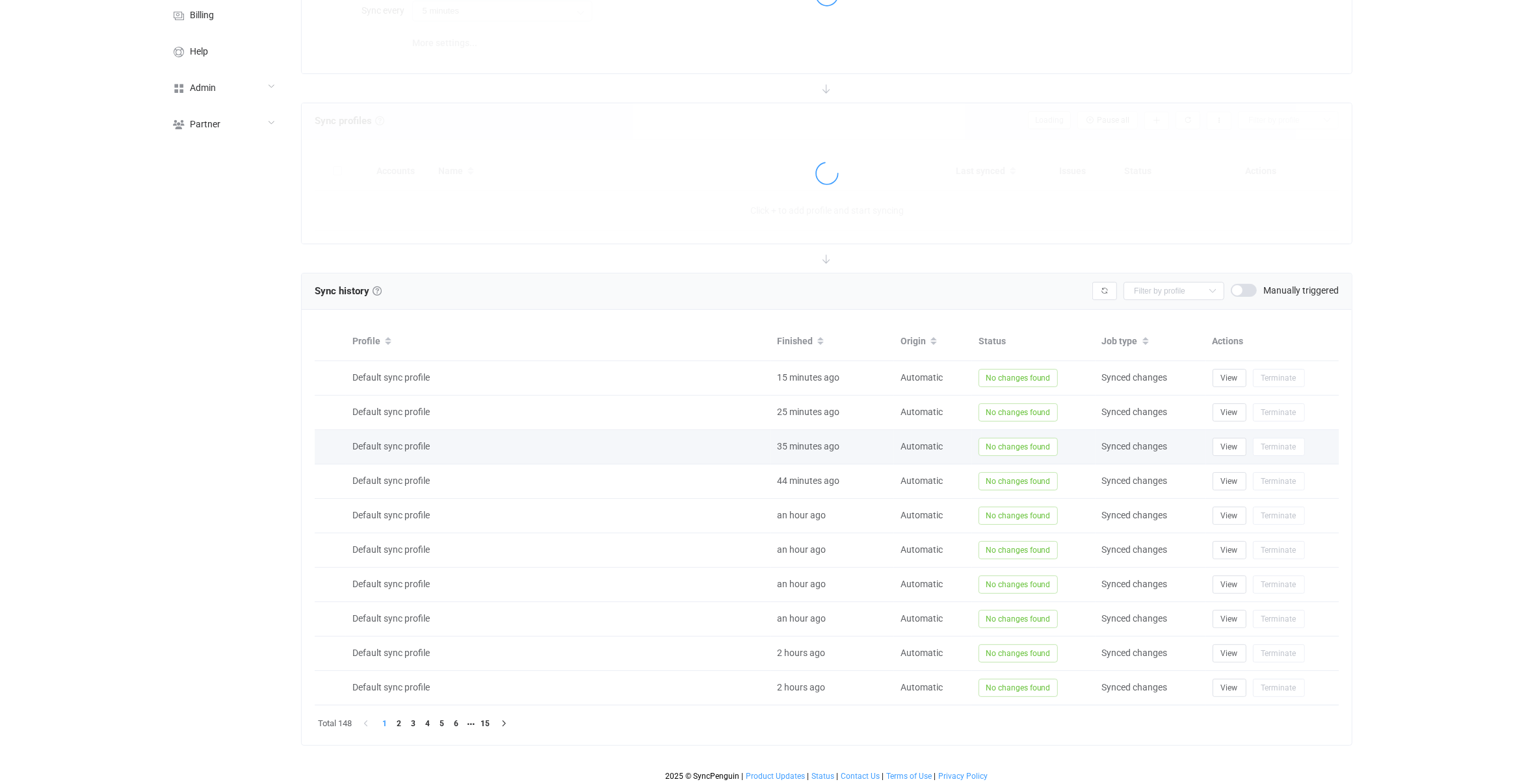
type input "10 minutes"
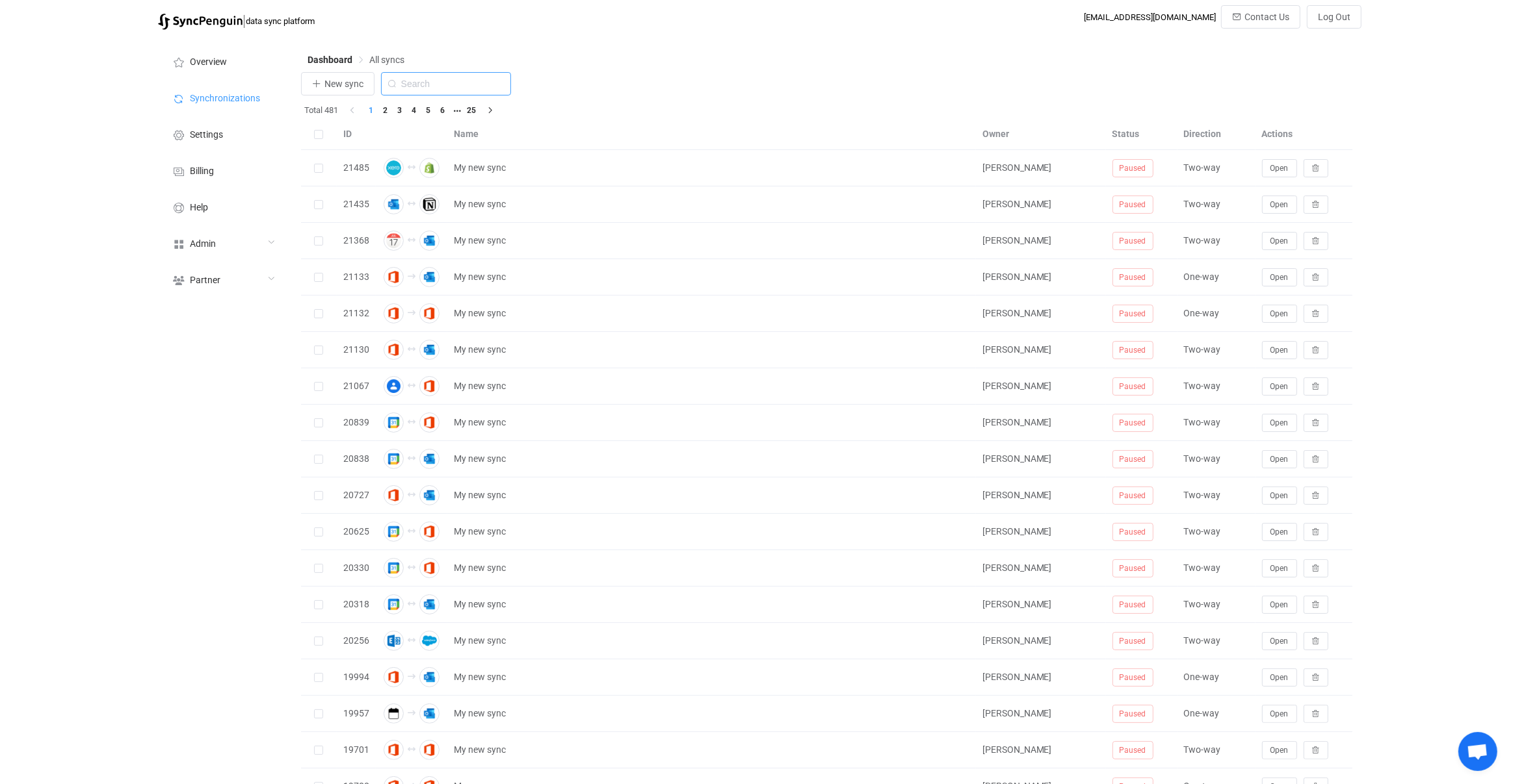
click at [437, 72] on input "text" at bounding box center [445, 83] width 130 height 23
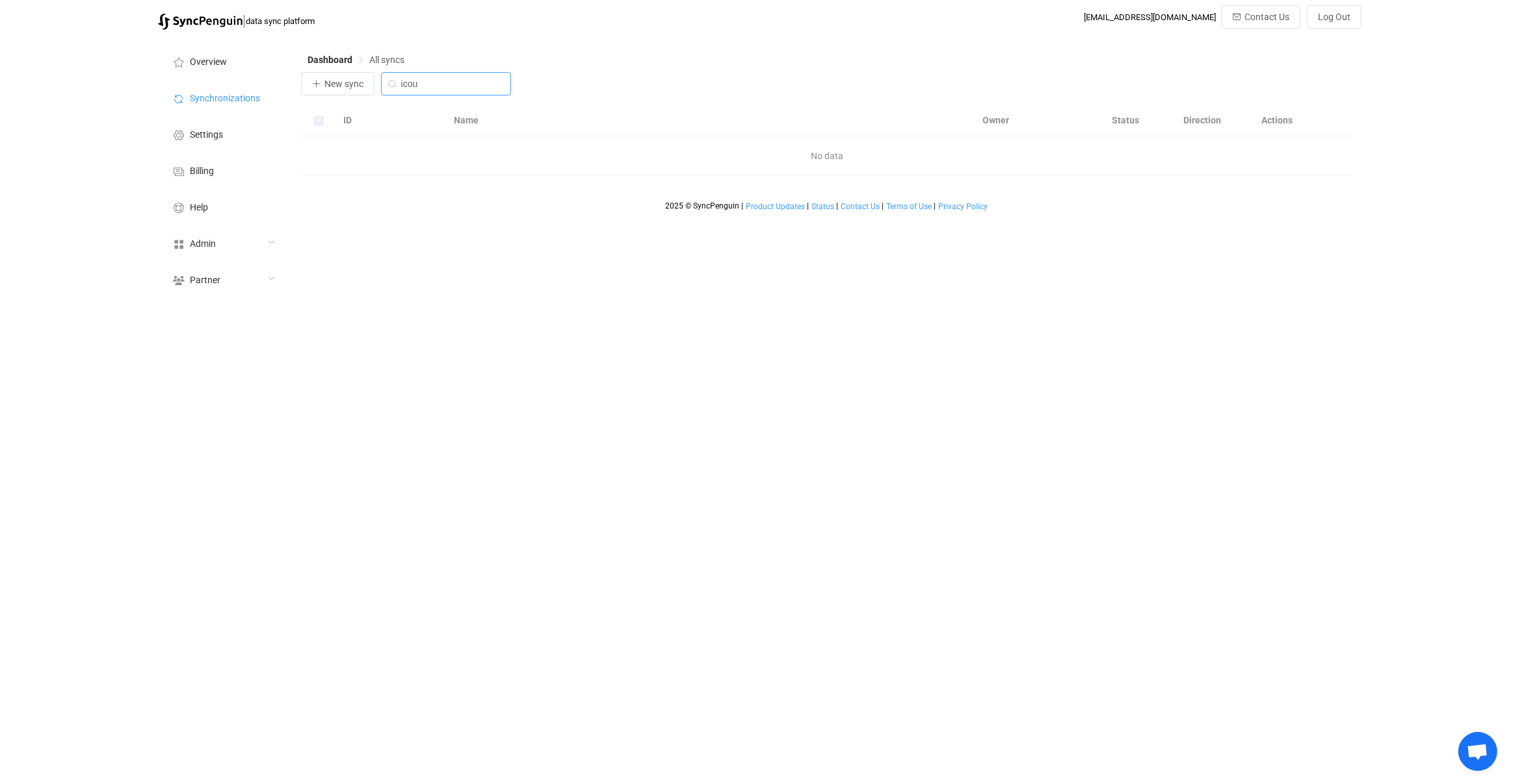
type input "icou"
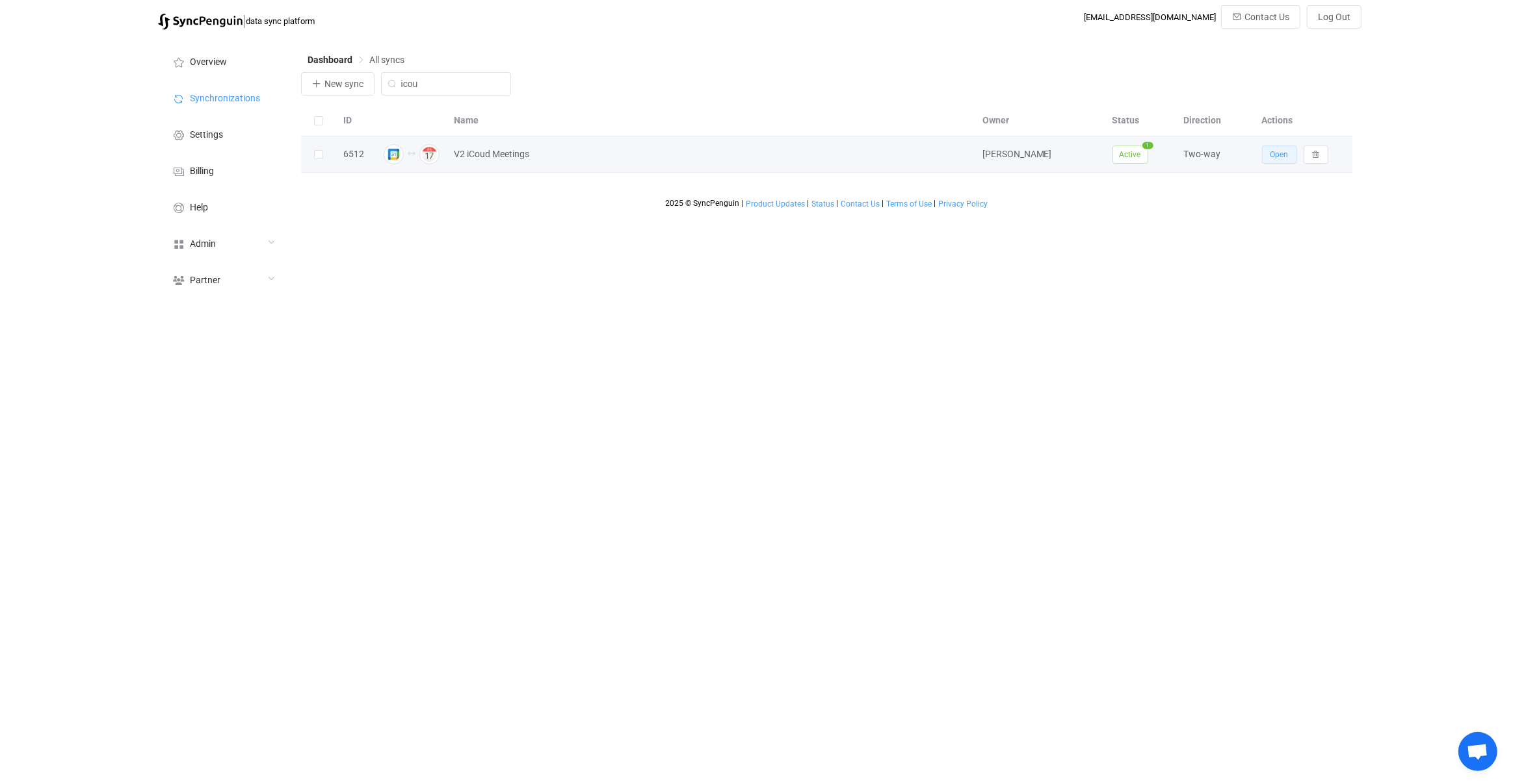
click at [1283, 159] on span "Open" at bounding box center [1279, 154] width 18 height 9
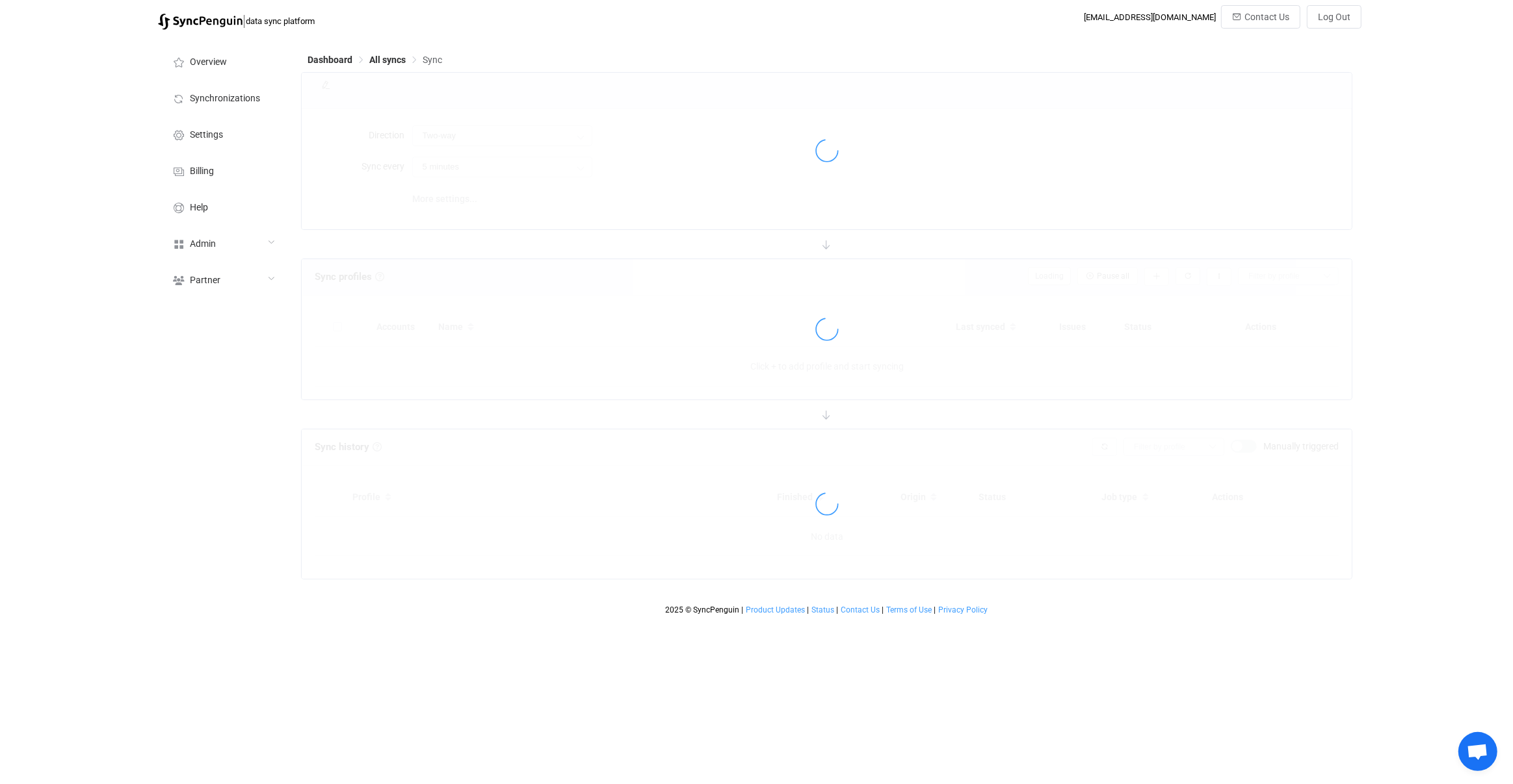
type input "10 minutes"
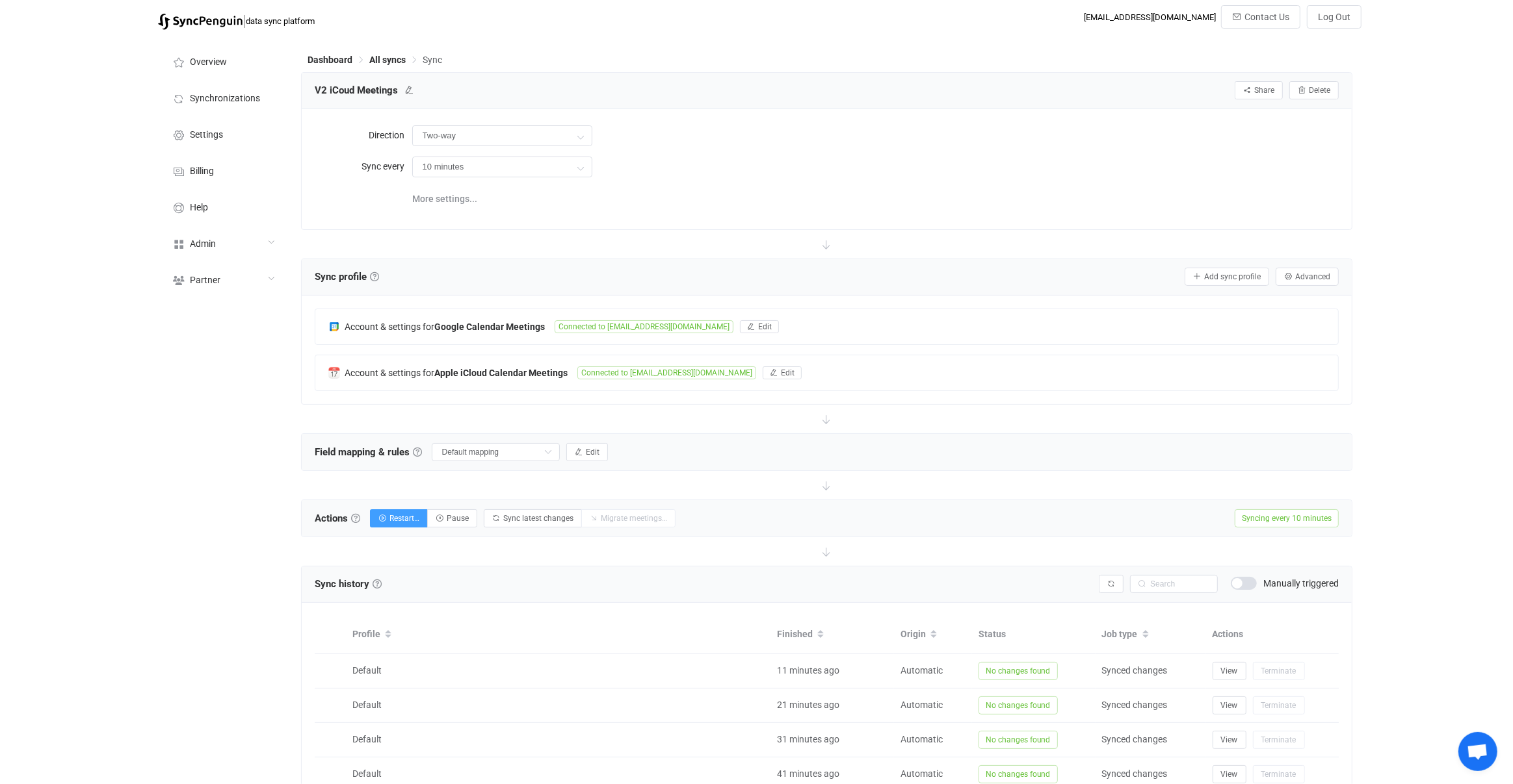
click at [1130, 521] on div "Actions Actions To start syncing, click the Start syncing button. You'll be pro…" at bounding box center [827, 518] width 1050 height 37
click at [1109, 575] on button "button" at bounding box center [1111, 584] width 25 height 18
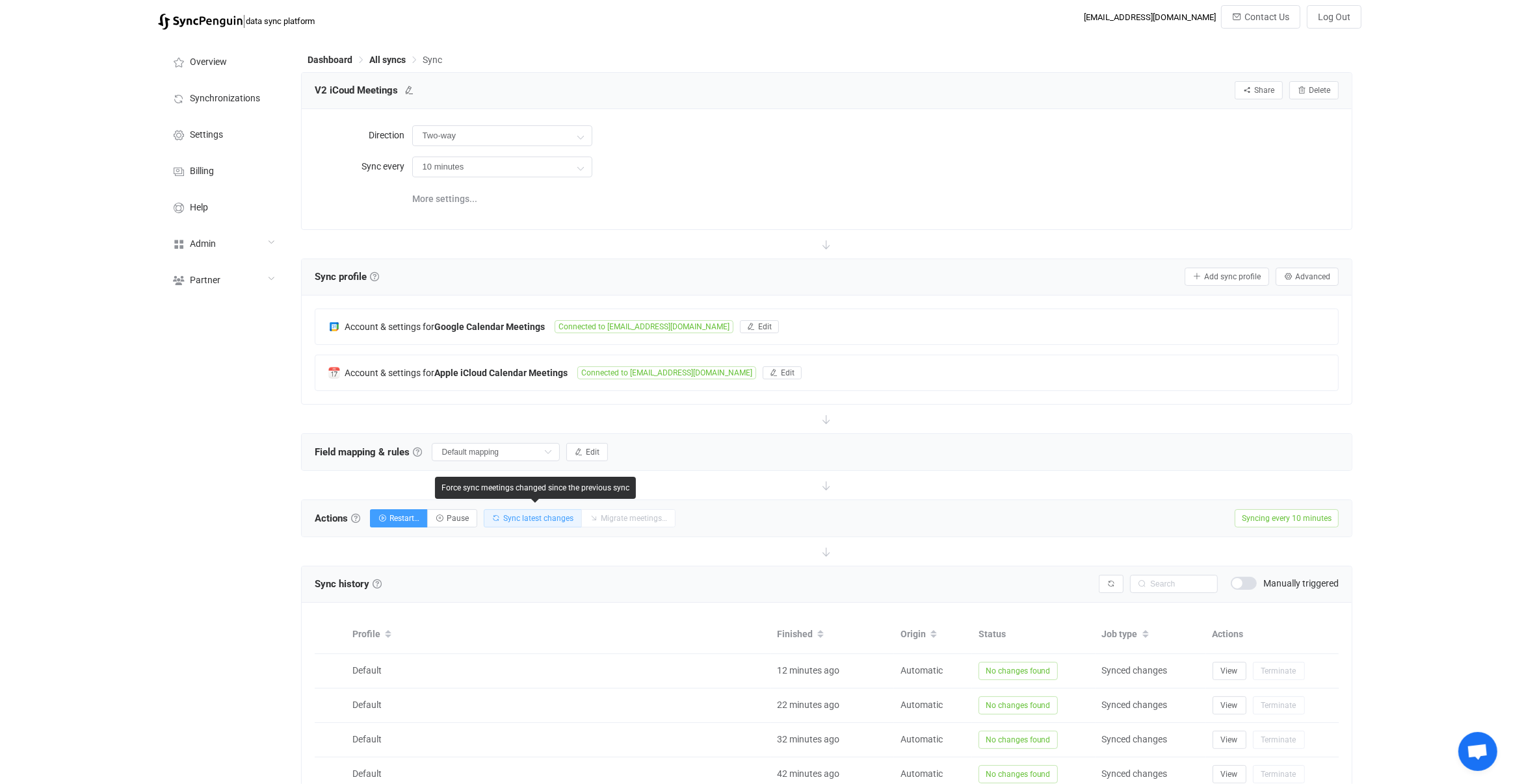
click at [544, 520] on button "Sync latest changes" at bounding box center [532, 518] width 98 height 18
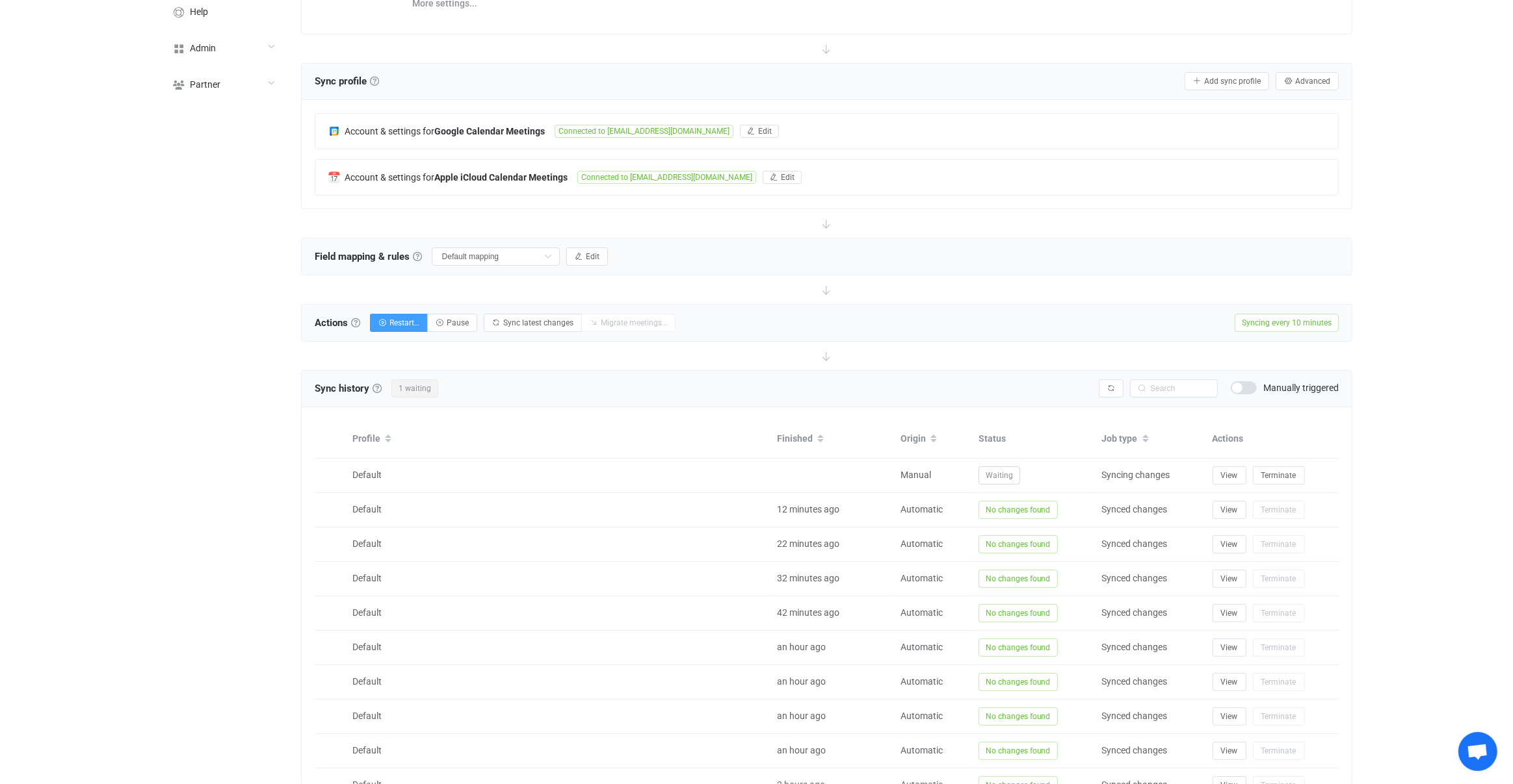
scroll to position [144, 0]
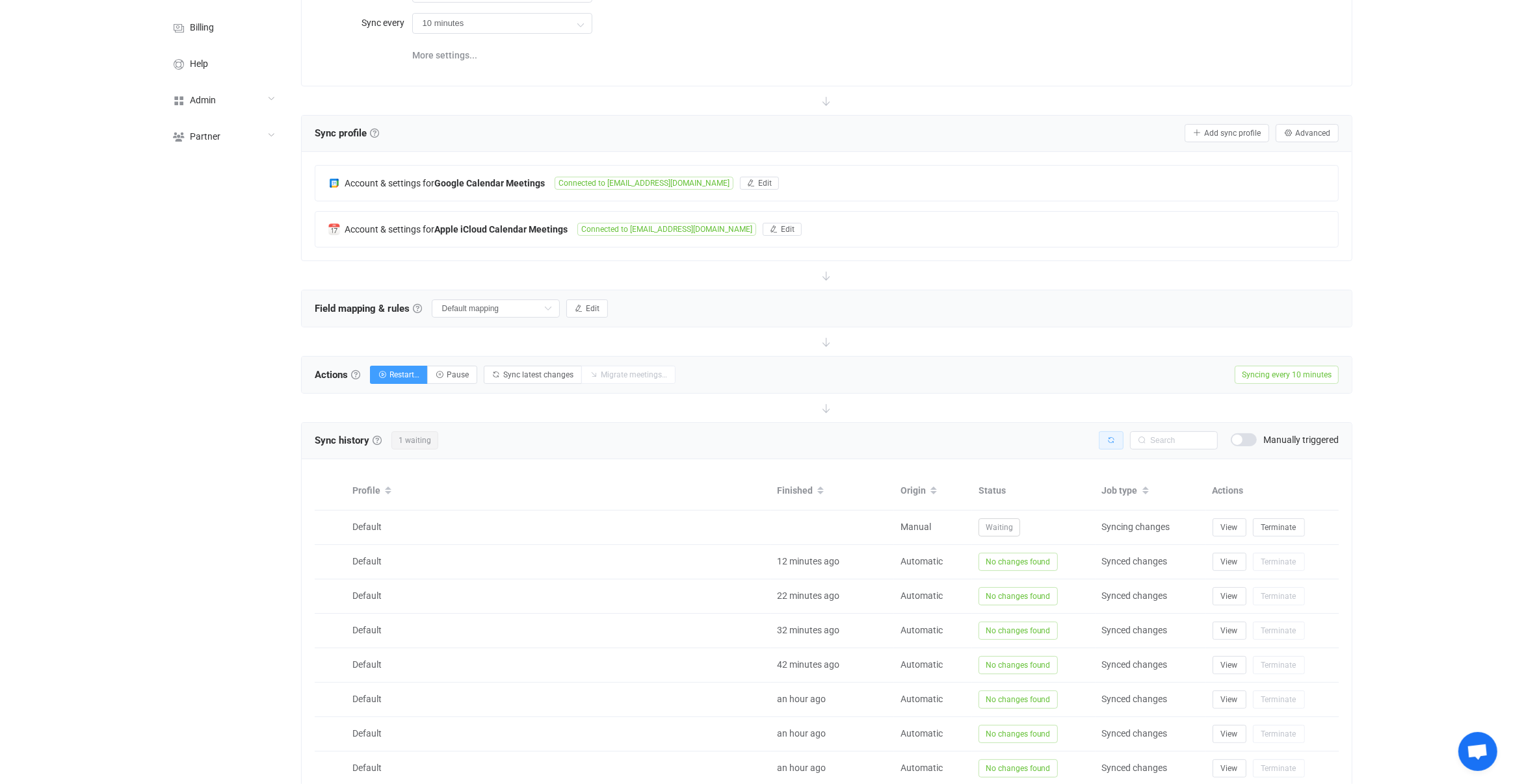
click at [1116, 443] on button "button" at bounding box center [1111, 440] width 25 height 18
click at [1114, 443] on button "button" at bounding box center [1111, 440] width 25 height 18
click at [1114, 443] on div "Sync history History Sync history All sync executions are recorded in the sync …" at bounding box center [827, 658] width 1052 height 473
click at [1114, 443] on button "button" at bounding box center [1111, 440] width 25 height 18
click at [1114, 443] on div "Sync history History Sync history All sync executions are recorded in the sync …" at bounding box center [827, 658] width 1052 height 473
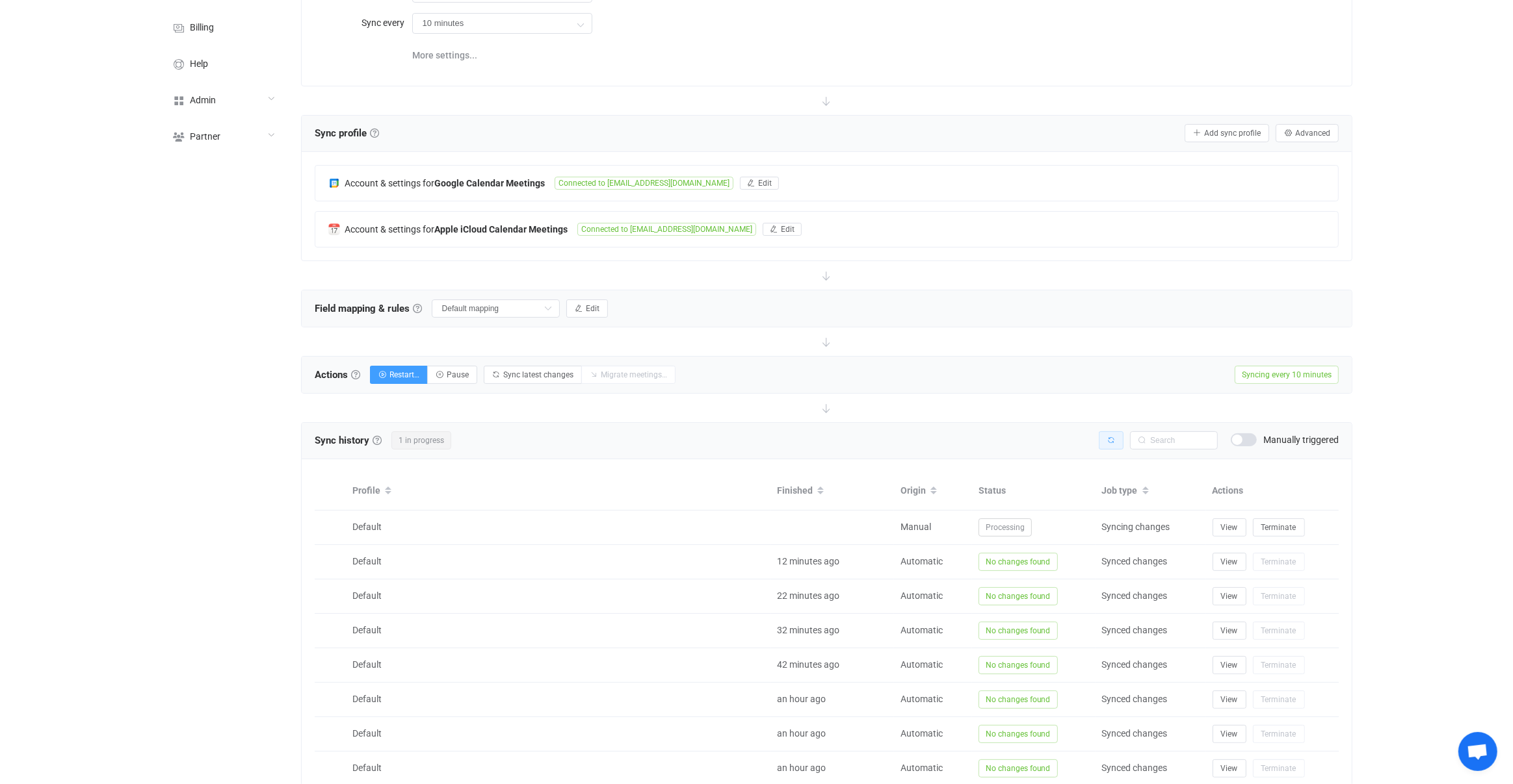
click at [1114, 443] on button "button" at bounding box center [1111, 440] width 25 height 18
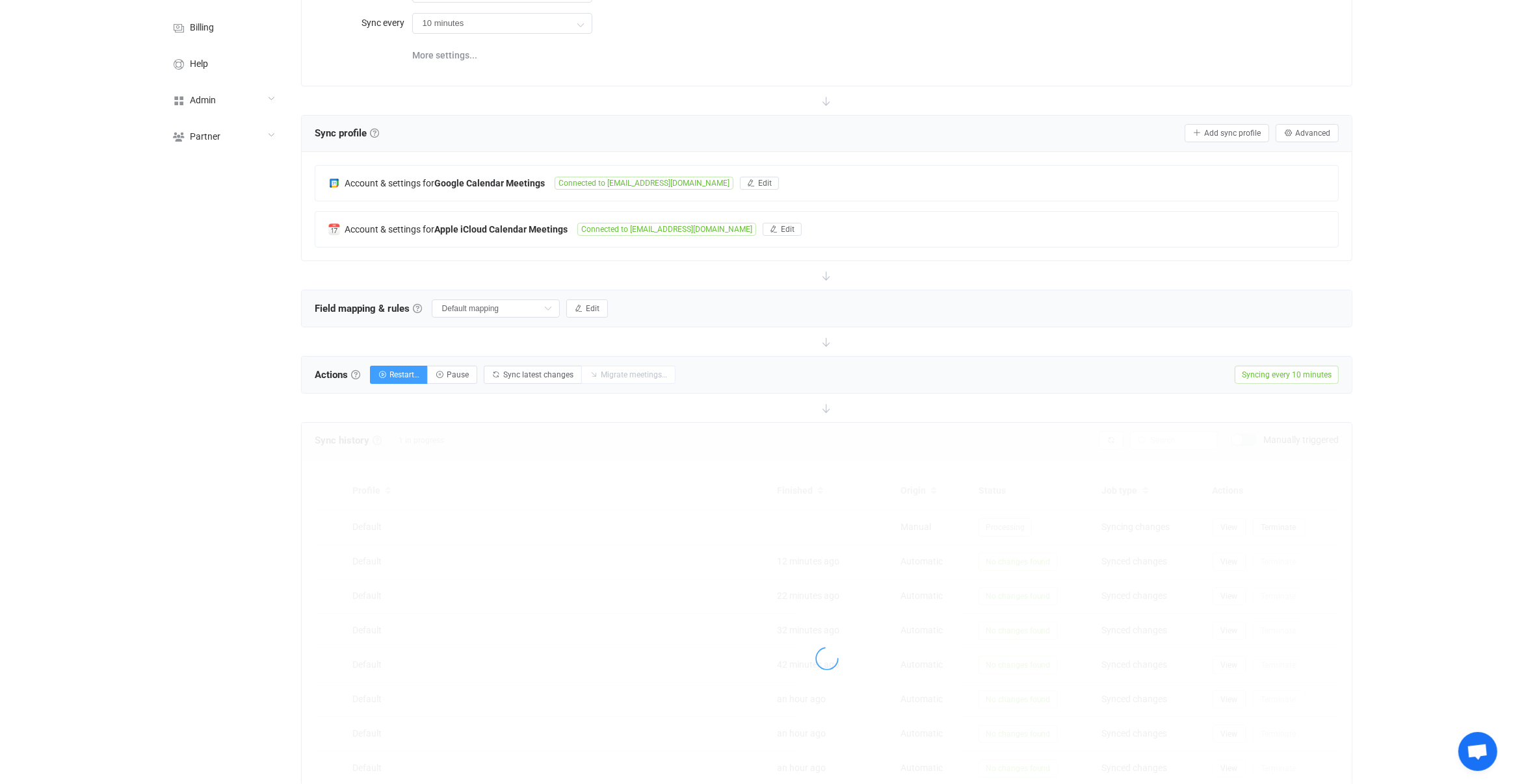
click at [1114, 443] on div at bounding box center [827, 658] width 1050 height 471
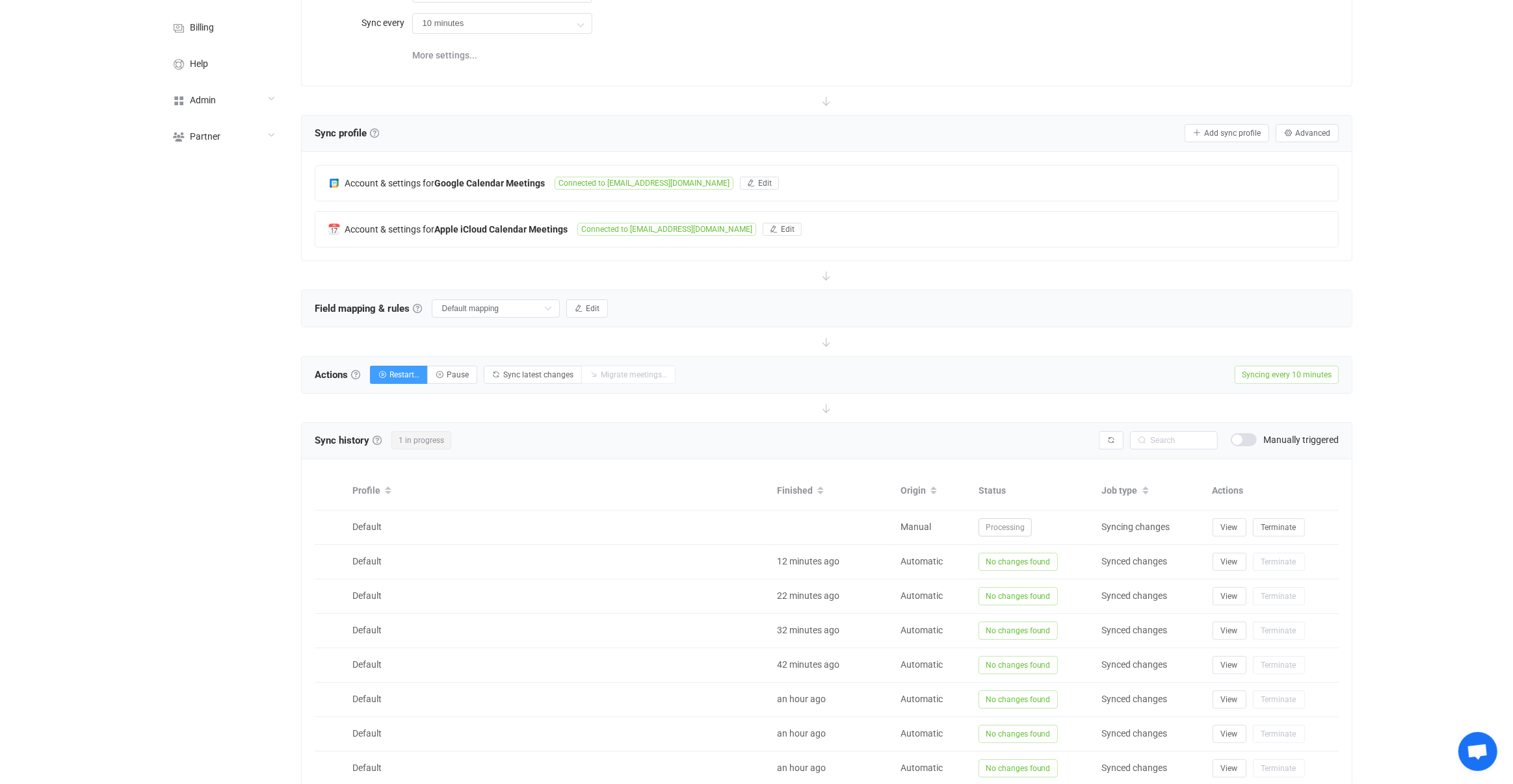
click at [1114, 443] on div at bounding box center [827, 658] width 1050 height 471
click at [1114, 443] on button "button" at bounding box center [1111, 440] width 25 height 18
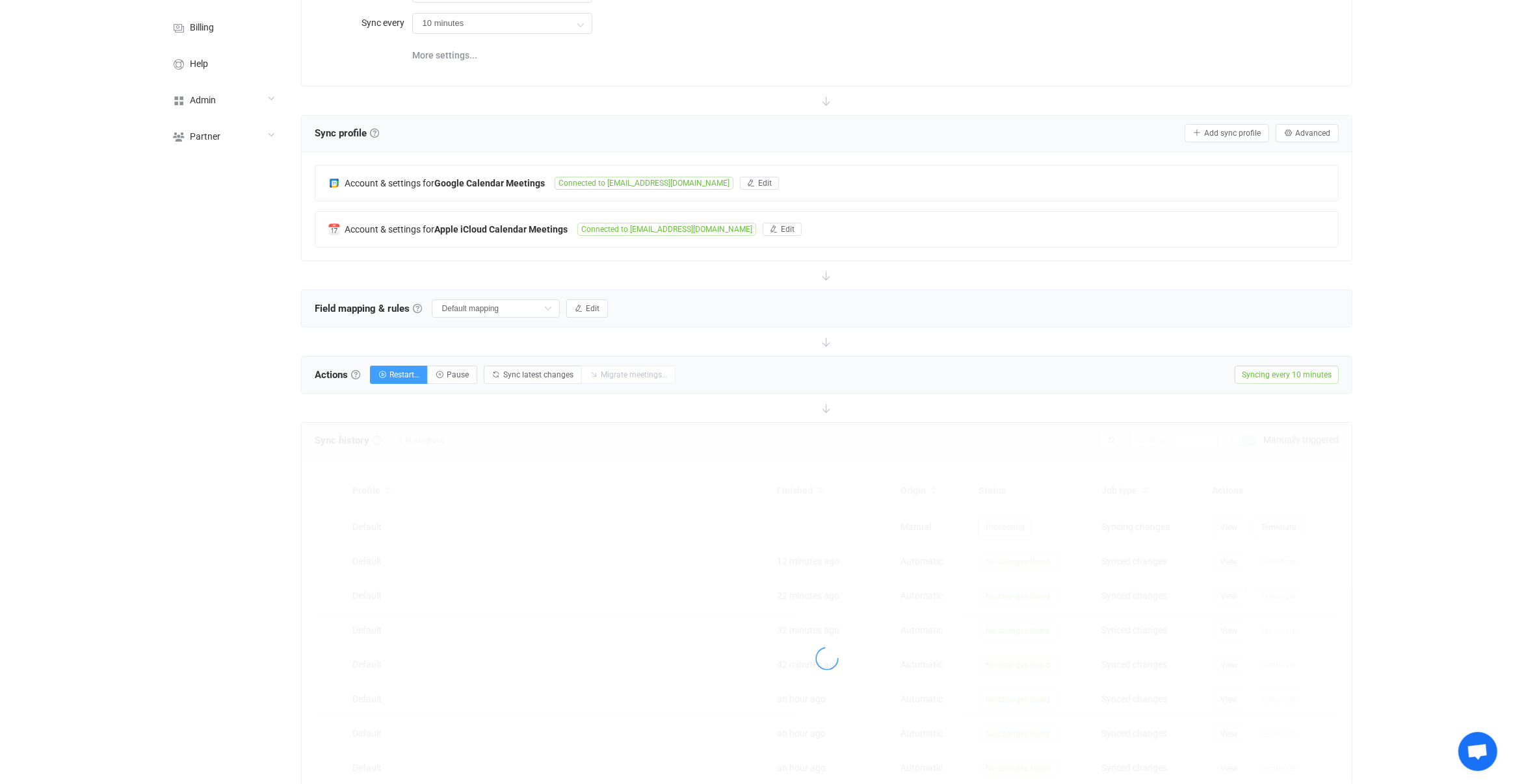
click at [1114, 443] on div "Sync history History Sync history All sync executions are recorded in the sync …" at bounding box center [827, 658] width 1052 height 473
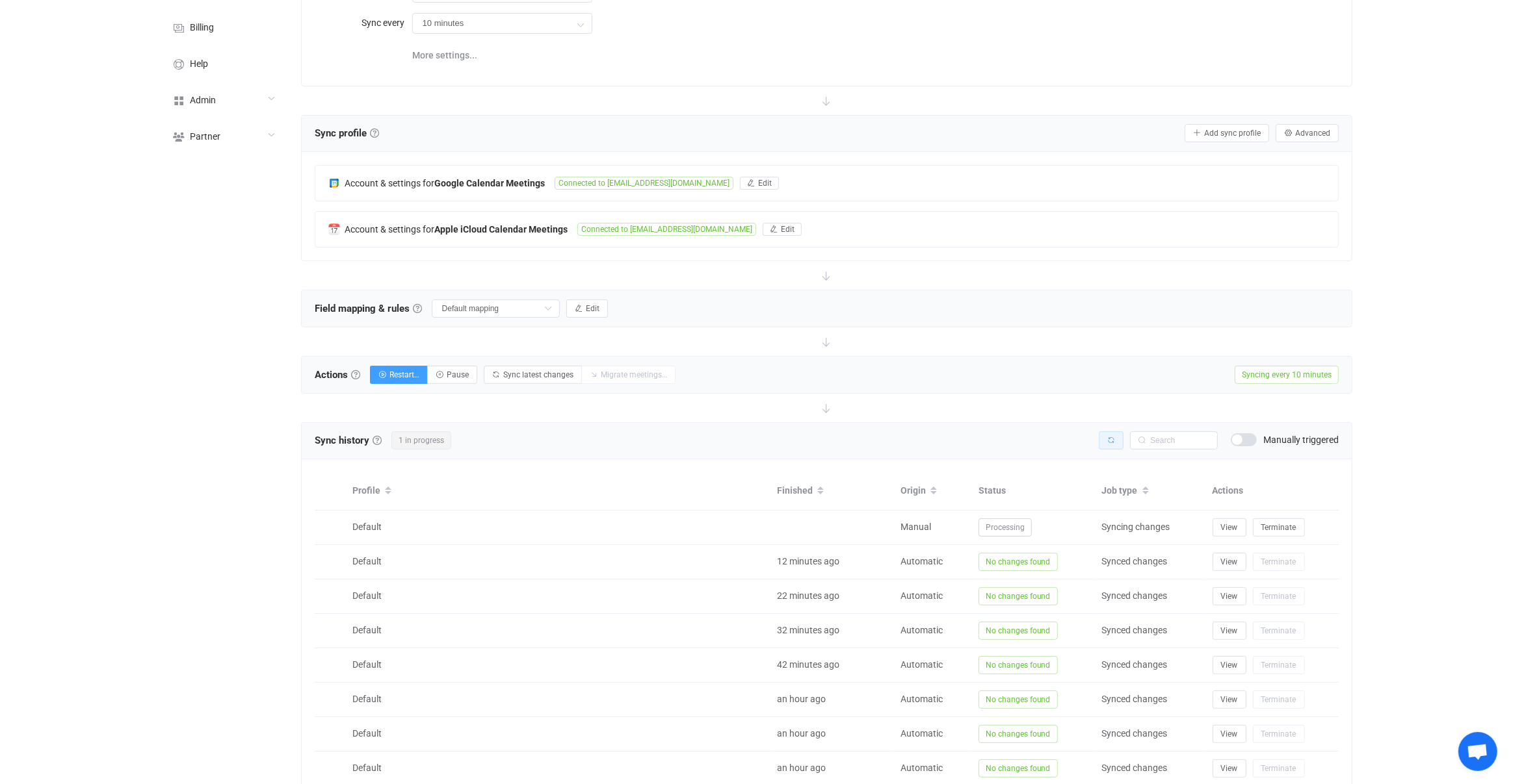
click at [1114, 443] on button "button" at bounding box center [1111, 440] width 25 height 18
click at [0, 0] on div at bounding box center [0, 0] width 0 height 0
click at [1114, 443] on button "button" at bounding box center [1111, 440] width 25 height 18
click at [1114, 443] on div at bounding box center [827, 658] width 1050 height 471
click at [1114, 443] on button "button" at bounding box center [1111, 440] width 25 height 18
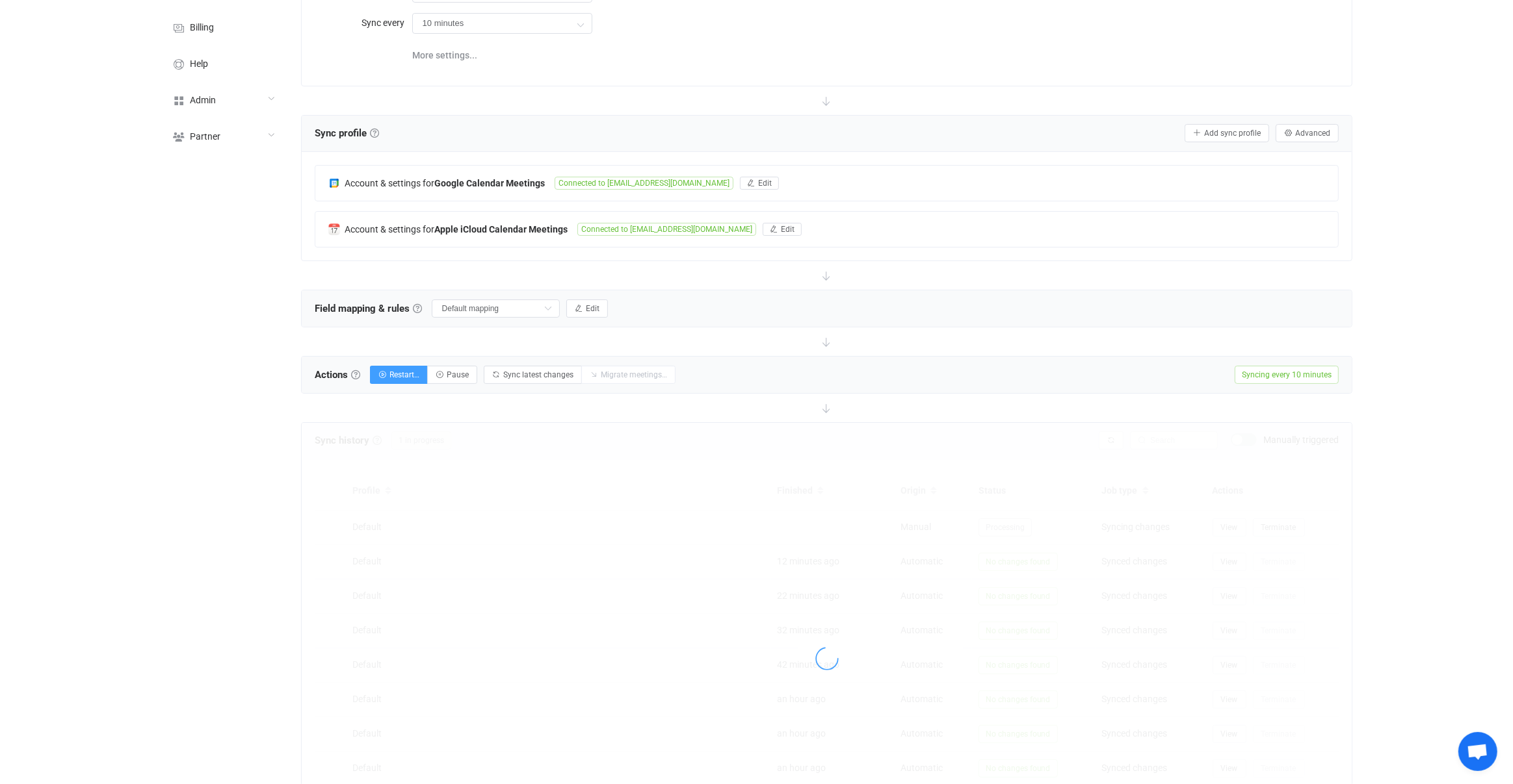
click at [1114, 443] on div "Sync history History Sync history All sync executions are recorded in the sync …" at bounding box center [827, 658] width 1052 height 473
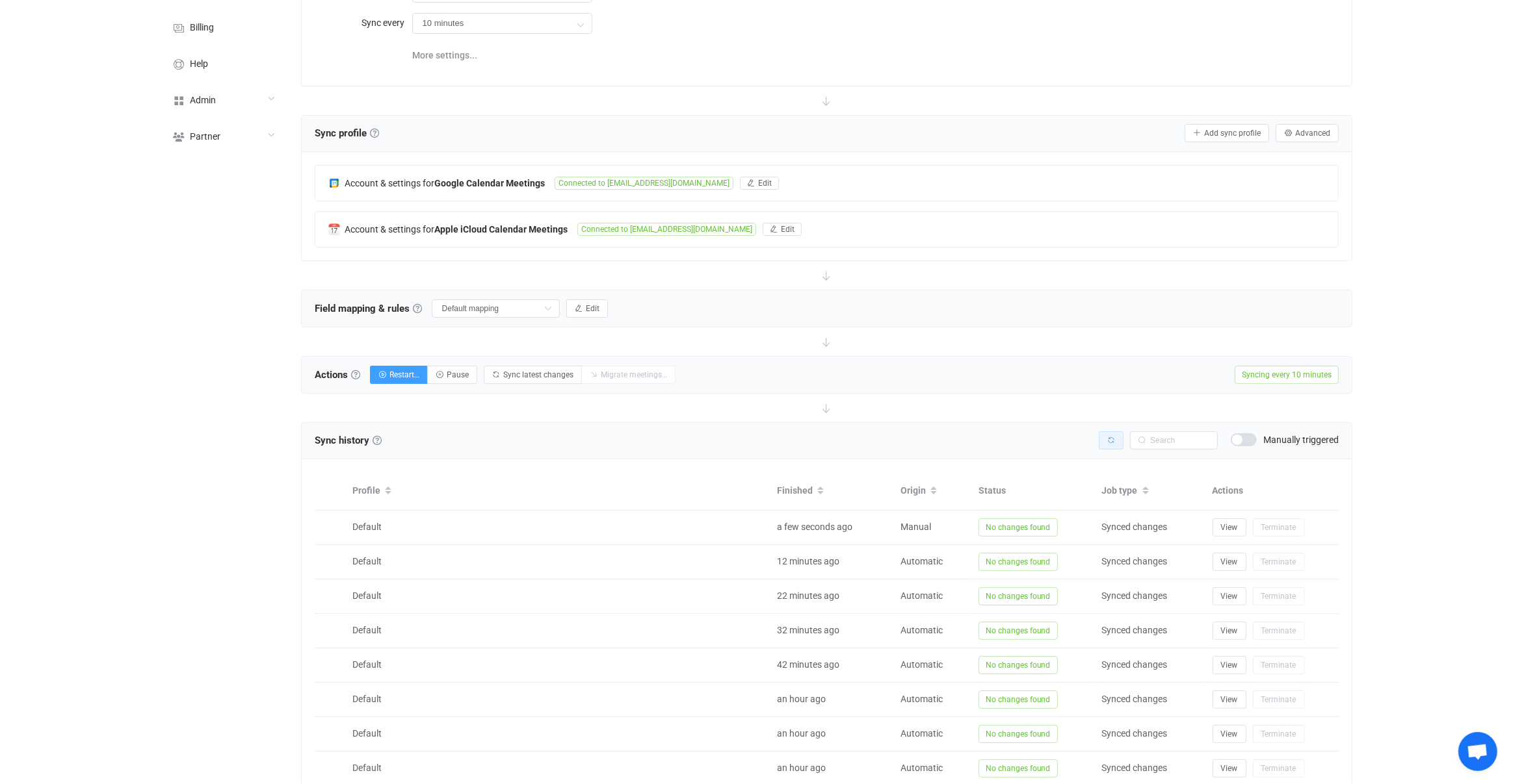
click at [1114, 443] on button "button" at bounding box center [1111, 440] width 25 height 18
drag, startPoint x: 1114, startPoint y: 443, endPoint x: 1088, endPoint y: 438, distance: 26.5
click at [0, 0] on div at bounding box center [0, 0] width 0 height 0
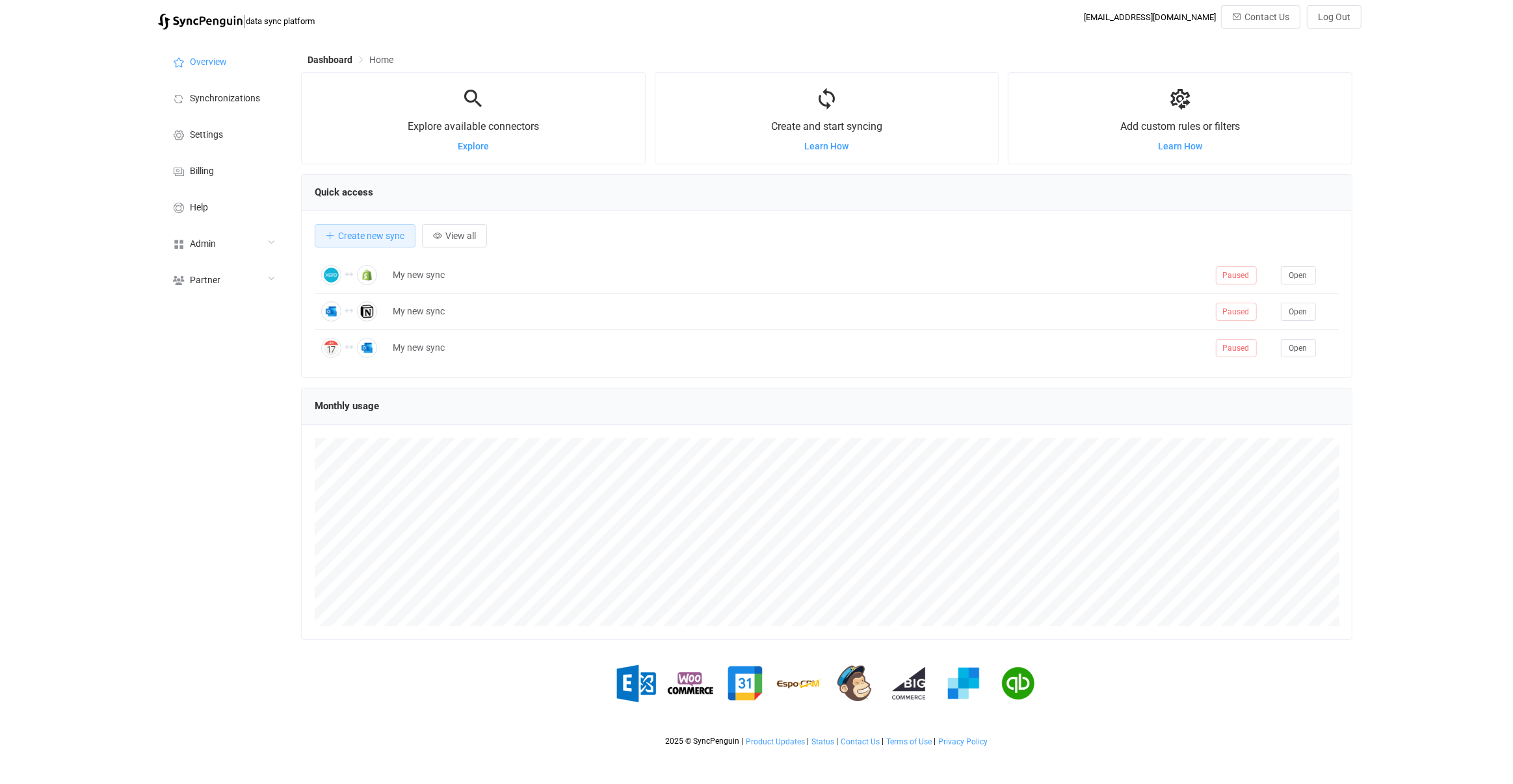
scroll to position [251, 1051]
click at [247, 243] on div "Admin" at bounding box center [223, 243] width 130 height 37
click at [207, 380] on li "Users" at bounding box center [223, 375] width 130 height 33
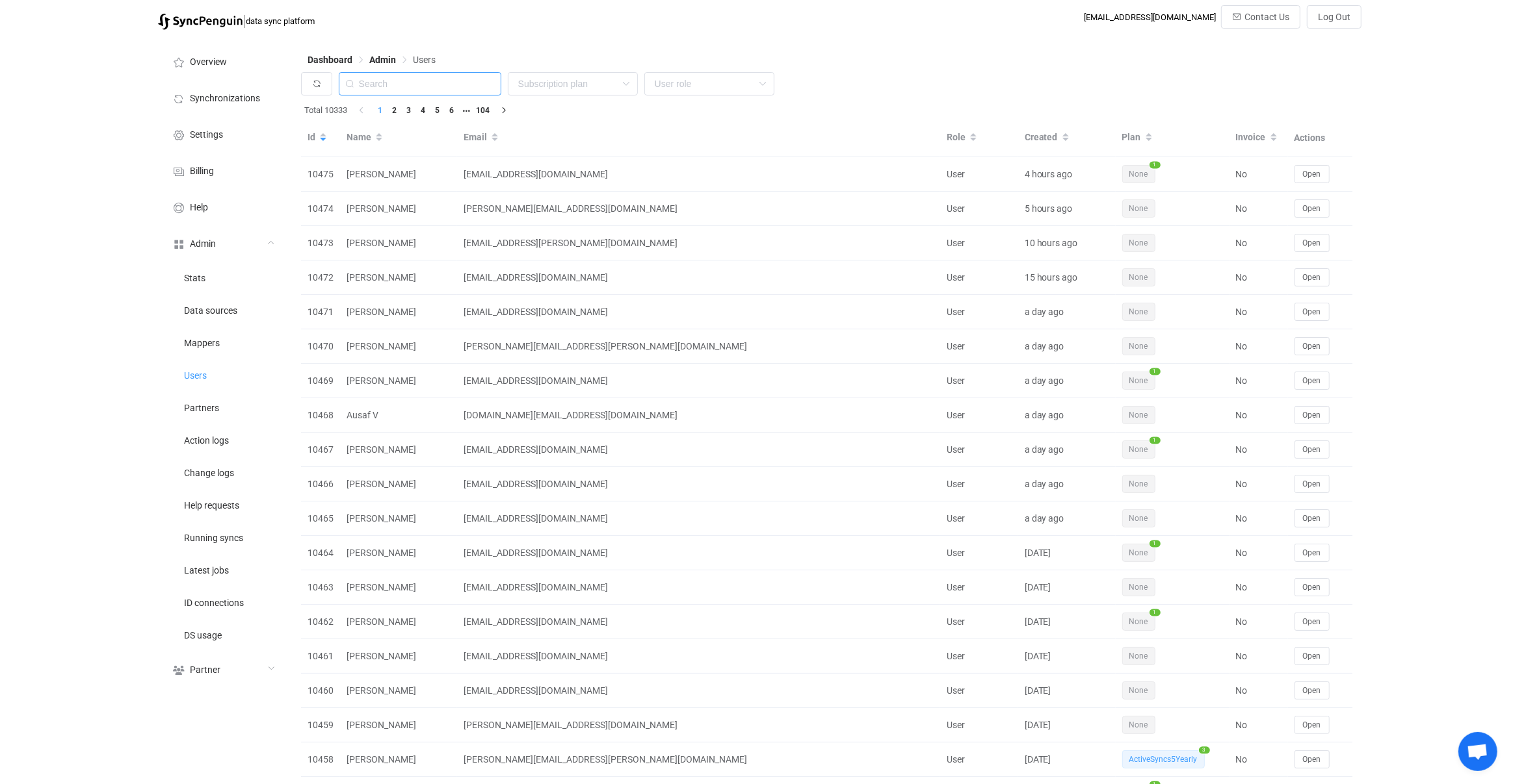
click at [435, 89] on input "text" at bounding box center [420, 83] width 163 height 23
paste input "[EMAIL_ADDRESS][DOMAIN_NAME]"
type input "[EMAIL_ADDRESS][DOMAIN_NAME]"
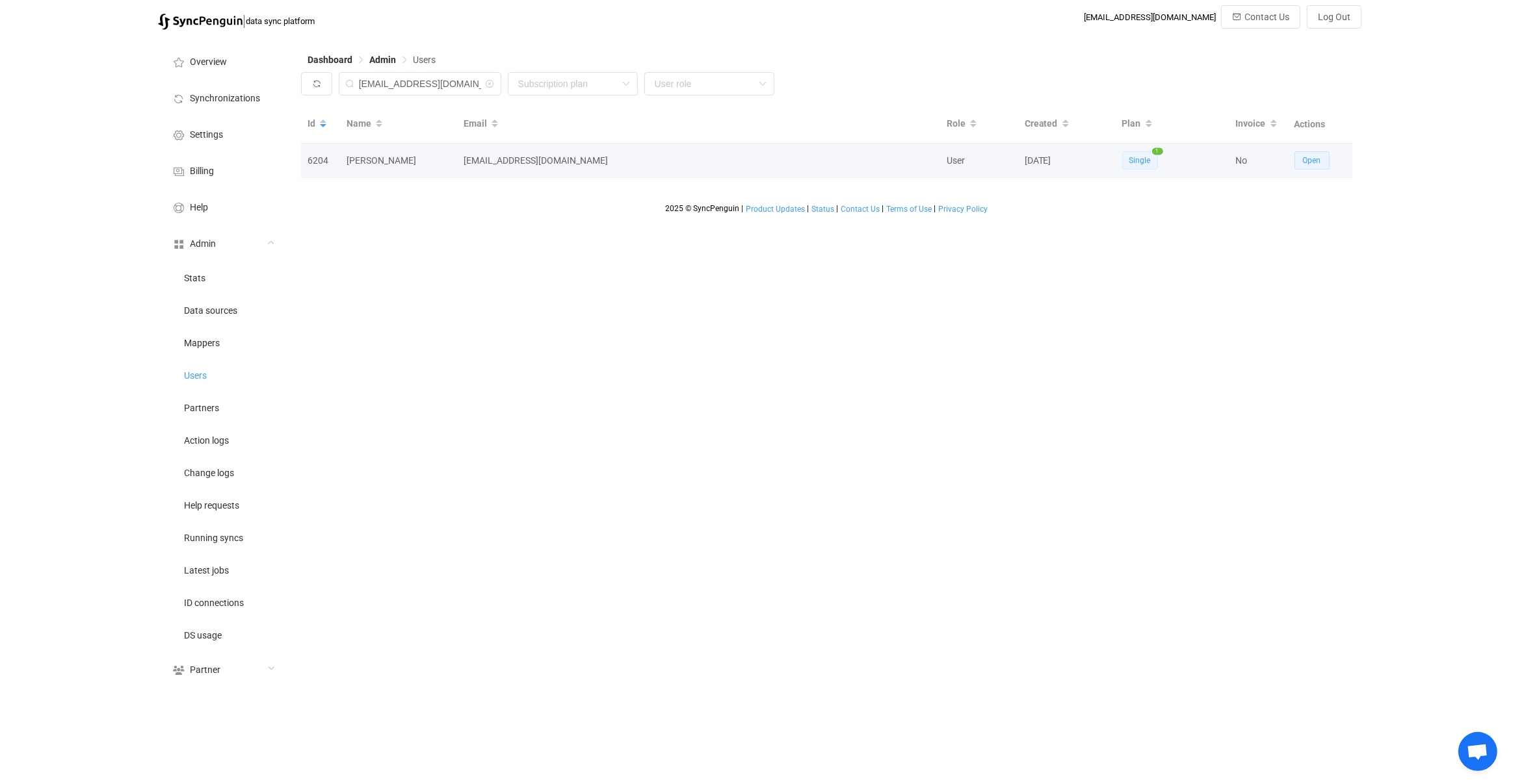
click at [1310, 161] on span "Open" at bounding box center [1311, 160] width 18 height 9
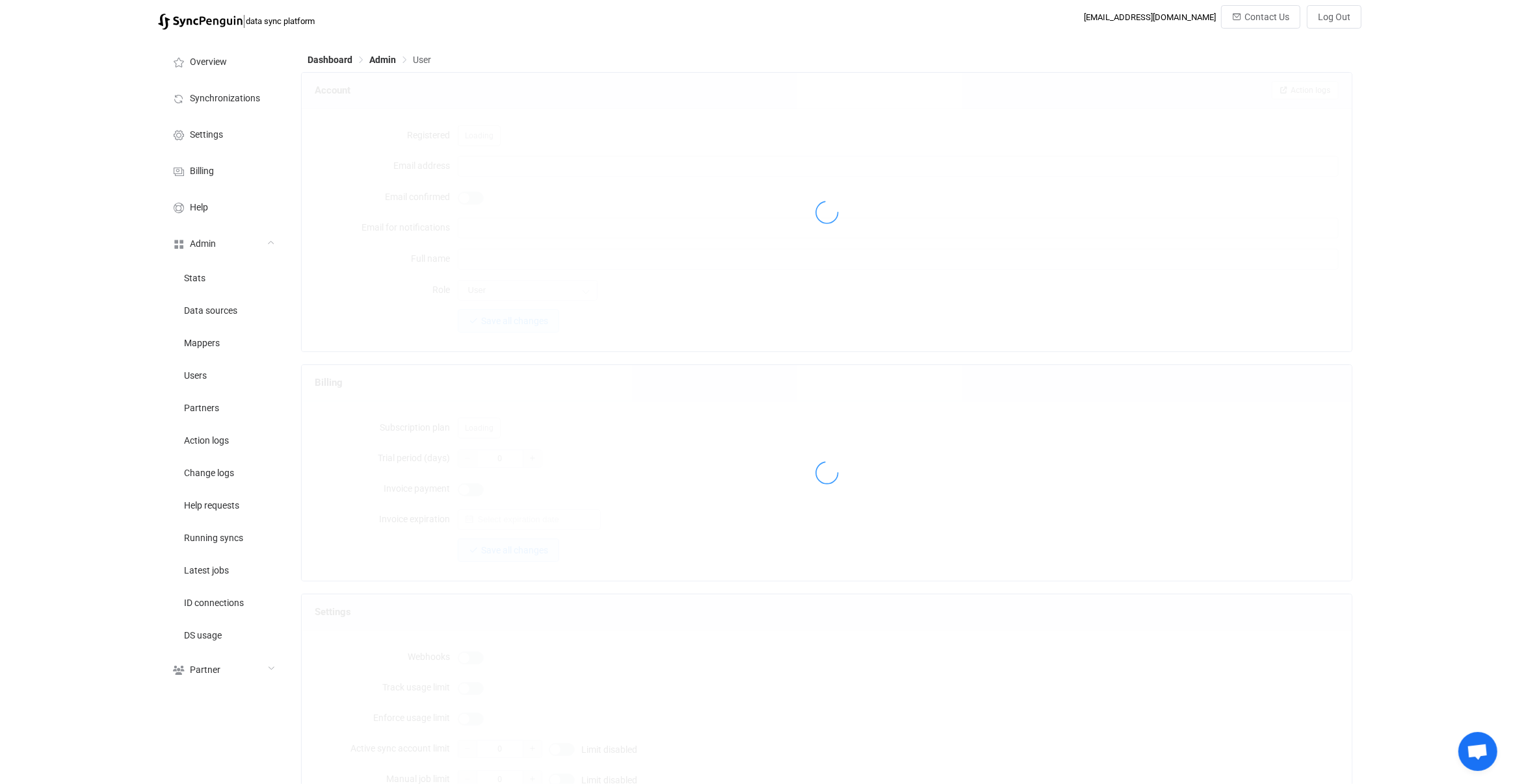
type input "[EMAIL_ADDRESS][DOMAIN_NAME]"
type input "[PERSON_NAME]"
type input "14"
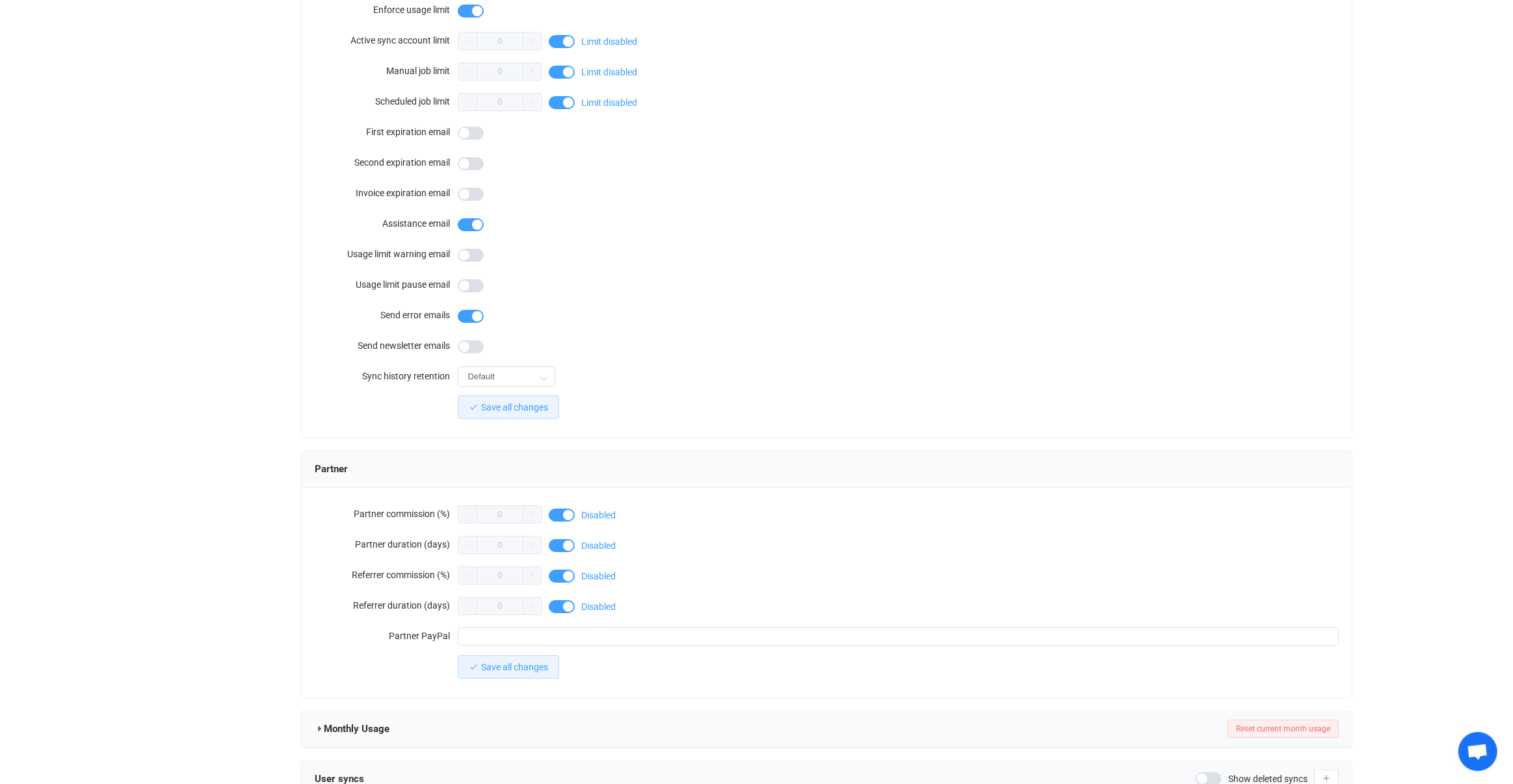
scroll to position [855, 0]
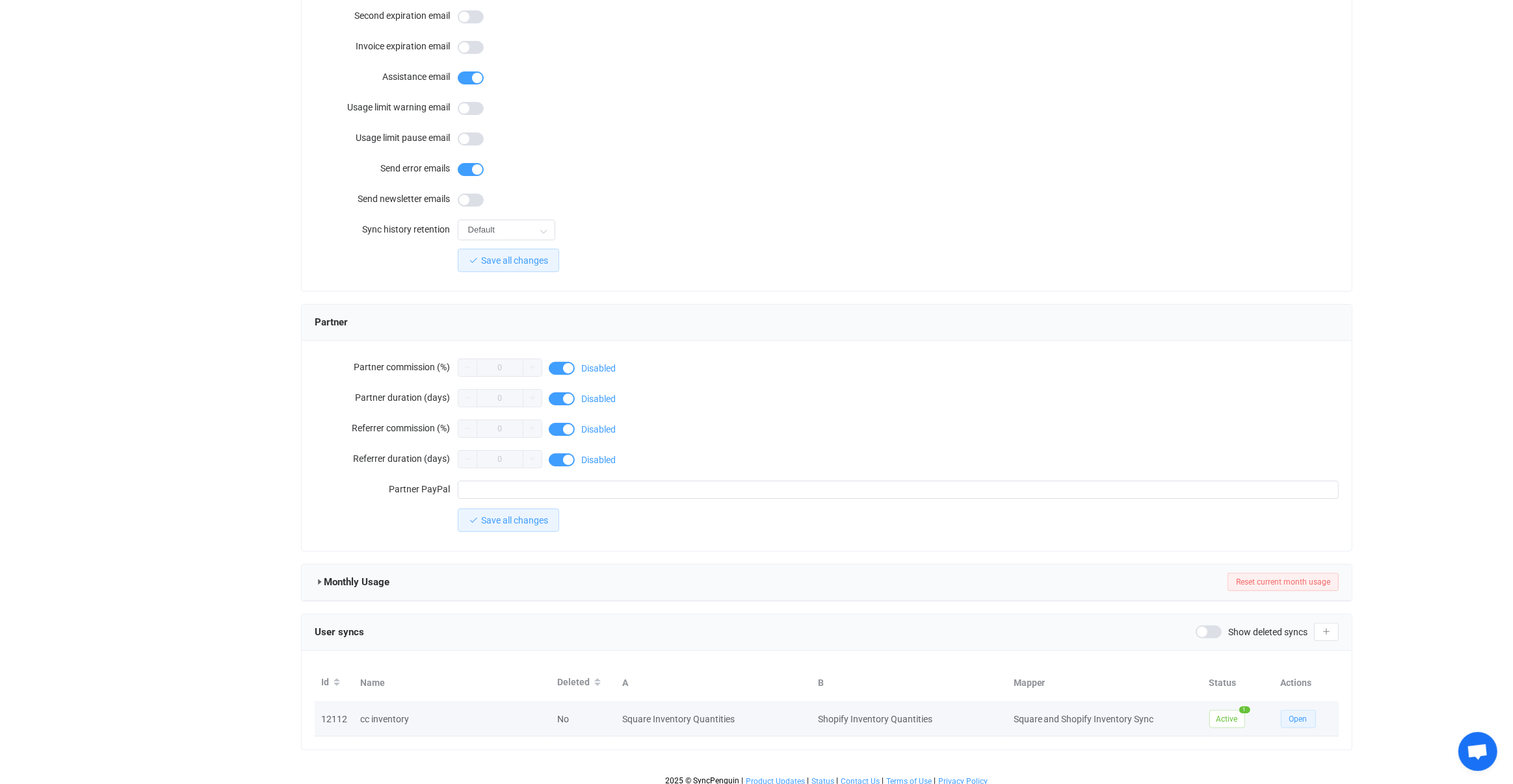
click at [1310, 710] on button "Open" at bounding box center [1298, 719] width 35 height 18
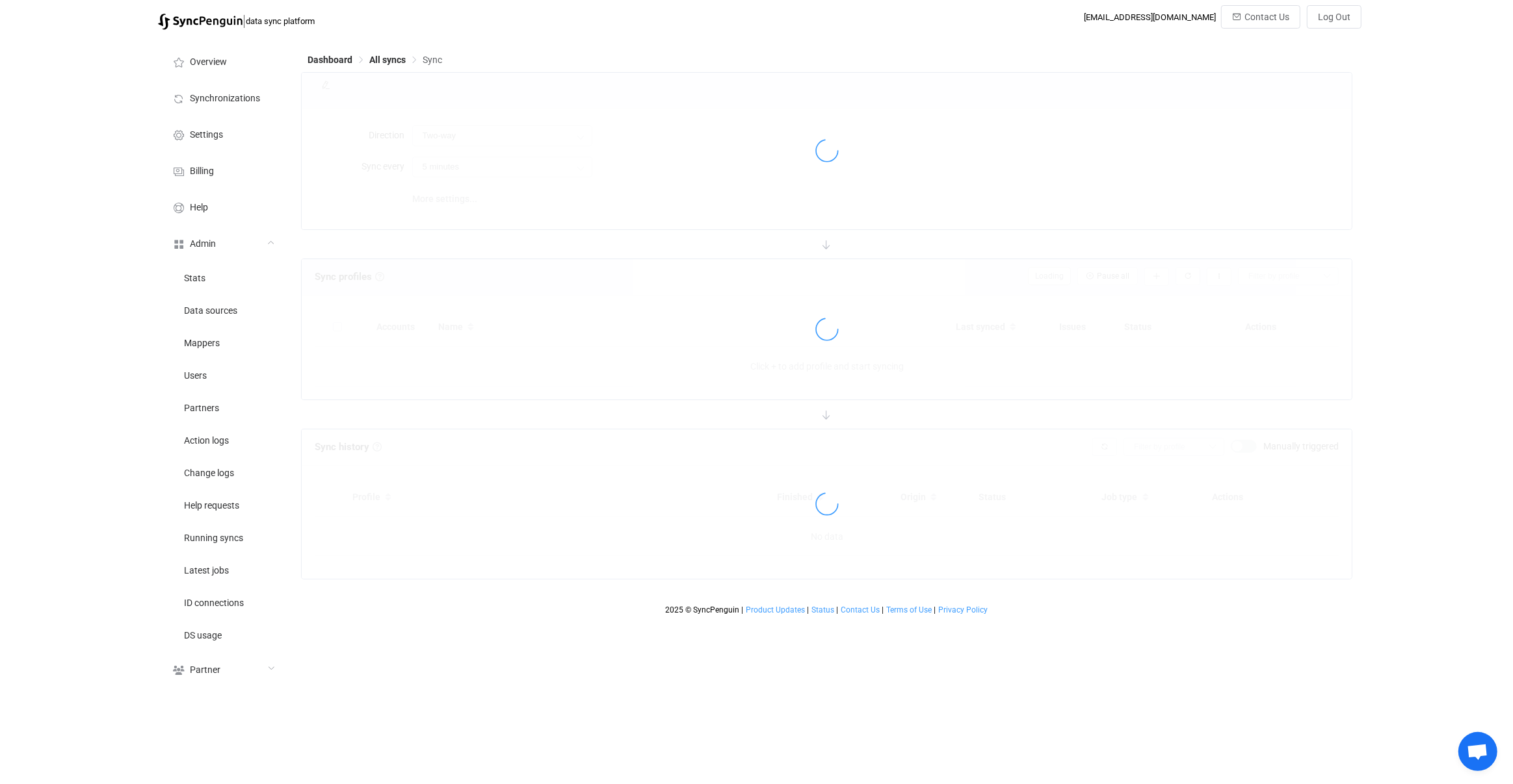
type input "2 hours"
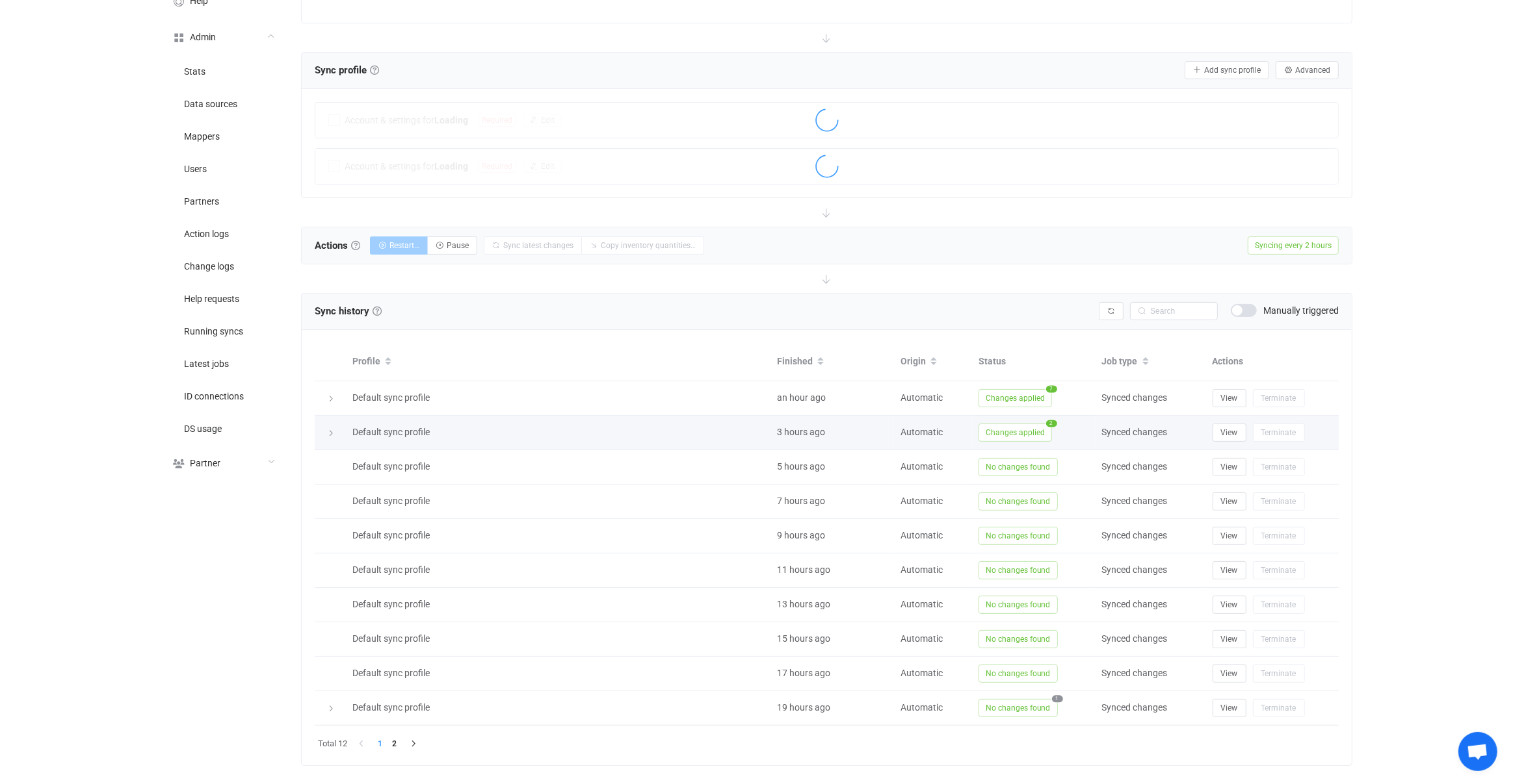
scroll to position [196, 0]
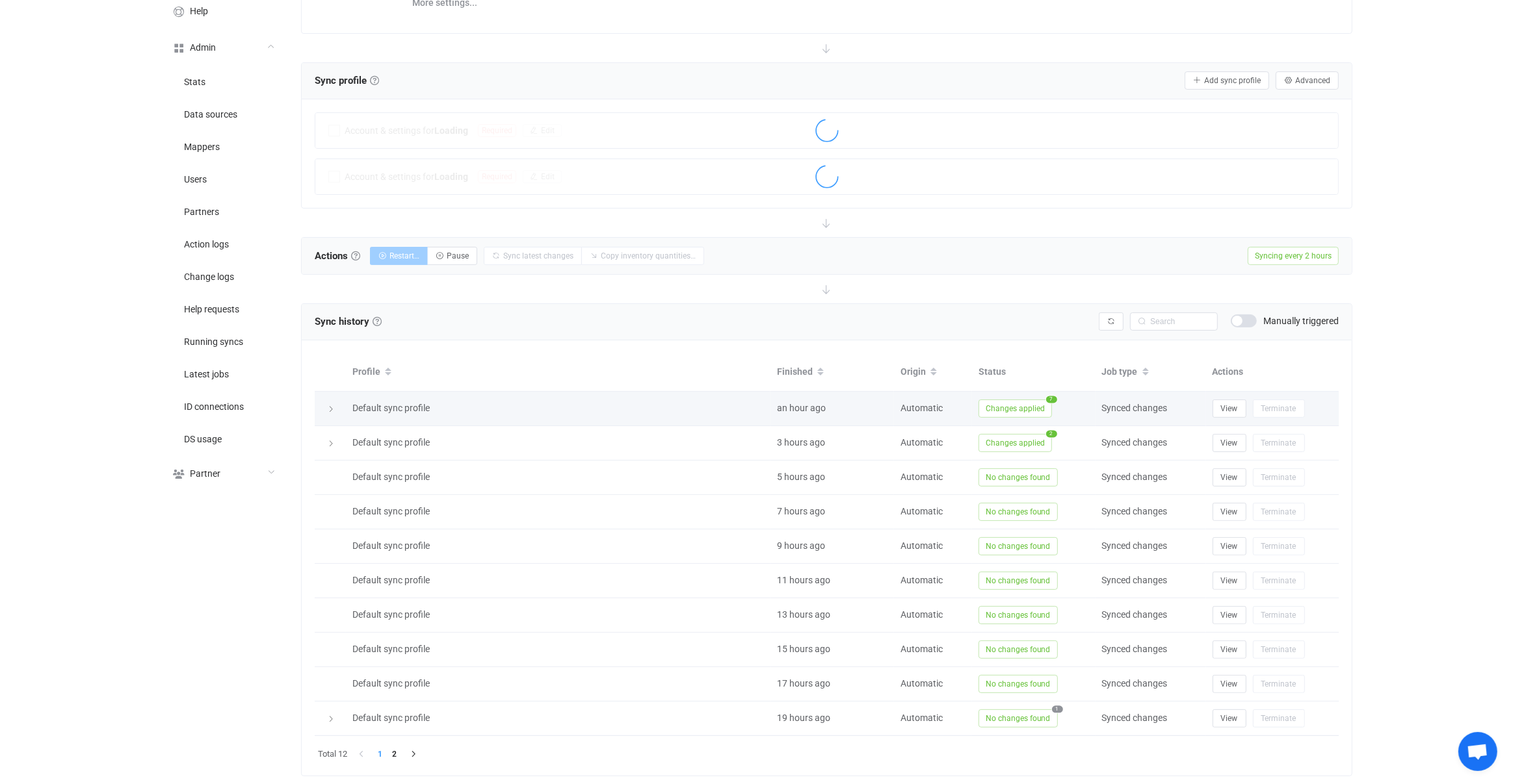
click at [977, 404] on div "Changes applied 7" at bounding box center [1033, 408] width 124 height 18
click at [983, 401] on span "Changes applied" at bounding box center [1015, 408] width 73 height 18
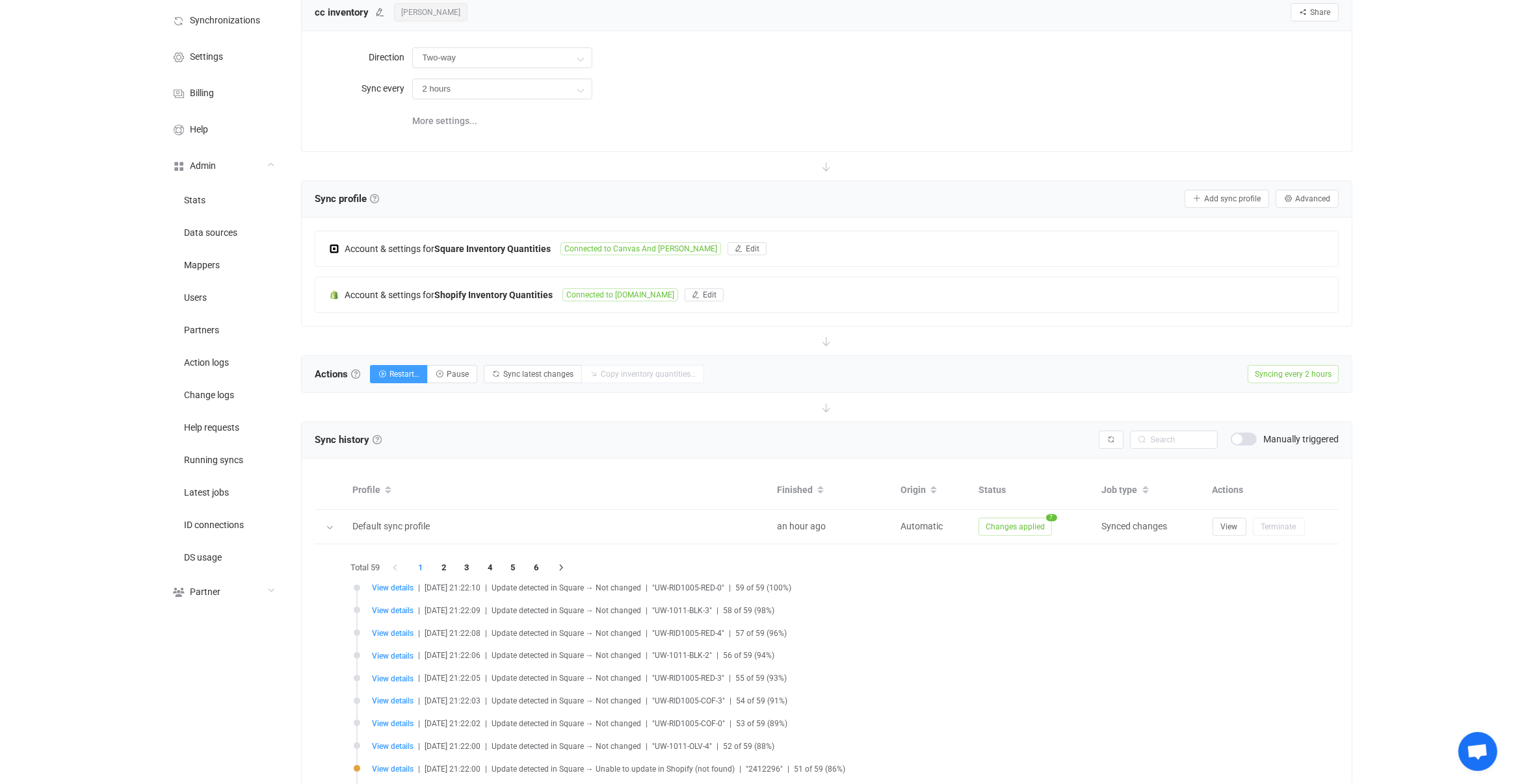
scroll to position [0, 0]
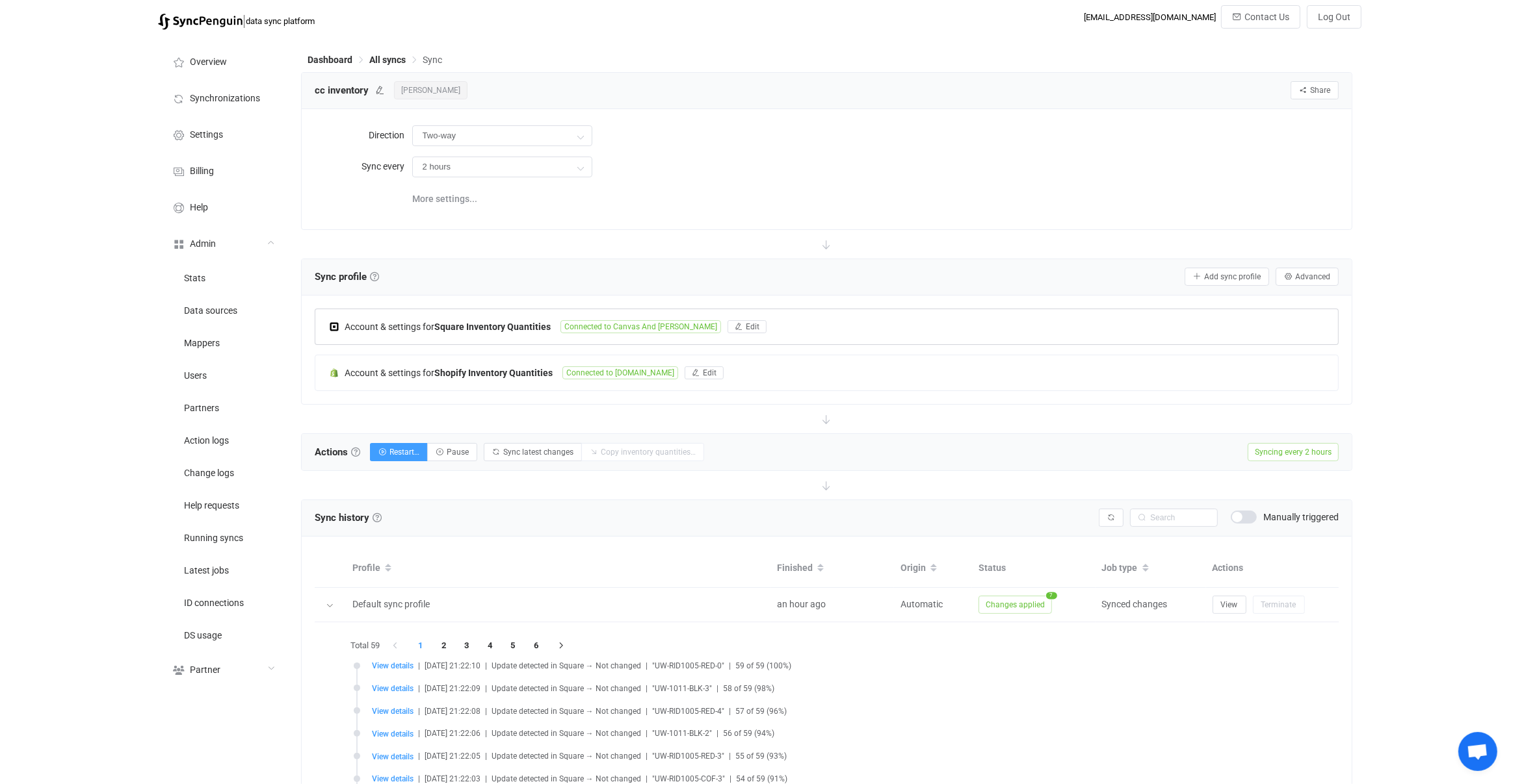
click at [435, 331] on div "Account & settings for Square Inventory Quantities Connected to Canvas And [PER…" at bounding box center [827, 327] width 1023 height 35
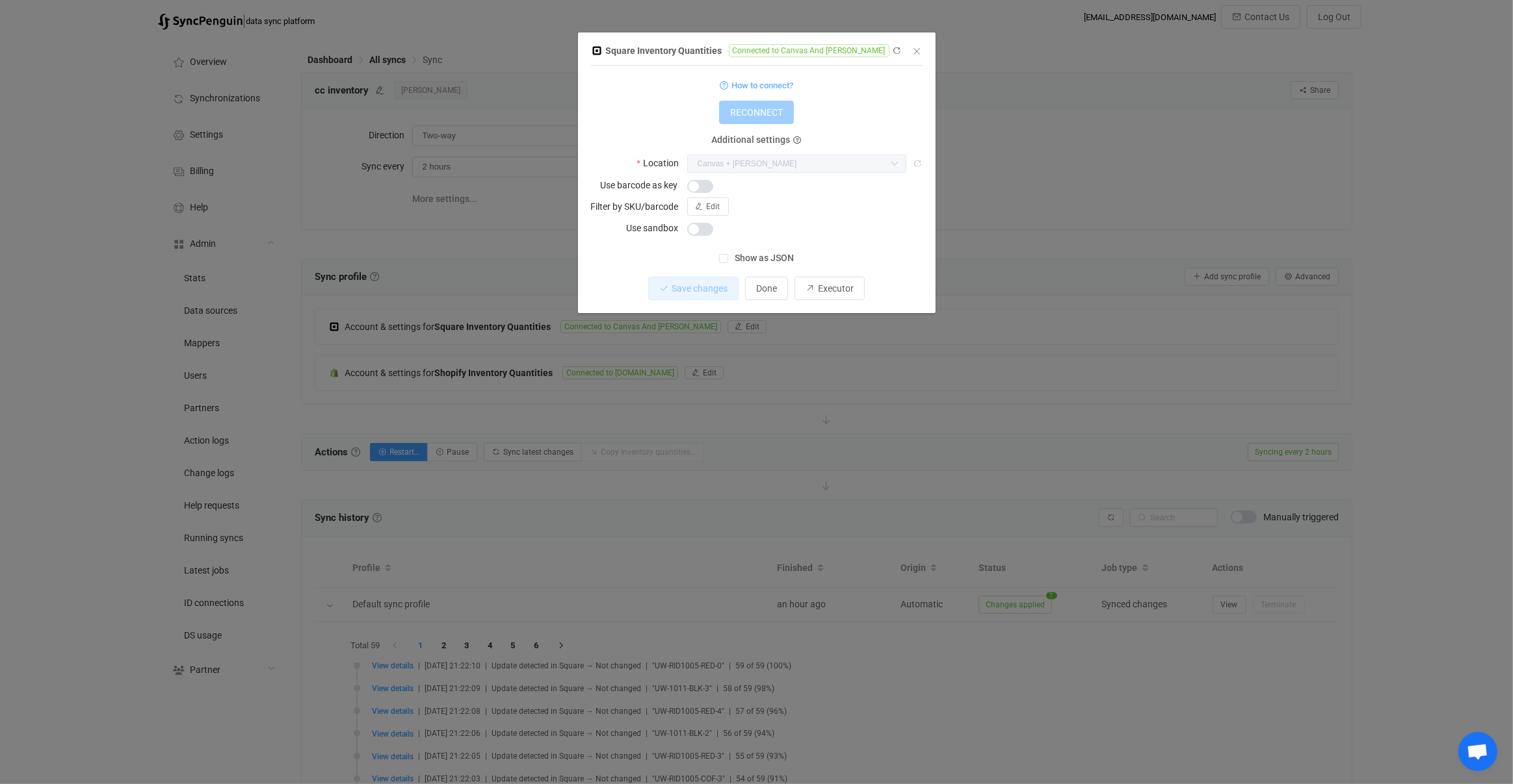
click at [496, 387] on div "Square Inventory Quantities Connected to Canvas And [PERSON_NAME] 1 { { "refres…" at bounding box center [756, 392] width 1513 height 784
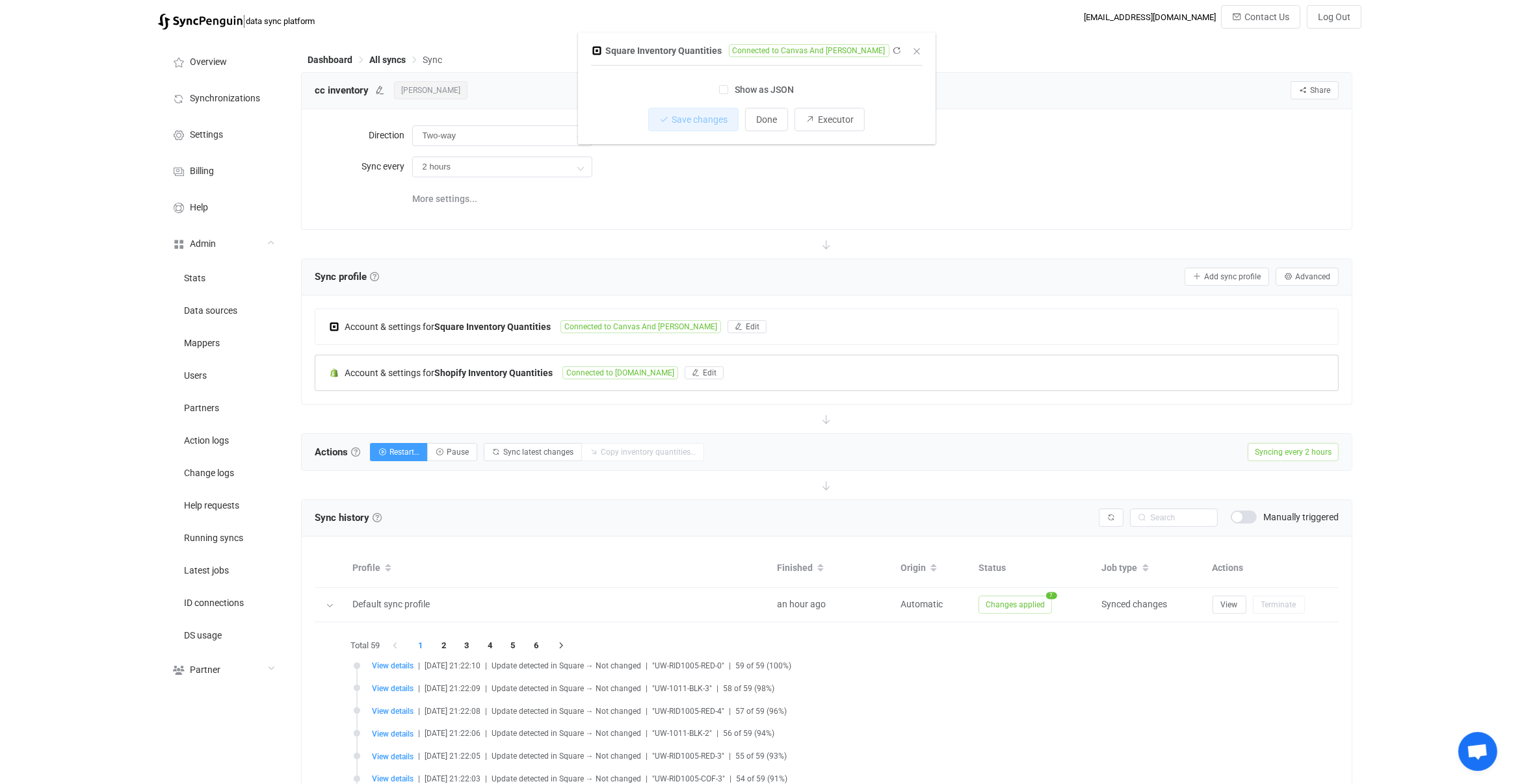
click at [459, 373] on b "Shopify Inventory Quantities" at bounding box center [493, 372] width 118 height 10
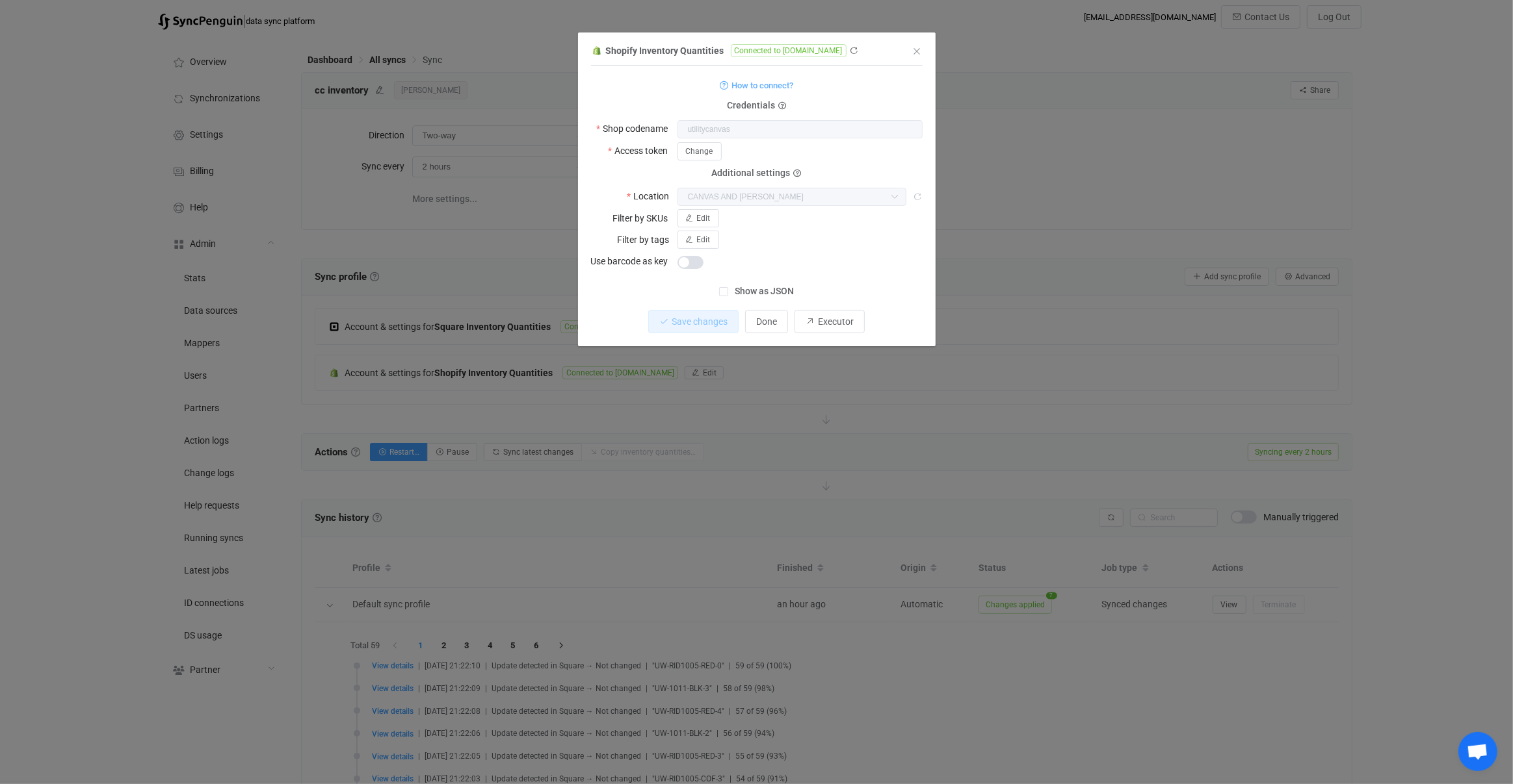
click at [372, 373] on div "Shopify Inventory Quantities Connected to [DOMAIN_NAME] 1 { { "shopName": "util…" at bounding box center [756, 392] width 1513 height 784
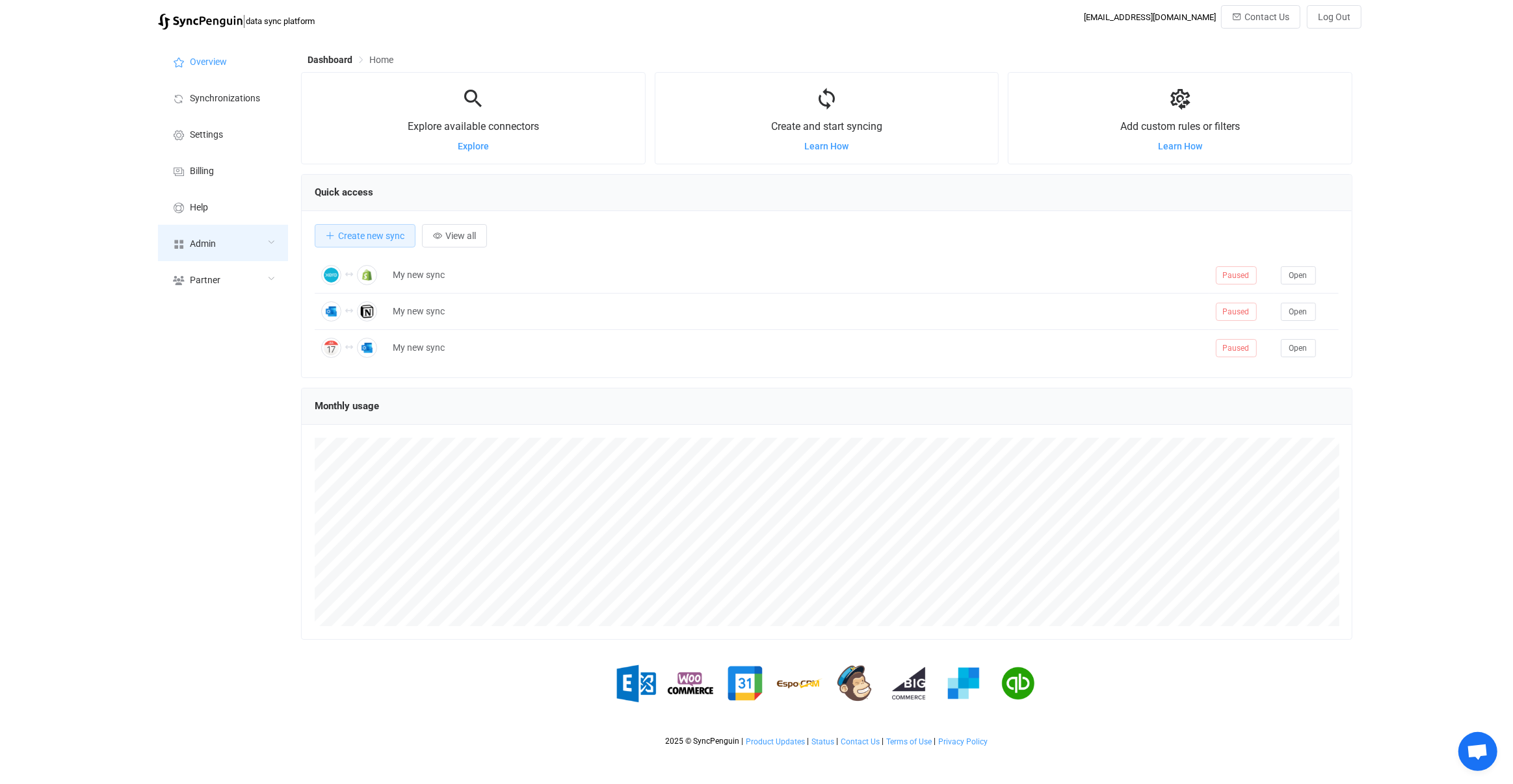
scroll to position [251, 1051]
click at [237, 234] on div "Admin" at bounding box center [223, 243] width 130 height 37
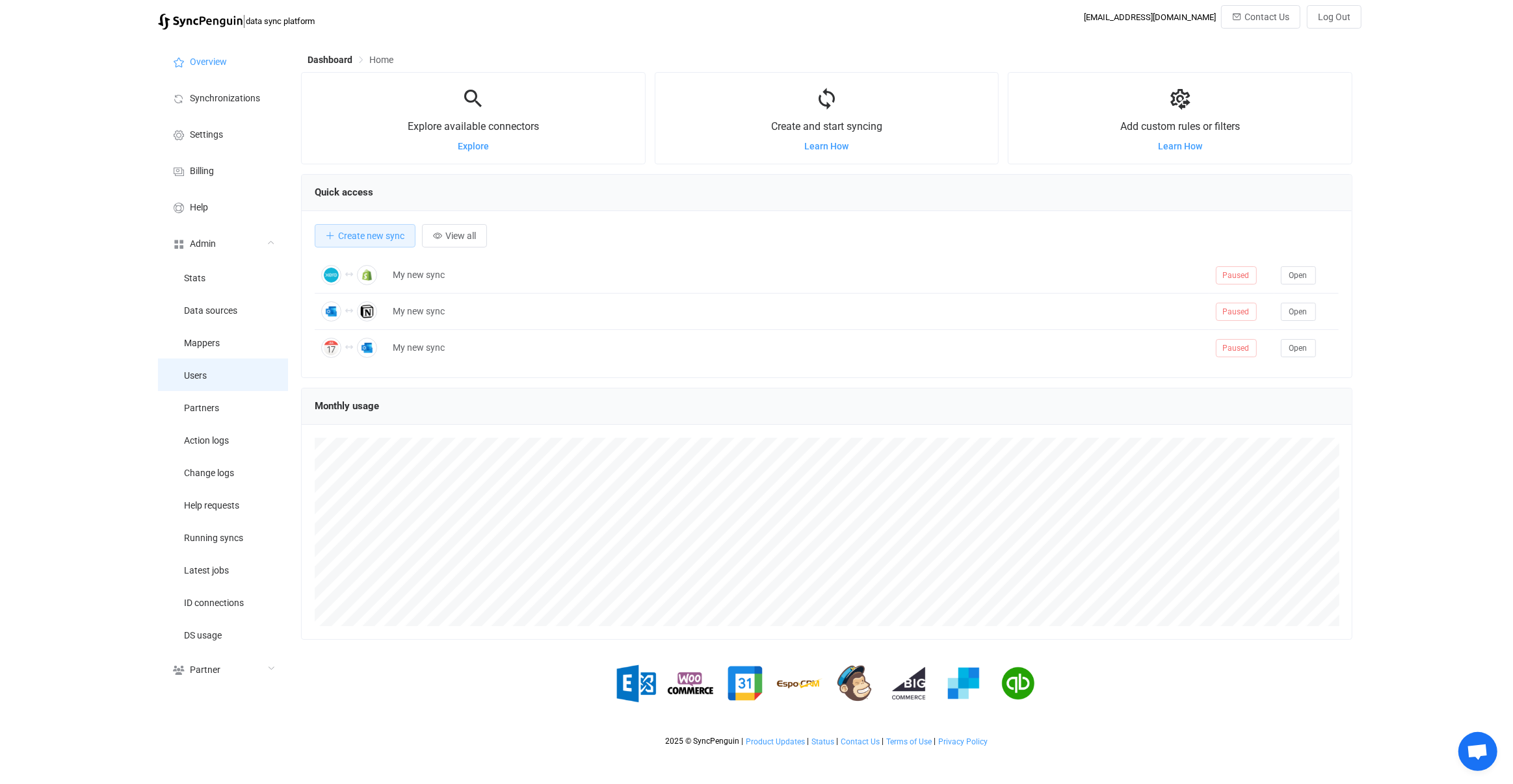
click at [221, 361] on li "Users" at bounding box center [223, 375] width 130 height 33
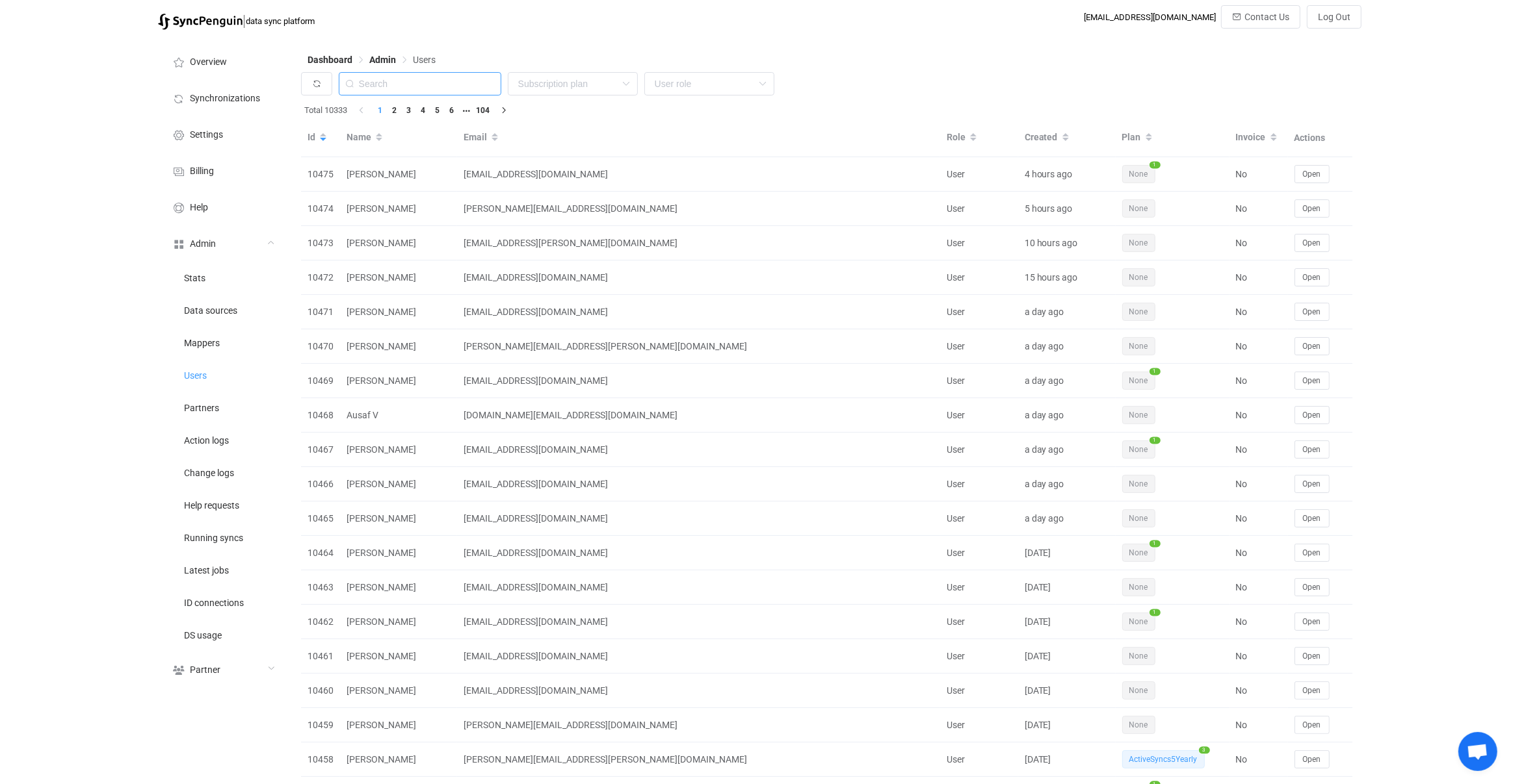
click at [440, 87] on input "text" at bounding box center [420, 83] width 163 height 23
type input "devoteam"
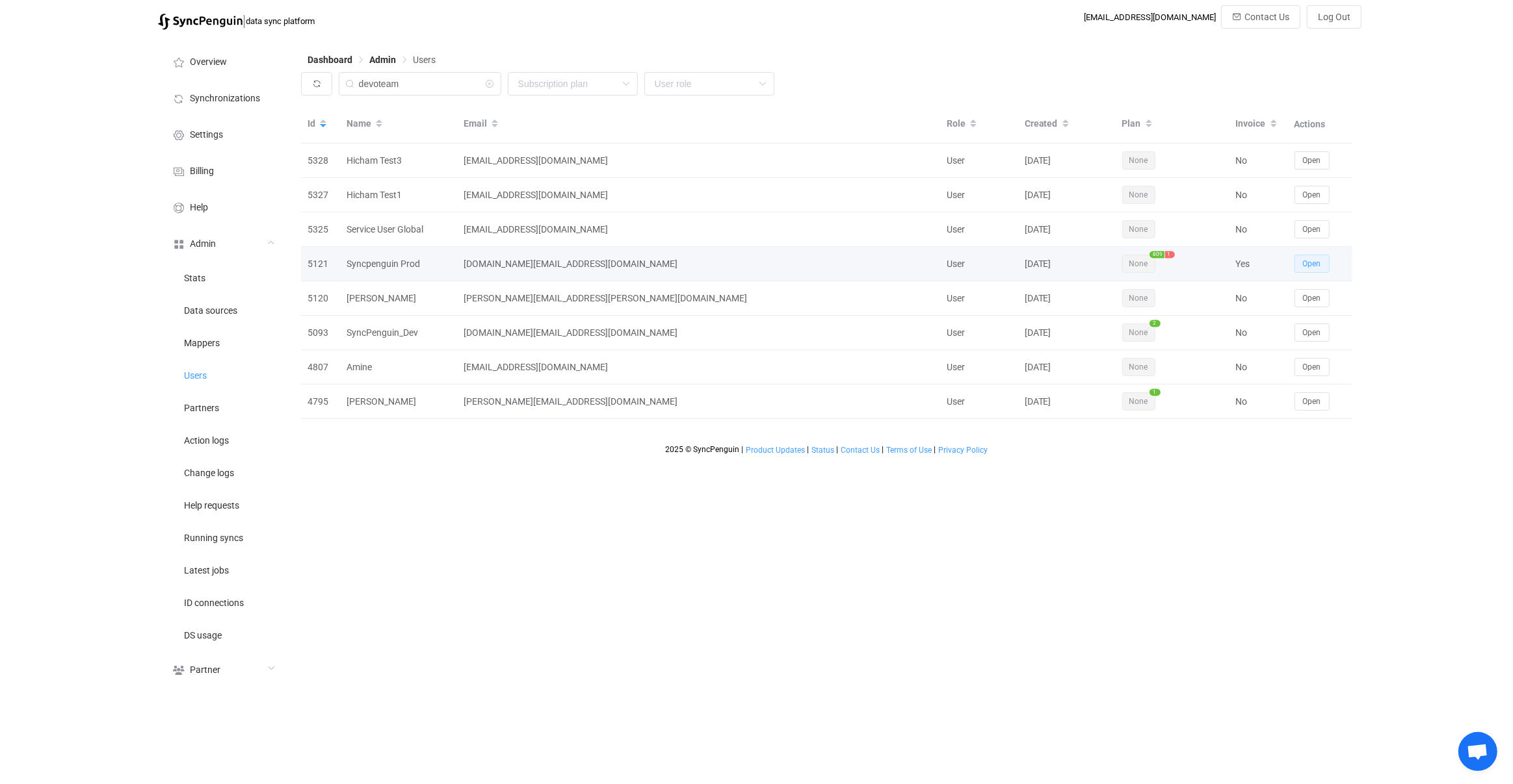
click at [1311, 262] on span "Open" at bounding box center [1311, 263] width 18 height 9
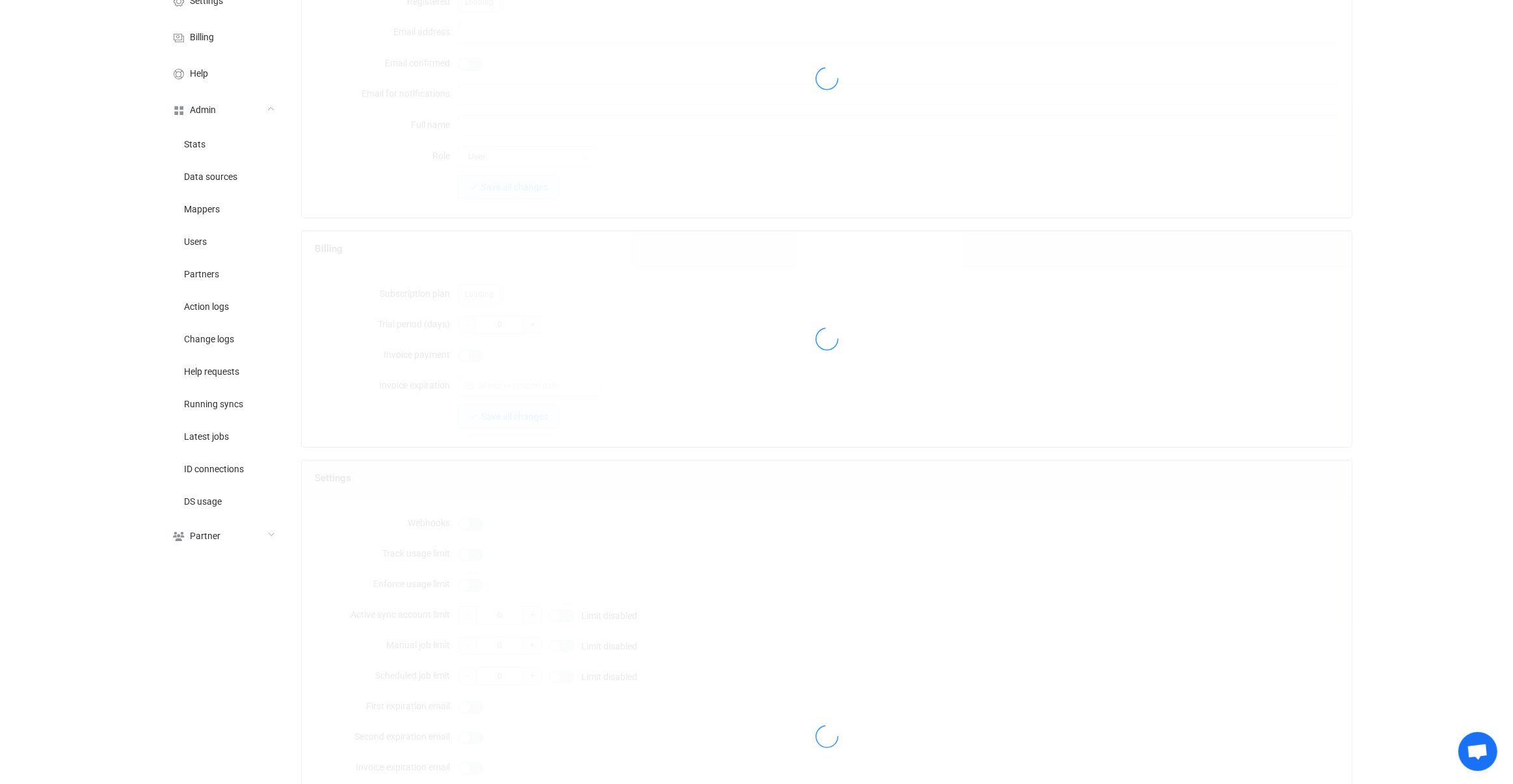
scroll to position [209, 0]
type input "[DOMAIN_NAME][EMAIL_ADDRESS][DOMAIN_NAME]"
type input "Syncpenguin Prod"
type input "500"
type input "[DATE]"
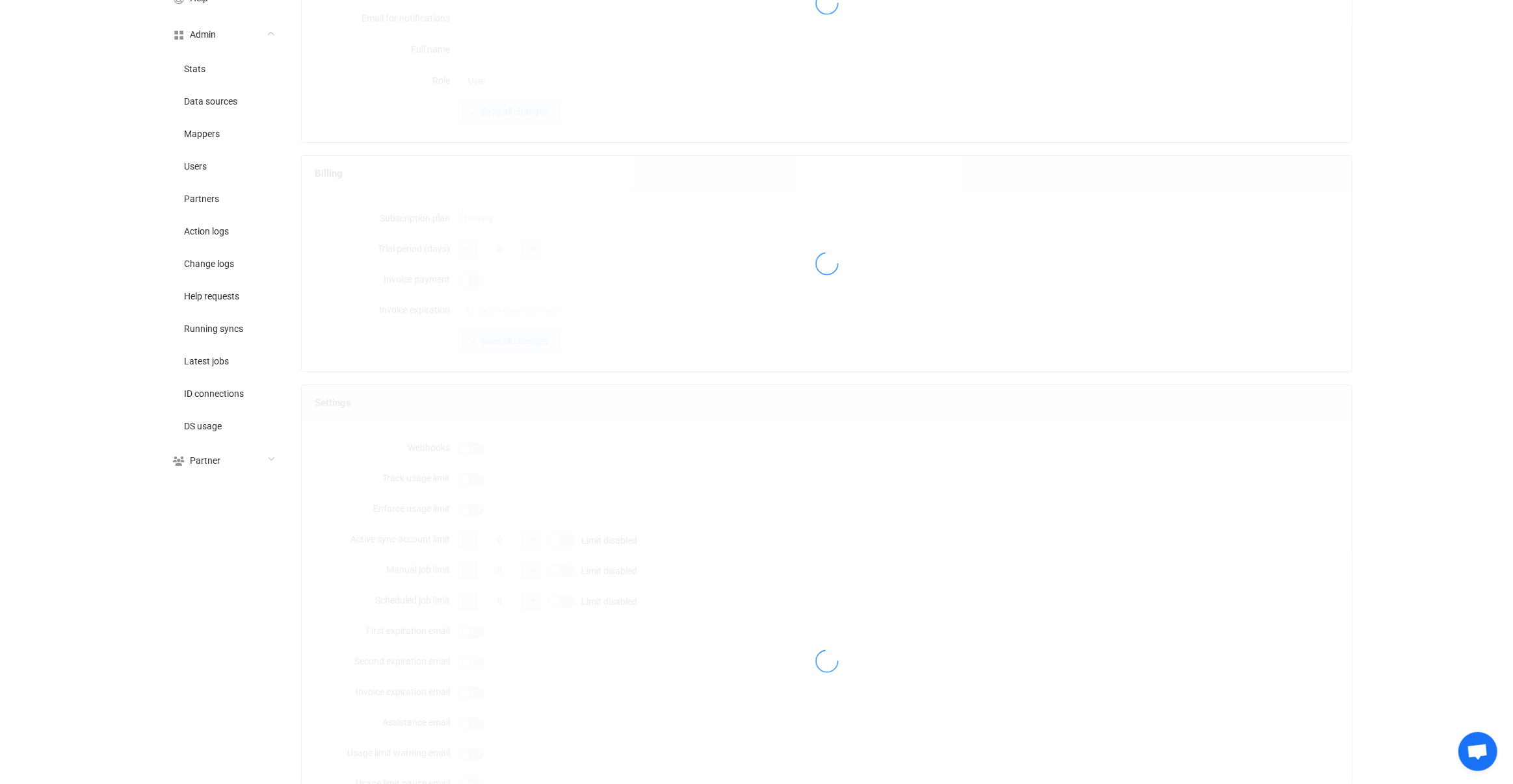
type input "1000"
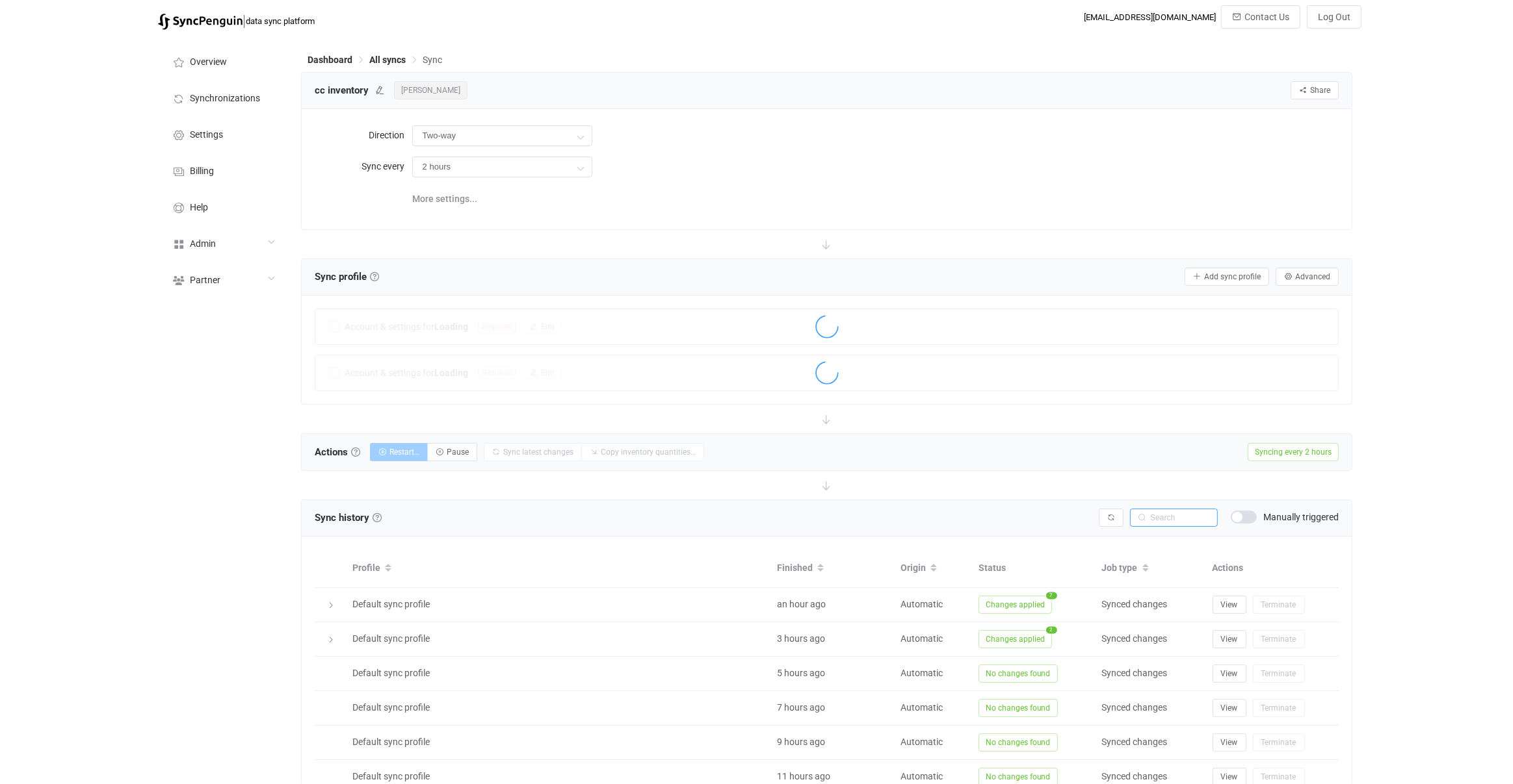
click at [1166, 510] on input "text" at bounding box center [1174, 518] width 88 height 18
click at [1170, 514] on input "text" at bounding box center [1174, 518] width 88 height 18
paste input "UH8103-00-ORG"
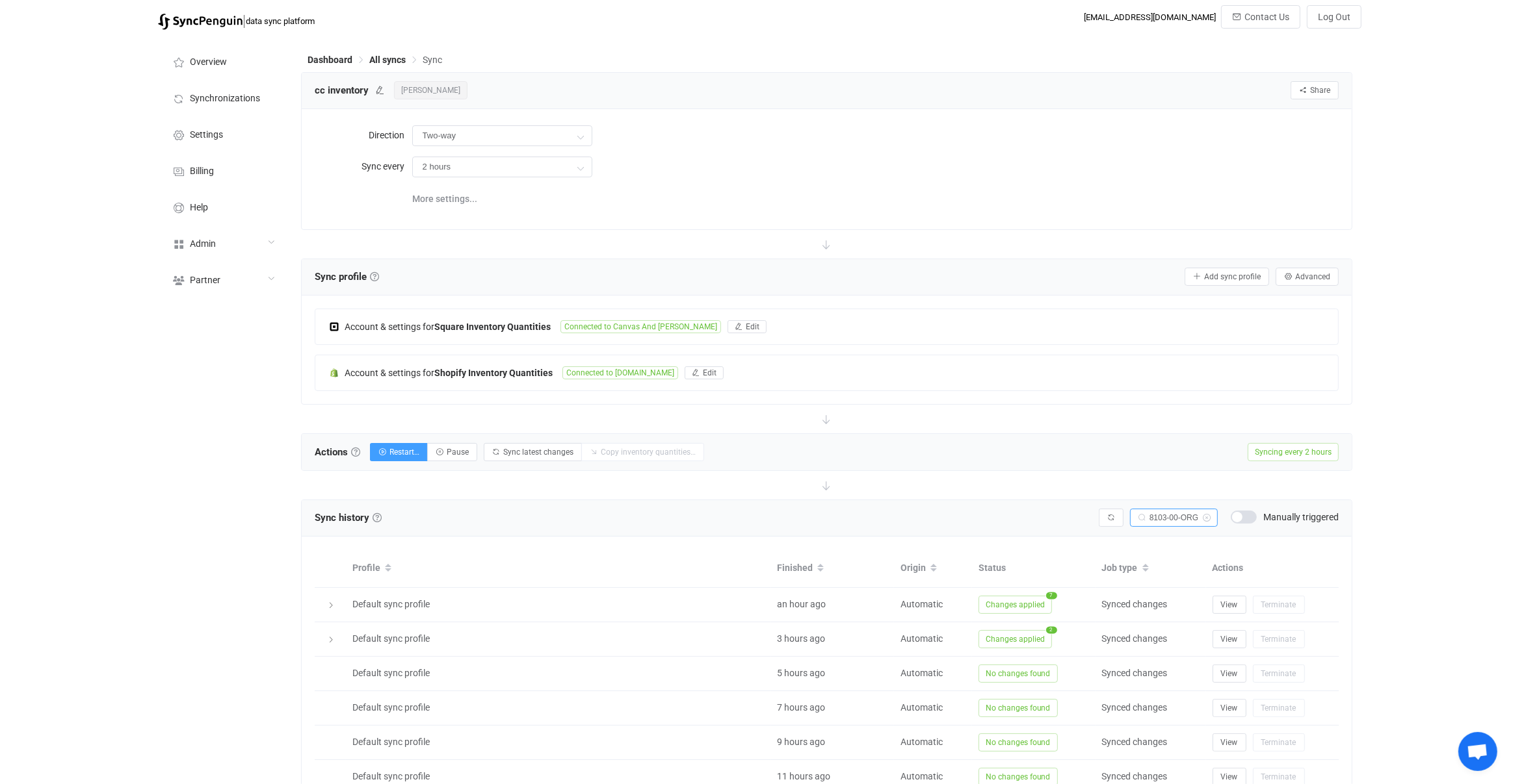
type input "UH8103-00-ORG"
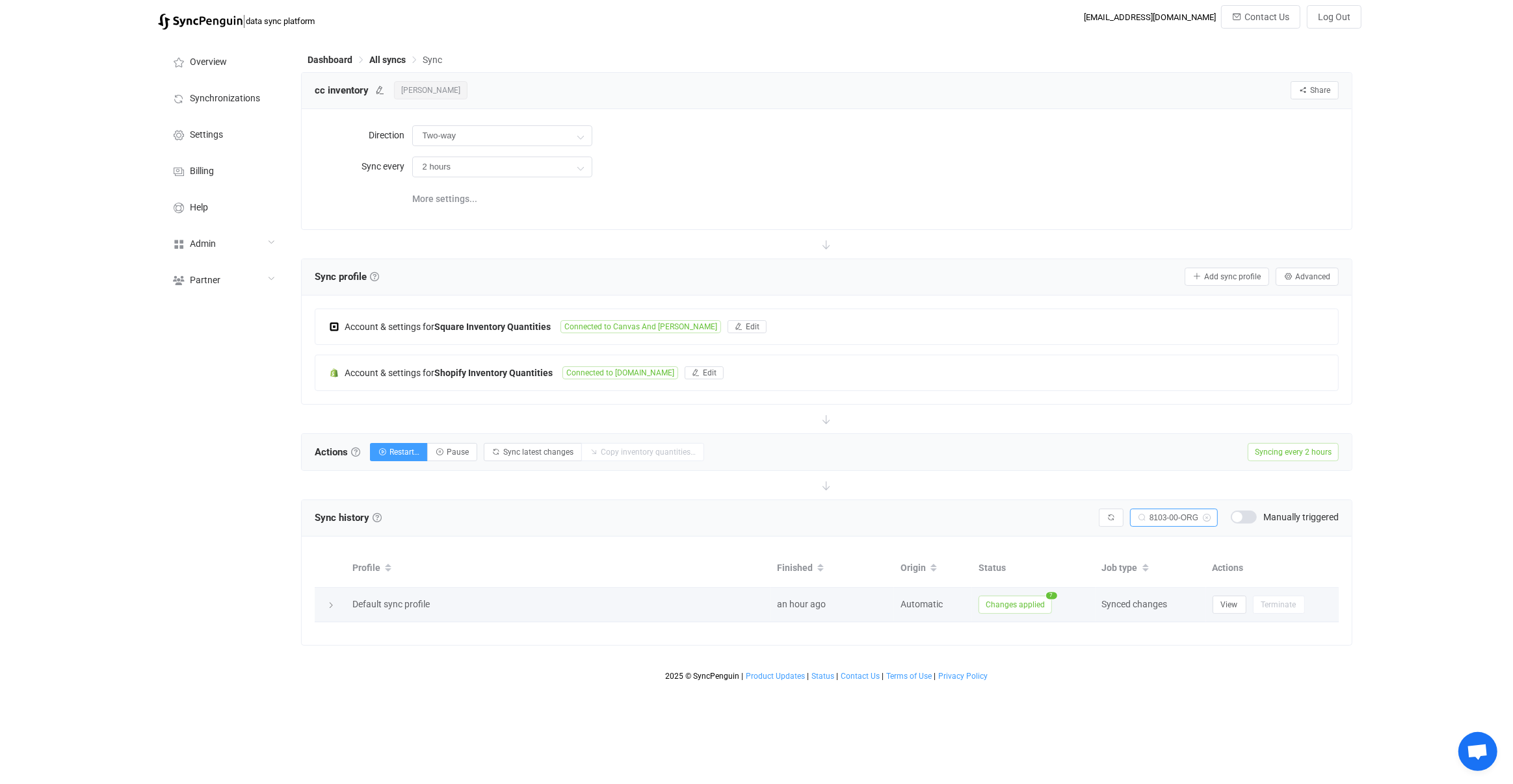
click at [1001, 607] on span "Changes applied" at bounding box center [1015, 605] width 73 height 18
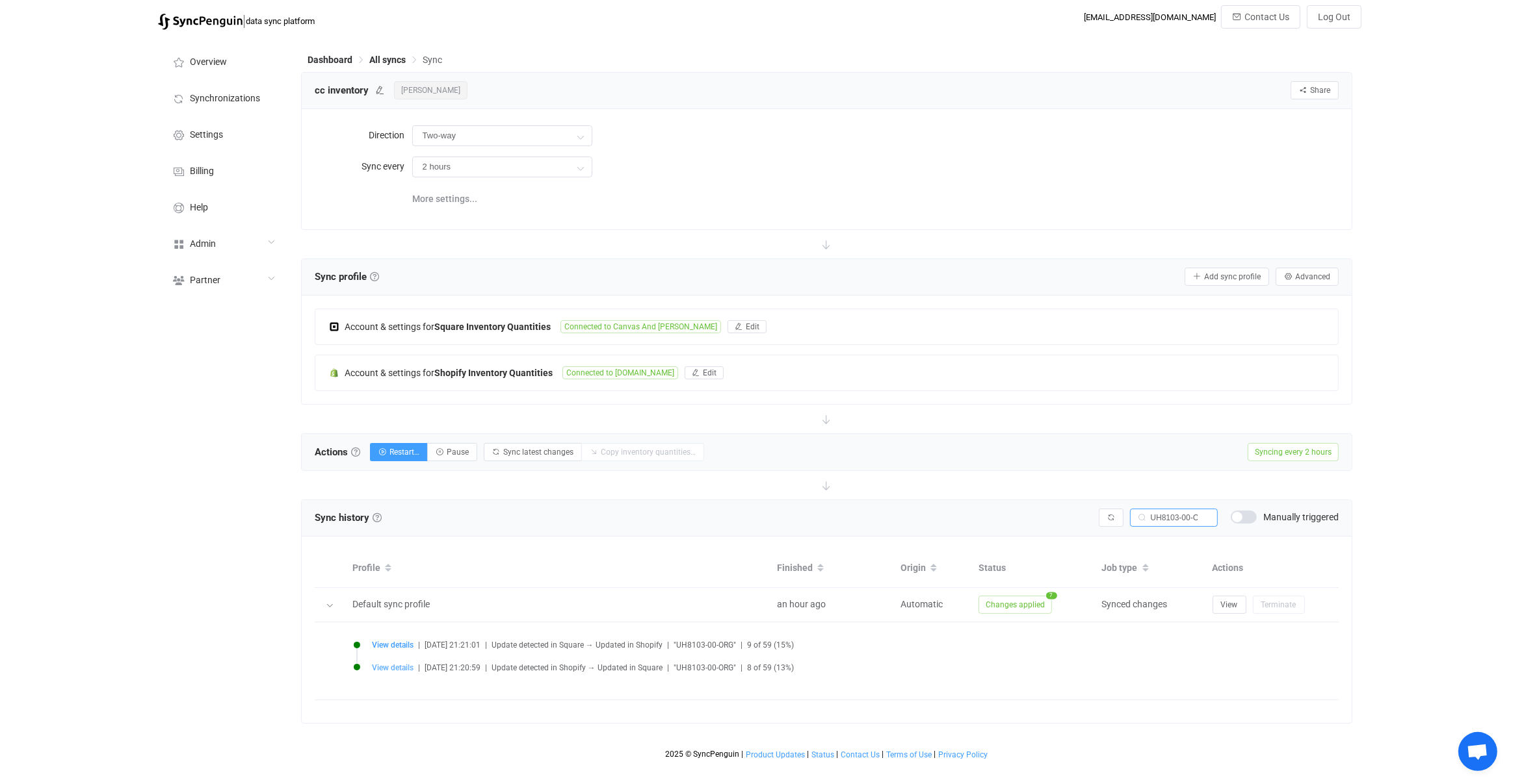
click at [382, 664] on span "View details" at bounding box center [393, 668] width 41 height 9
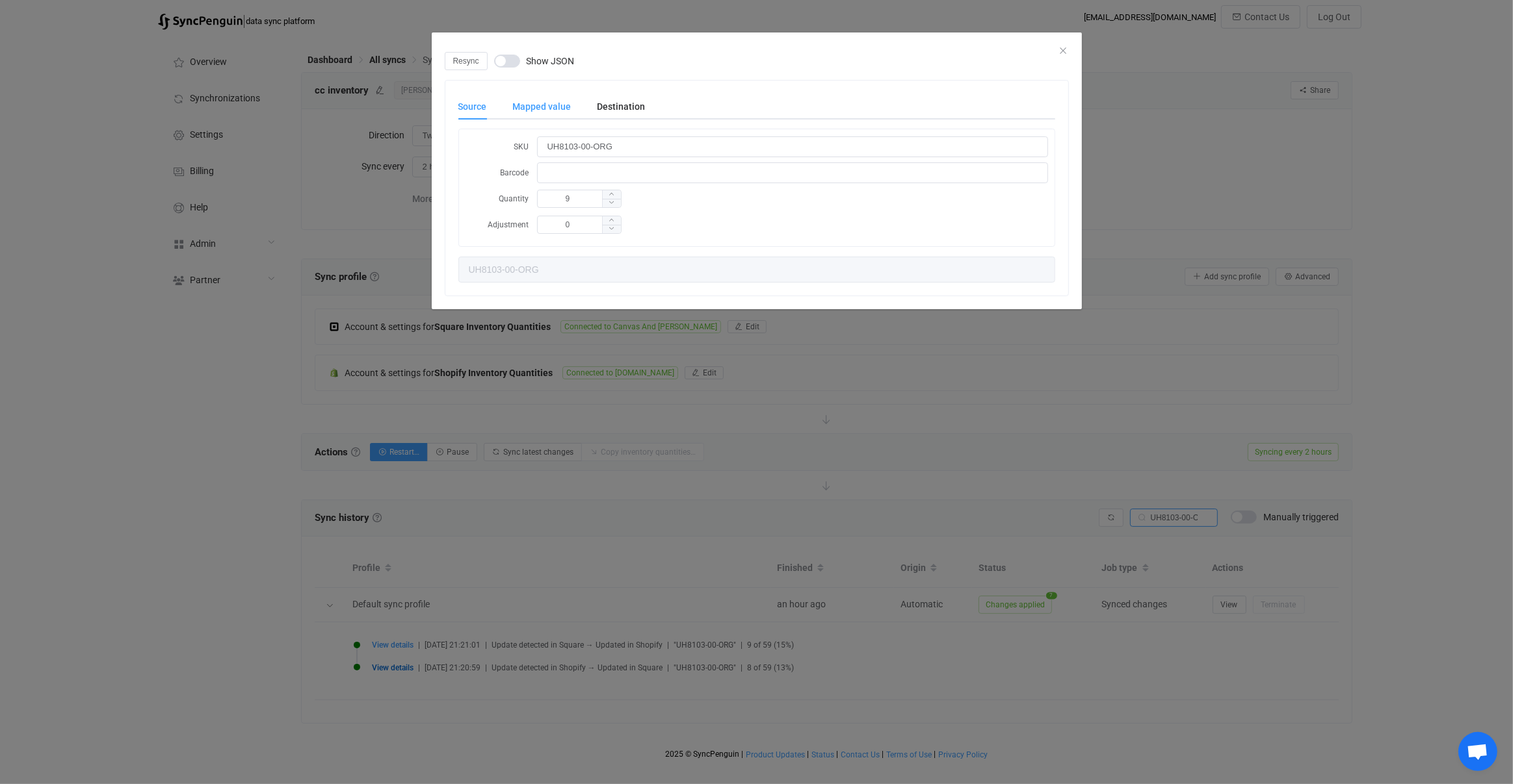
click at [555, 102] on div "Mapped value" at bounding box center [542, 106] width 85 height 26
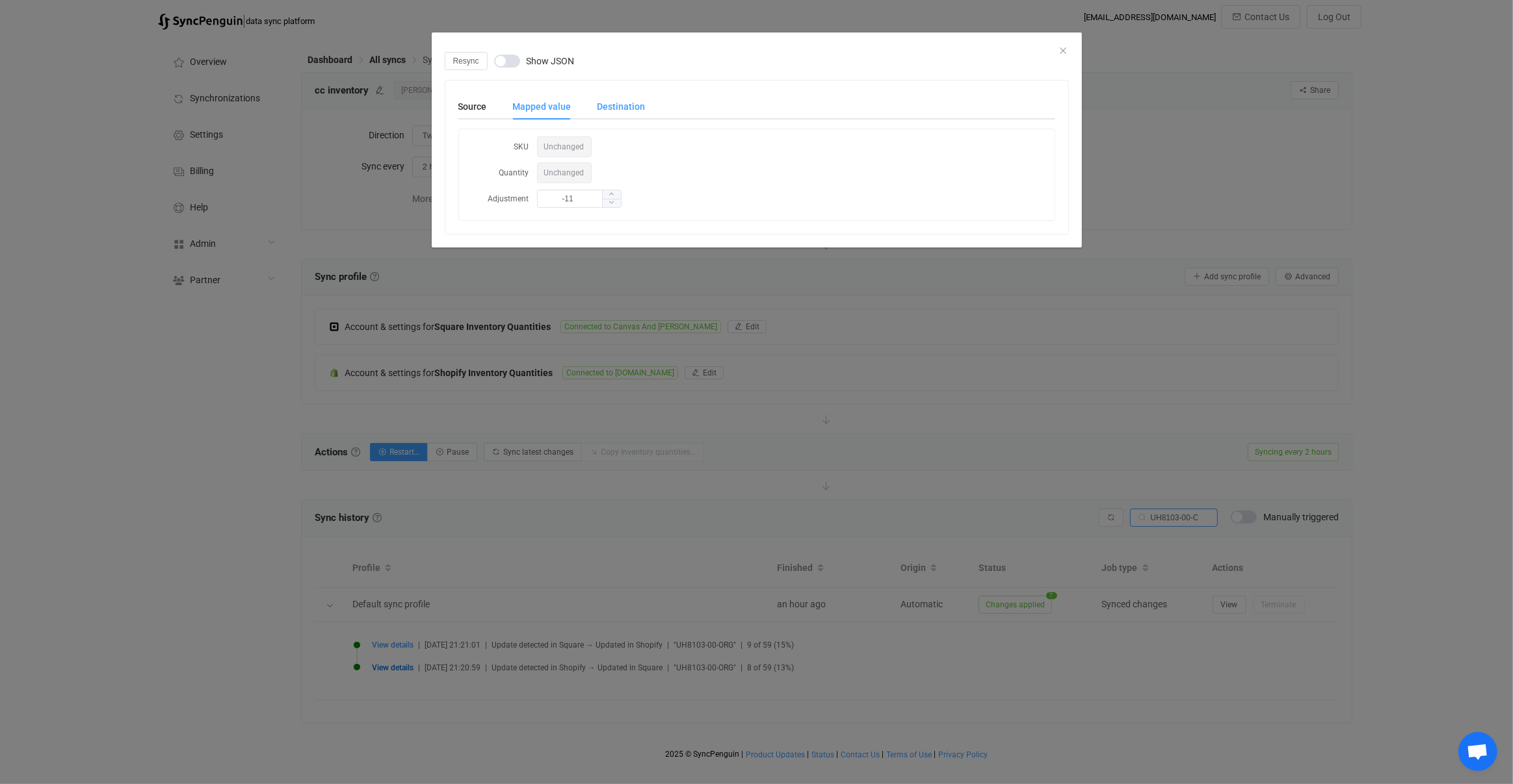
click at [606, 107] on div "Destination" at bounding box center [614, 106] width 61 height 26
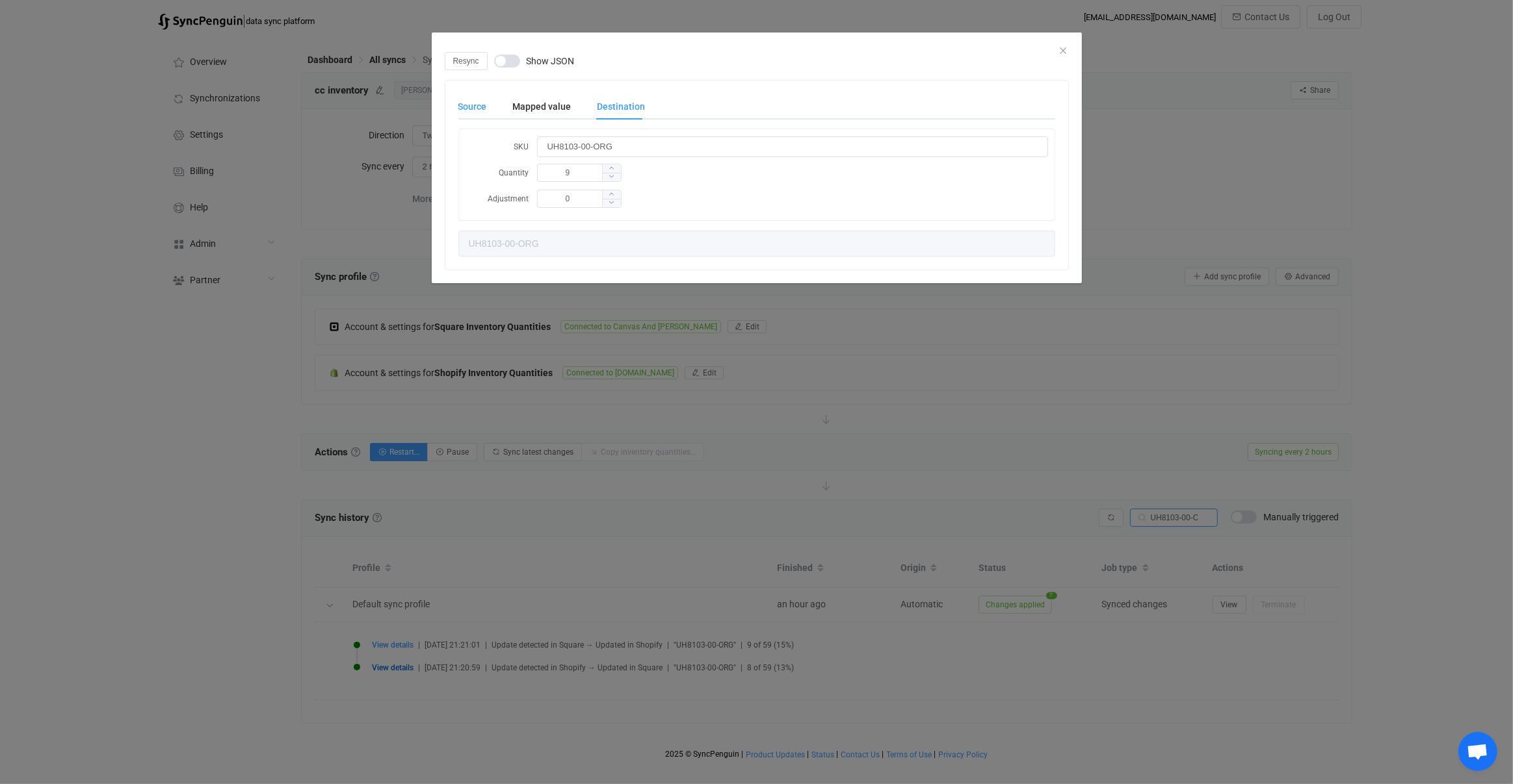
click at [472, 110] on div "Source" at bounding box center [479, 106] width 41 height 26
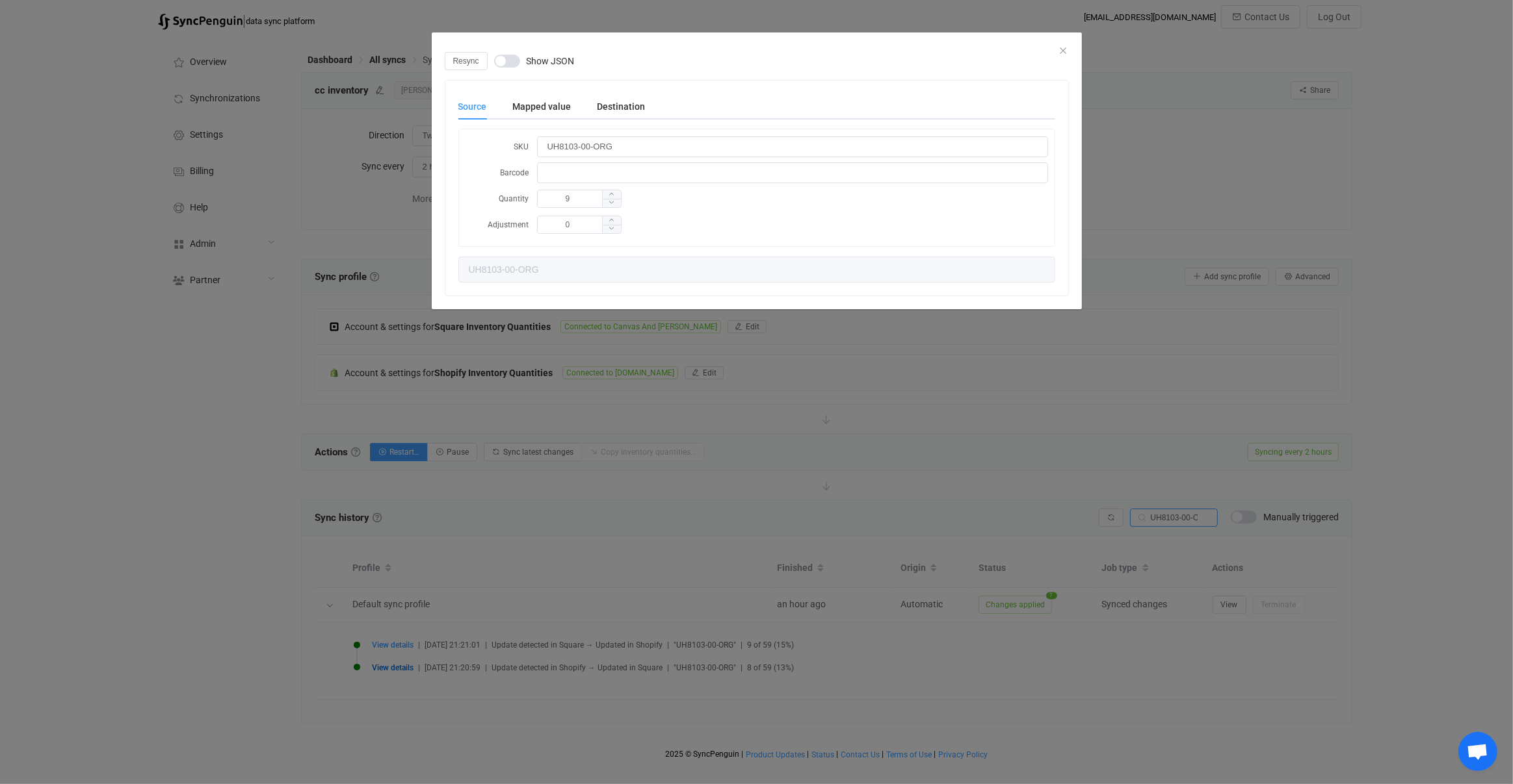
click at [458, 562] on div "Resync Show JSON Source Mapped value Destination SKU UH8103-00-ORG Barcode Quan…" at bounding box center [756, 392] width 1513 height 784
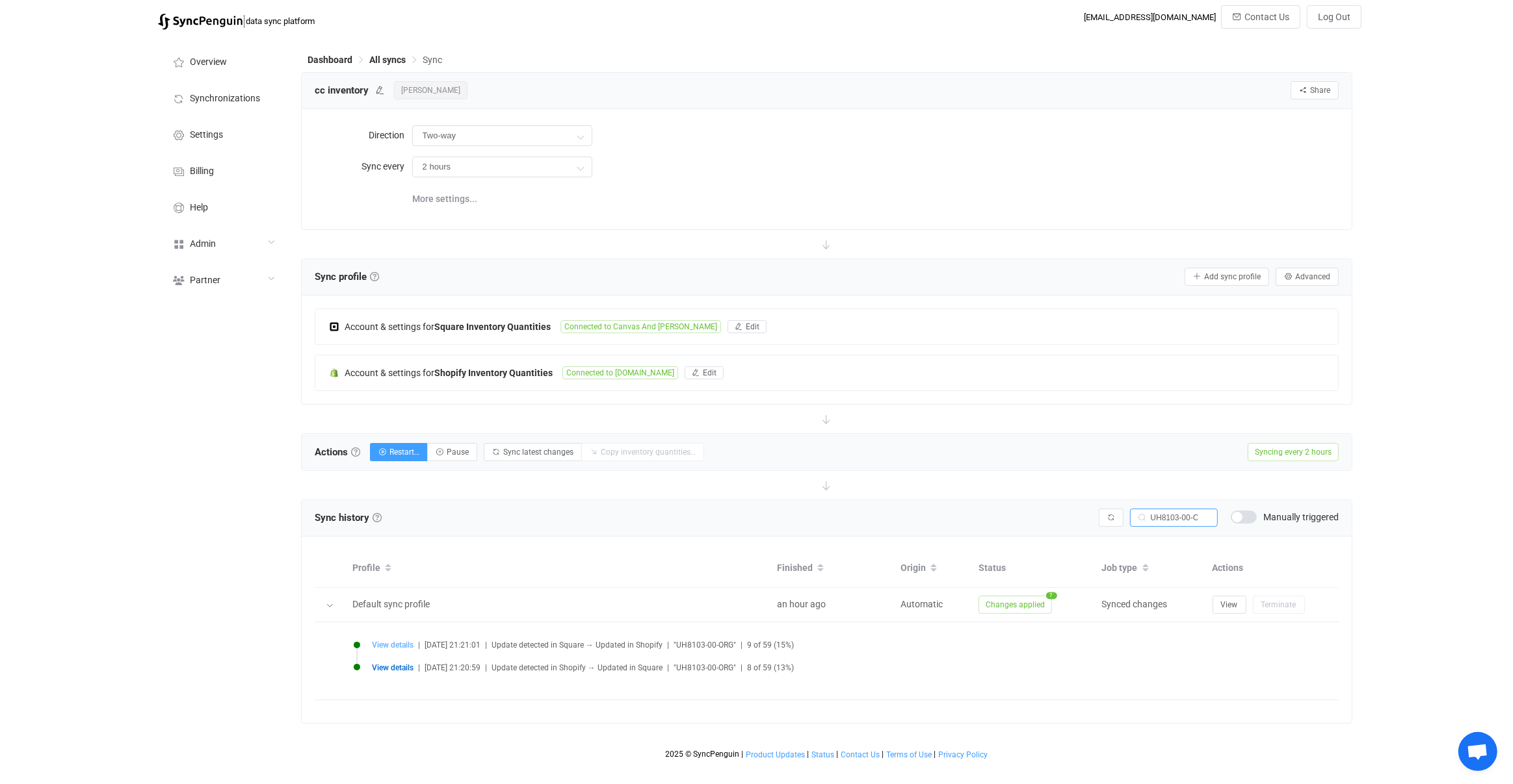
click at [396, 643] on span "View details" at bounding box center [393, 644] width 41 height 9
type input "-2"
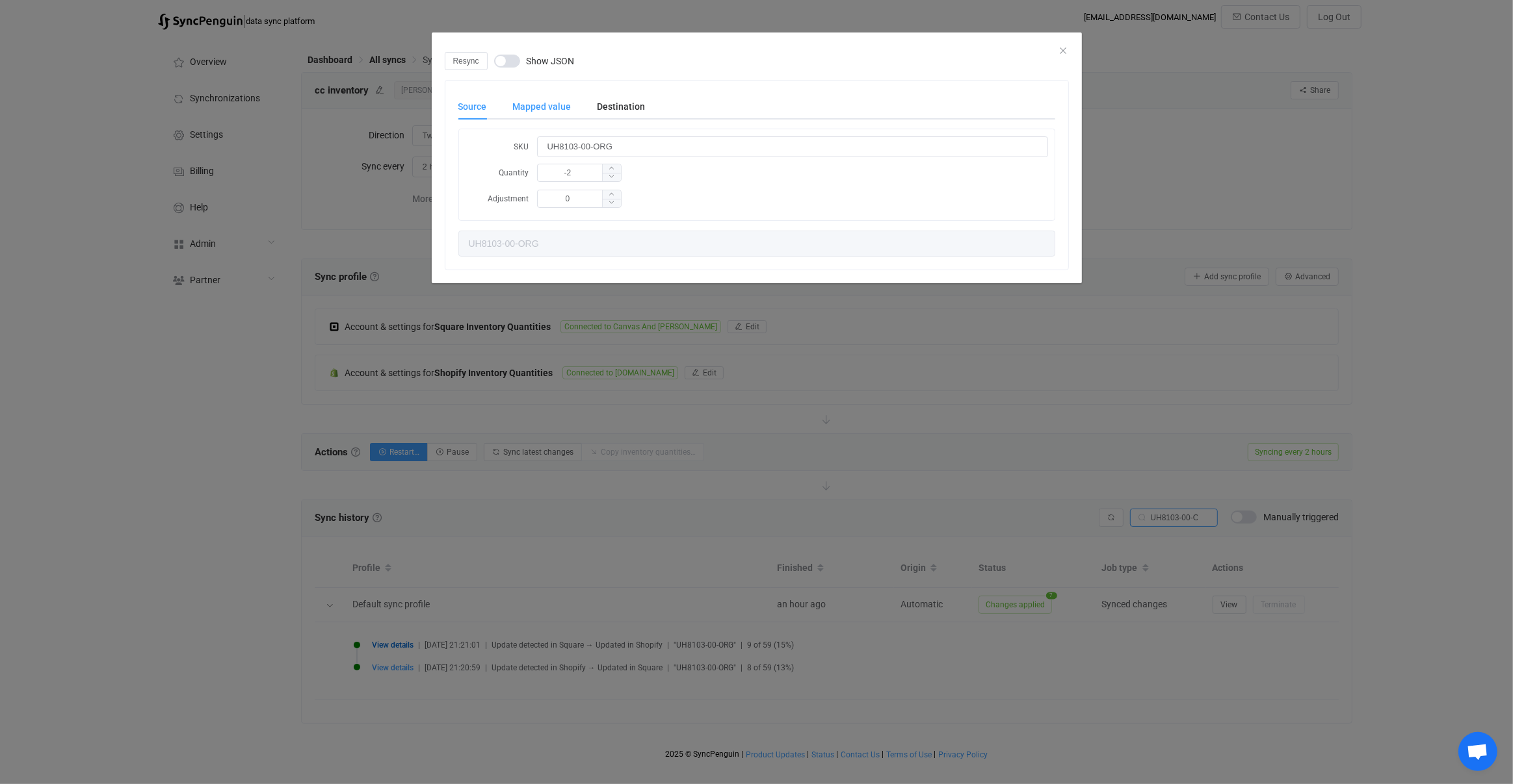
click at [534, 110] on div "Mapped value" at bounding box center [542, 106] width 85 height 26
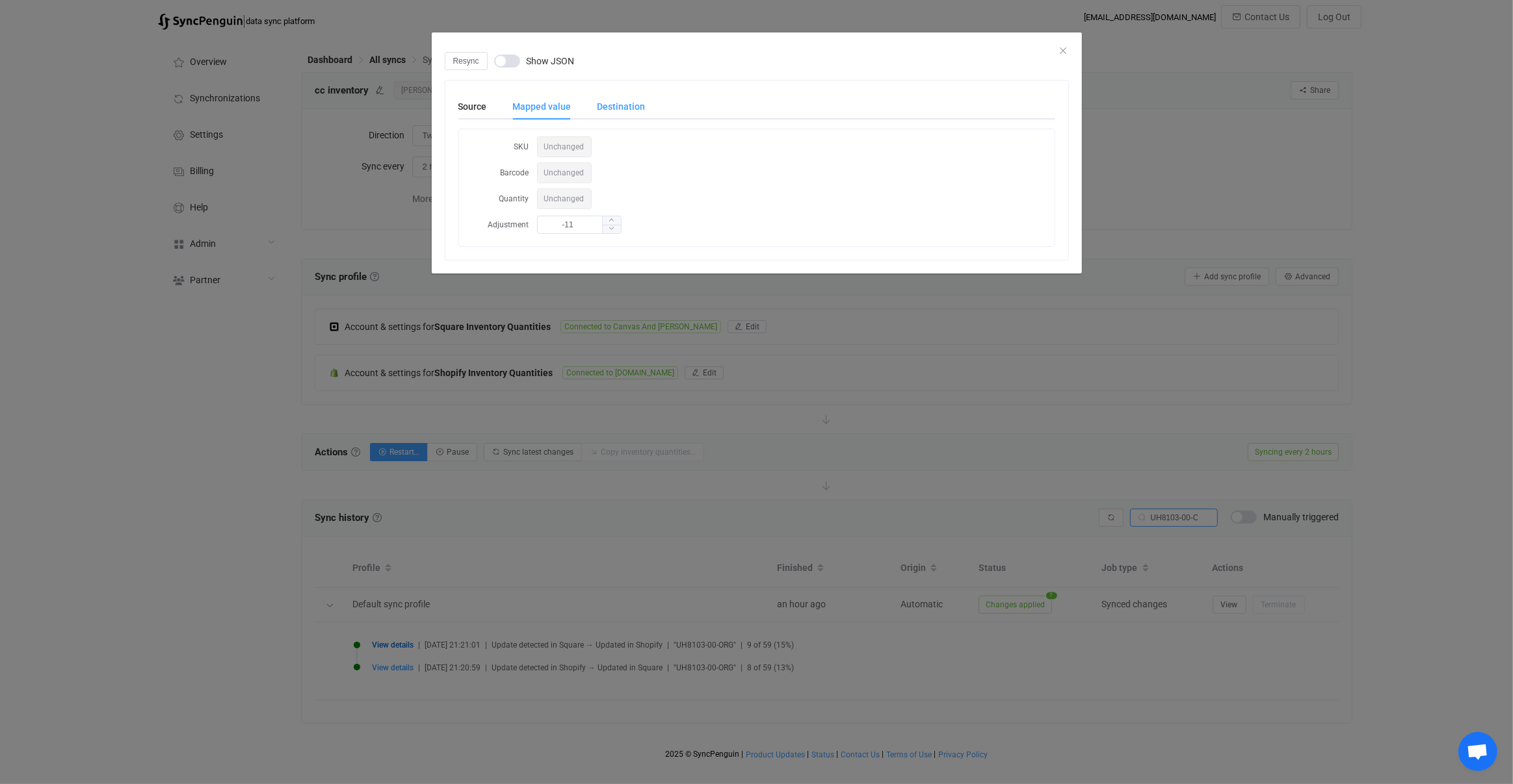
click at [636, 112] on div "Destination" at bounding box center [614, 106] width 61 height 26
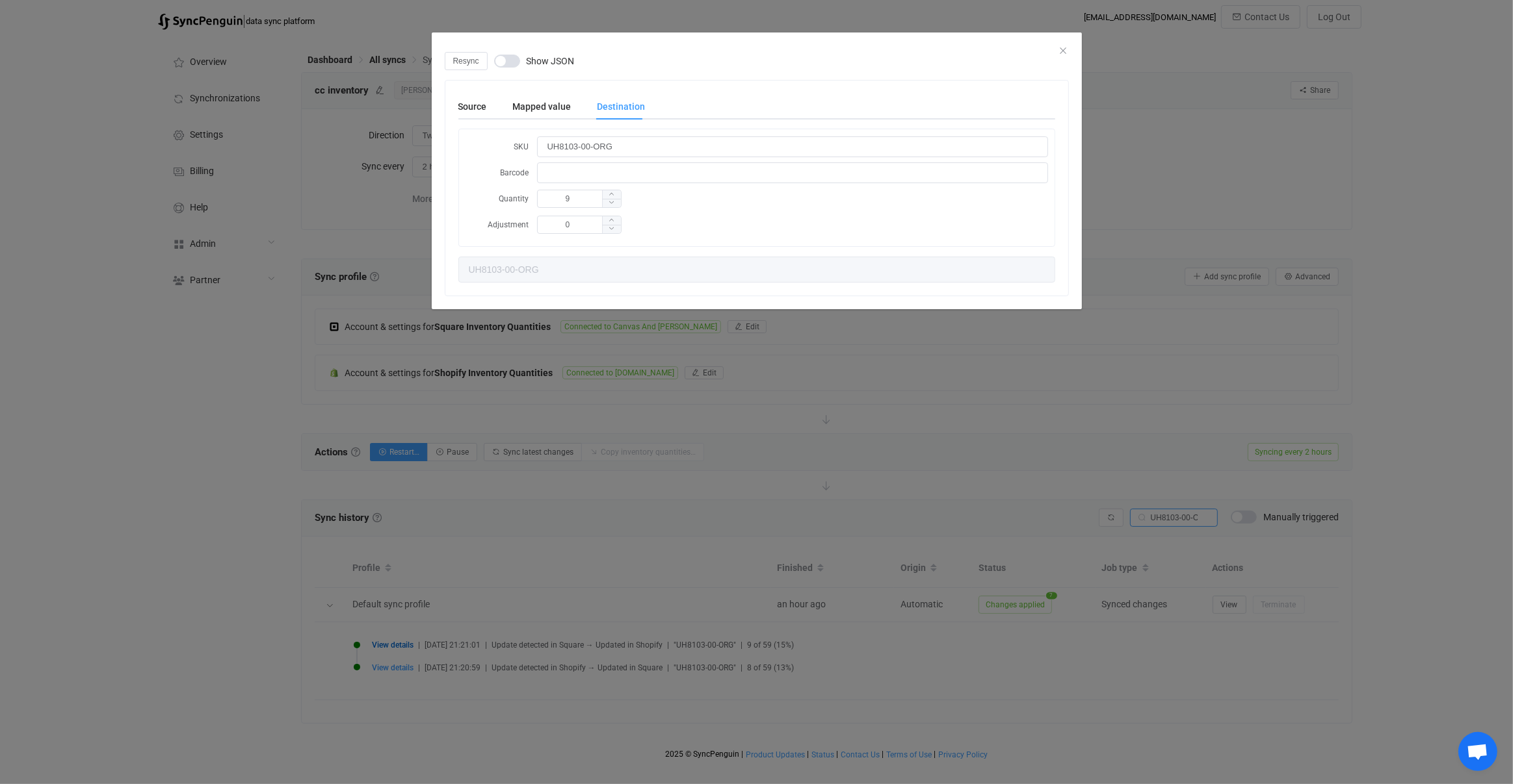
click at [629, 540] on div "Resync Show JSON Source Mapped value Destination SKU UH8103-00-ORG Quantity -2 …" at bounding box center [756, 392] width 1513 height 784
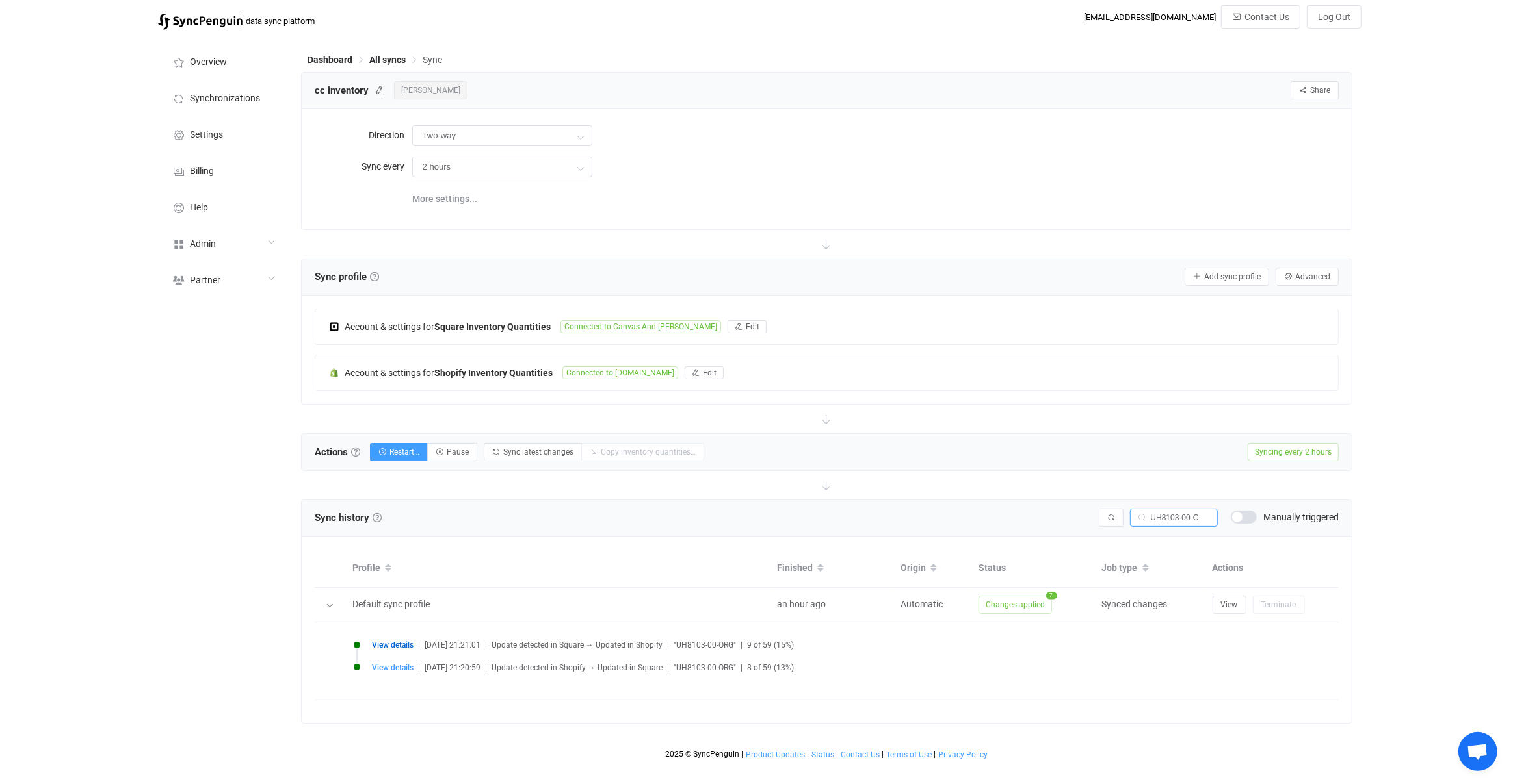
click at [1345, 274] on div "Sync profile Sync profile A sync profile represents a single pair of shops to s…" at bounding box center [827, 278] width 1050 height 37
click at [1327, 274] on span "Advanced" at bounding box center [1313, 276] width 35 height 9
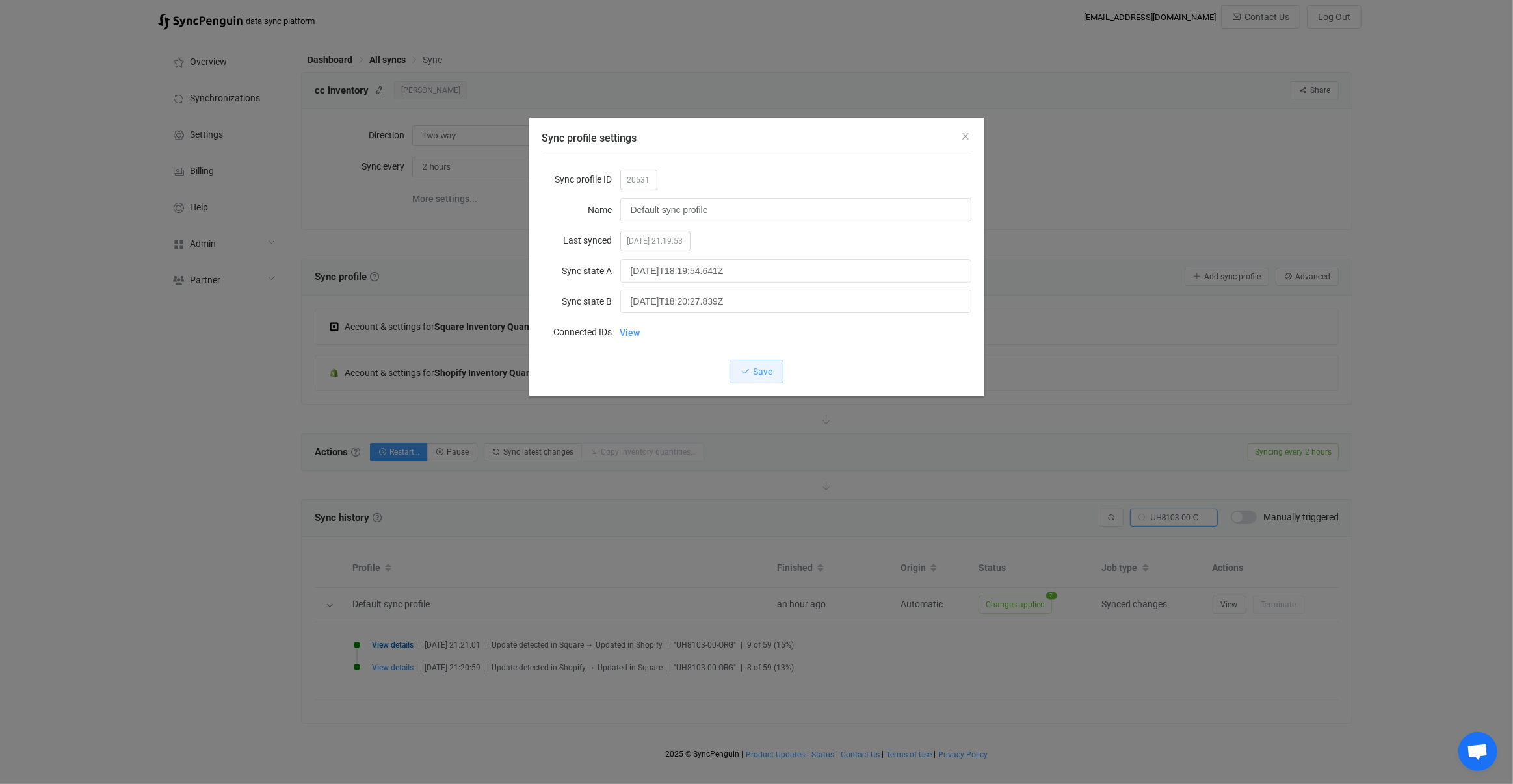
click at [832, 427] on div "Sync profile settings Sync profile ID 20531 Name Default sync profile Last sync…" at bounding box center [756, 392] width 1513 height 784
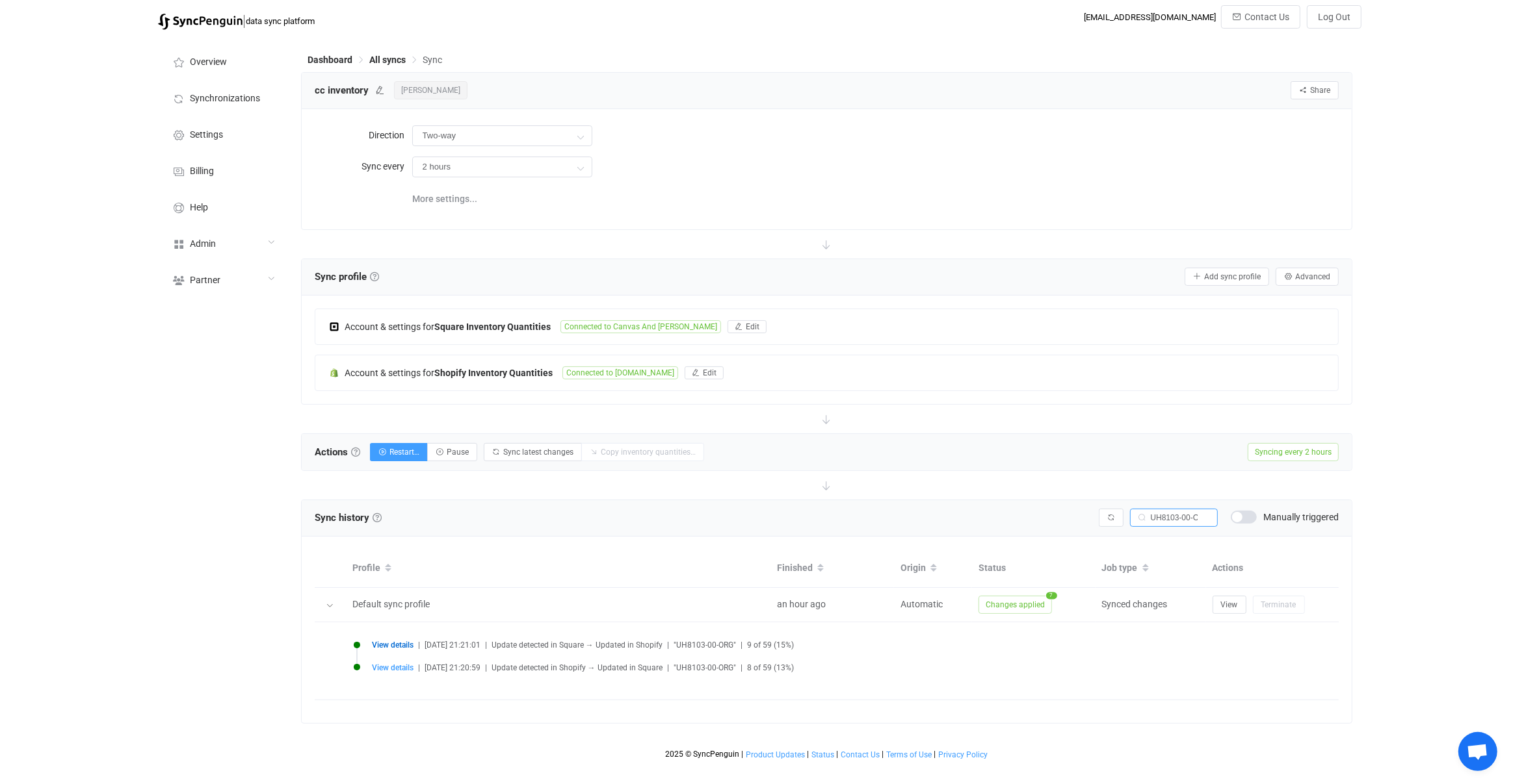
click at [1282, 513] on span "Manually triggered" at bounding box center [1301, 517] width 75 height 9
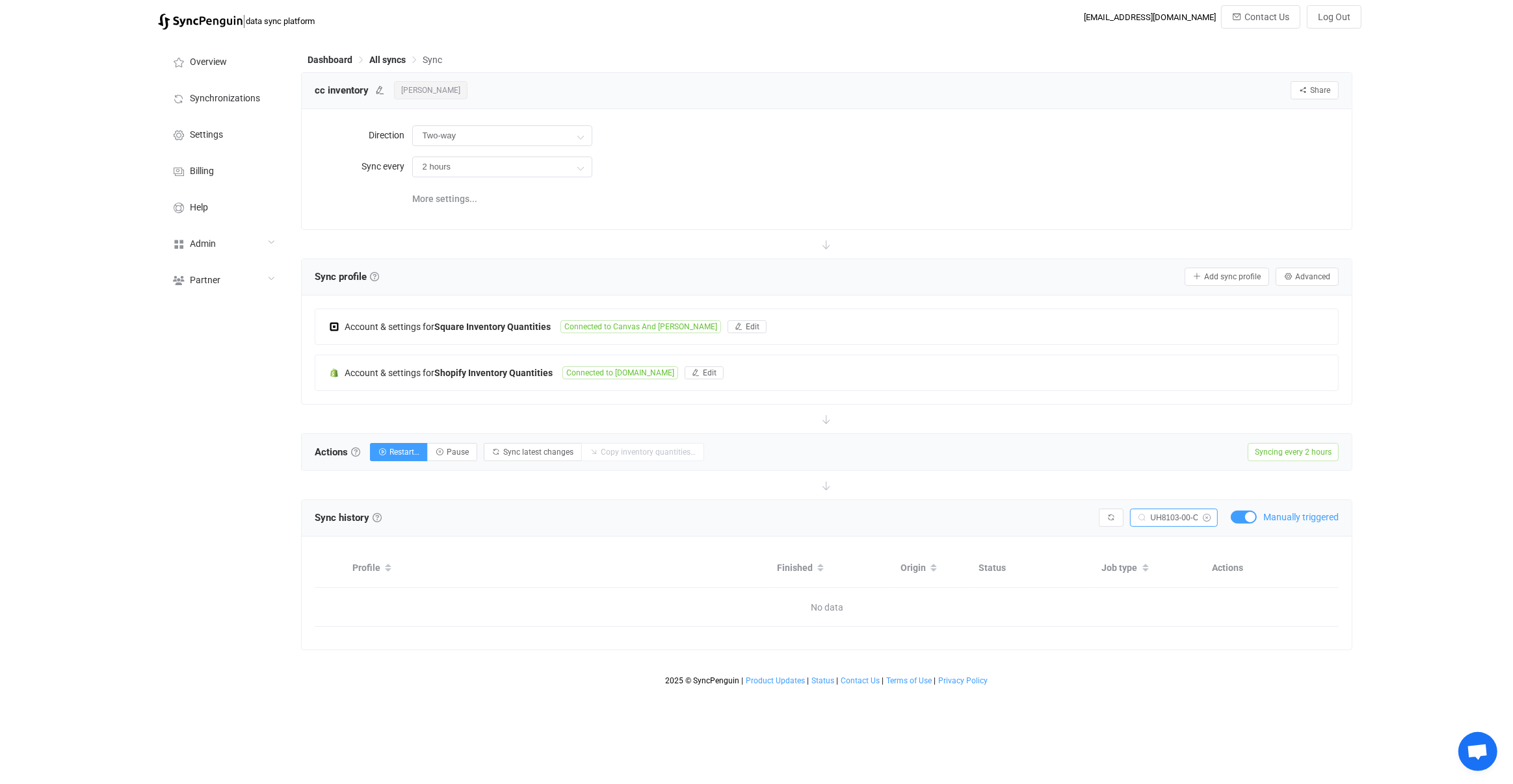
click at [1203, 514] on icon at bounding box center [1206, 518] width 16 height 18
click at [1259, 514] on div "Manually triggered" at bounding box center [1284, 517] width 108 height 13
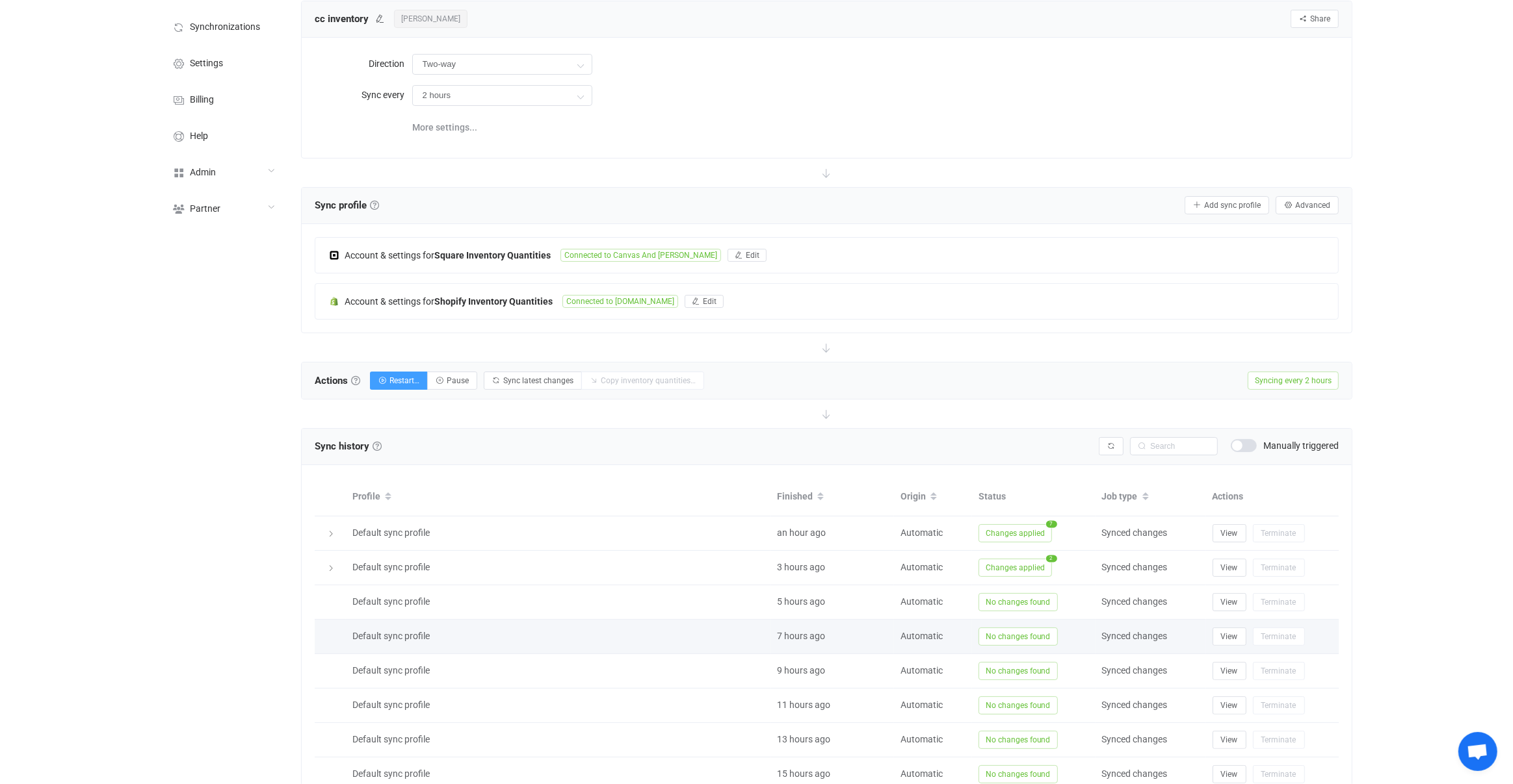
scroll to position [227, 0]
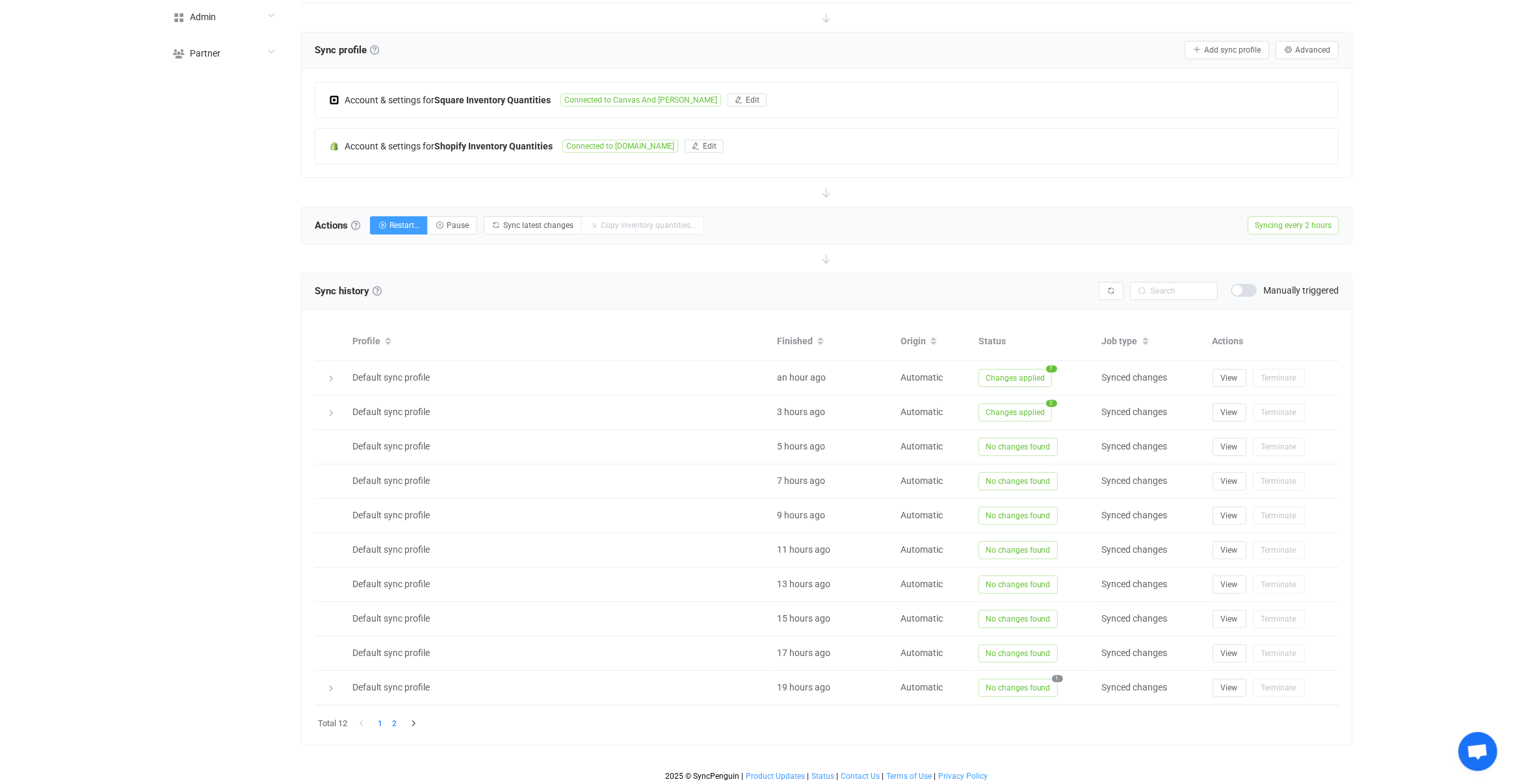
click at [391, 725] on li "2" at bounding box center [394, 723] width 14 height 14
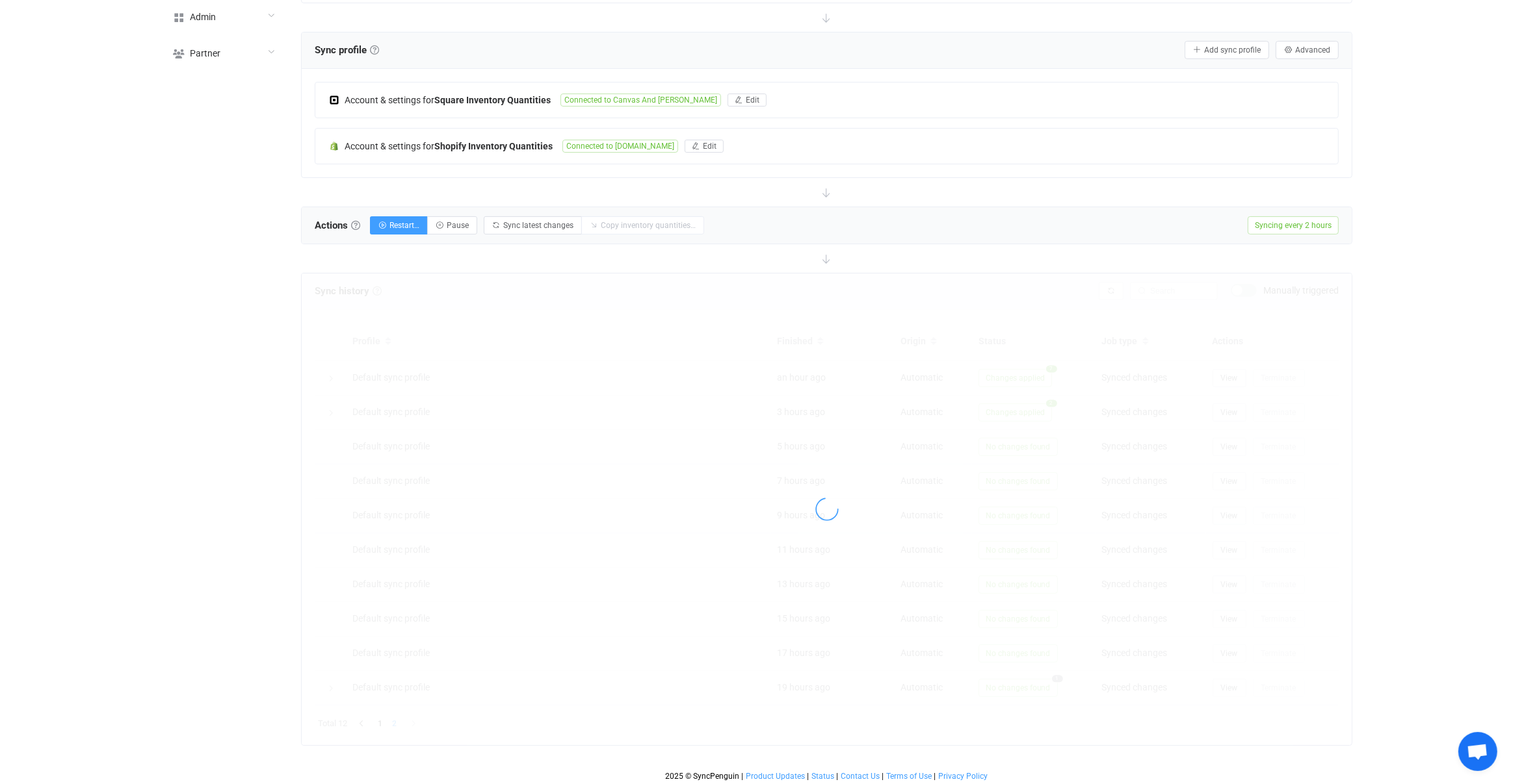
scroll to position [0, 0]
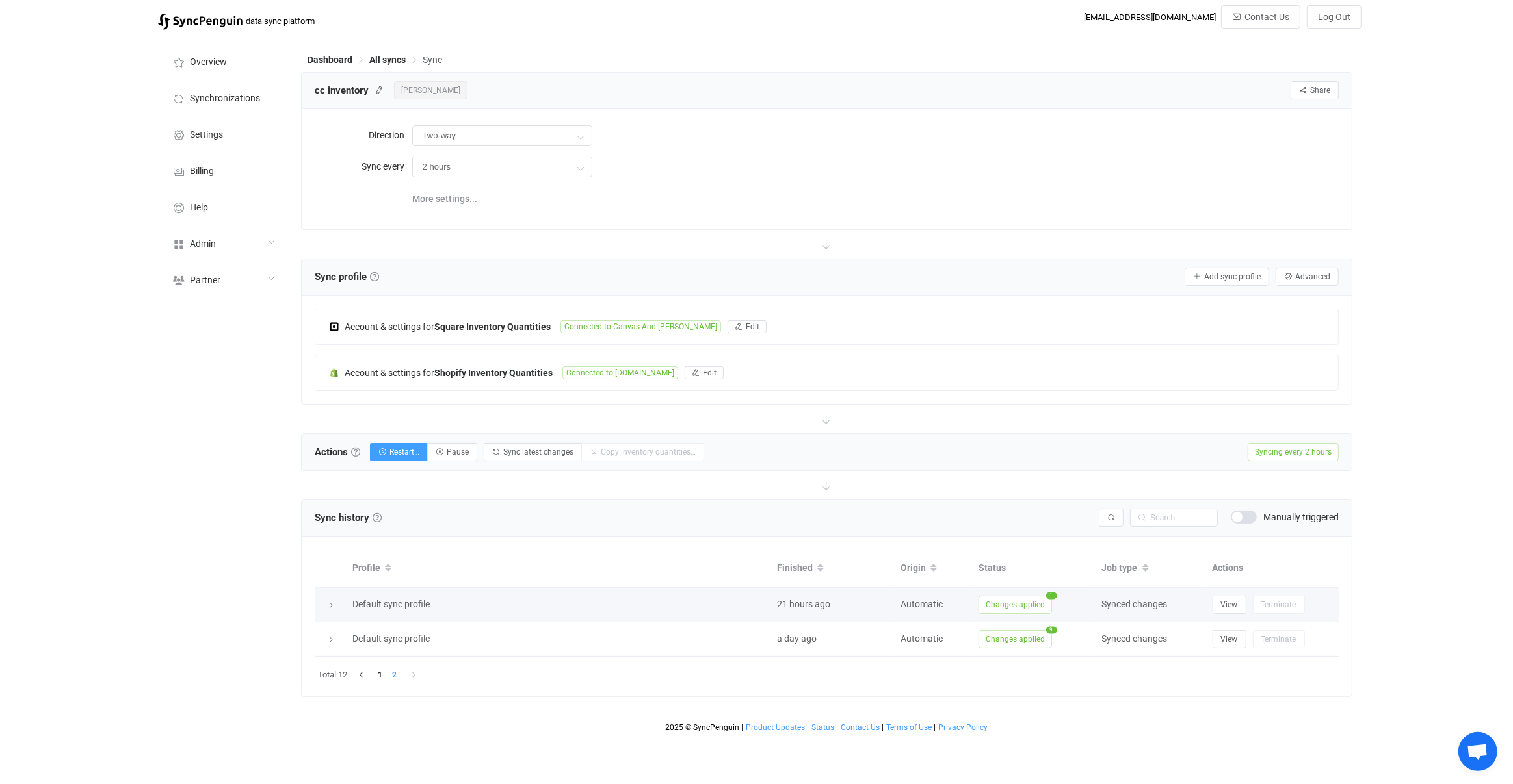
click at [1000, 602] on span "Changes applied" at bounding box center [1015, 605] width 73 height 18
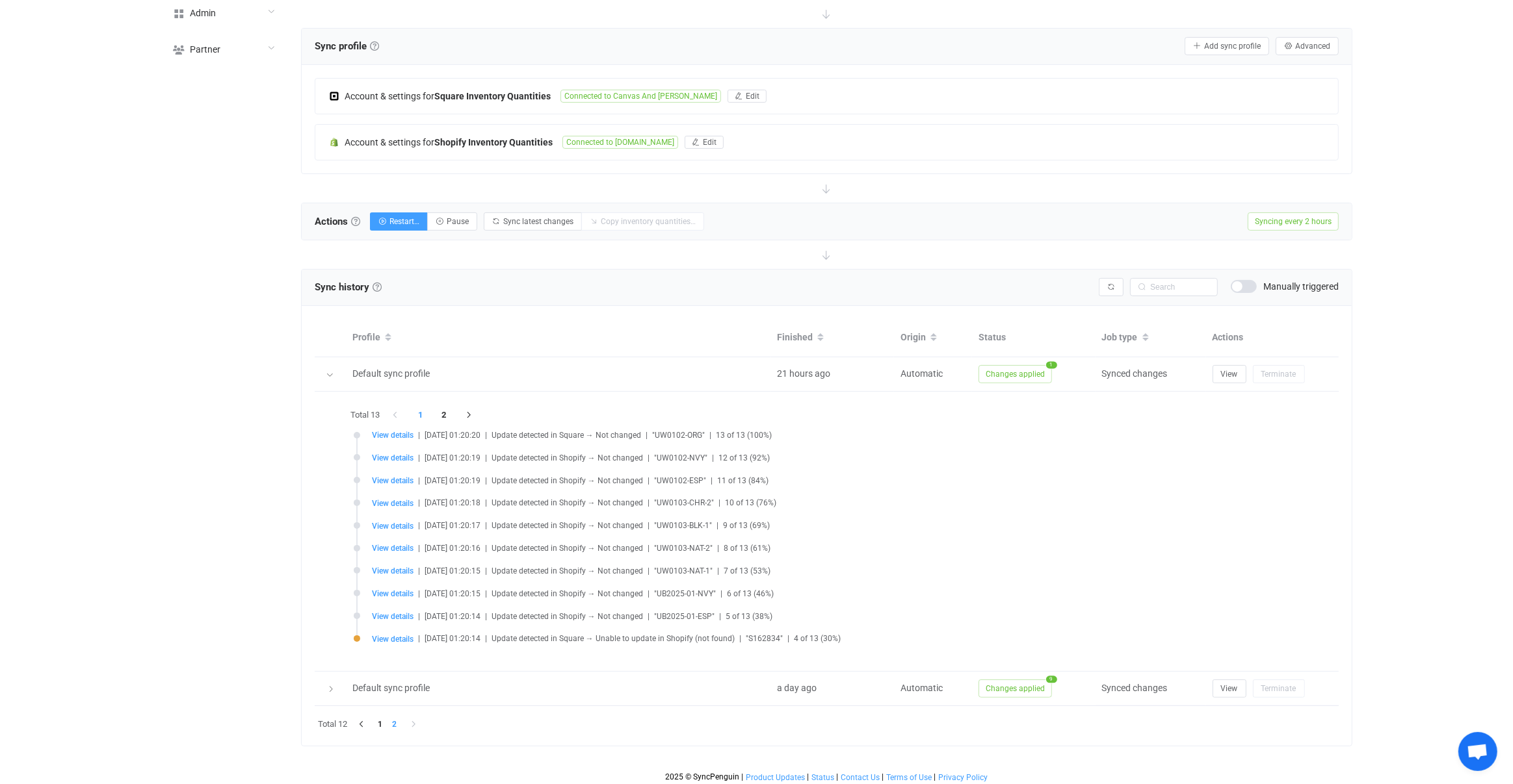
scroll to position [228, 0]
click at [394, 637] on span "View details" at bounding box center [393, 641] width 41 height 9
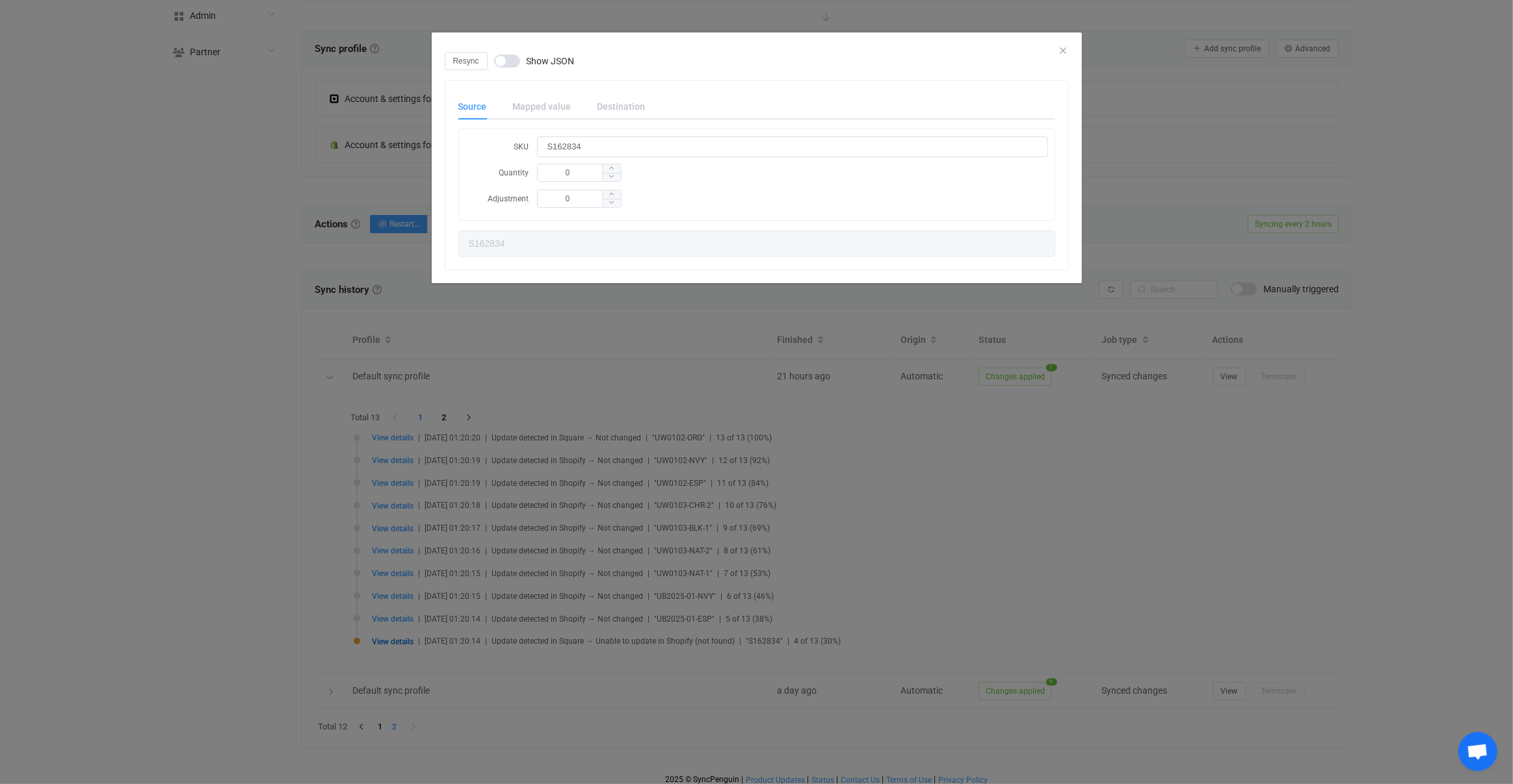
click at [539, 98] on div "Mapped value" at bounding box center [542, 106] width 85 height 26
click at [864, 508] on div "Resync Show JSON Source Mapped value Destination SKU S162834 Quantity 0 Adjustm…" at bounding box center [756, 392] width 1513 height 784
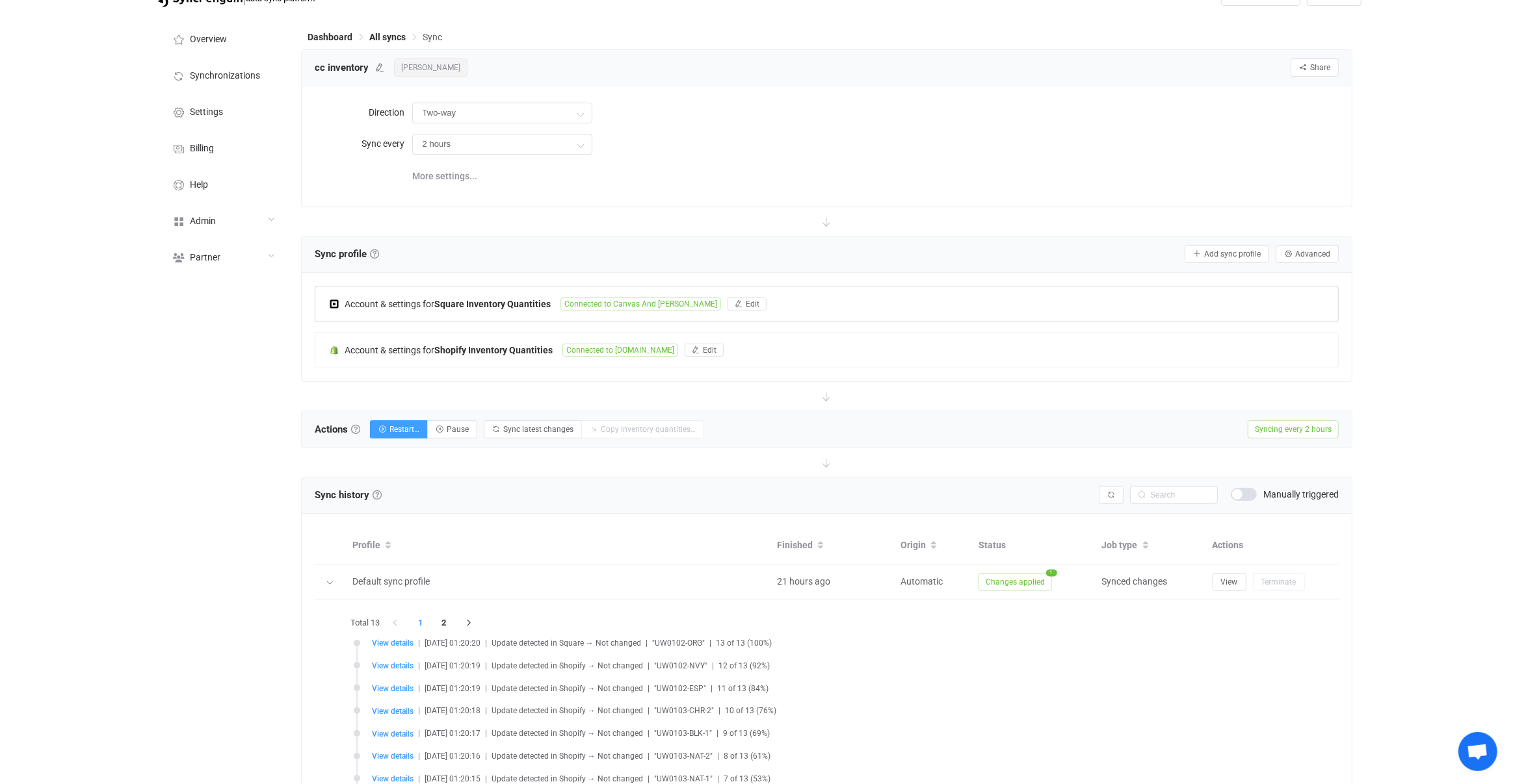
scroll to position [0, 0]
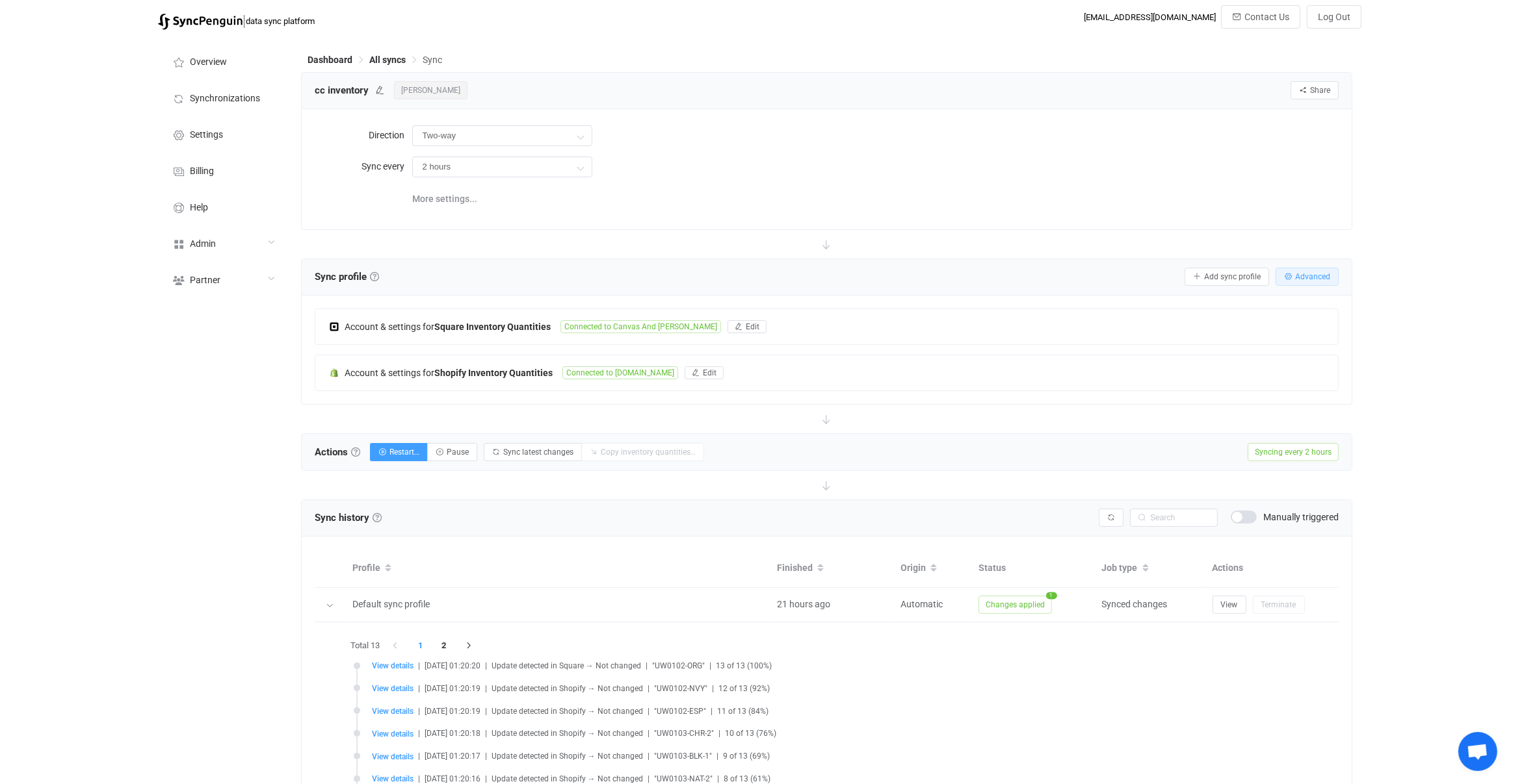
click at [1294, 281] on button "Advanced" at bounding box center [1306, 277] width 63 height 18
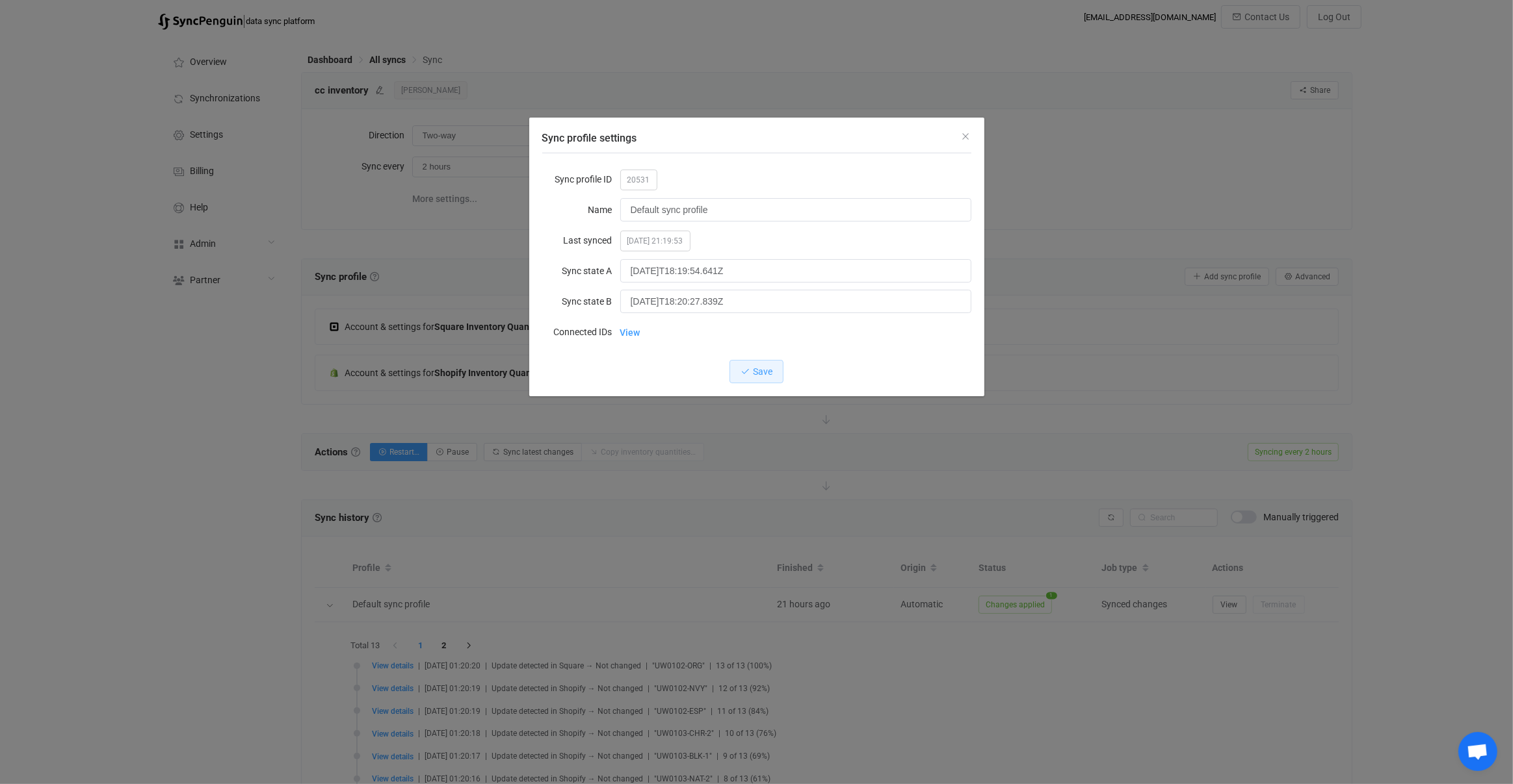
click at [710, 470] on div "Sync profile settings Sync profile ID 20531 Name Default sync profile Last sync…" at bounding box center [756, 392] width 1513 height 784
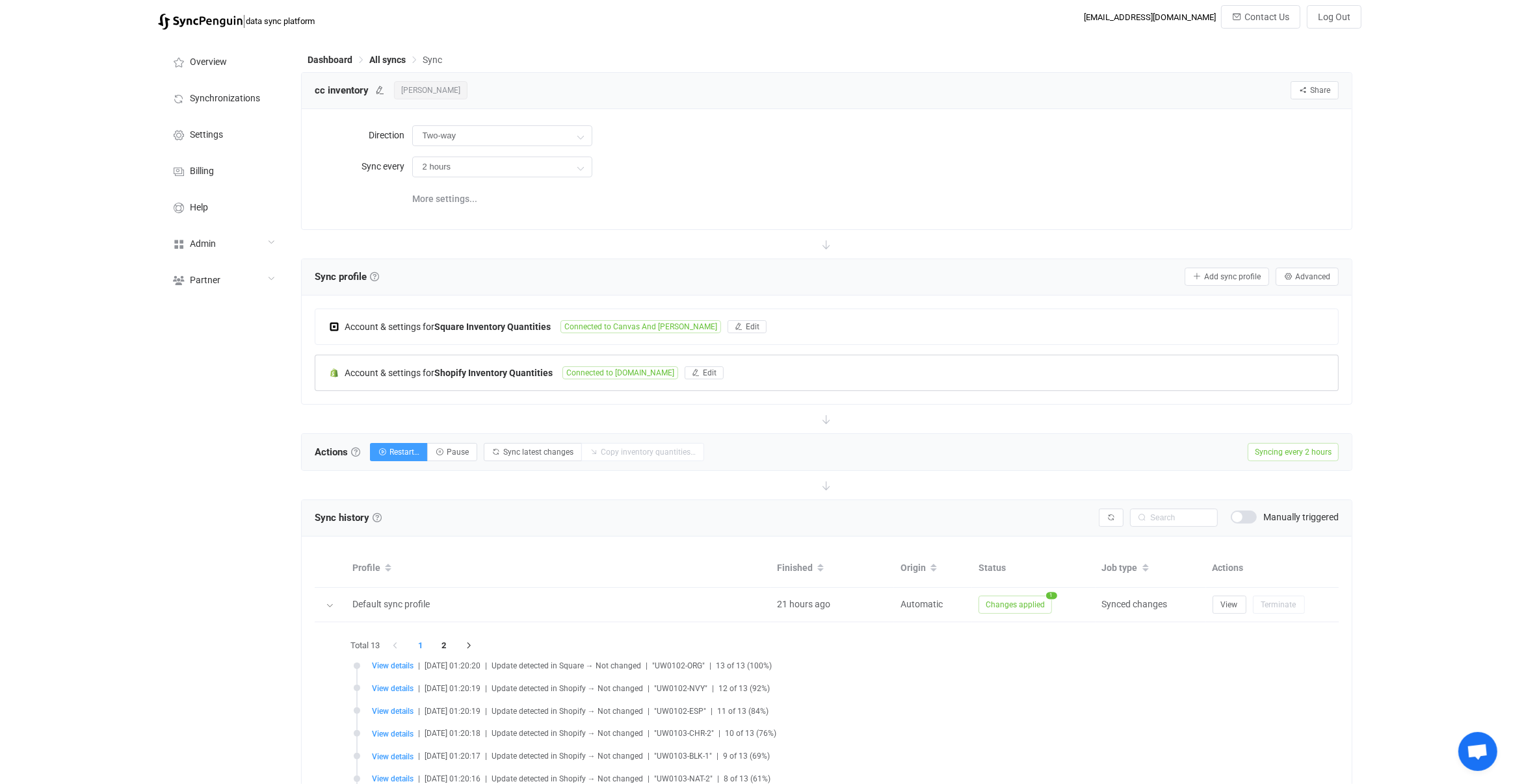
click at [473, 360] on div "Account & settings for Shopify Inventory Quantities Connected to utilitycanvas.…" at bounding box center [827, 373] width 1023 height 35
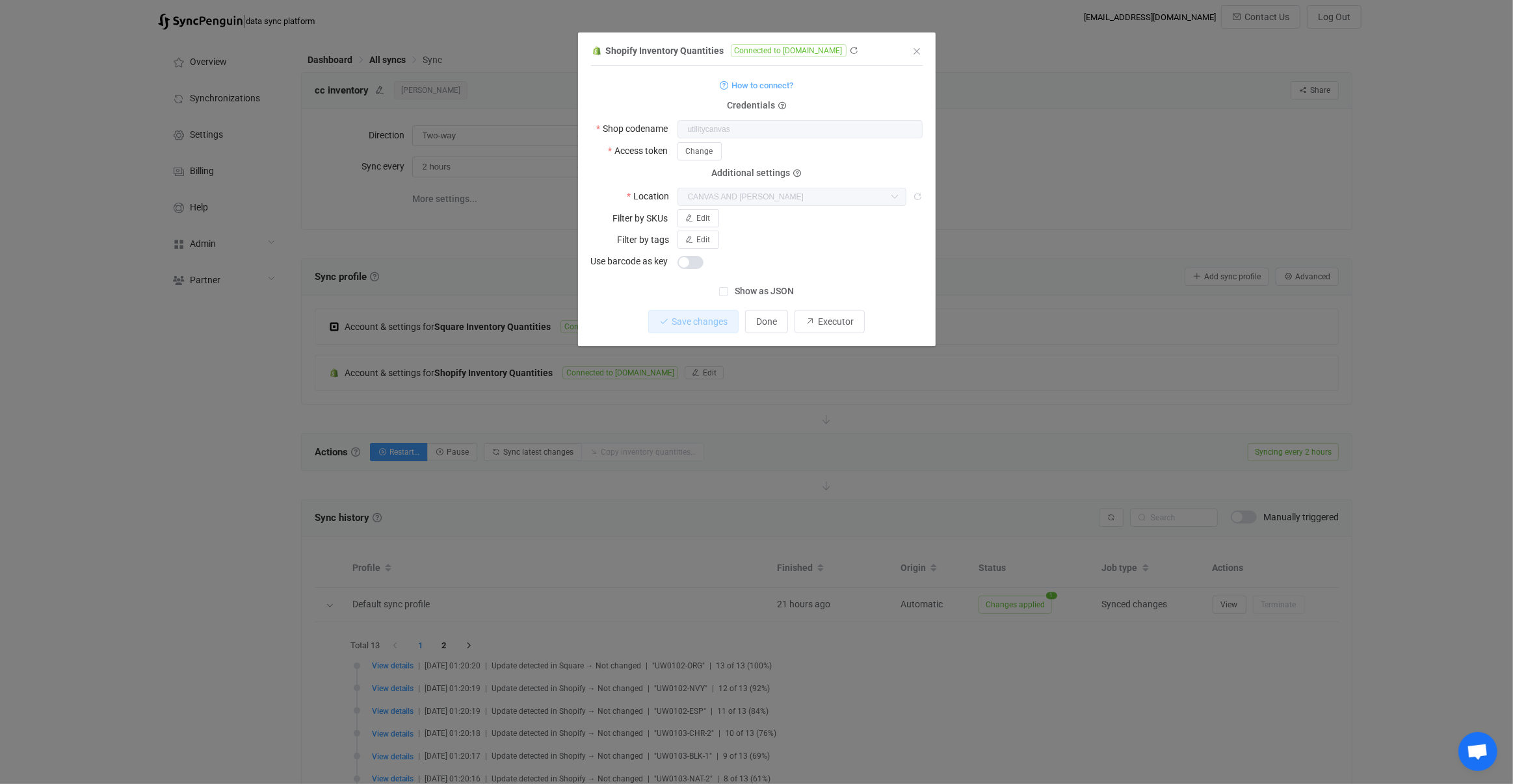
click at [784, 458] on div "Shopify Inventory Quantities Connected to utilitycanvas.myshopify.com 1 { { "sh…" at bounding box center [756, 392] width 1513 height 784
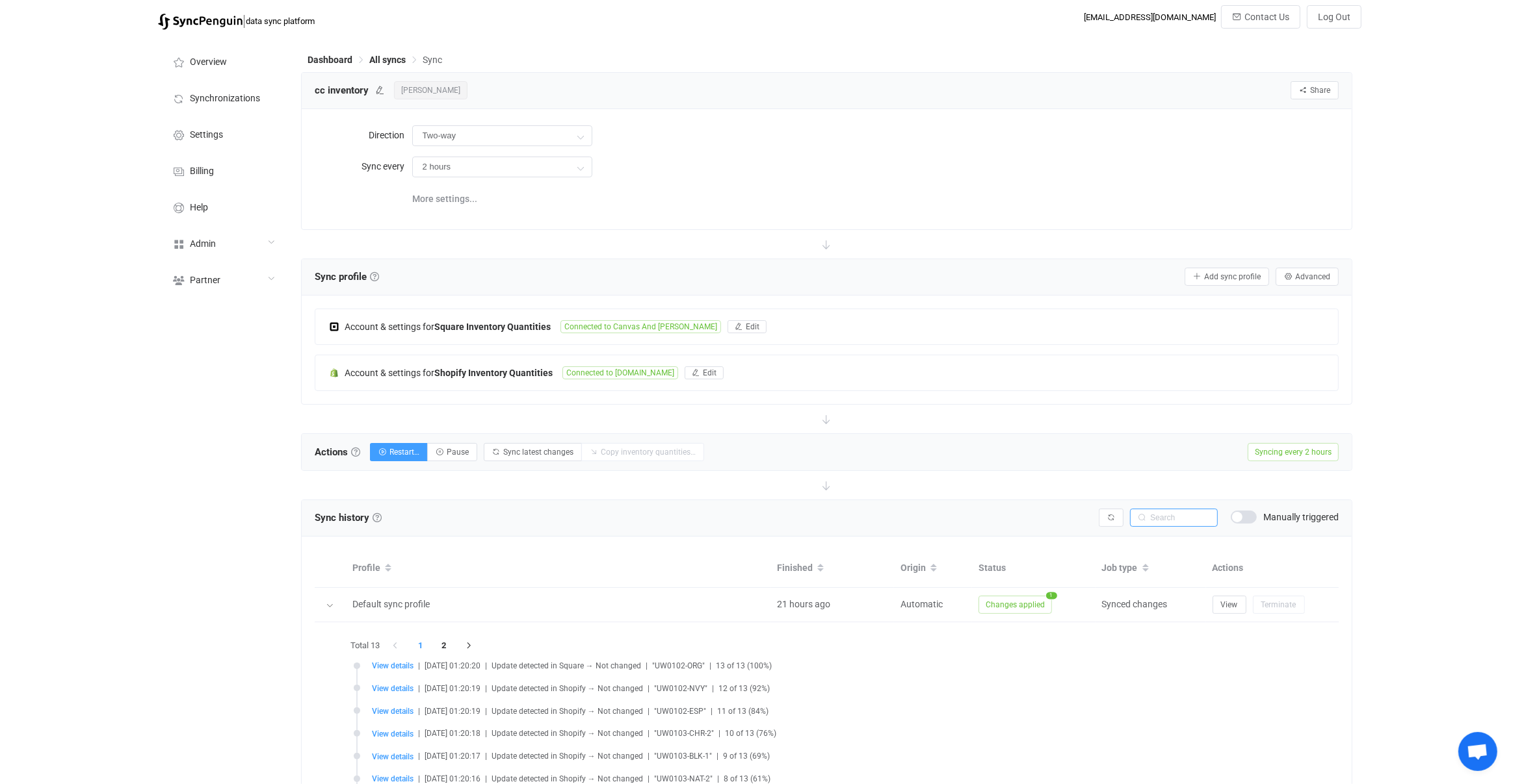
click at [1169, 518] on input "text" at bounding box center [1174, 518] width 88 height 18
paste input "UH8103-00-ORG"
type input "UH8103-00-ORG"
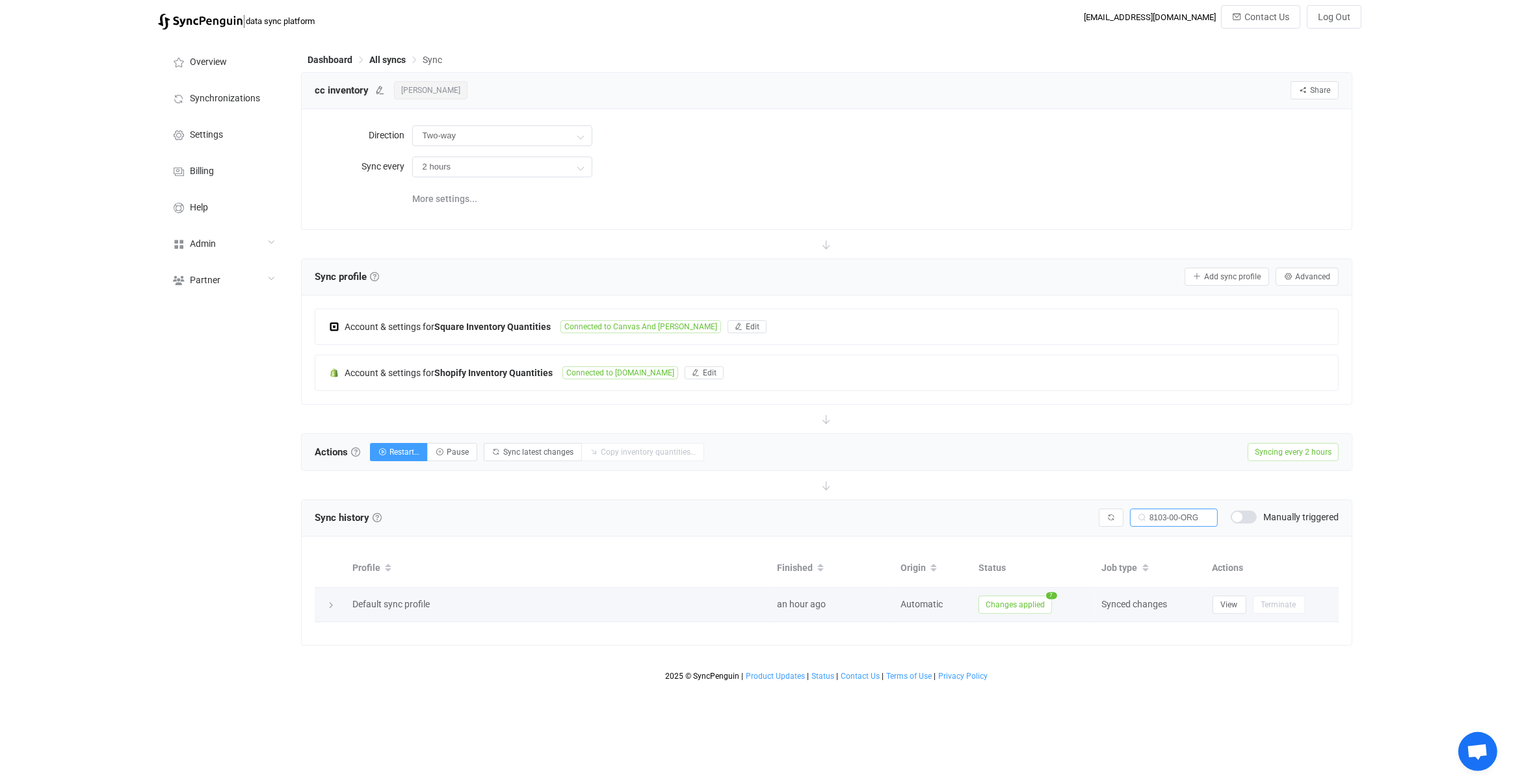
scroll to position [0, 0]
click at [1008, 596] on span "Changes applied" at bounding box center [1015, 605] width 73 height 18
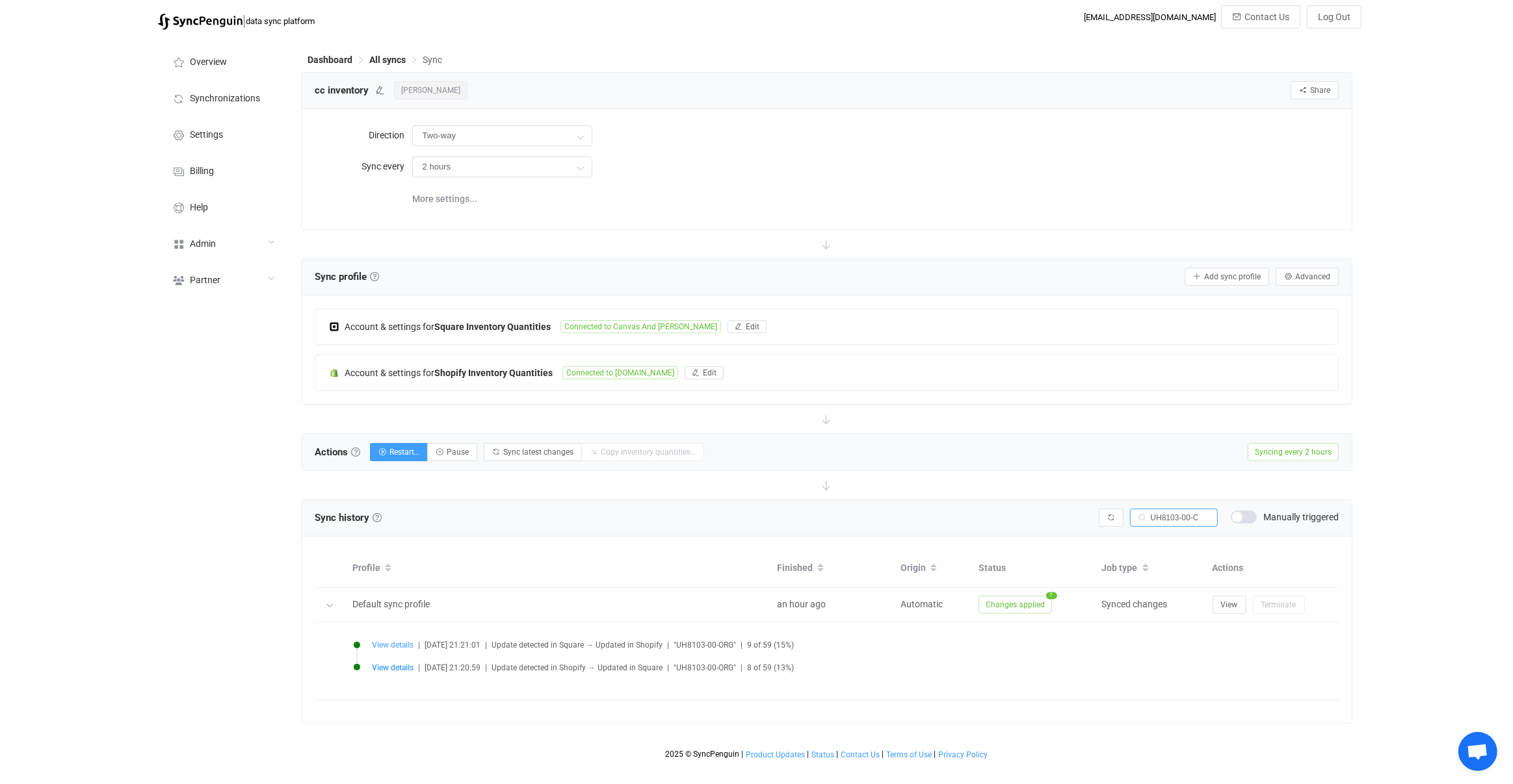
click at [410, 640] on span "View details" at bounding box center [393, 644] width 41 height 9
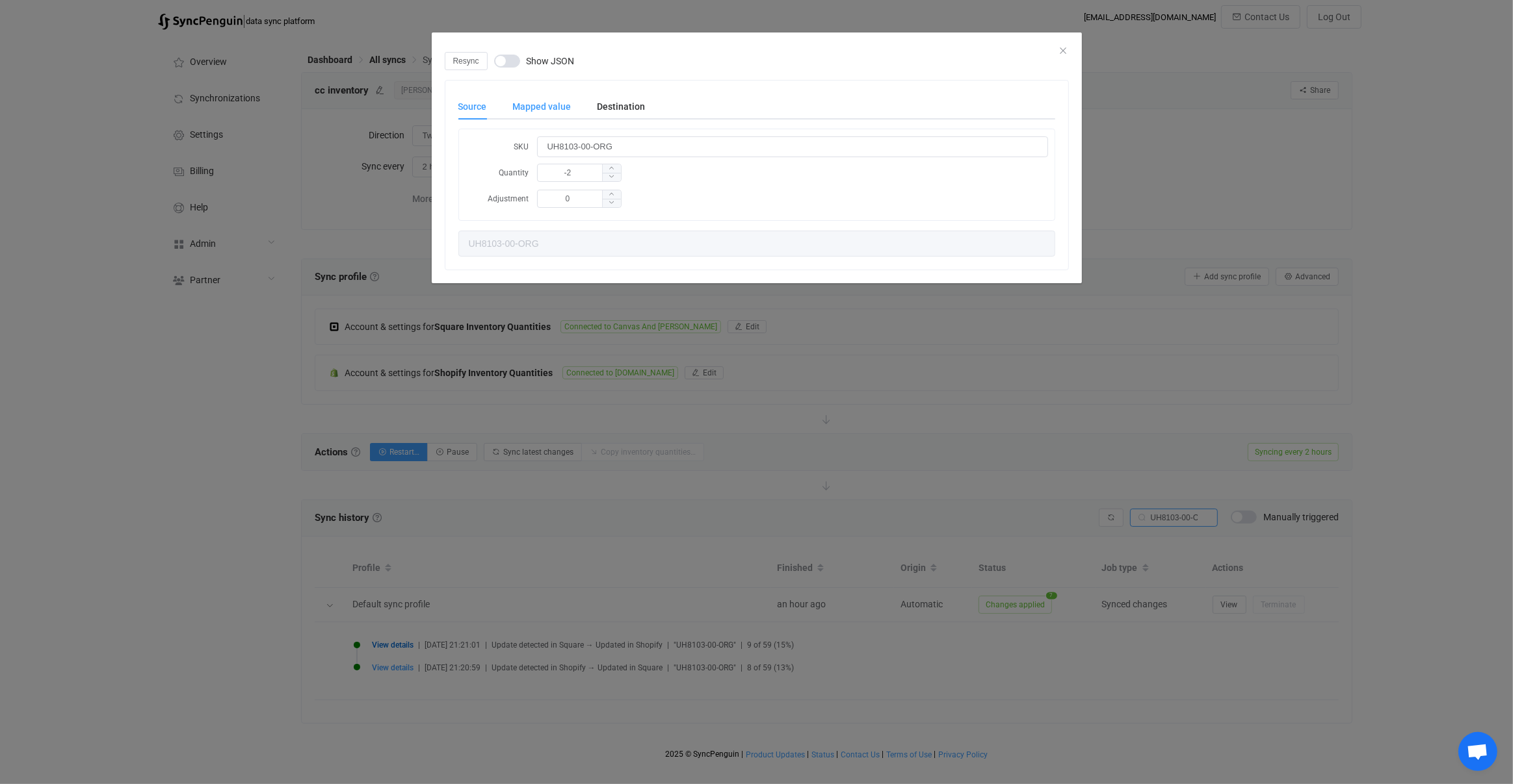
click at [541, 114] on div "Mapped value" at bounding box center [542, 106] width 85 height 26
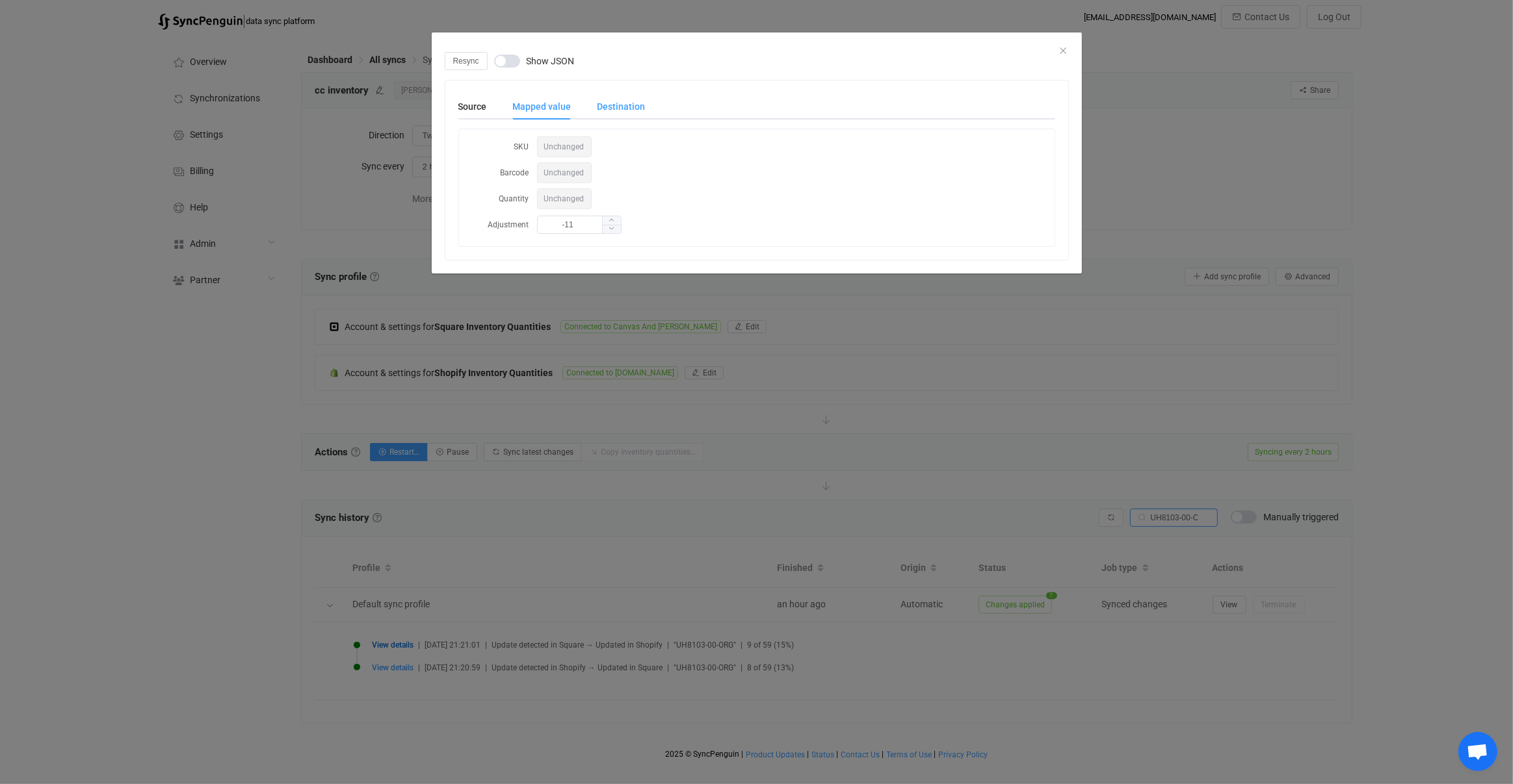
click at [618, 109] on div "Destination" at bounding box center [614, 106] width 61 height 26
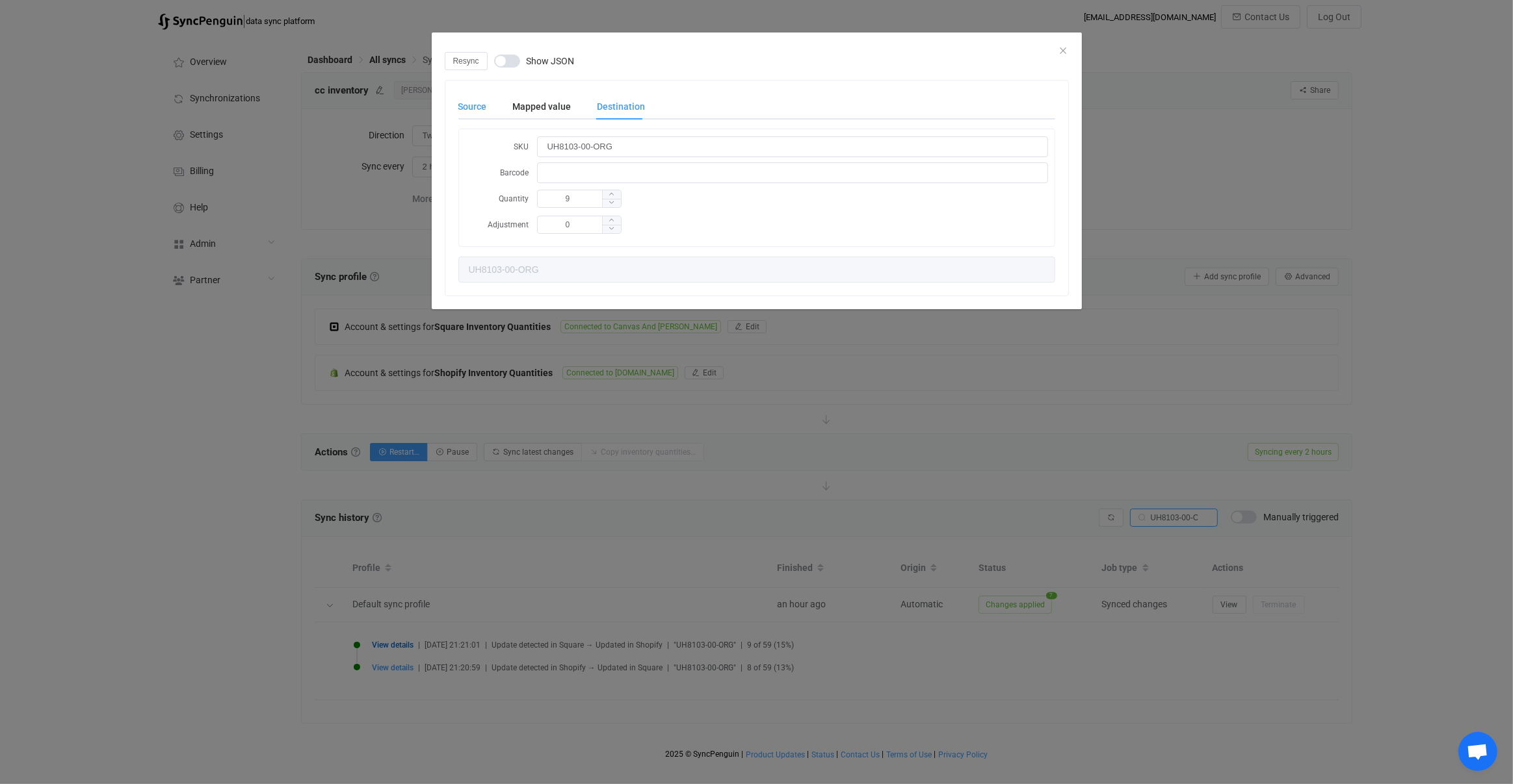
click at [468, 93] on div "Source" at bounding box center [479, 106] width 41 height 26
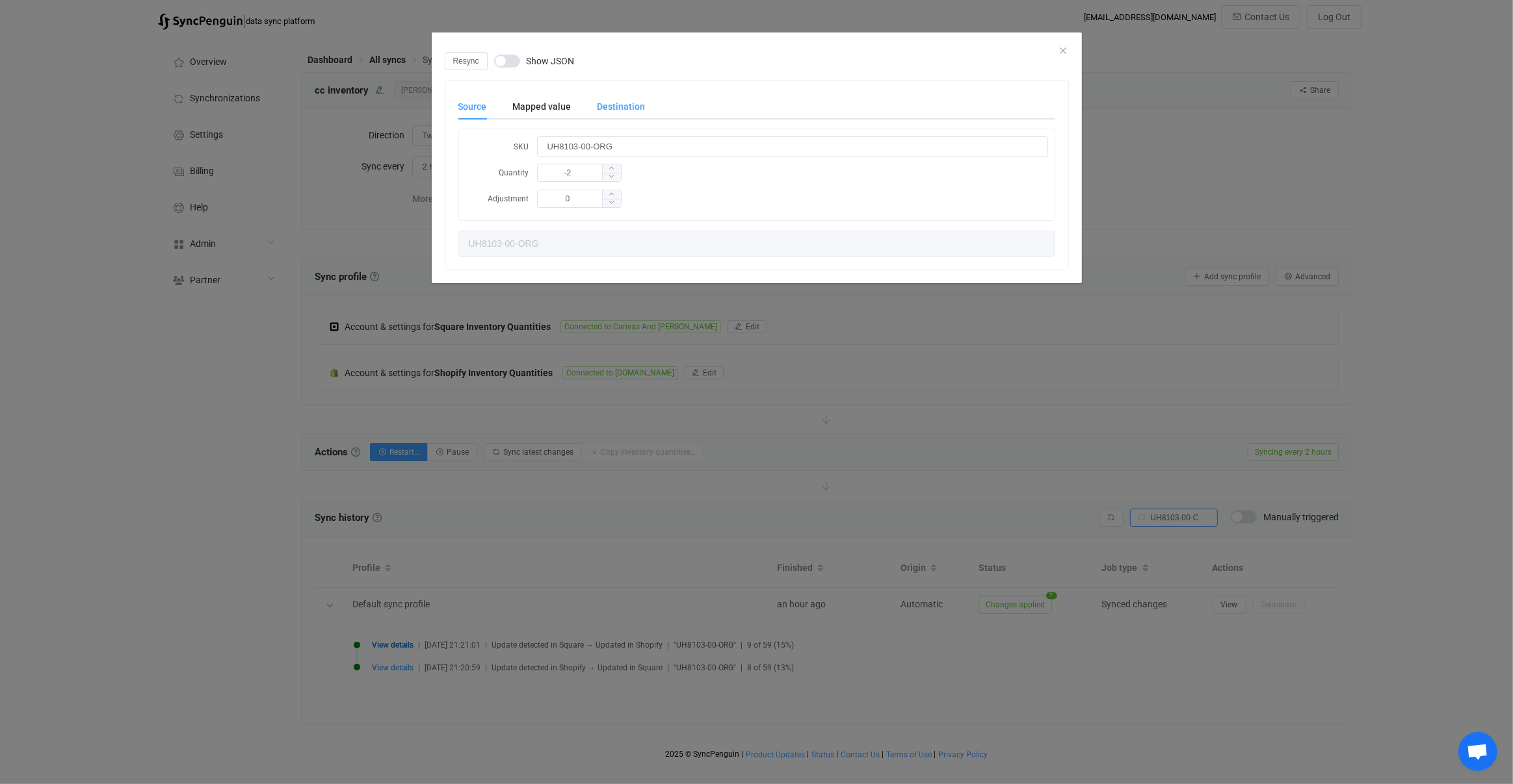
click at [610, 107] on div "Destination" at bounding box center [614, 106] width 61 height 26
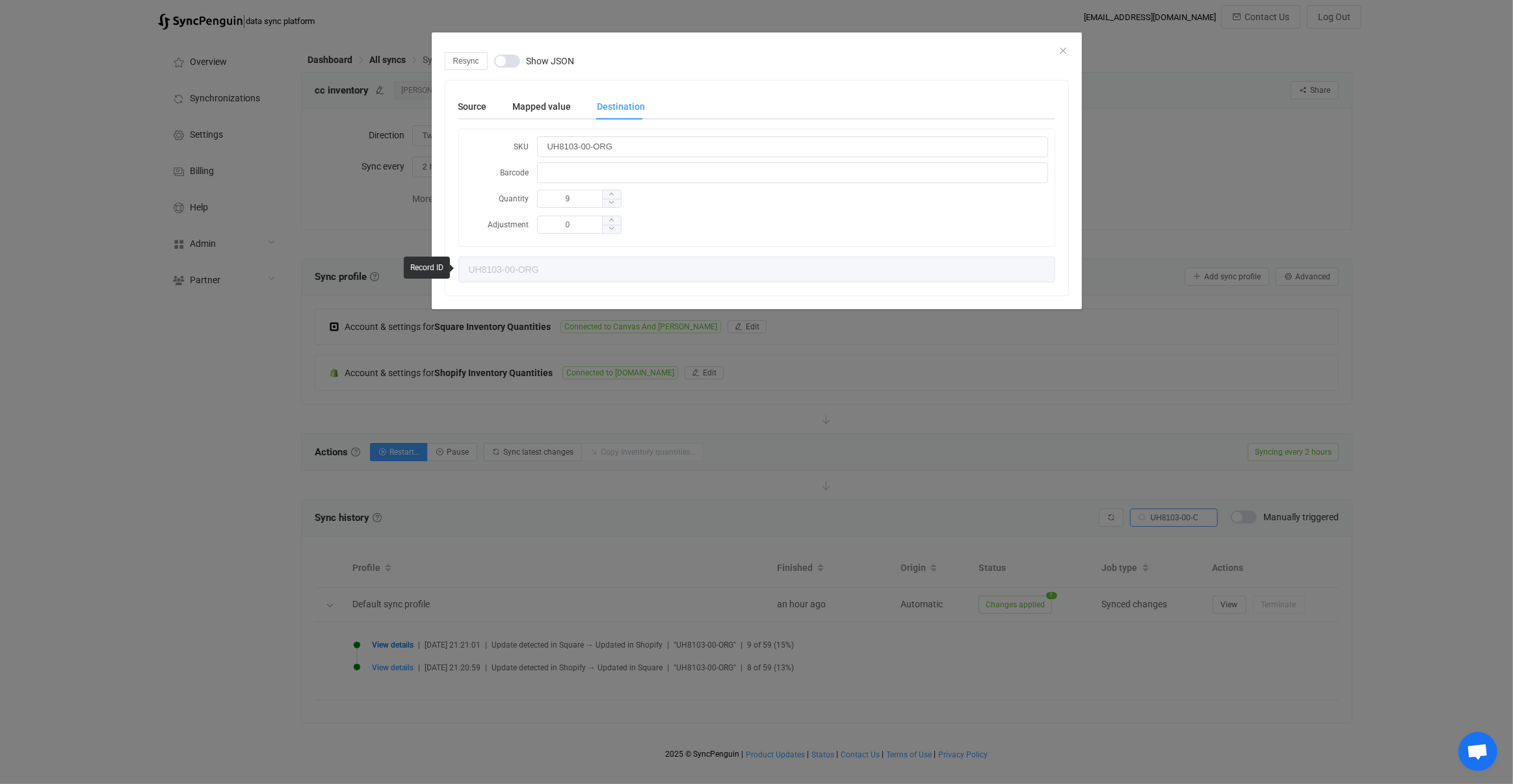
drag, startPoint x: 696, startPoint y: 502, endPoint x: 684, endPoint y: 479, distance: 25.9
click at [690, 495] on div "Resync Show JSON Source Mapped value Destination SKU UH8103-00-ORG Quantity -2 …" at bounding box center [756, 392] width 1513 height 784
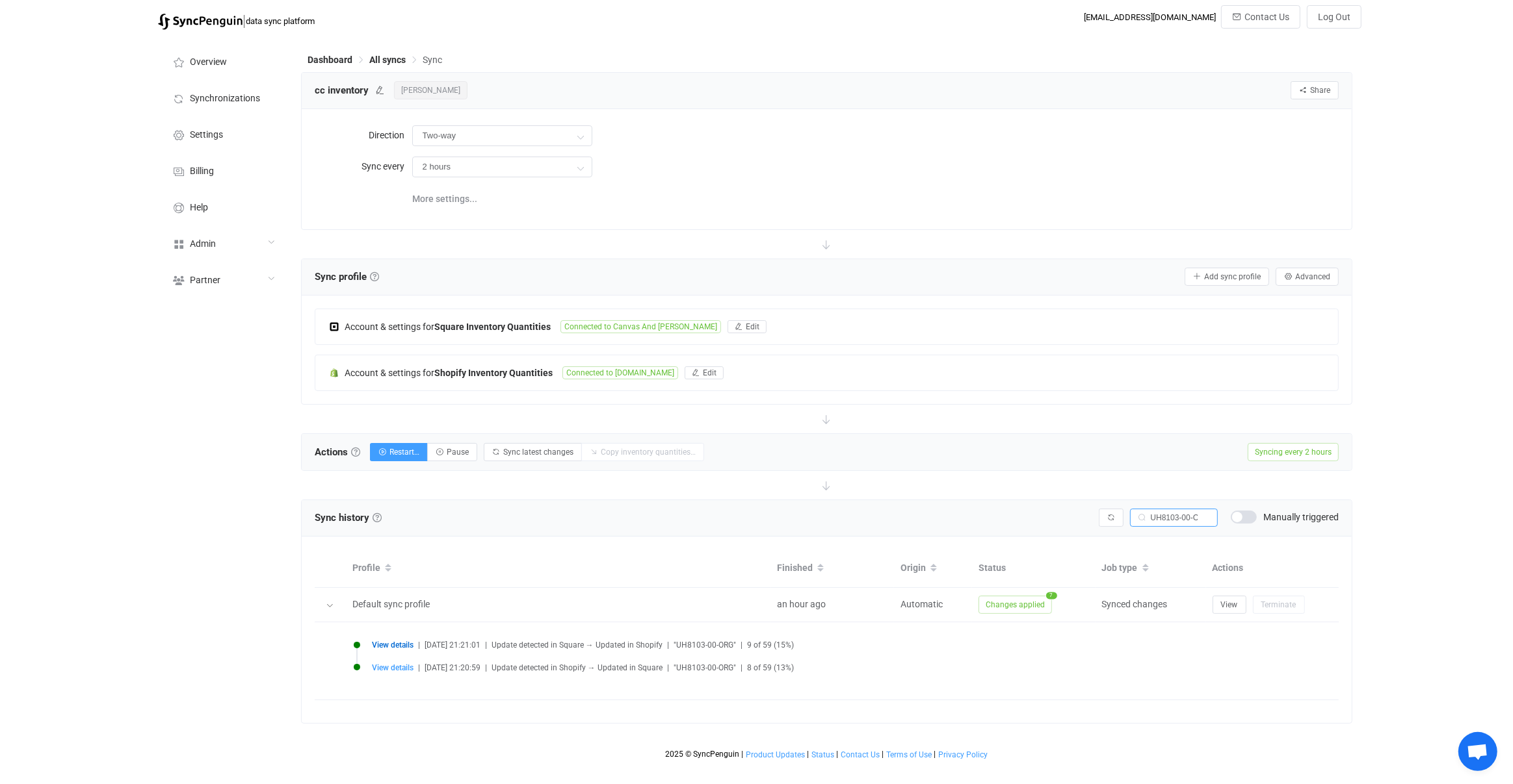
click at [556, 345] on div "Account & settings for Square Inventory Quantities Connected to Canvas And Clot…" at bounding box center [827, 349] width 1025 height 82
click at [552, 331] on div "Account & settings for Square Inventory Quantities Connected to Canvas And Clot…" at bounding box center [827, 327] width 1023 height 35
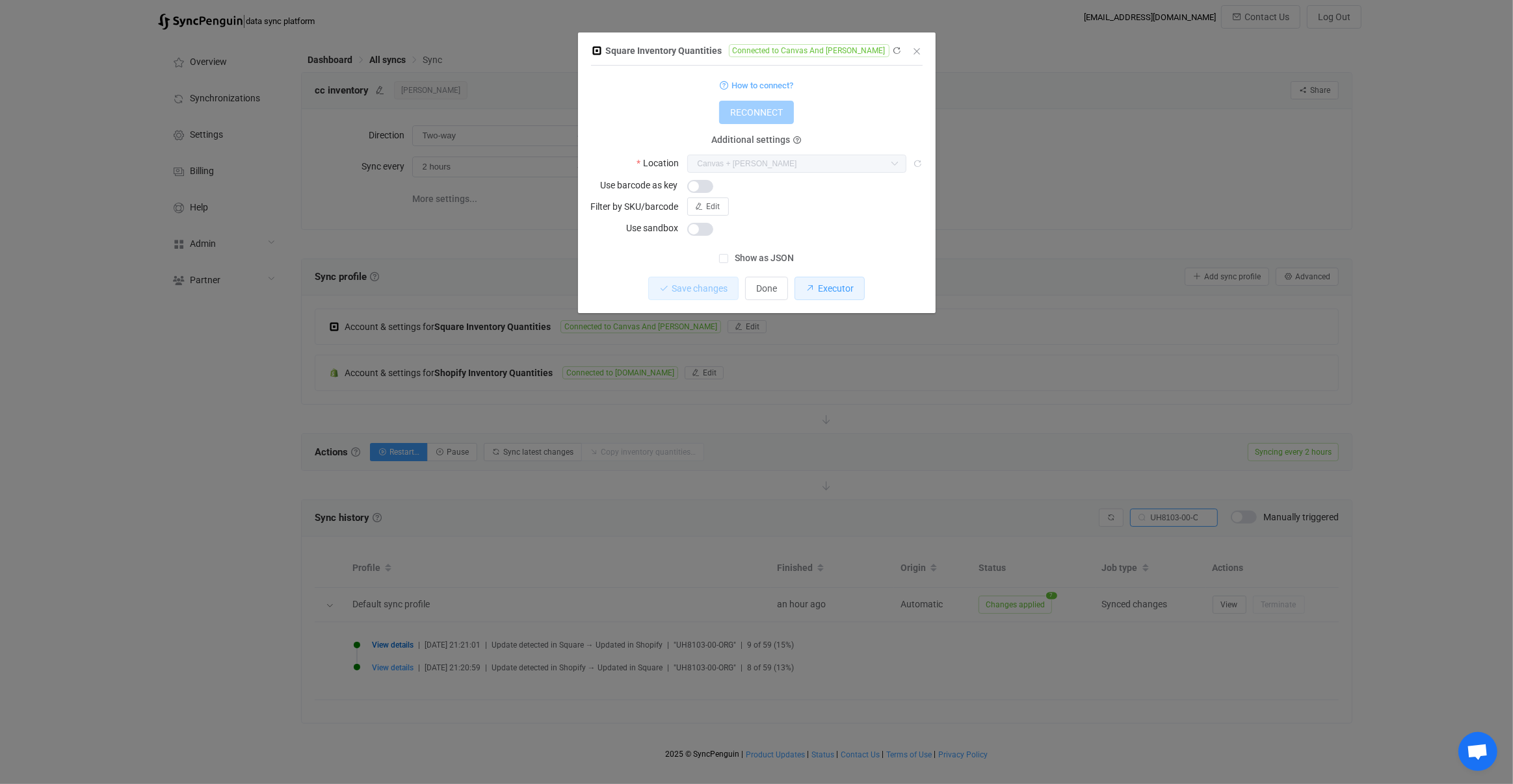
click at [851, 289] on span "Executor" at bounding box center [836, 288] width 36 height 10
click at [754, 354] on div "Square Inventory Quantities Connected to Canvas And Clothier 1 { { "refreshToke…" at bounding box center [756, 392] width 1513 height 784
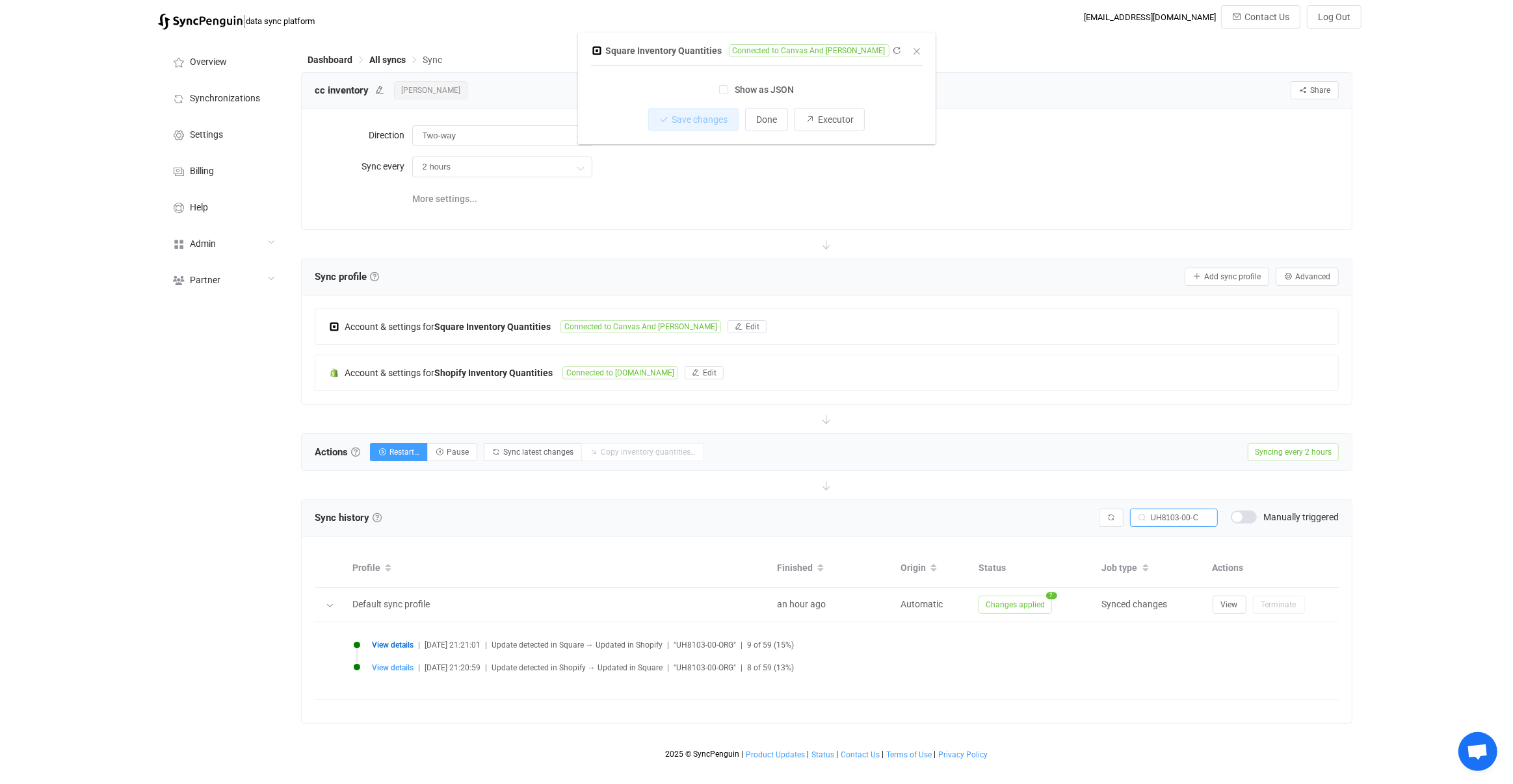
click at [618, 368] on div "Account & settings for Square Inventory Quantities Connected to Canvas And Clot…" at bounding box center [827, 349] width 1025 height 82
click at [612, 372] on span "Connected to utilitycanvas.myshopify.com" at bounding box center [620, 372] width 116 height 13
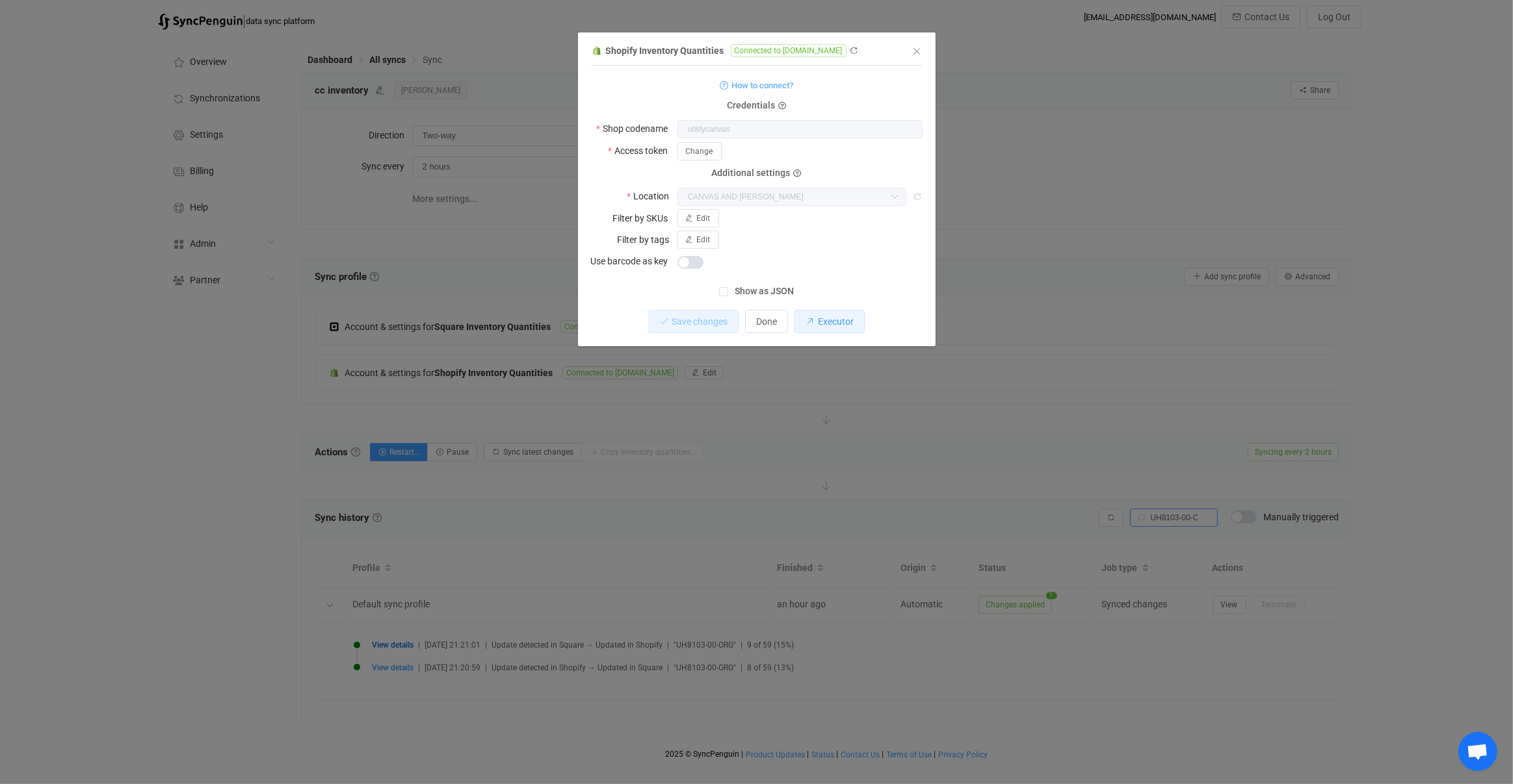
click at [832, 328] on button "Executor" at bounding box center [829, 321] width 70 height 23
click at [652, 535] on div "Shopify Inventory Quantities Connected to utilitycanvas.myshopify.com 1 { { "sh…" at bounding box center [756, 392] width 1513 height 784
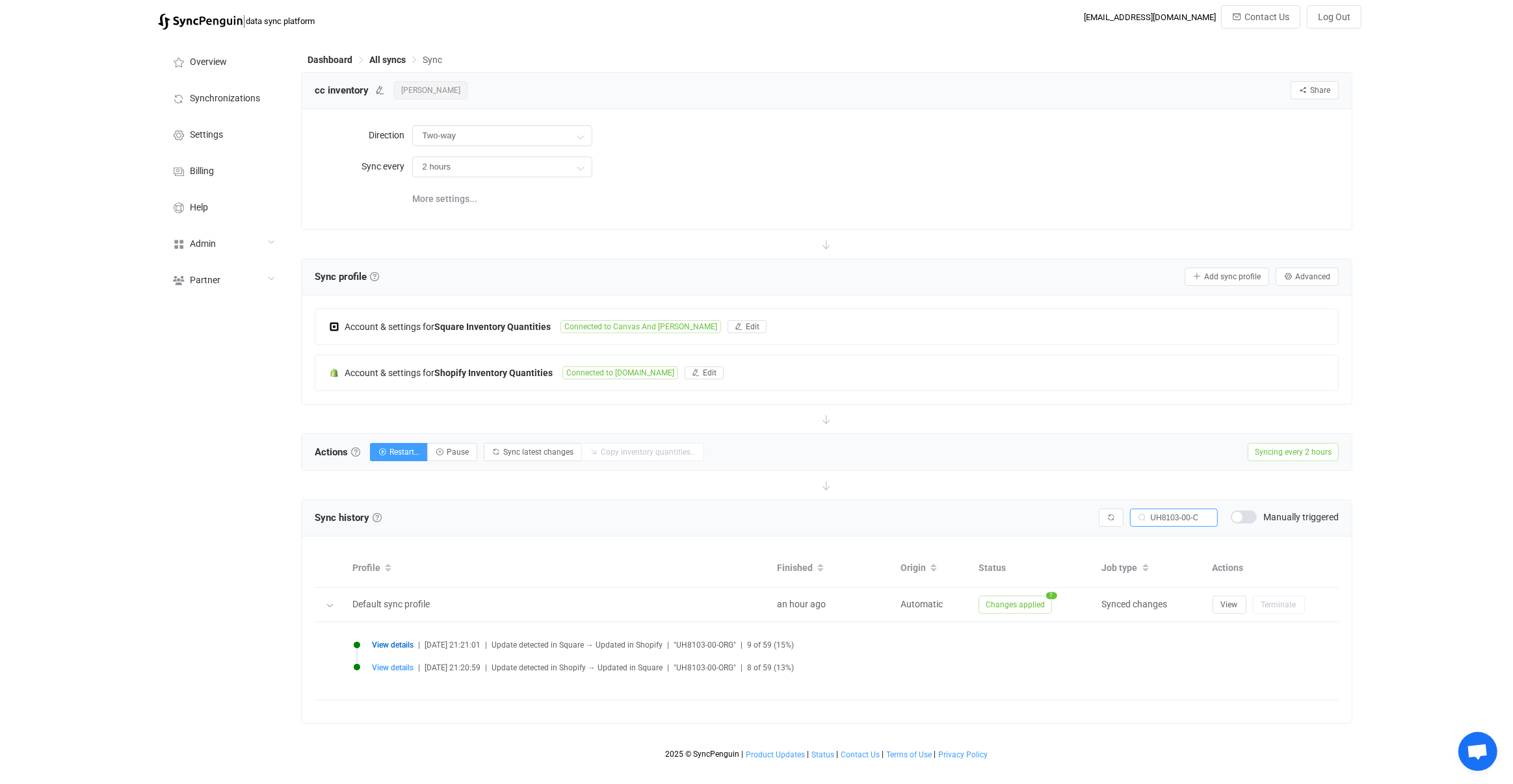
click at [382, 640] on span "View details" at bounding box center [393, 644] width 41 height 9
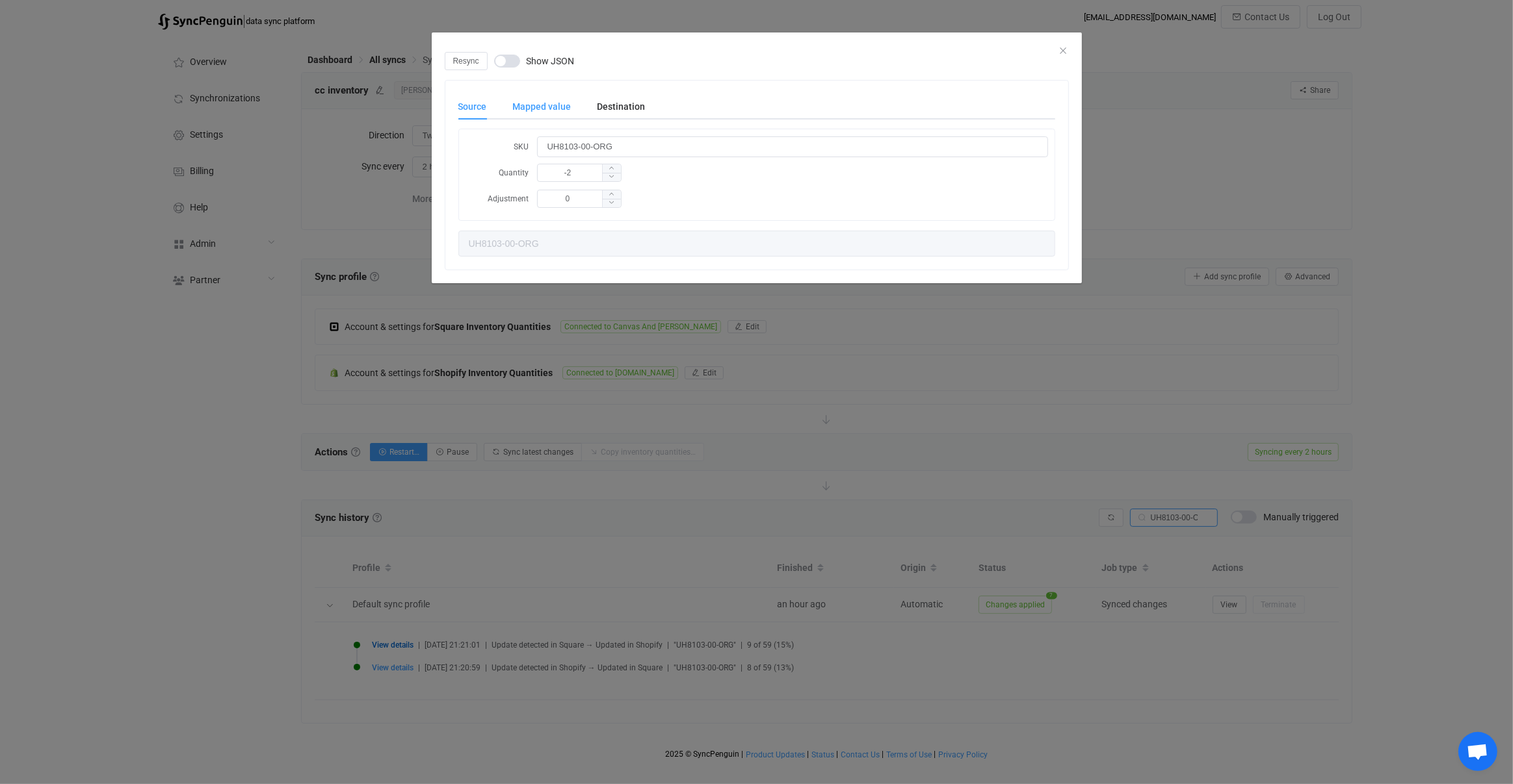
click at [552, 105] on div "Mapped value" at bounding box center [542, 106] width 85 height 26
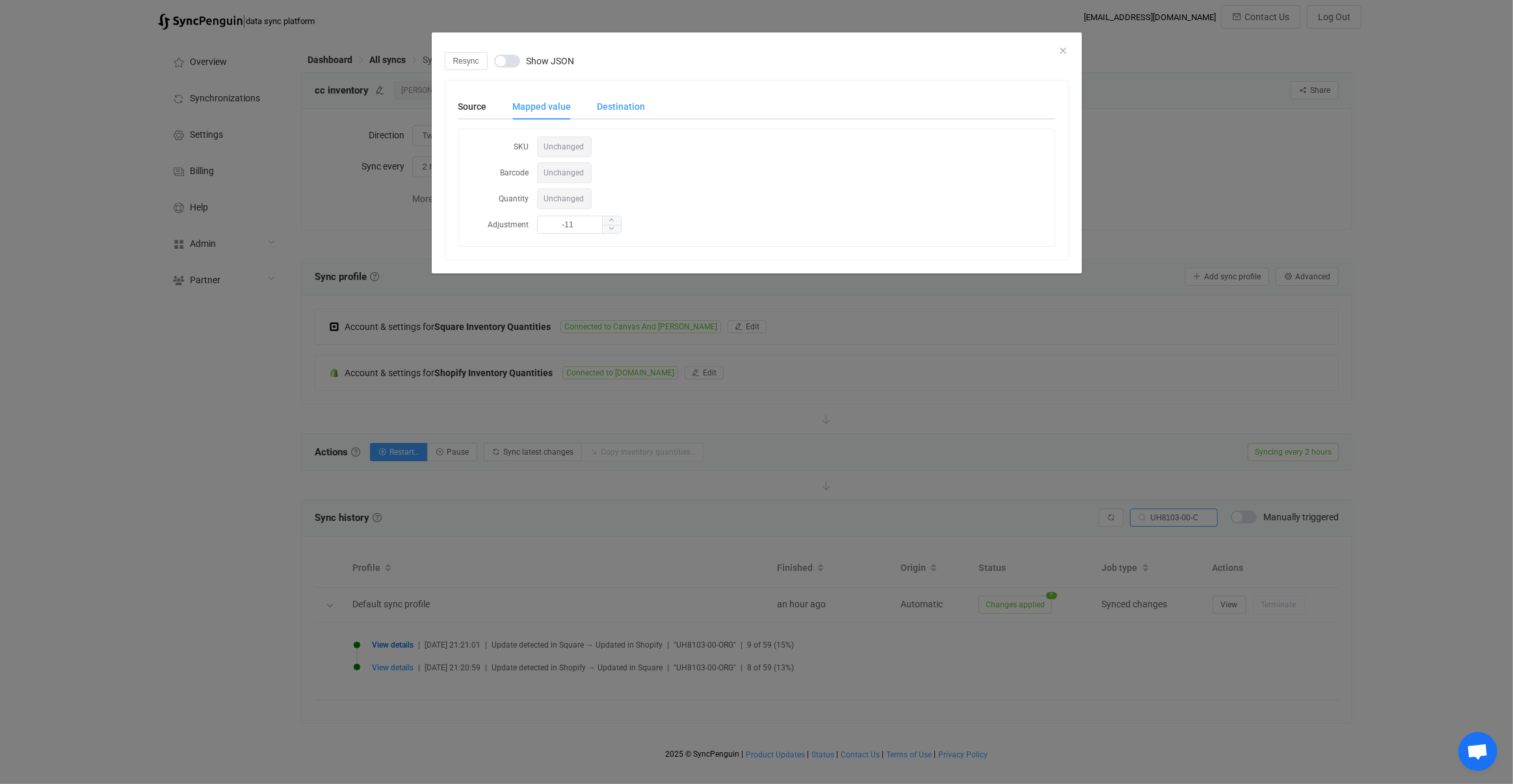
click at [618, 105] on div "Destination" at bounding box center [614, 106] width 61 height 26
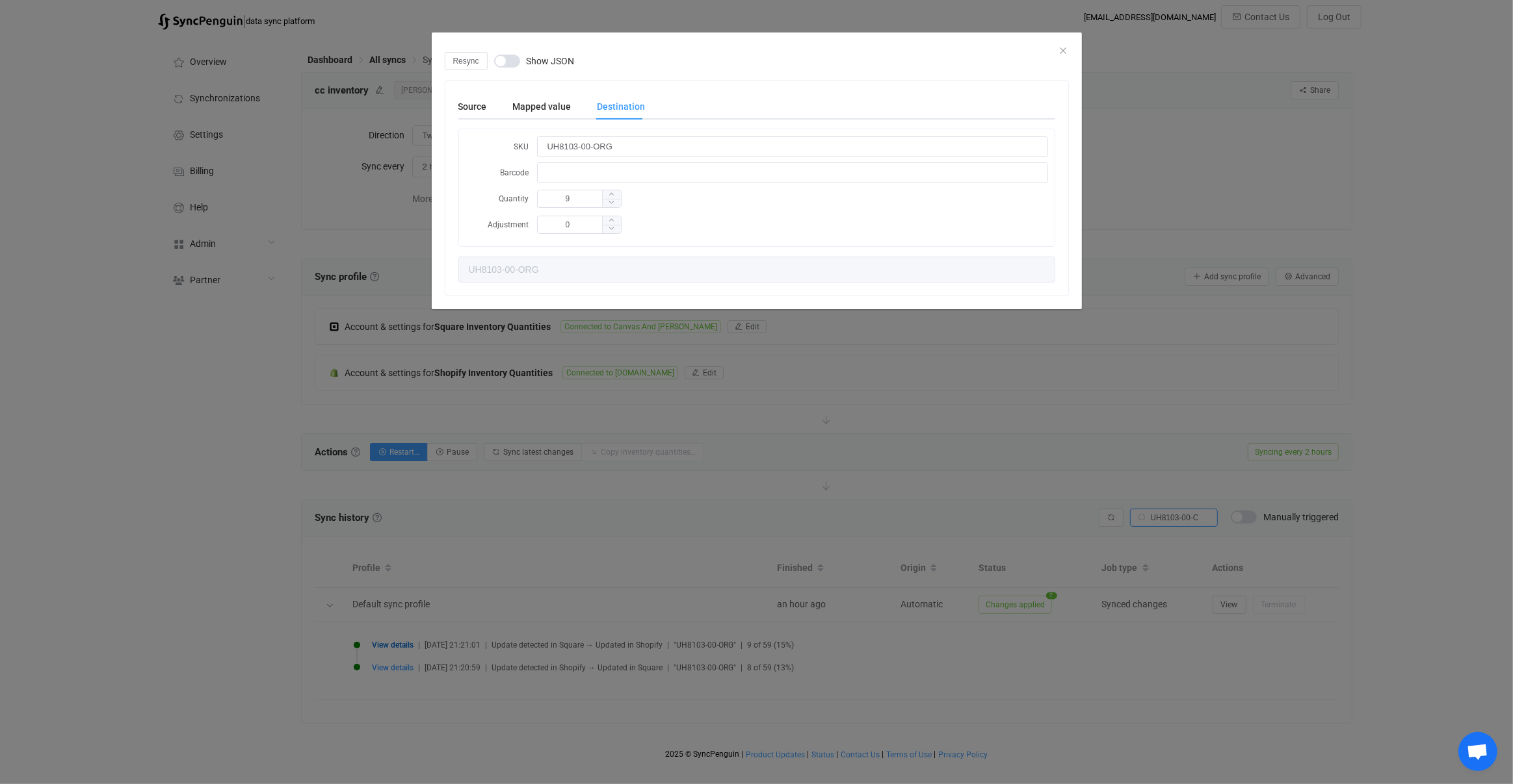
click at [493, 465] on div "Resync Show JSON Source Mapped value Destination SKU UH8103-00-ORG Quantity -2 …" at bounding box center [756, 392] width 1513 height 784
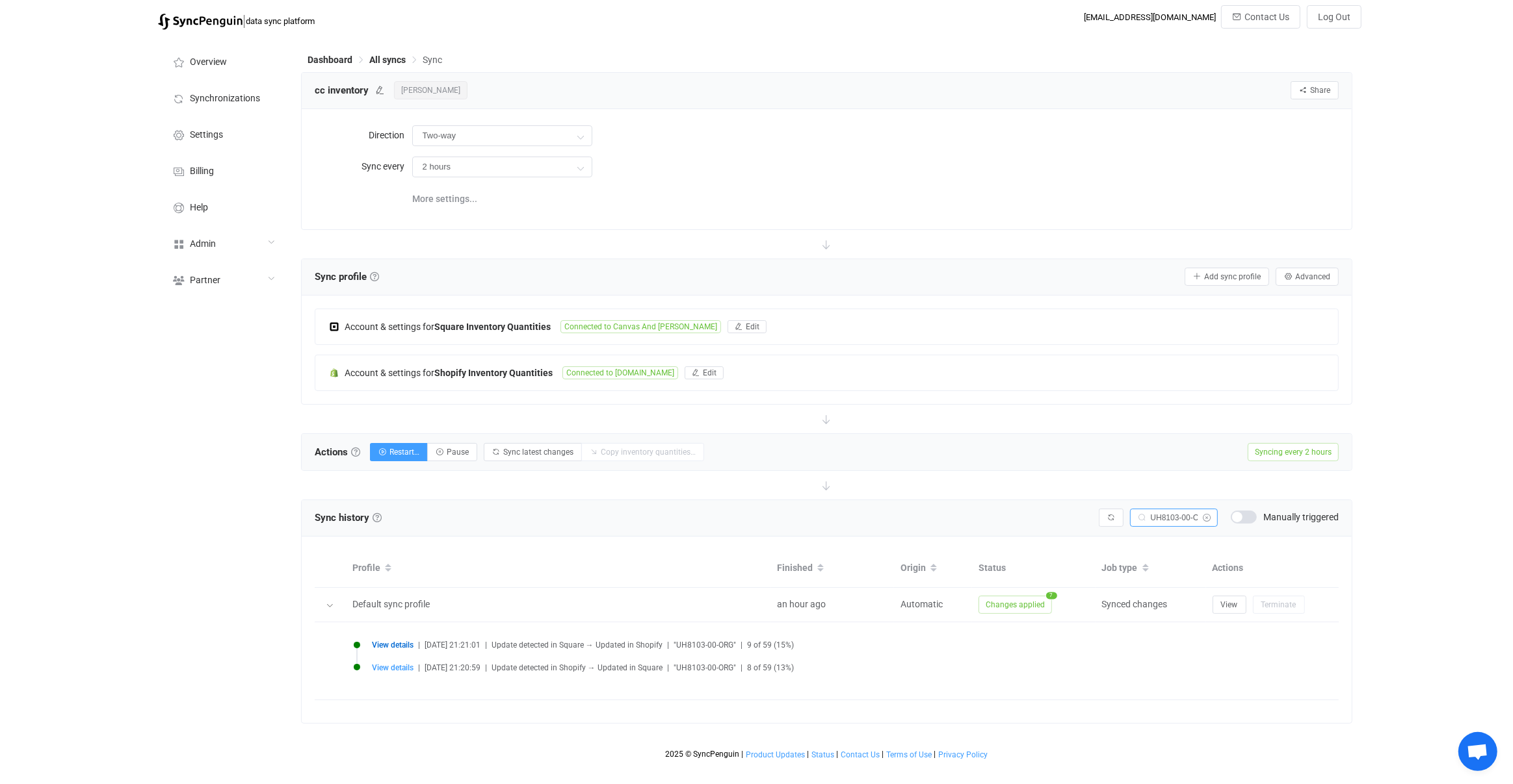
click at [1205, 515] on icon at bounding box center [1206, 518] width 16 height 18
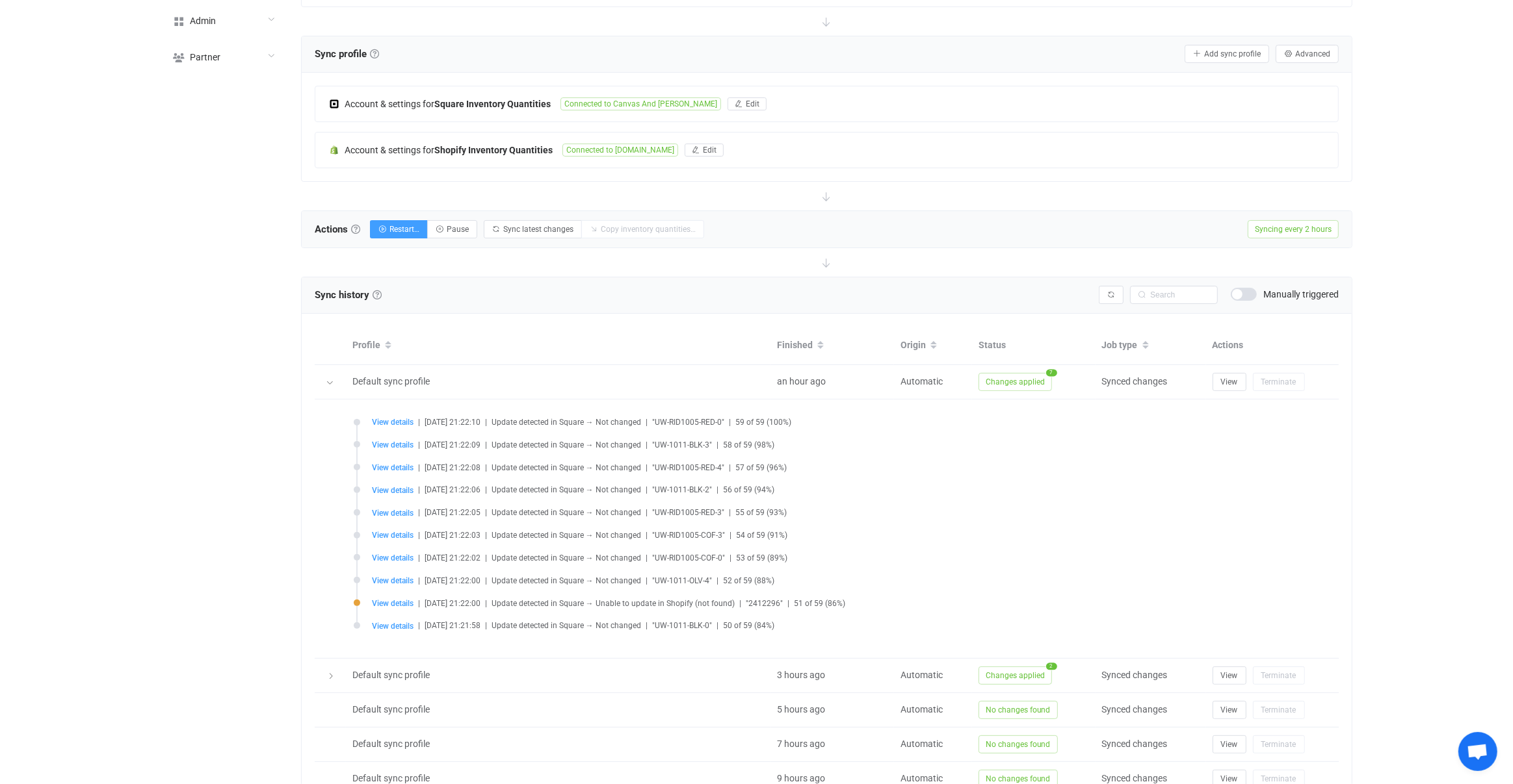
scroll to position [317, 0]
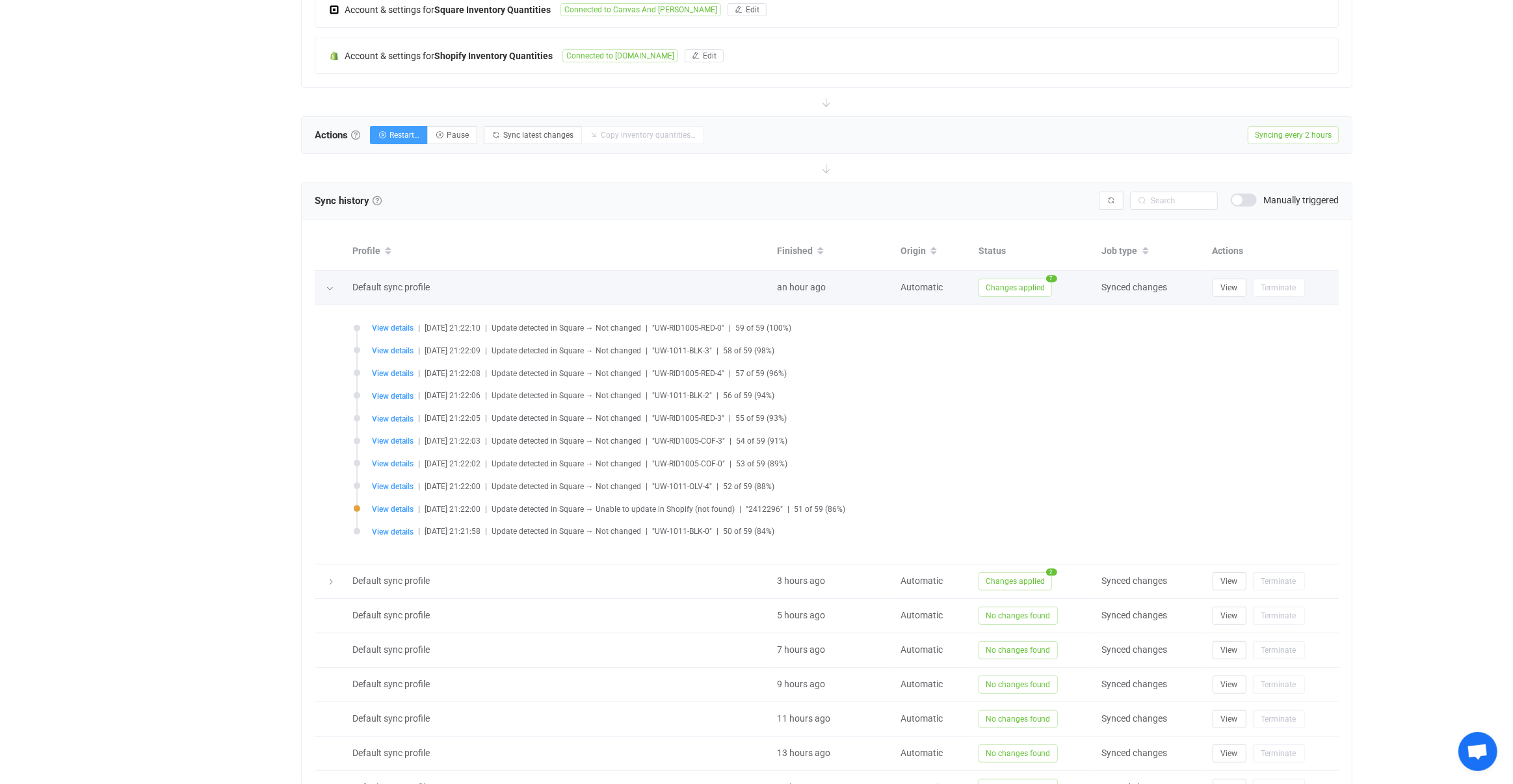
click at [330, 278] on td at bounding box center [330, 288] width 31 height 34
click at [331, 293] on td at bounding box center [330, 288] width 31 height 34
click at [332, 282] on div at bounding box center [330, 287] width 13 height 18
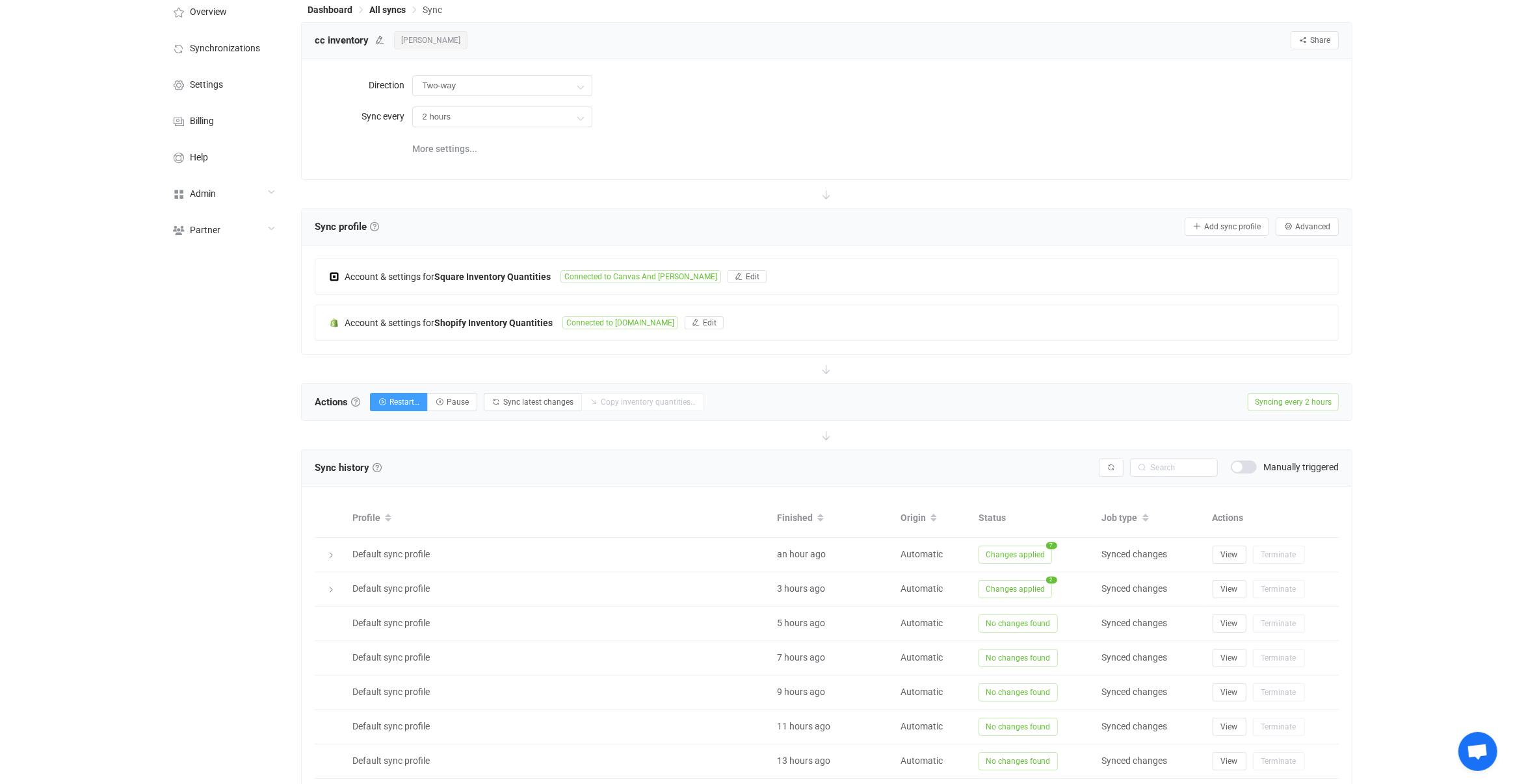
scroll to position [0, 0]
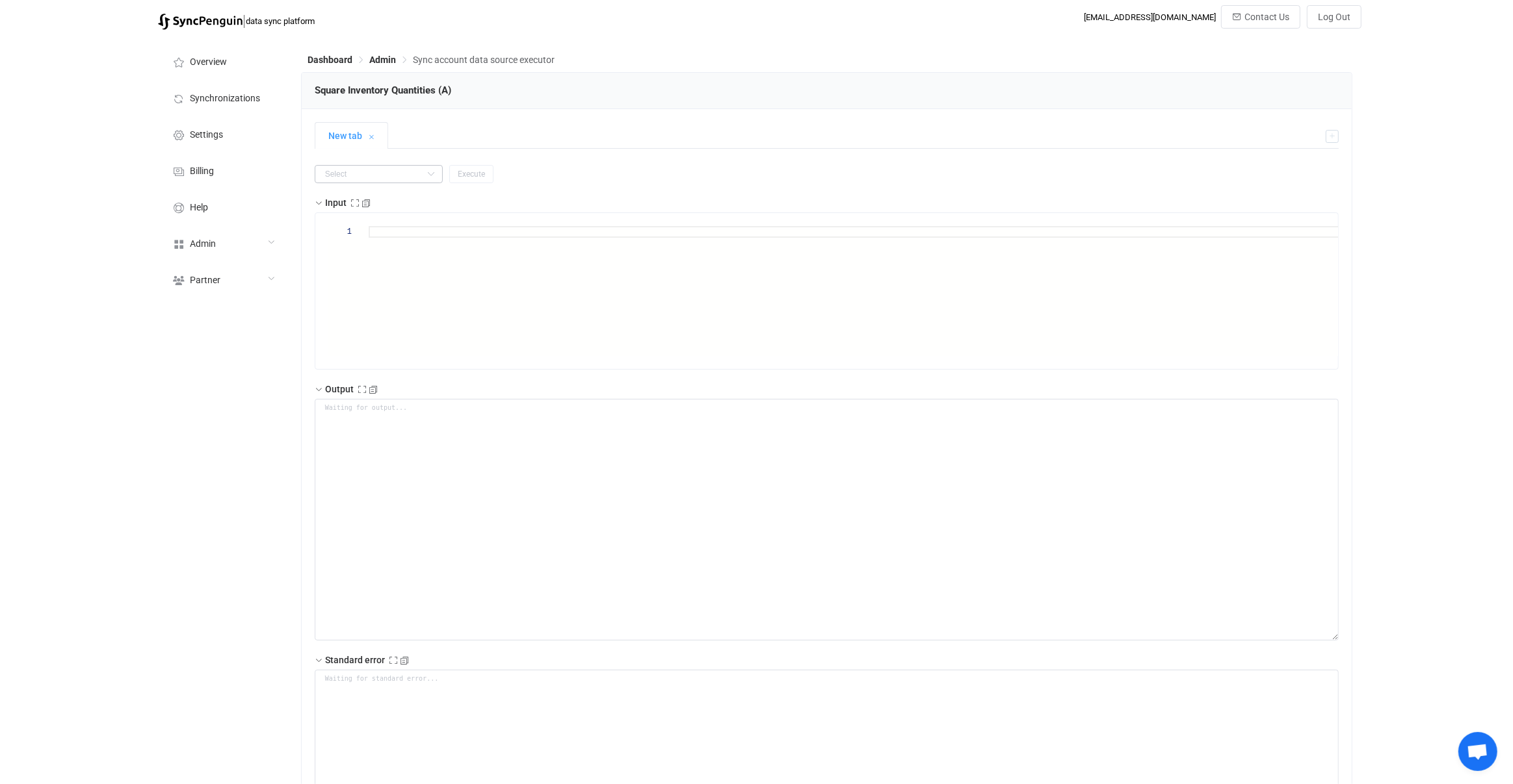
drag, startPoint x: 401, startPoint y: 191, endPoint x: 400, endPoint y: 172, distance: 19.0
click at [401, 191] on div "getAccount getModel getAll getUpdates get subscribe insert patch delete parseWe…" at bounding box center [827, 576] width 1025 height 822
drag, startPoint x: 400, startPoint y: 172, endPoint x: 387, endPoint y: 183, distance: 17.0
click at [400, 173] on input "text" at bounding box center [378, 174] width 128 height 18
click at [361, 300] on li "get" at bounding box center [373, 294] width 115 height 22
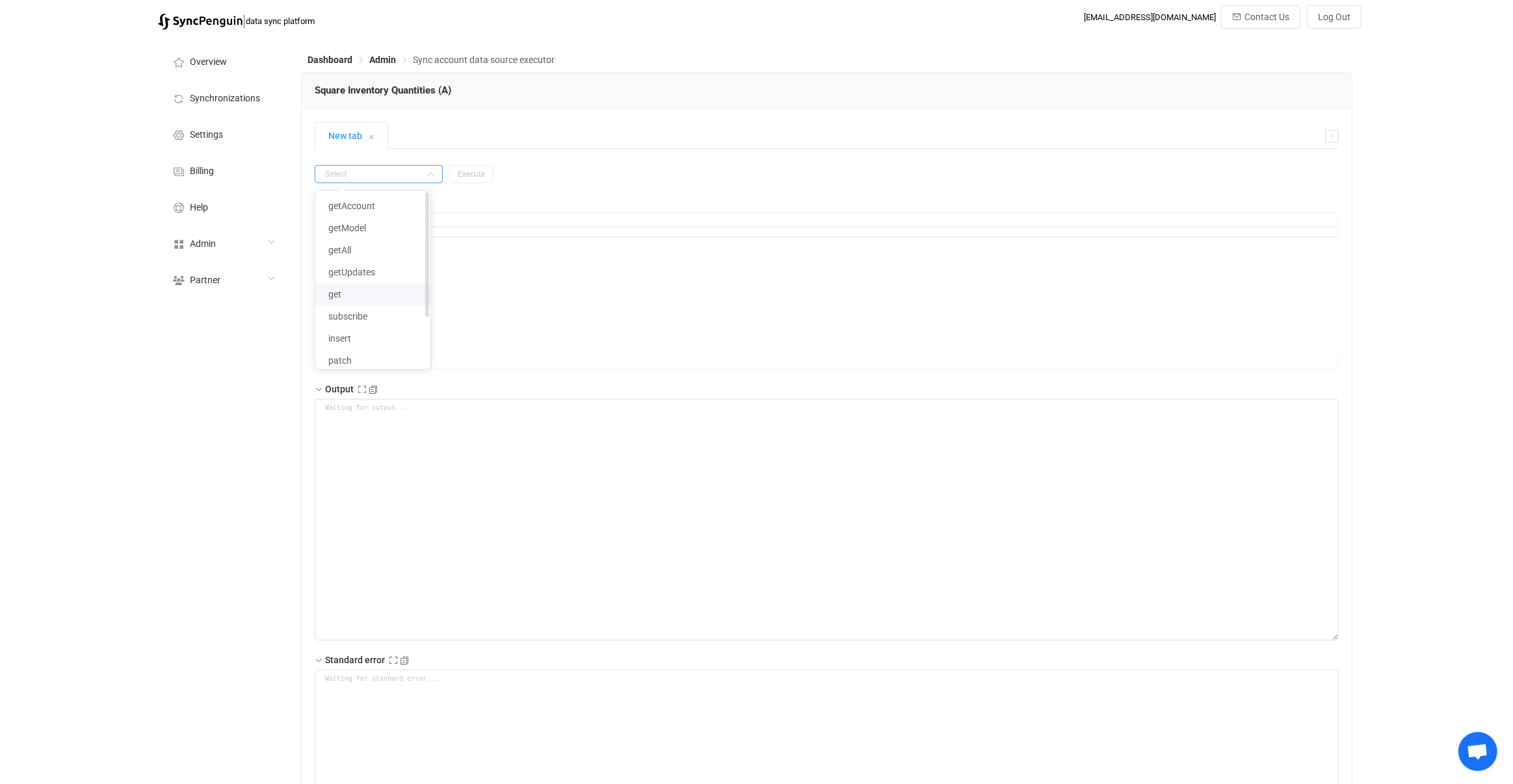
type input "get"
click at [417, 241] on div ""id" : """ at bounding box center [873, 243] width 1009 height 12
click at [417, 244] on div ""id" : """ at bounding box center [873, 243] width 1009 height 12
click at [410, 242] on span """" at bounding box center [405, 243] width 9 height 9
paste textarea "UH8103-00-ORG"
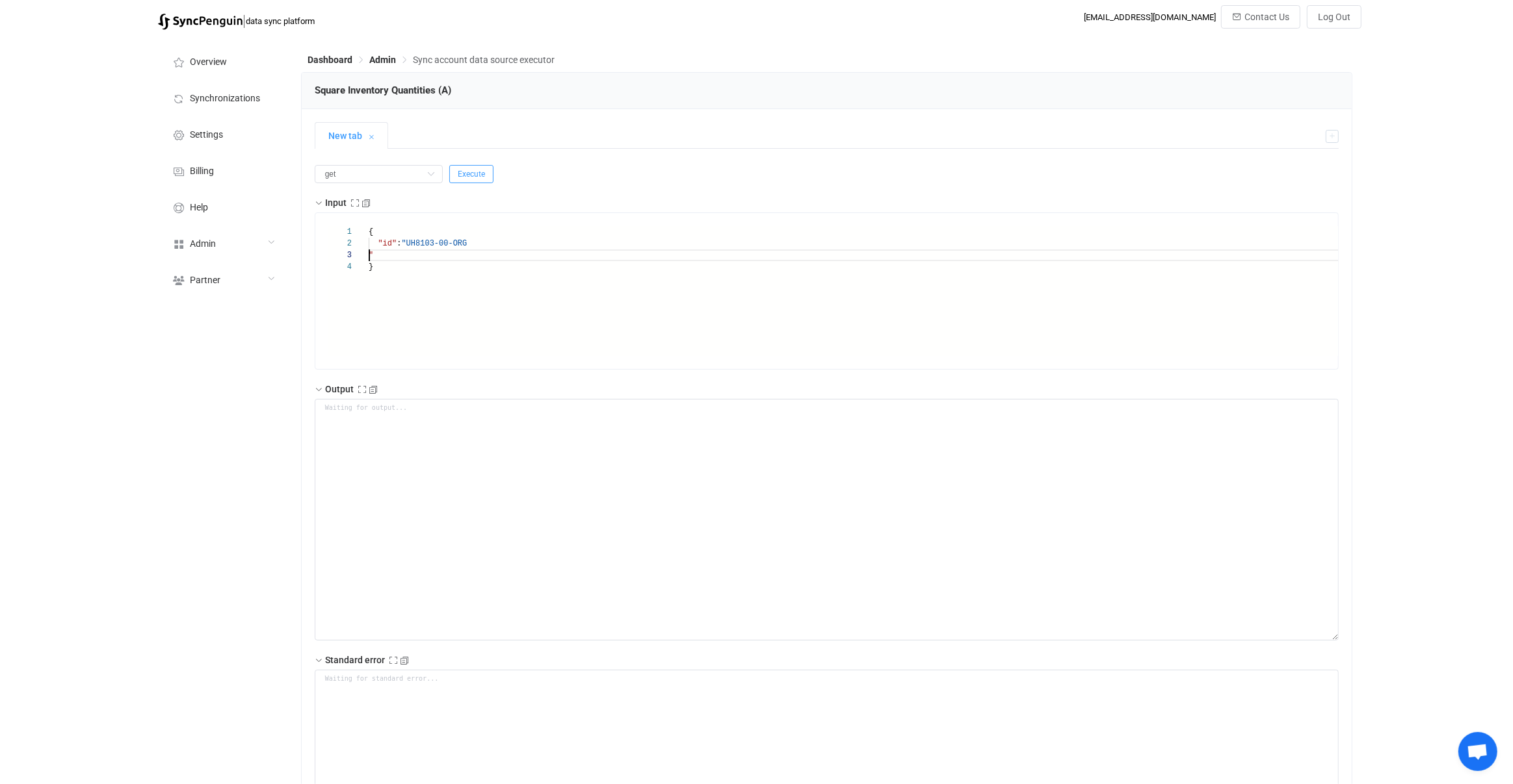
click at [457, 177] on span "Execute" at bounding box center [471, 174] width 27 height 9
click at [396, 253] on div """ at bounding box center [873, 255] width 1009 height 12
type textarea "{ "id": "UH8103-00-ORG" }"
click at [458, 175] on span "Execute" at bounding box center [471, 174] width 27 height 9
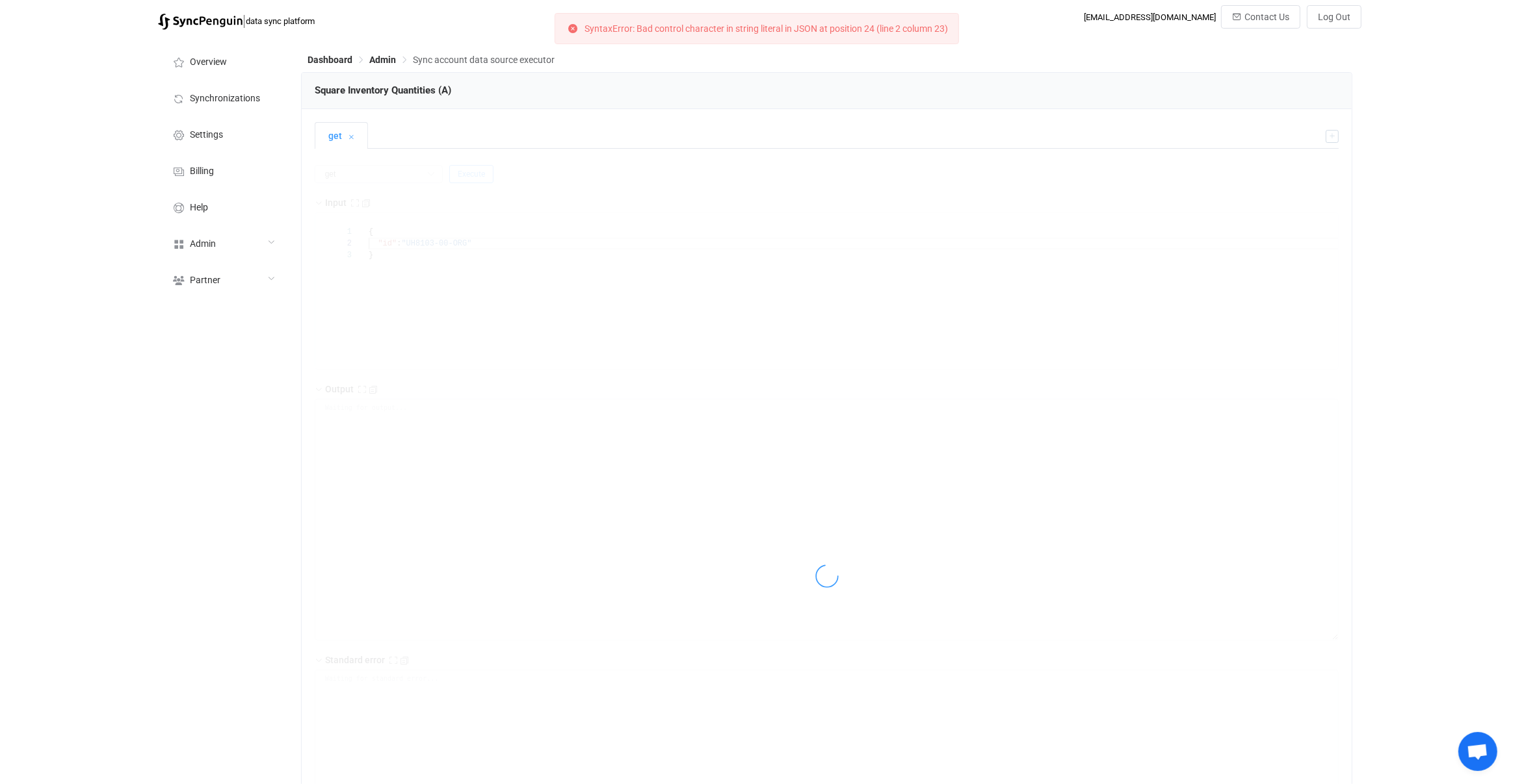
type textarea "{ "statusCode": 200, "output": { "value": { "sku": "UH8103-00-ORG", "catalogObj…"
type textarea "Output saved to the file"
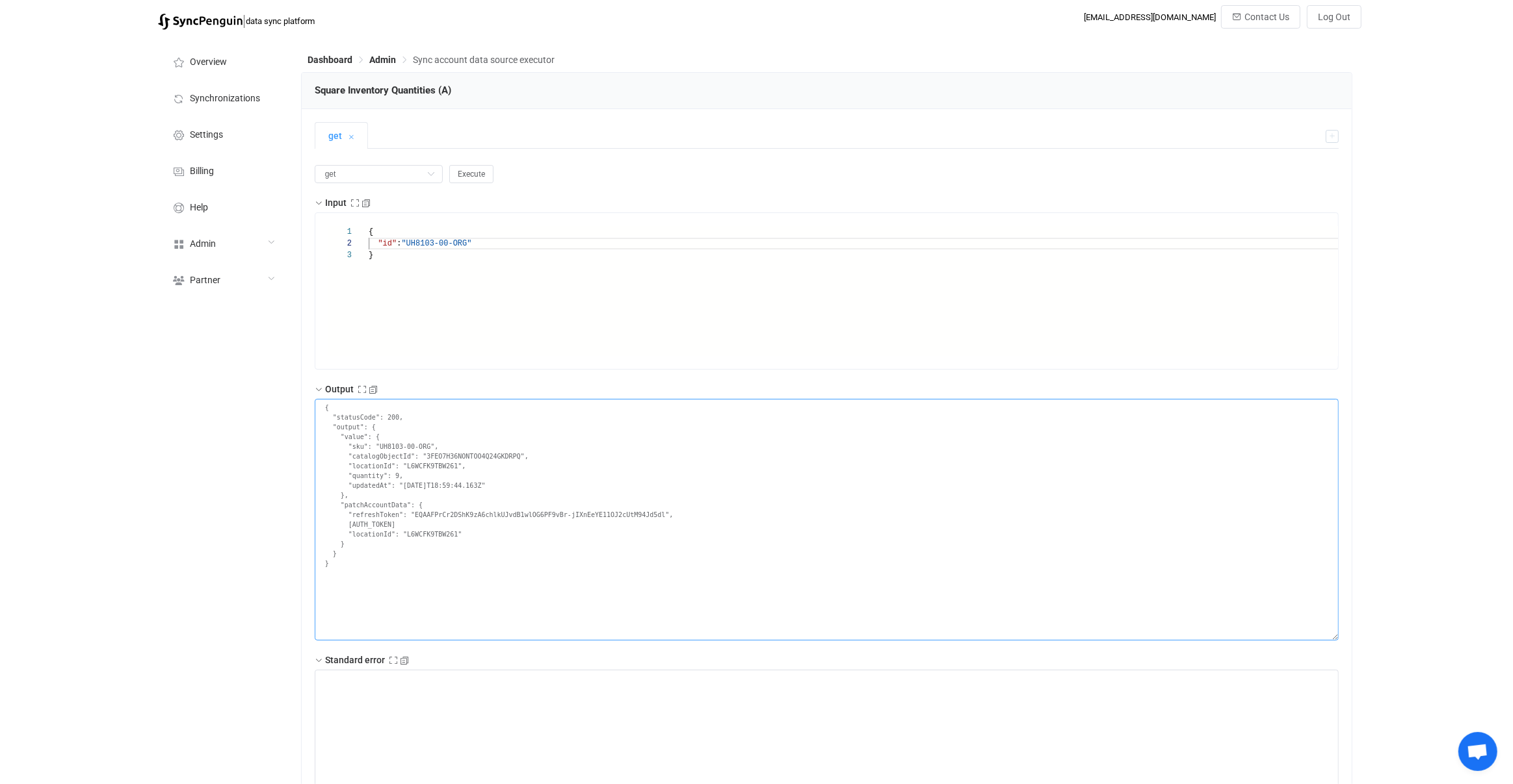
click at [479, 476] on textarea "{ "statusCode": 200, "output": { "value": { "sku": "UH8103-00-ORG", "catalogObj…" at bounding box center [827, 519] width 1025 height 242
click at [366, 177] on input "text" at bounding box center [378, 174] width 128 height 18
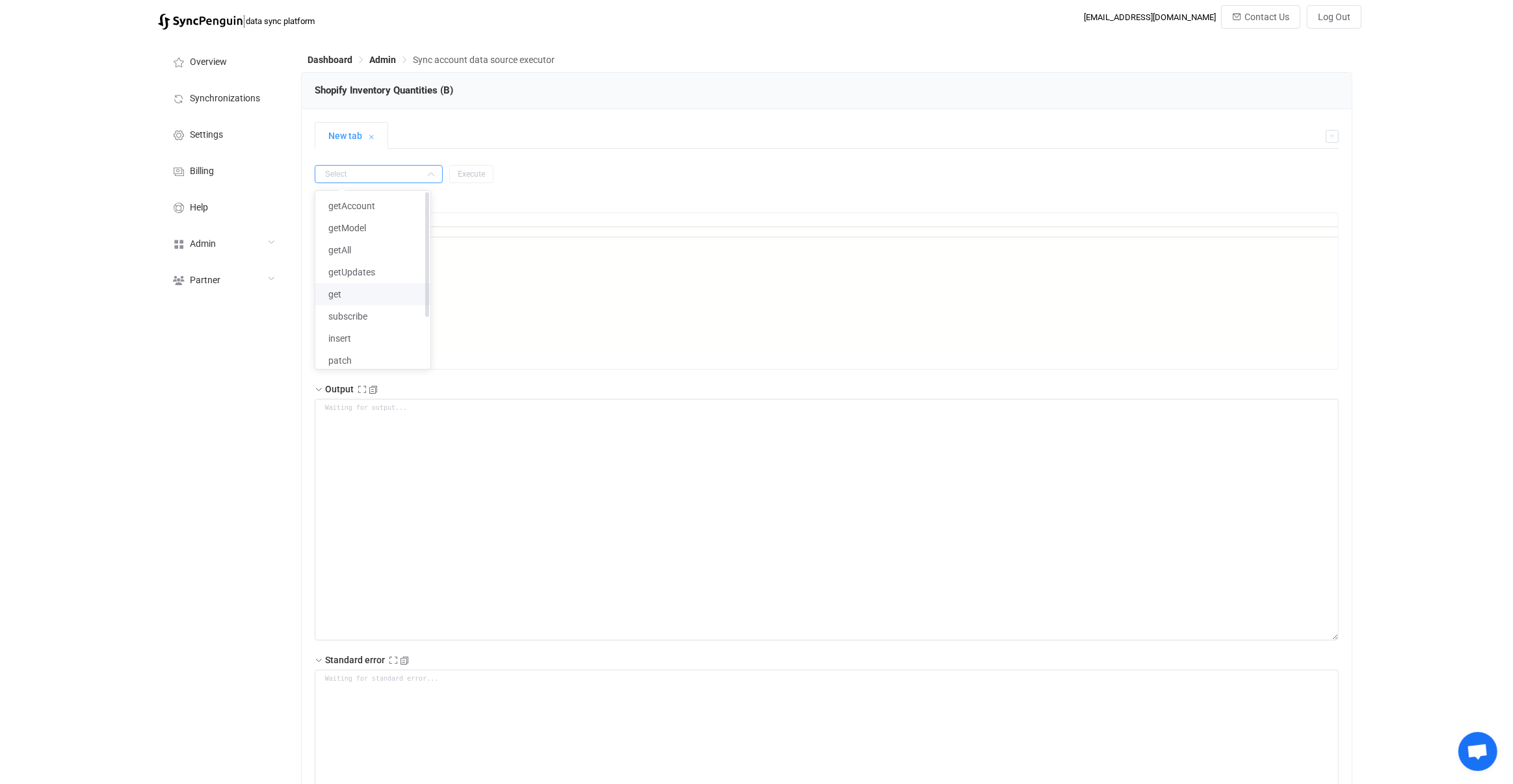
click at [358, 293] on li "get" at bounding box center [373, 294] width 115 height 22
type input "get"
paste textarea "UH8103-00-ORG"
type textarea "{ "id": "UH8103-00-ORG" }"
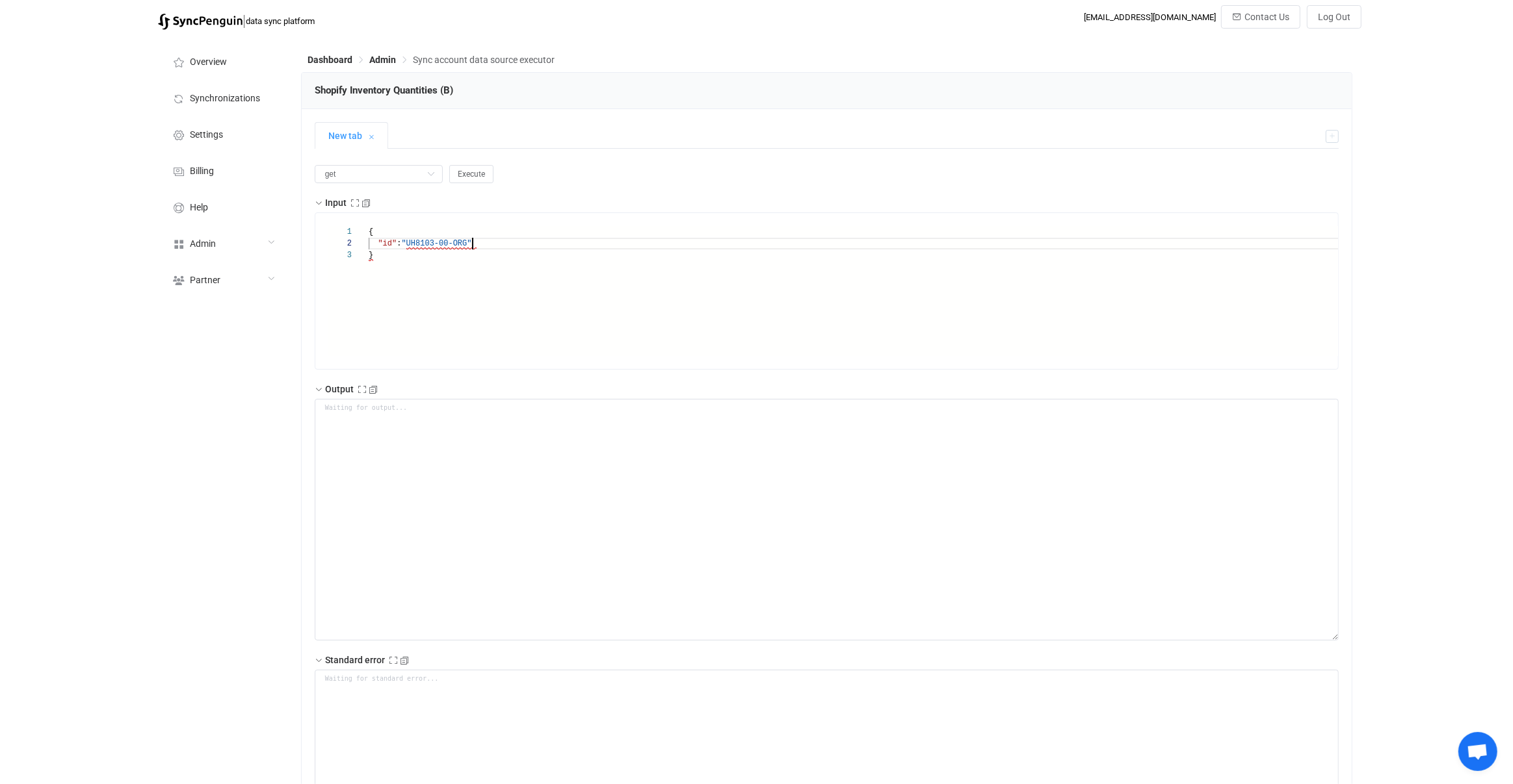
click at [464, 183] on div "get Execute Input 1 2 3 { "id" : "UH8103-00-ORG" } { "id": "UH8103-00-ORG" } Ou…" at bounding box center [827, 576] width 1025 height 822
click at [473, 165] on div "get Execute" at bounding box center [827, 174] width 1025 height 18
click at [468, 167] on button "Execute" at bounding box center [471, 174] width 44 height 18
type textarea "{ "statusCode": 200, "output": { "value": { "sku": "UH8103-00-ORG", "barcode": …"
type textarea "Output saved to the file"
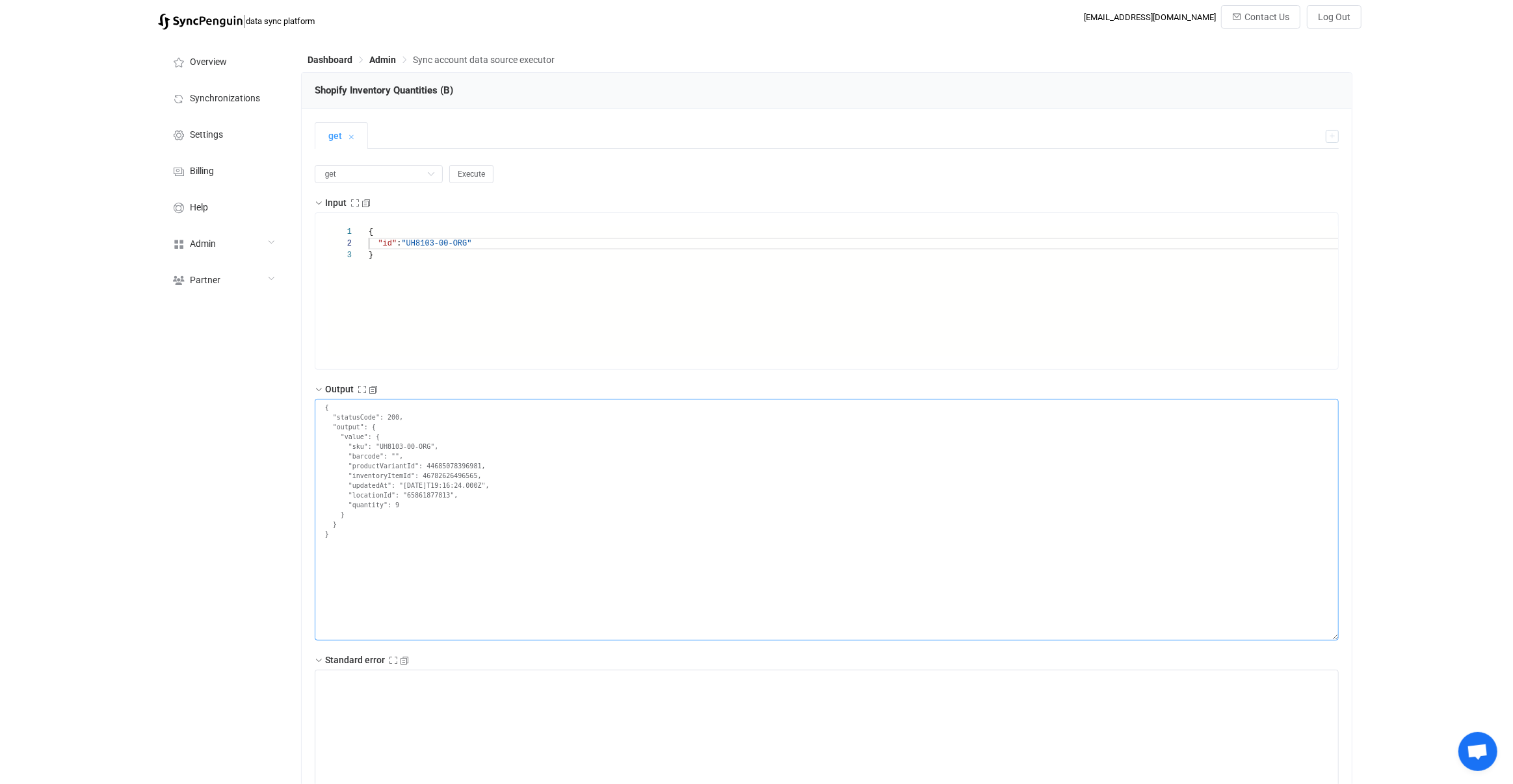
click at [571, 503] on textarea "{ "statusCode": 200, "output": { "value": { "sku": "UH8103-00-ORG", "barcode": …" at bounding box center [827, 519] width 1025 height 242
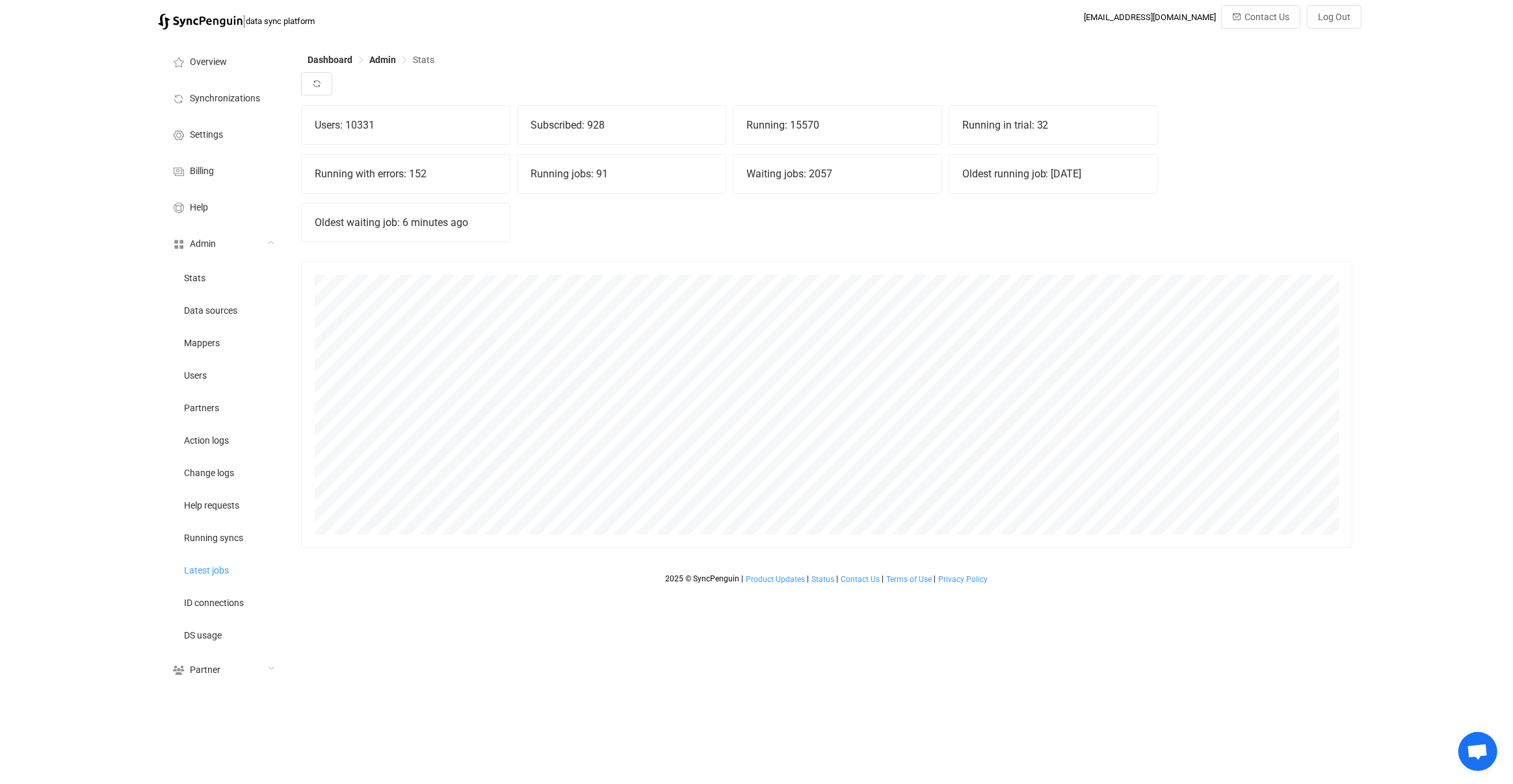
scroll to position [286, 1051]
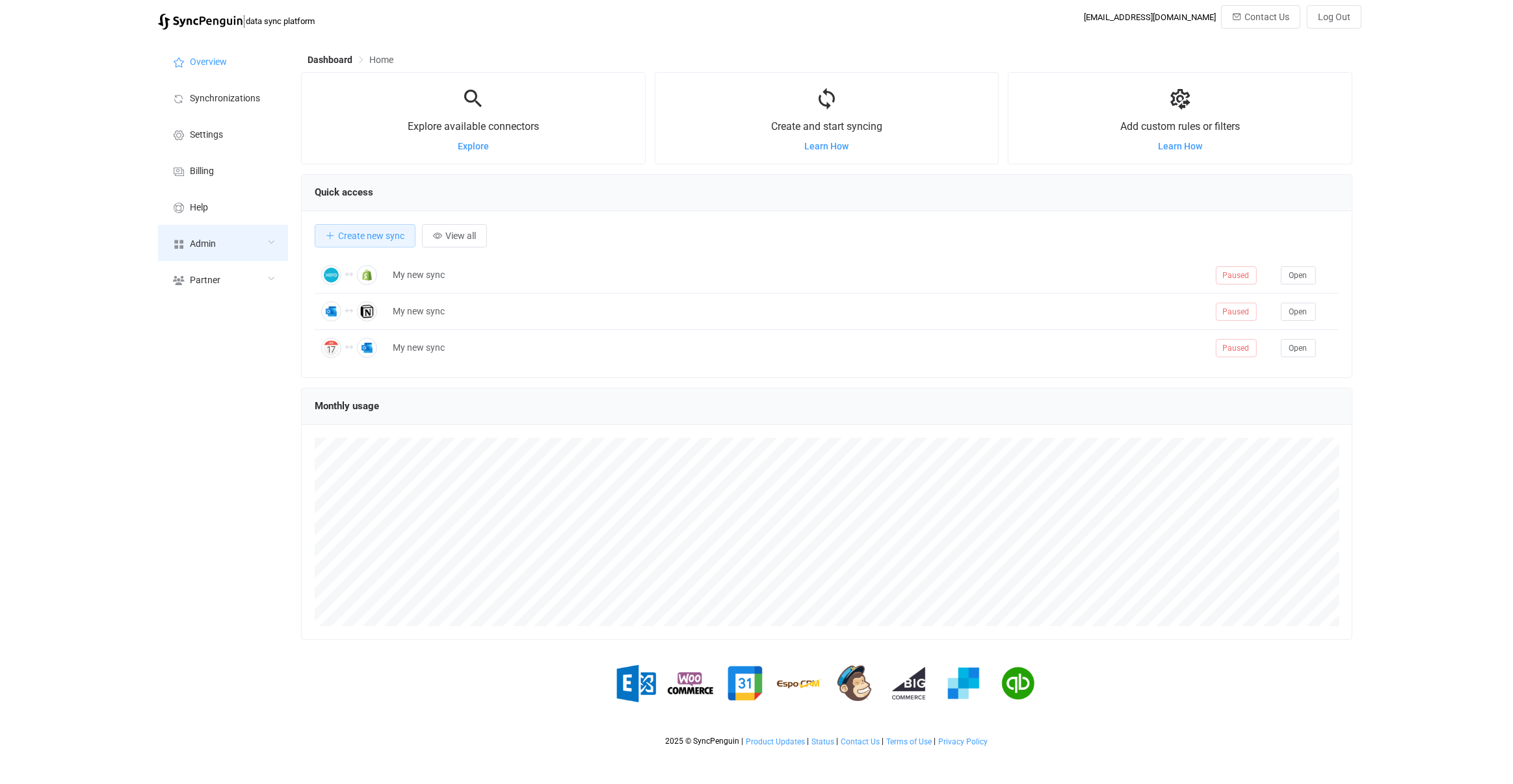
scroll to position [251, 1051]
click at [234, 247] on div "Admin" at bounding box center [223, 243] width 130 height 37
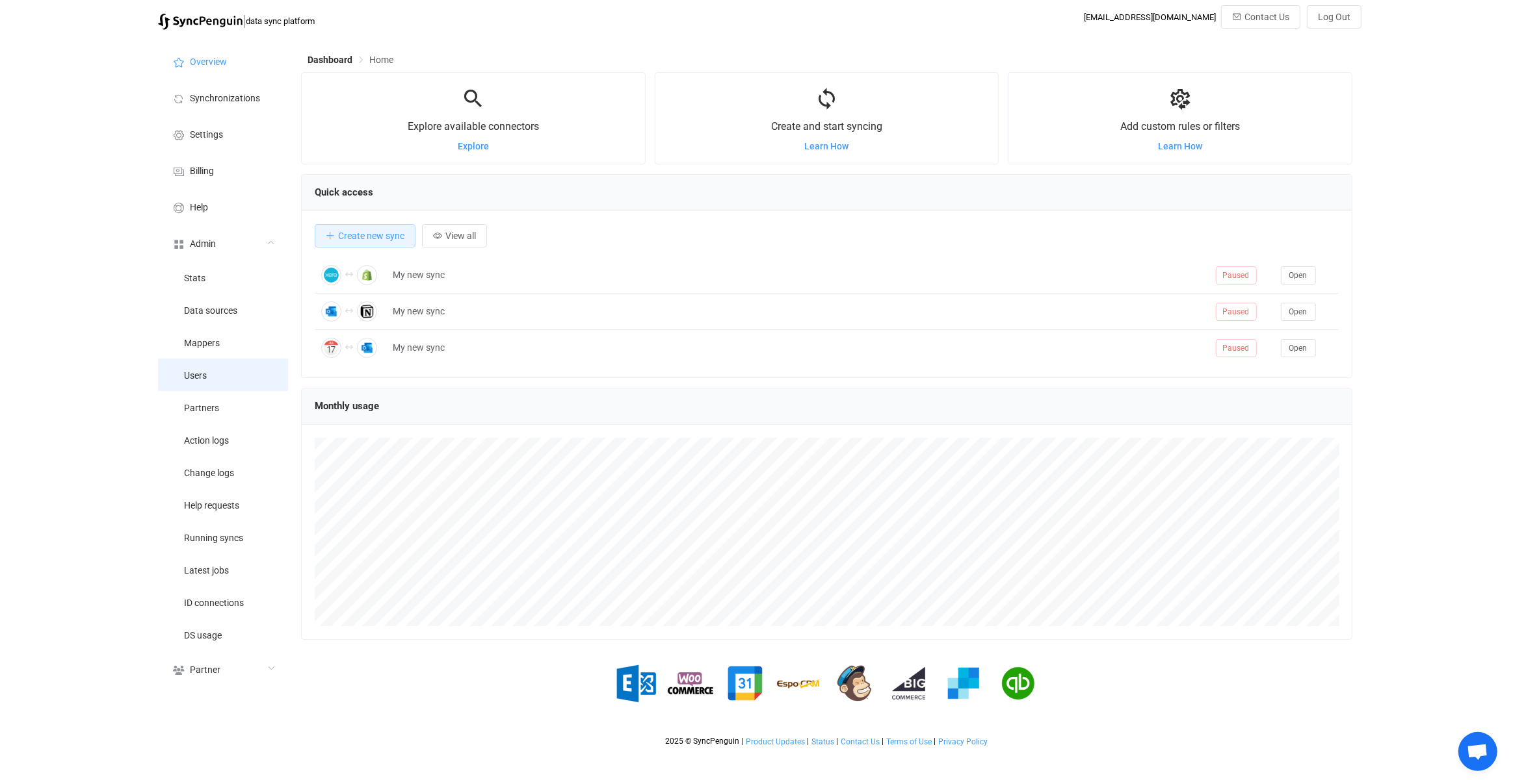
click at [221, 383] on li "Users" at bounding box center [223, 375] width 130 height 33
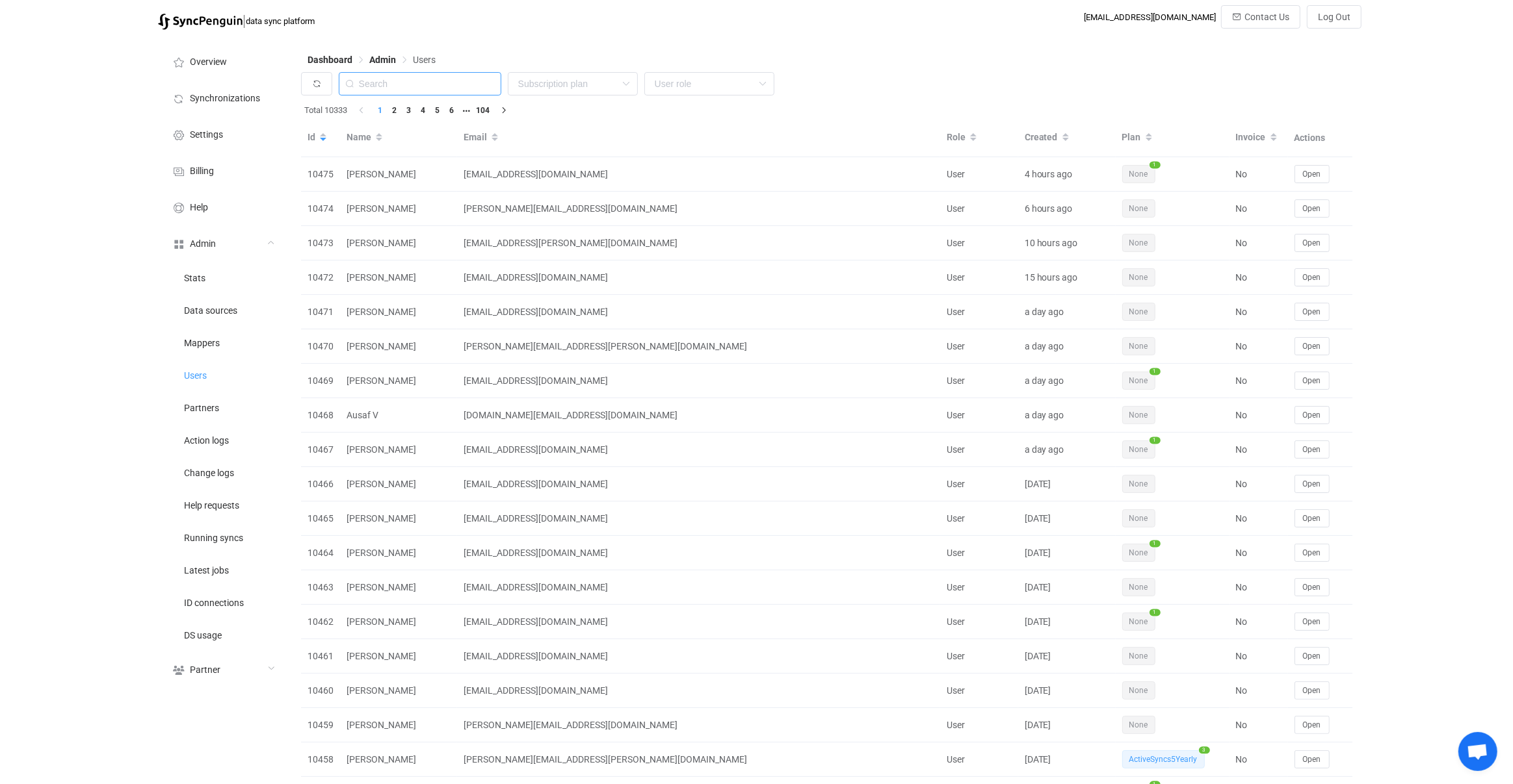
click at [393, 82] on input "text" at bounding box center [420, 83] width 163 height 23
paste input "[EMAIL_ADDRESS][DOMAIN_NAME]"
type input "[EMAIL_ADDRESS][DOMAIN_NAME]"
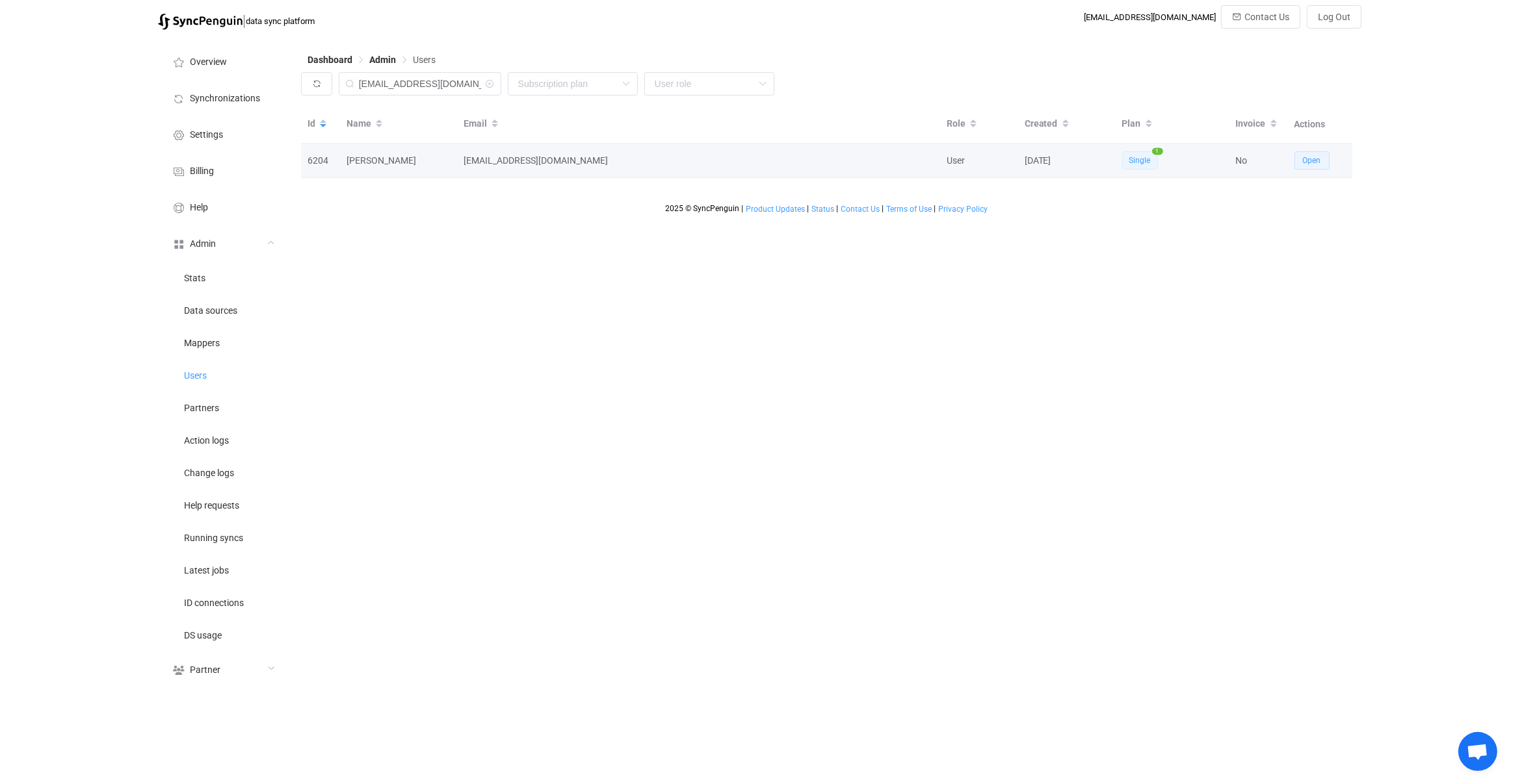
click at [1314, 163] on span "Open" at bounding box center [1311, 160] width 18 height 9
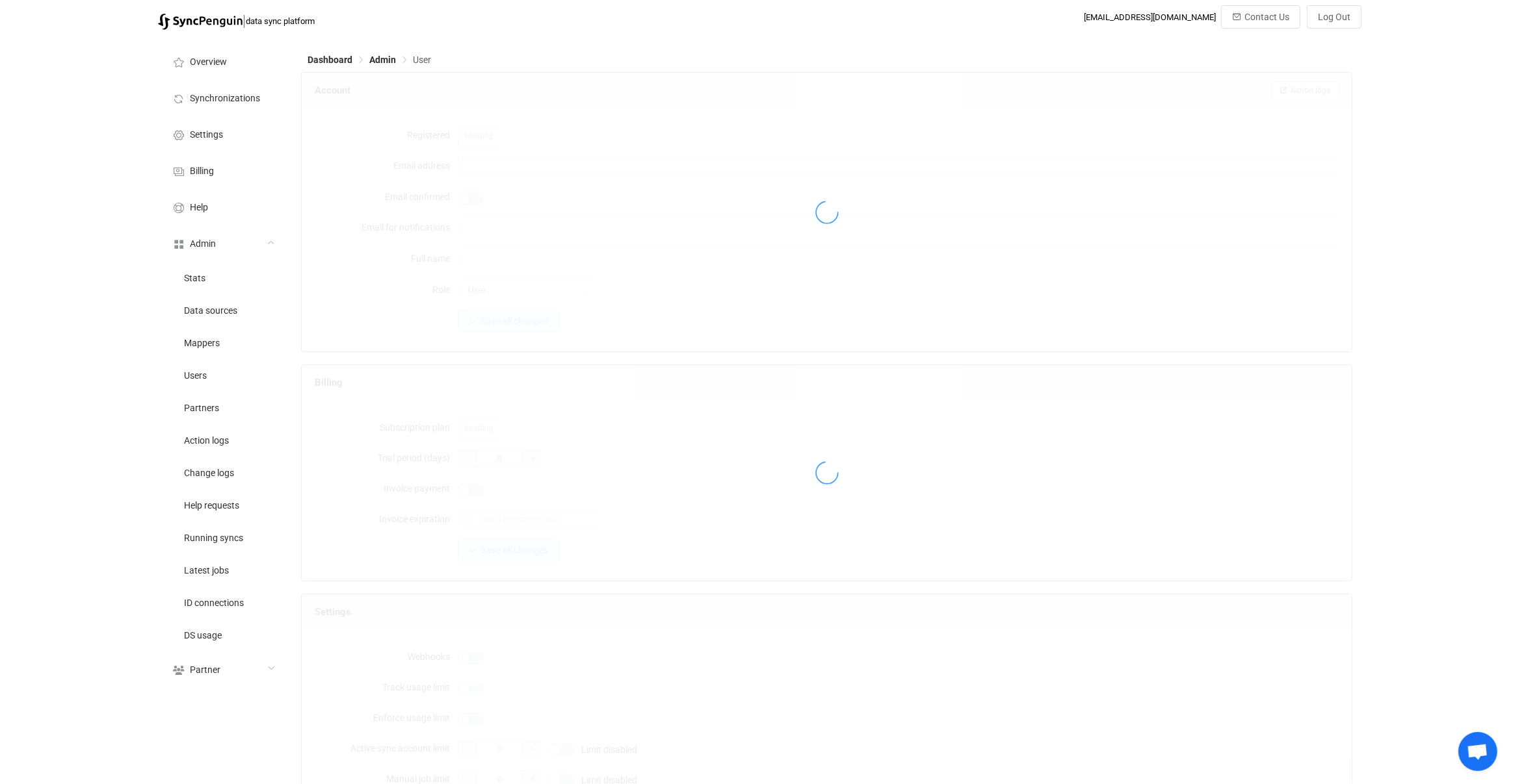
type input "[EMAIL_ADDRESS][DOMAIN_NAME]"
type input "[PERSON_NAME]"
type input "14"
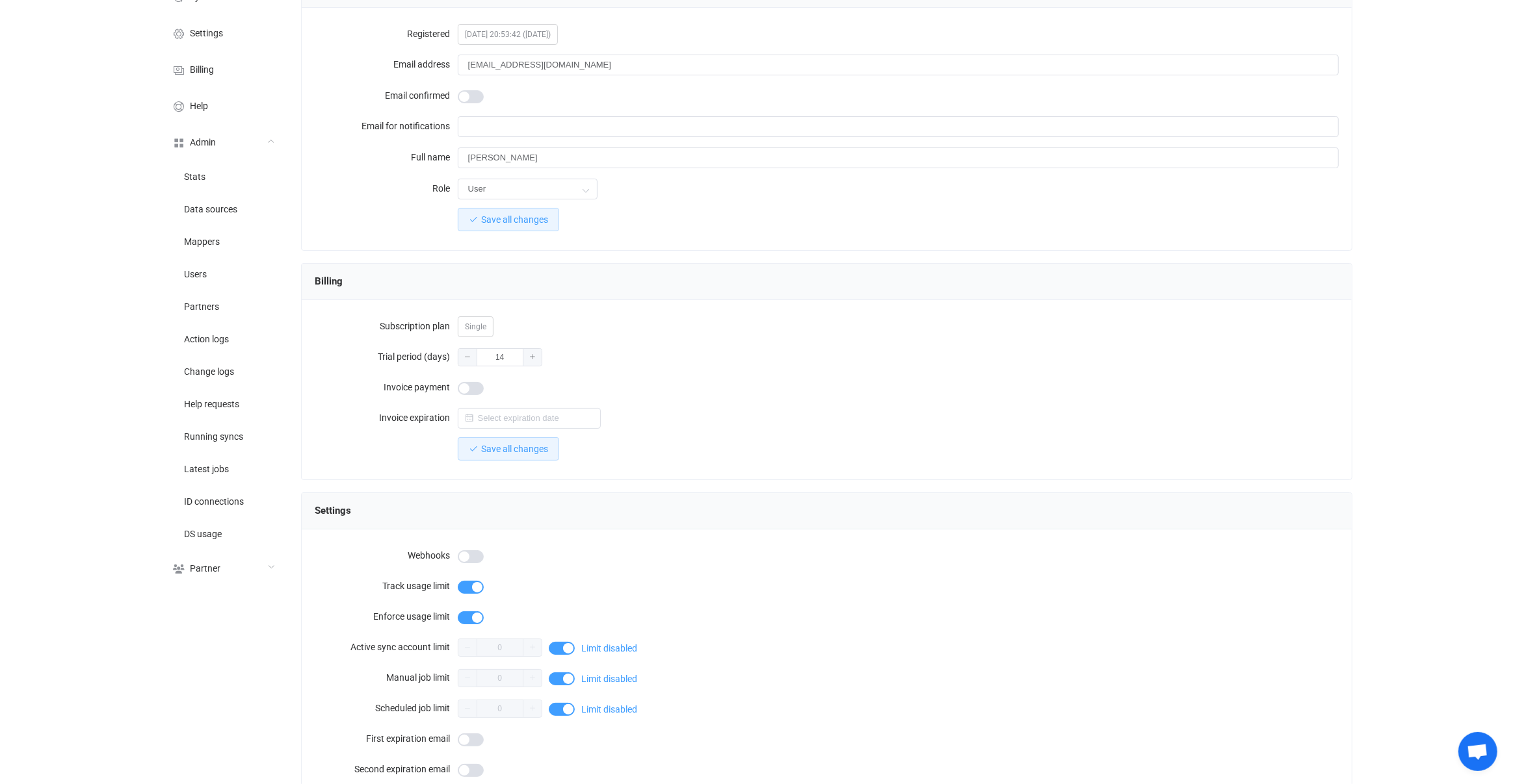
scroll to position [855, 0]
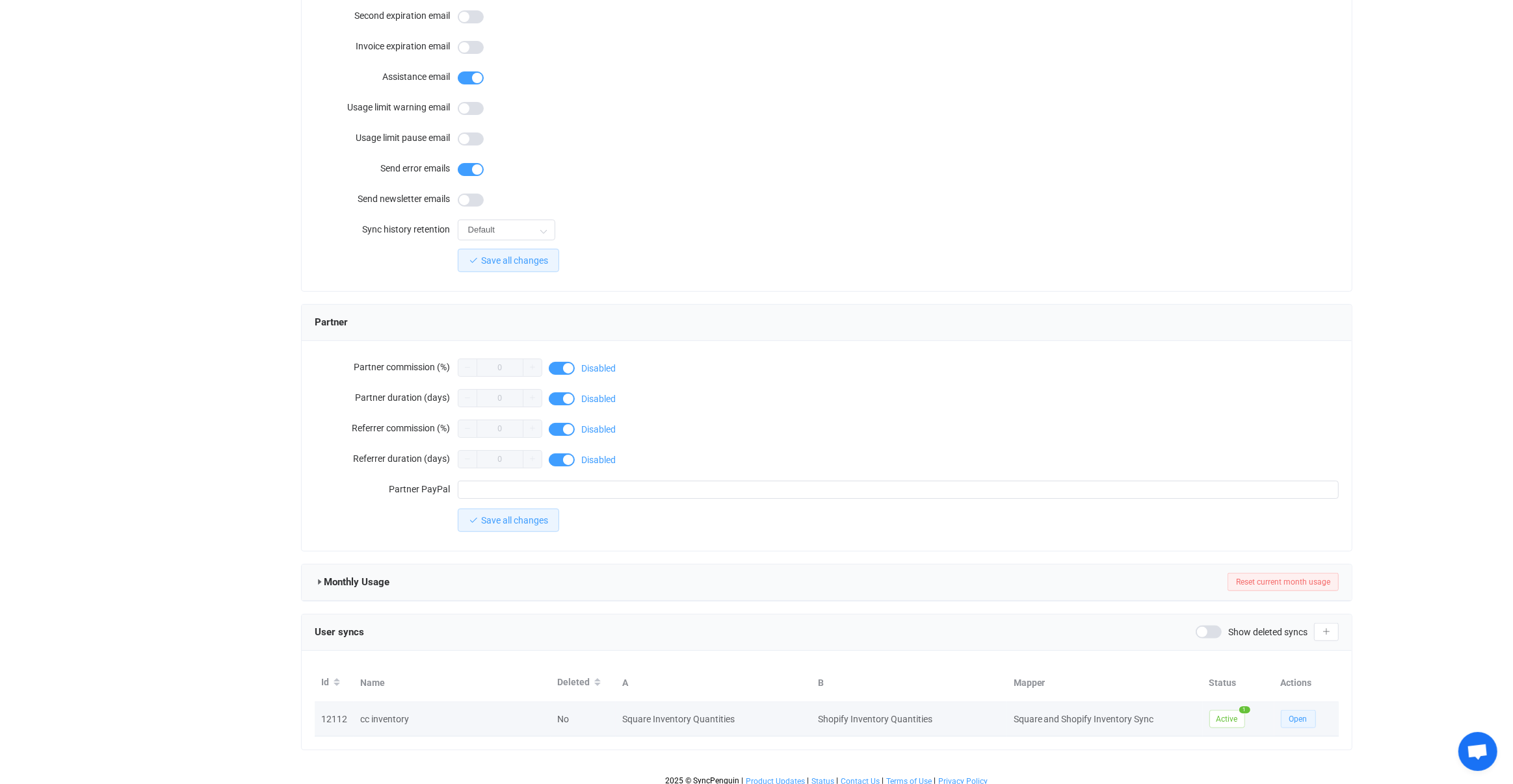
click at [1293, 715] on span "Open" at bounding box center [1298, 719] width 18 height 9
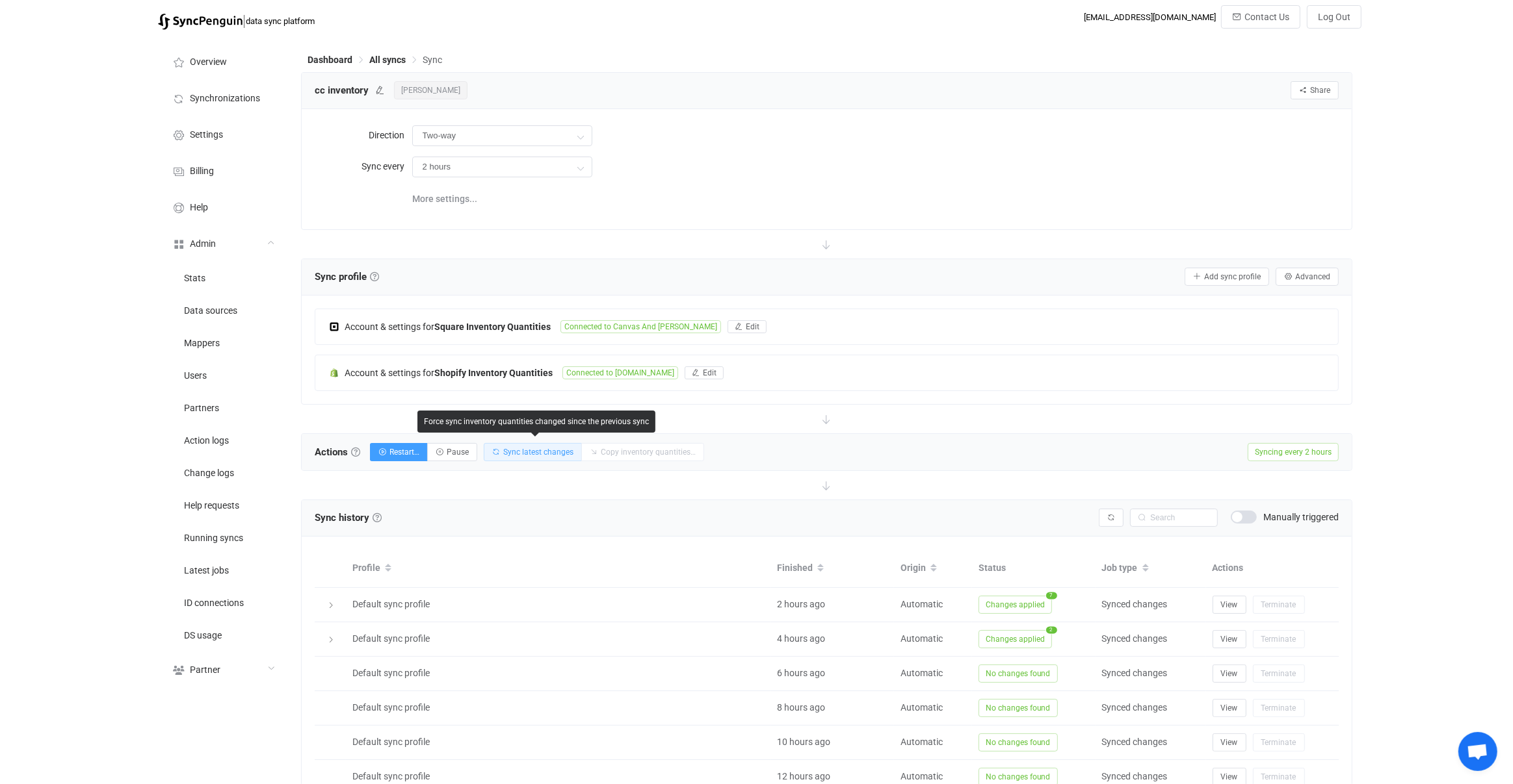
click at [528, 447] on span "Sync latest changes" at bounding box center [538, 451] width 70 height 9
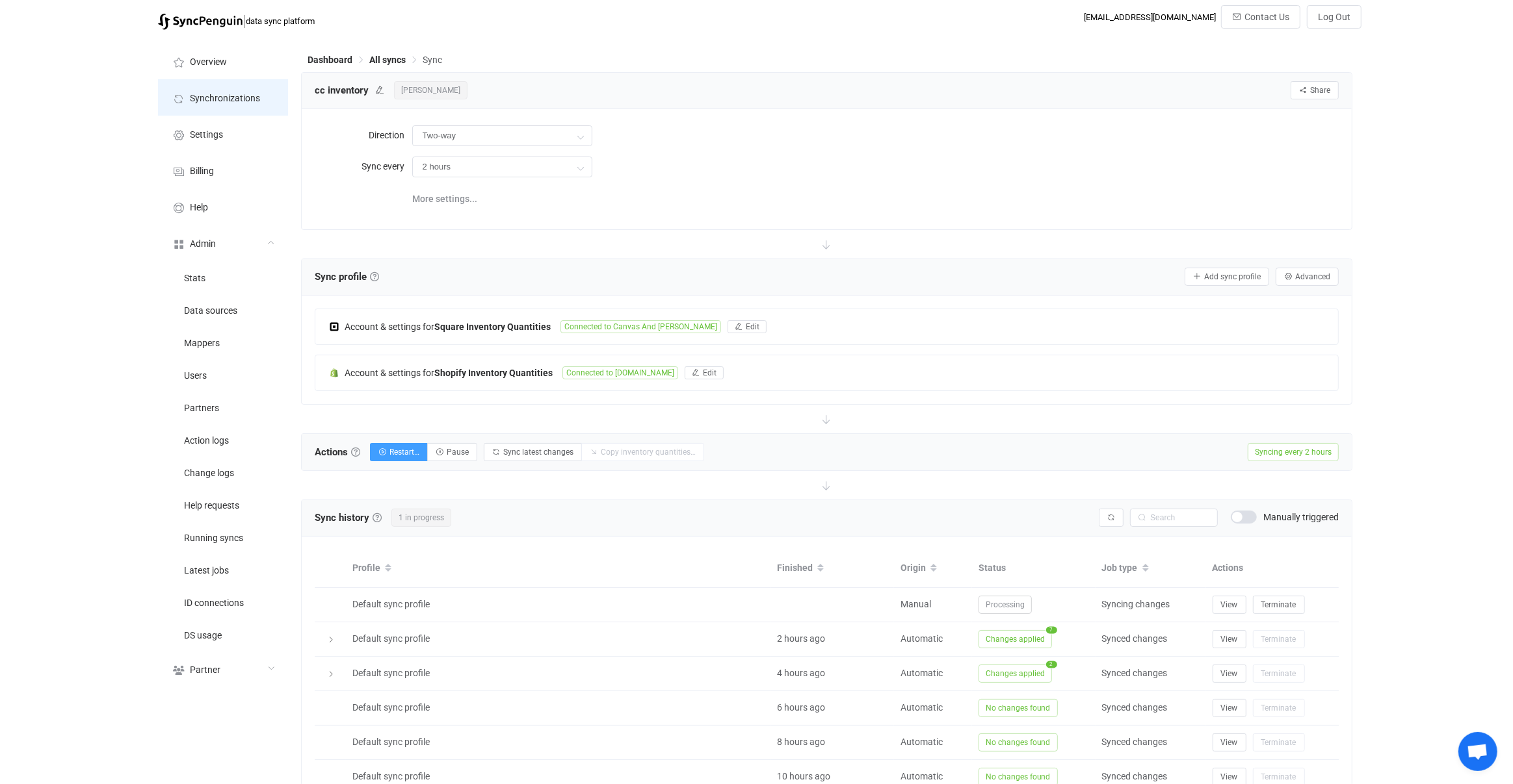
scroll to position [2, 0]
click at [1107, 510] on button "button" at bounding box center [1111, 515] width 25 height 18
click at [1108, 512] on icon "button" at bounding box center [1111, 516] width 8 height 8
click at [1108, 512] on icon "button" at bounding box center [1111, 516] width 8 height 8
click at [1108, 512] on icon "button" at bounding box center [1111, 516] width 8 height 8
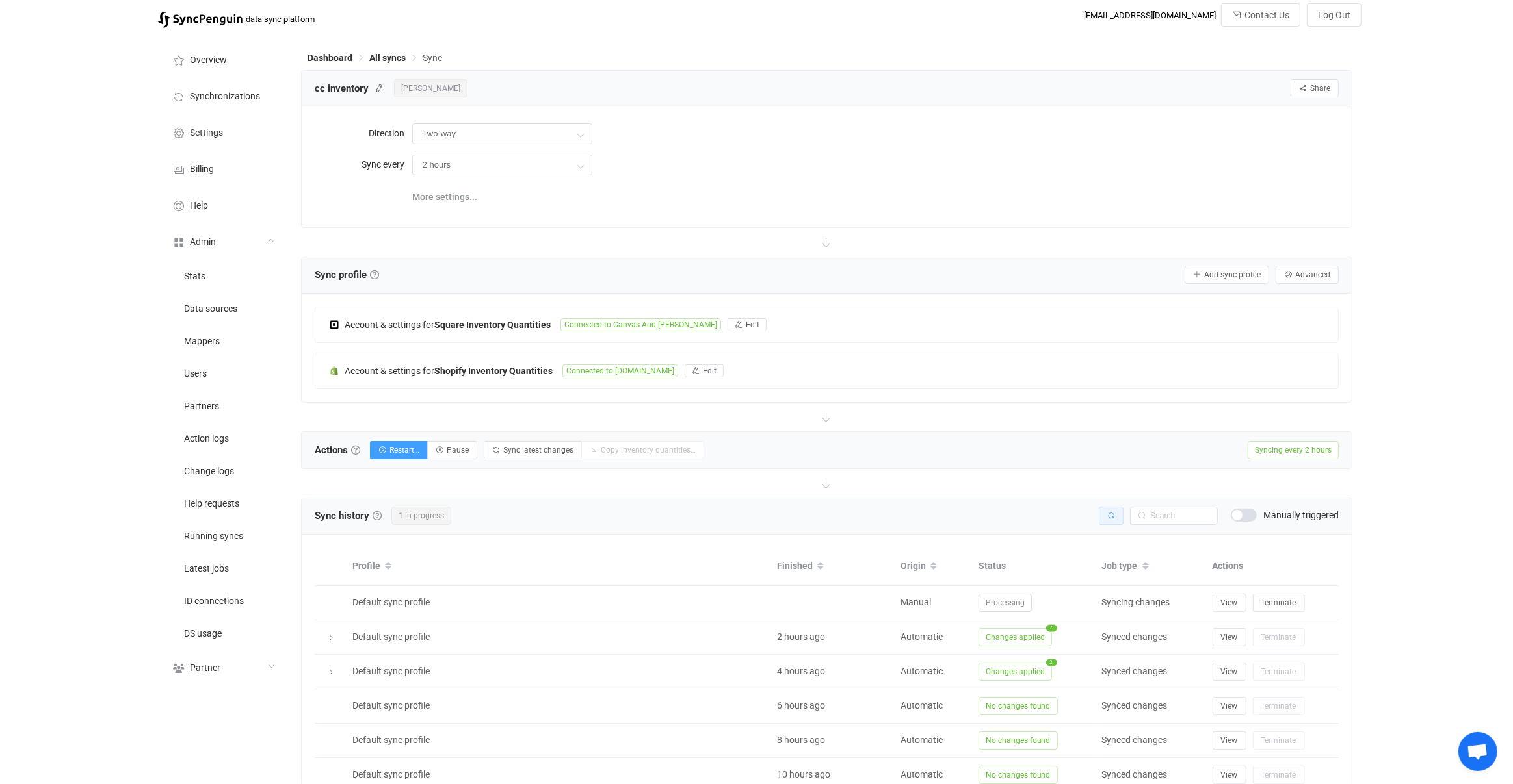
click at [1108, 511] on div at bounding box center [827, 734] width 1050 height 471
click at [1108, 512] on icon "button" at bounding box center [1111, 516] width 8 height 8
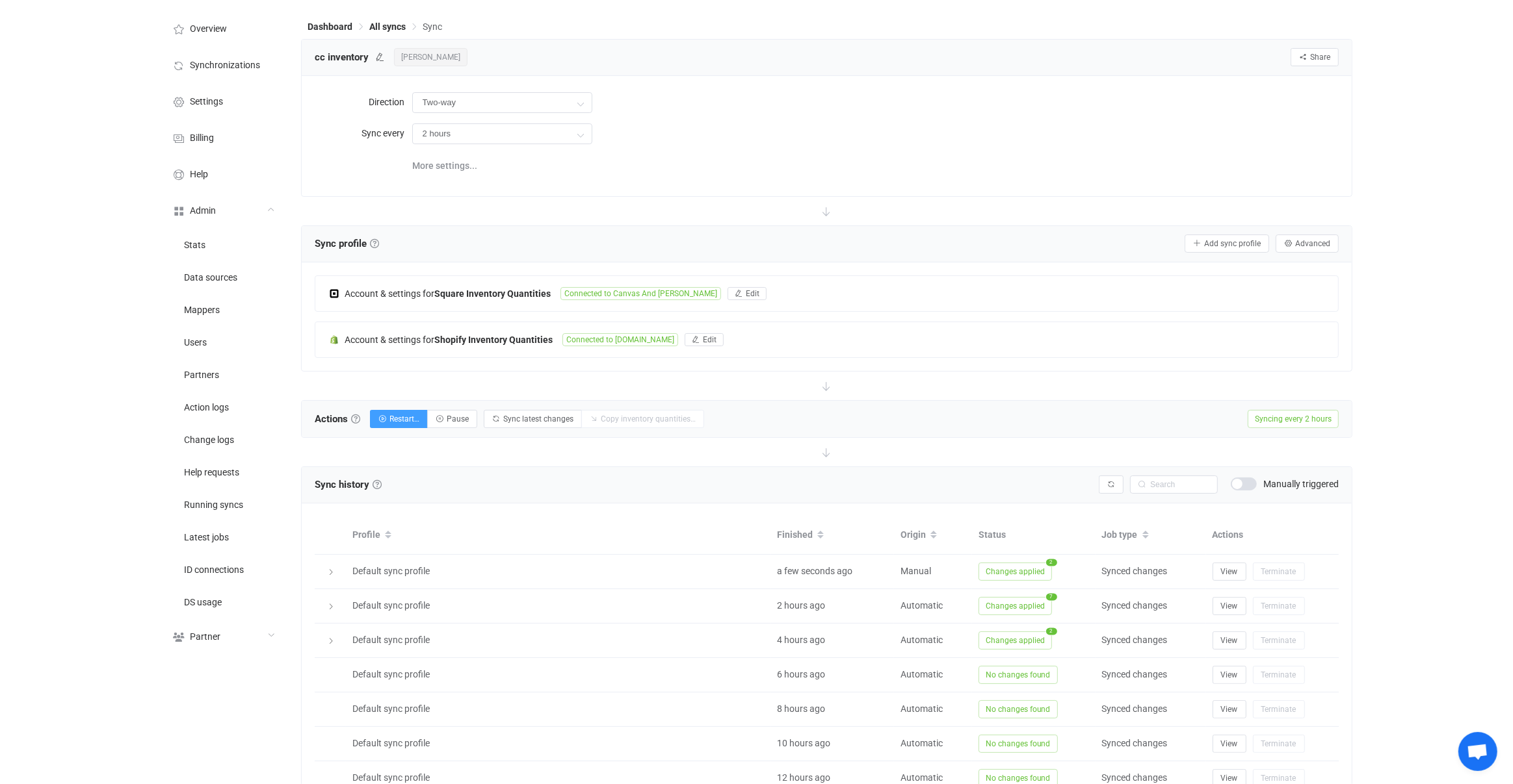
scroll to position [155, 0]
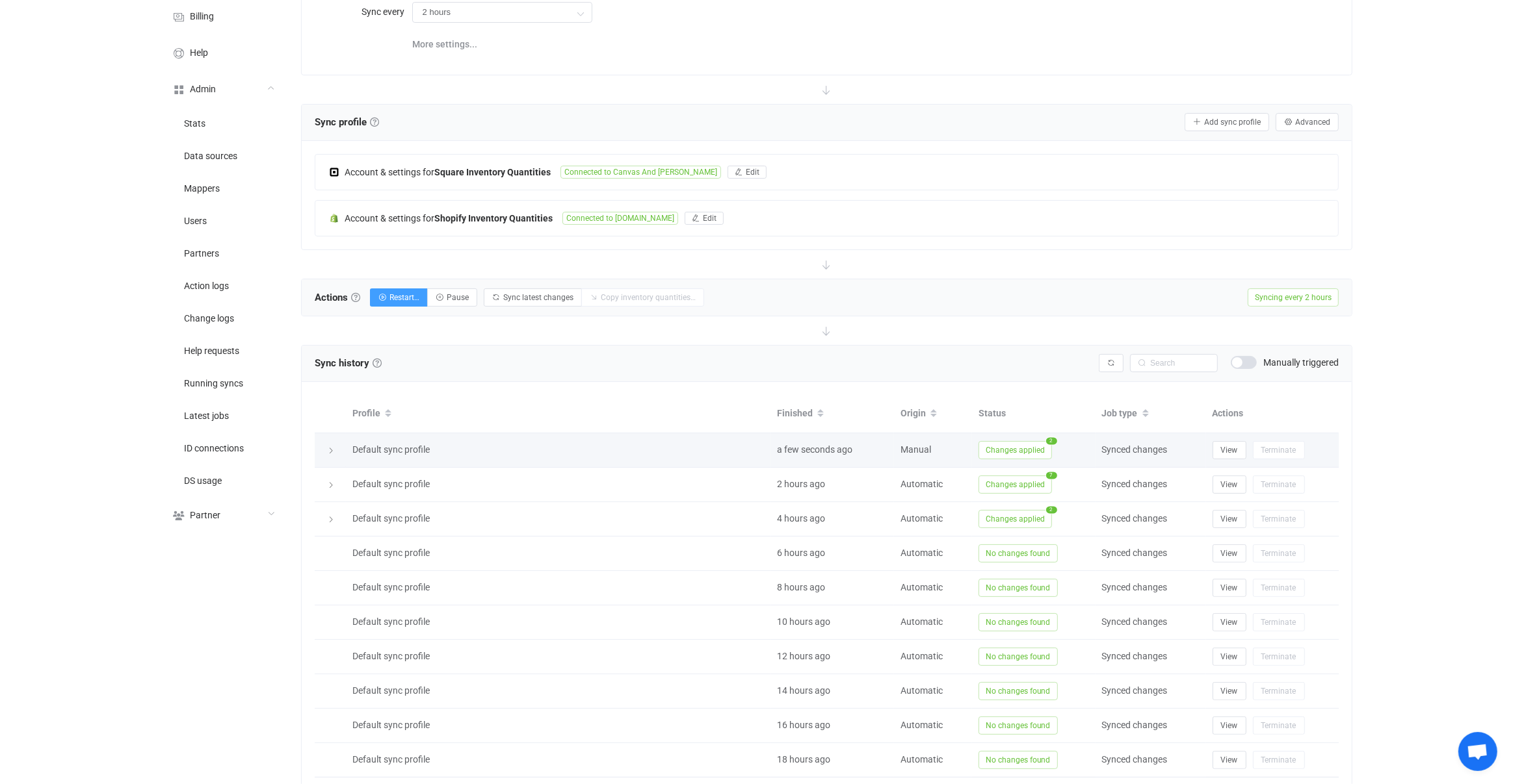
click at [1019, 441] on span "Changes applied" at bounding box center [1015, 450] width 73 height 18
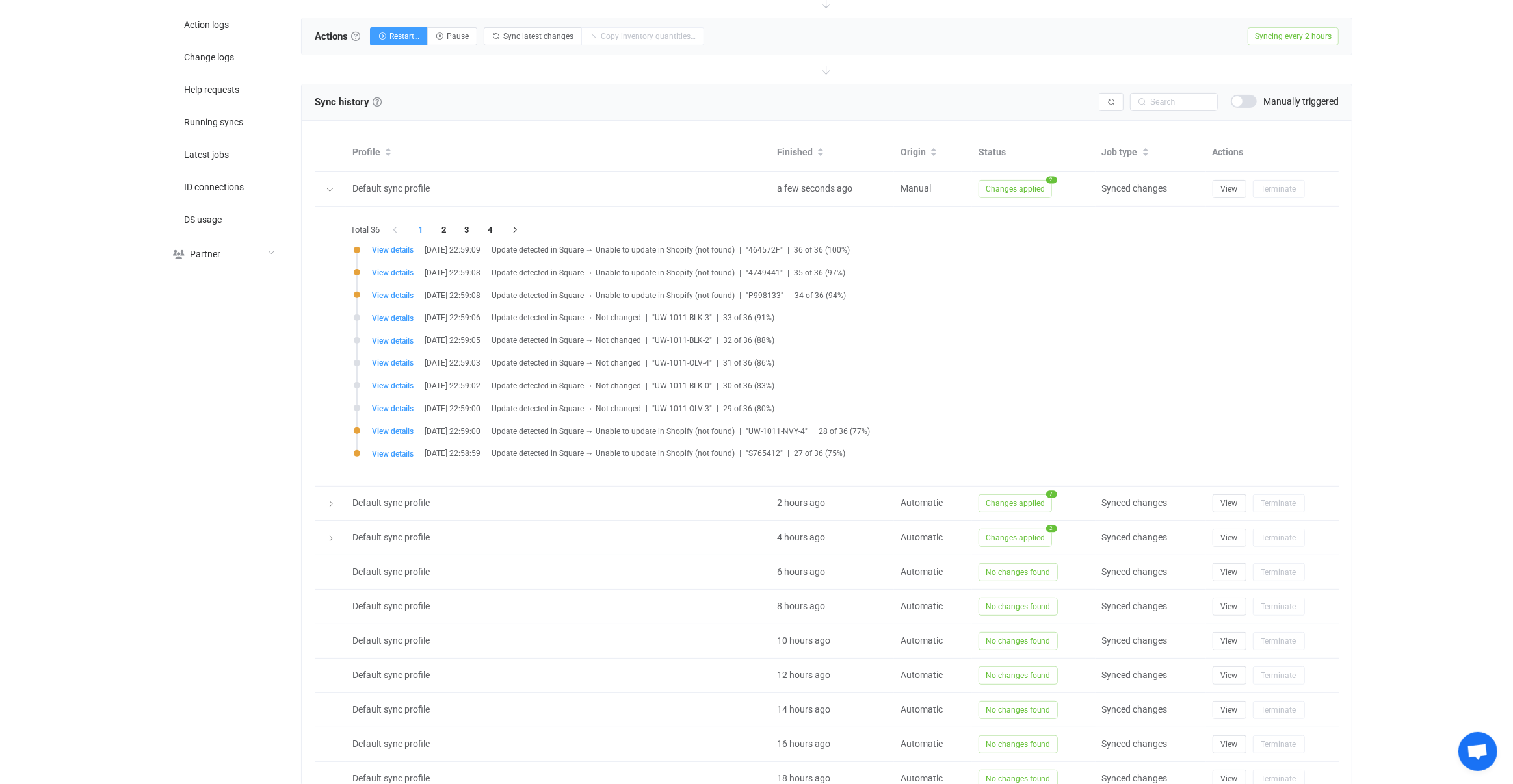
scroll to position [357, 0]
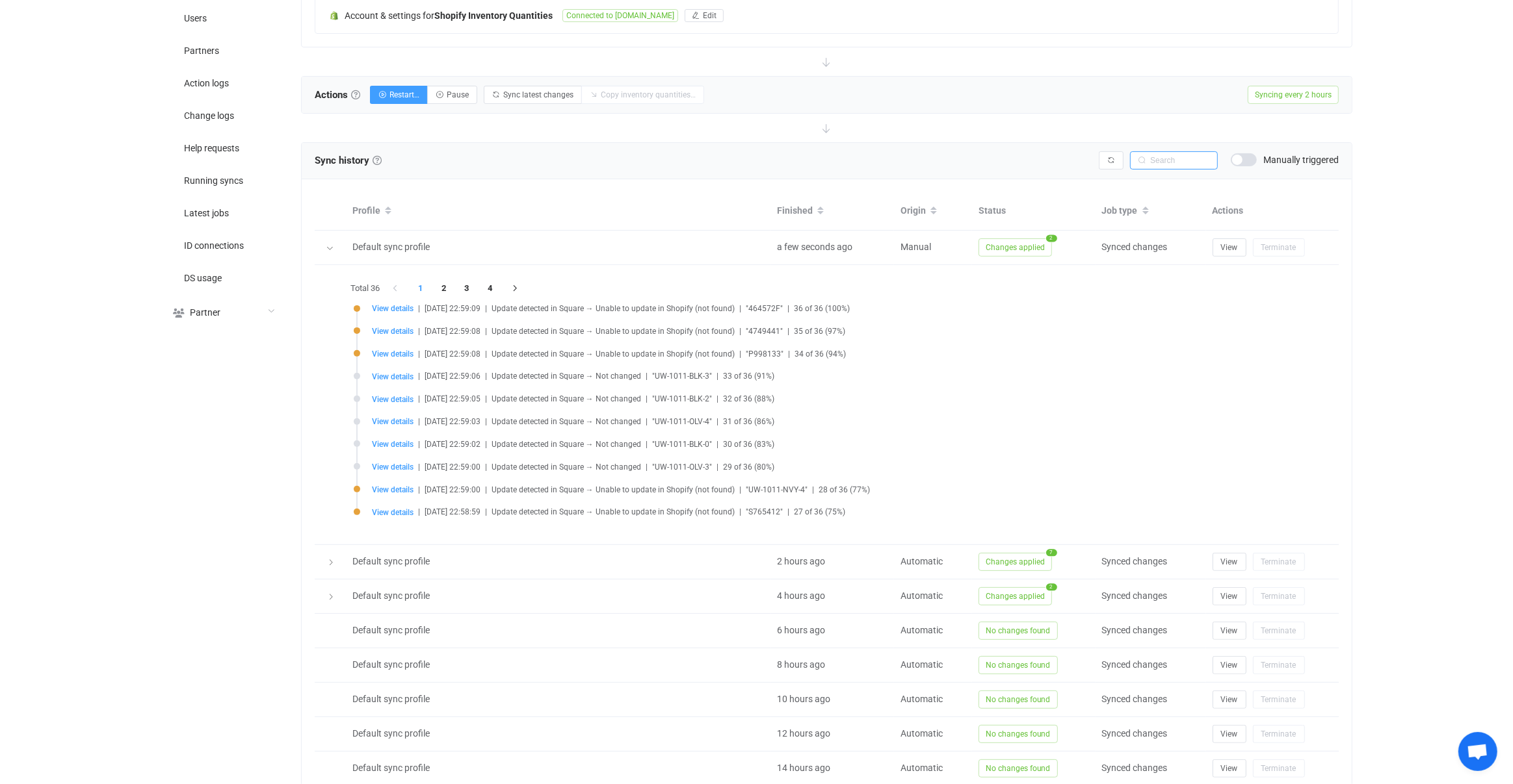
click at [1163, 162] on input "text" at bounding box center [1174, 160] width 88 height 18
paste input "UH8103-00-ORG"
type input "UH8103-00-ORG"
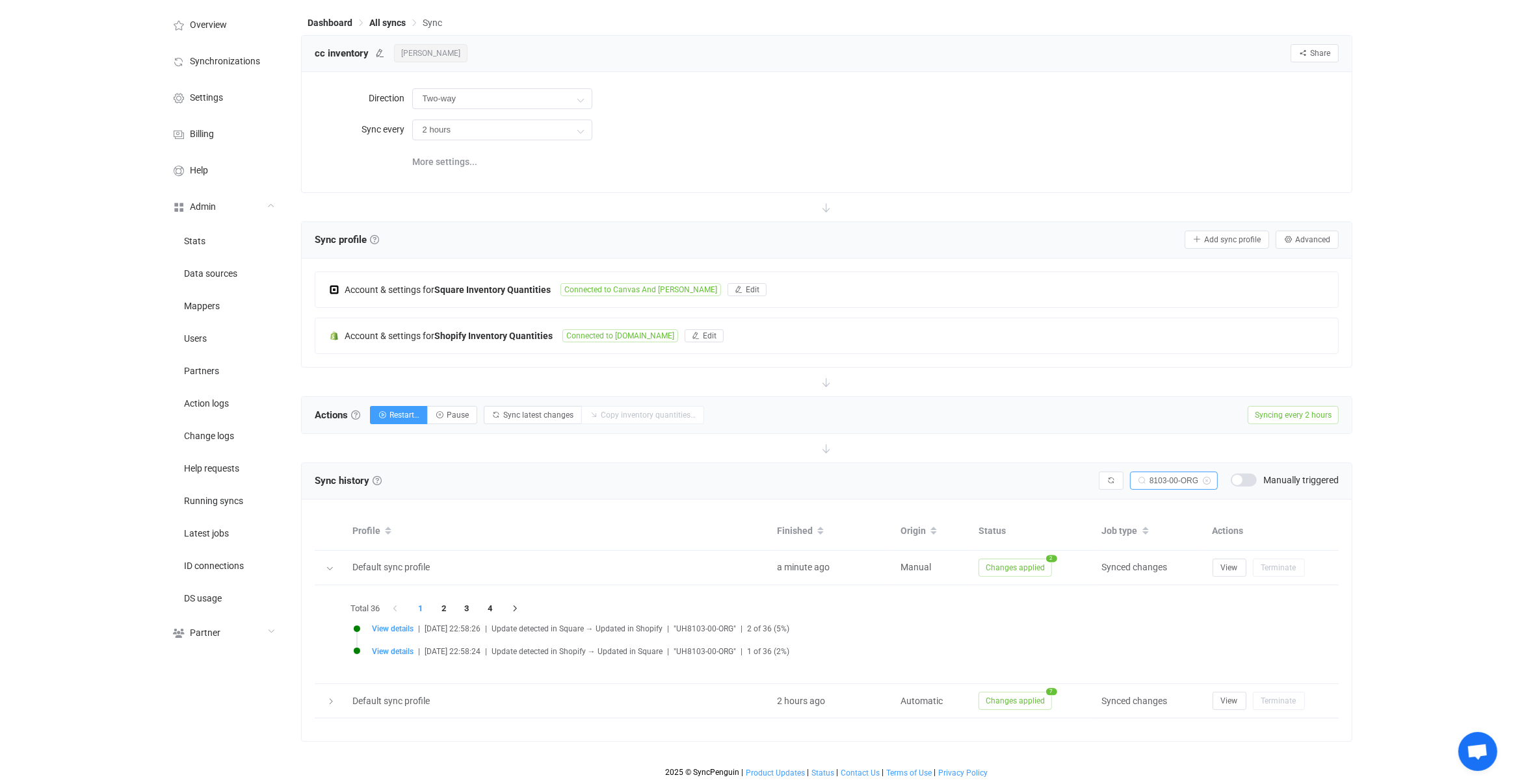
scroll to position [33, 0]
click at [398, 628] on span "View details" at bounding box center [393, 632] width 41 height 9
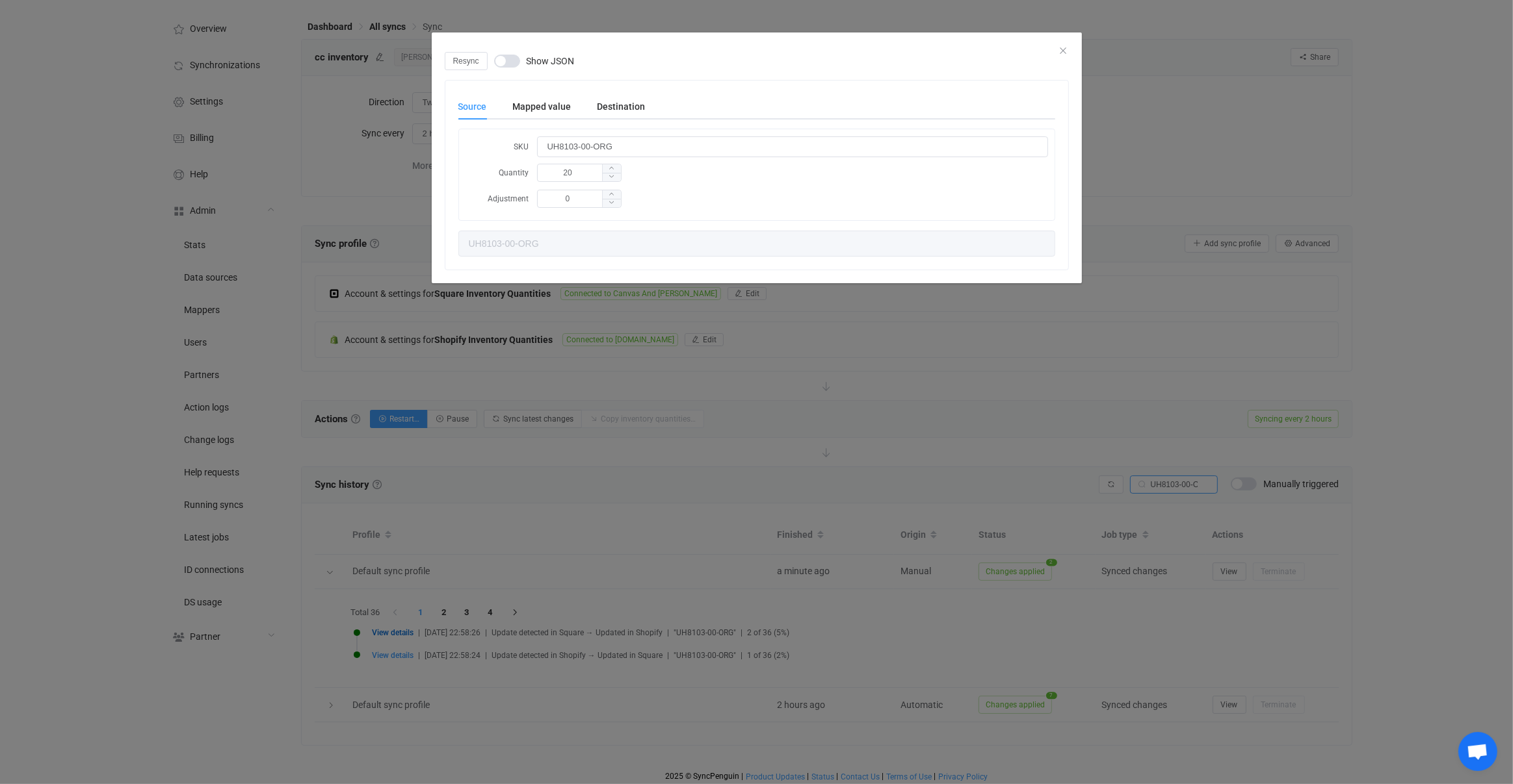
click at [450, 571] on div "Resync Show JSON Source Mapped value Destination SKU UH8103-00-ORG Quantity 20 …" at bounding box center [756, 392] width 1513 height 784
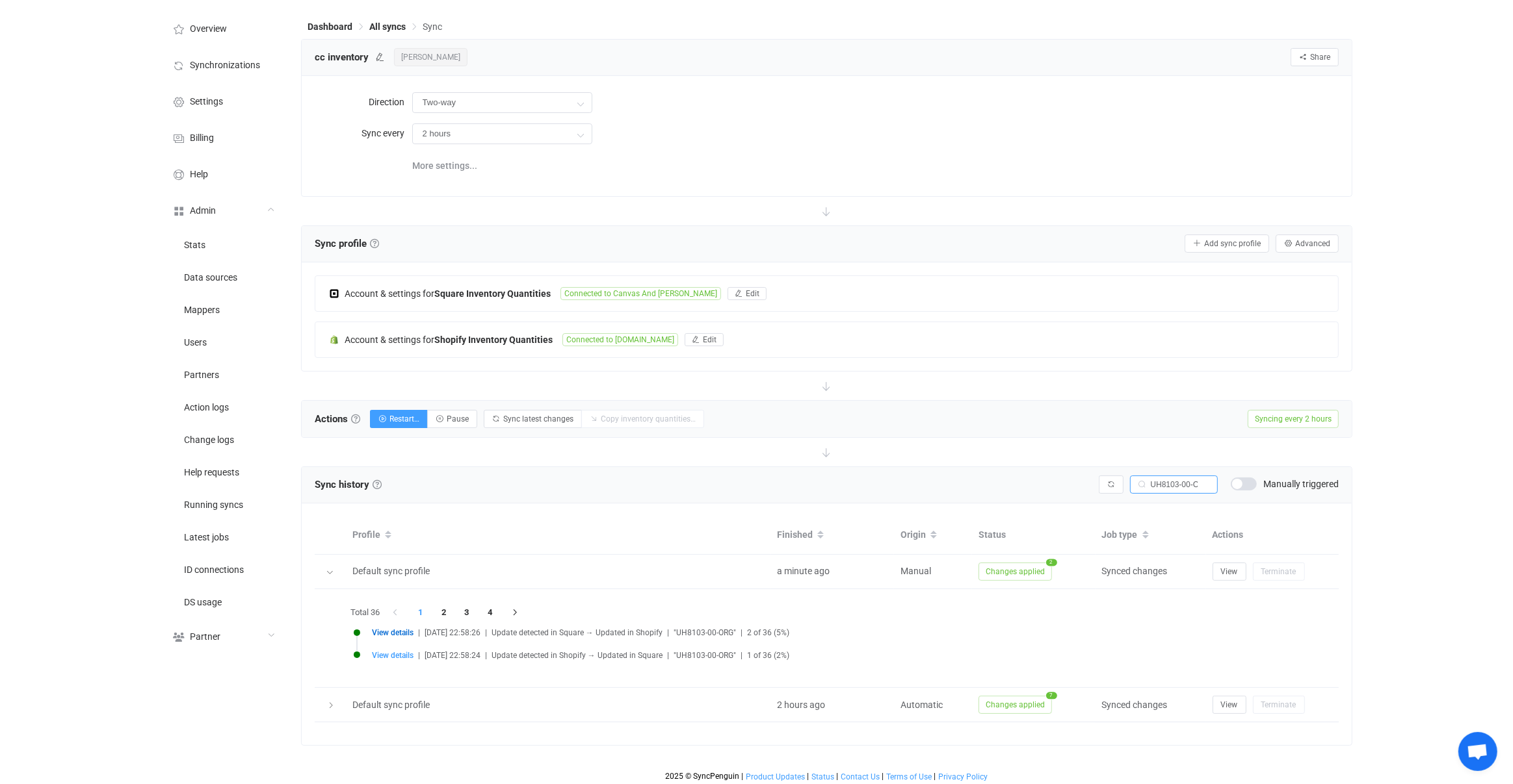
click at [403, 658] on li "View details | 2025-09-24 22:58:24 | Update detected in Shopify → Updated in Sq…" at bounding box center [830, 663] width 953 height 23
click at [405, 656] on span "View details" at bounding box center [393, 655] width 41 height 9
type input "9"
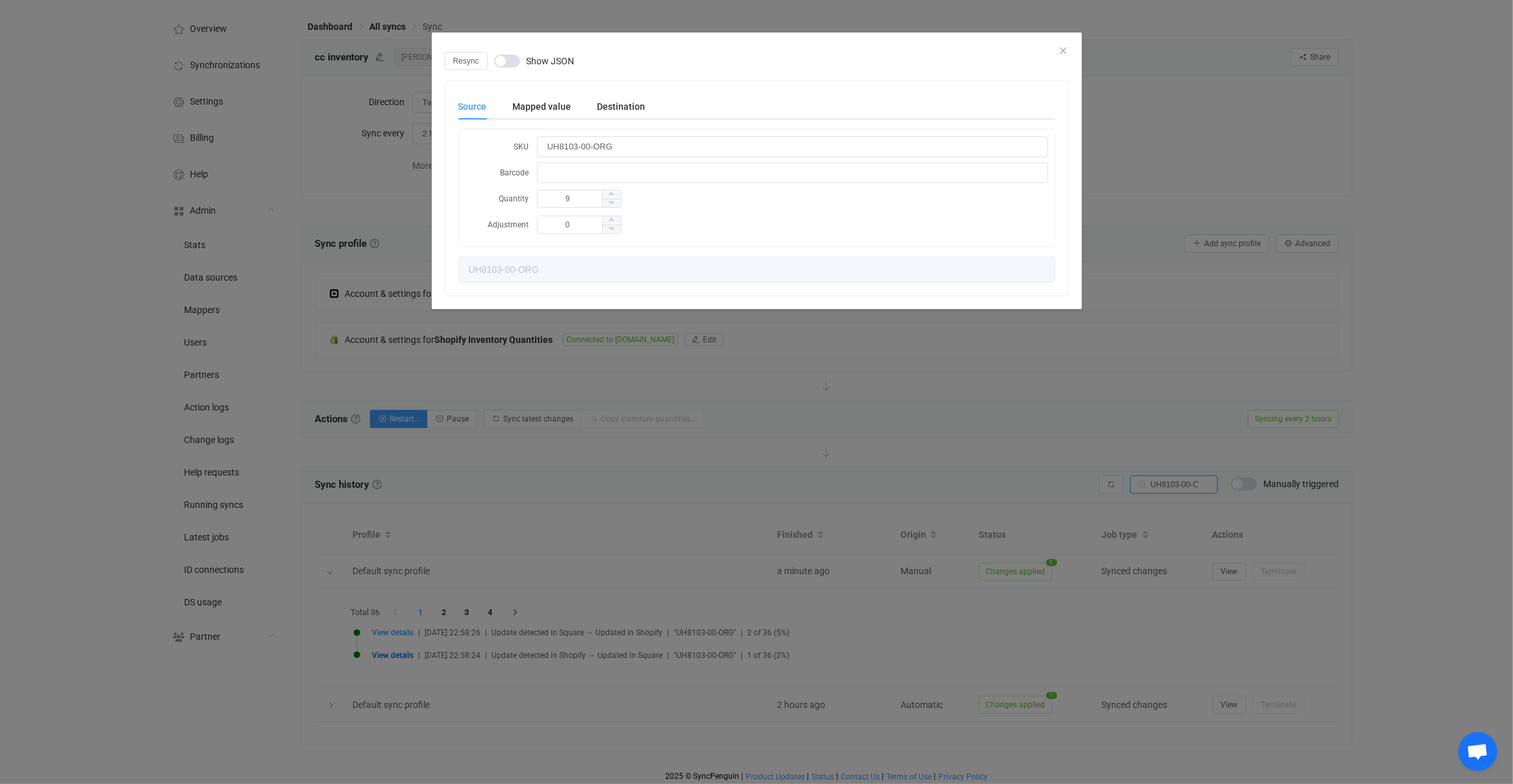
click at [523, 474] on div "Resync Show JSON Source Mapped value Destination SKU UH8103-00-ORG Barcode Quan…" at bounding box center [756, 392] width 1513 height 784
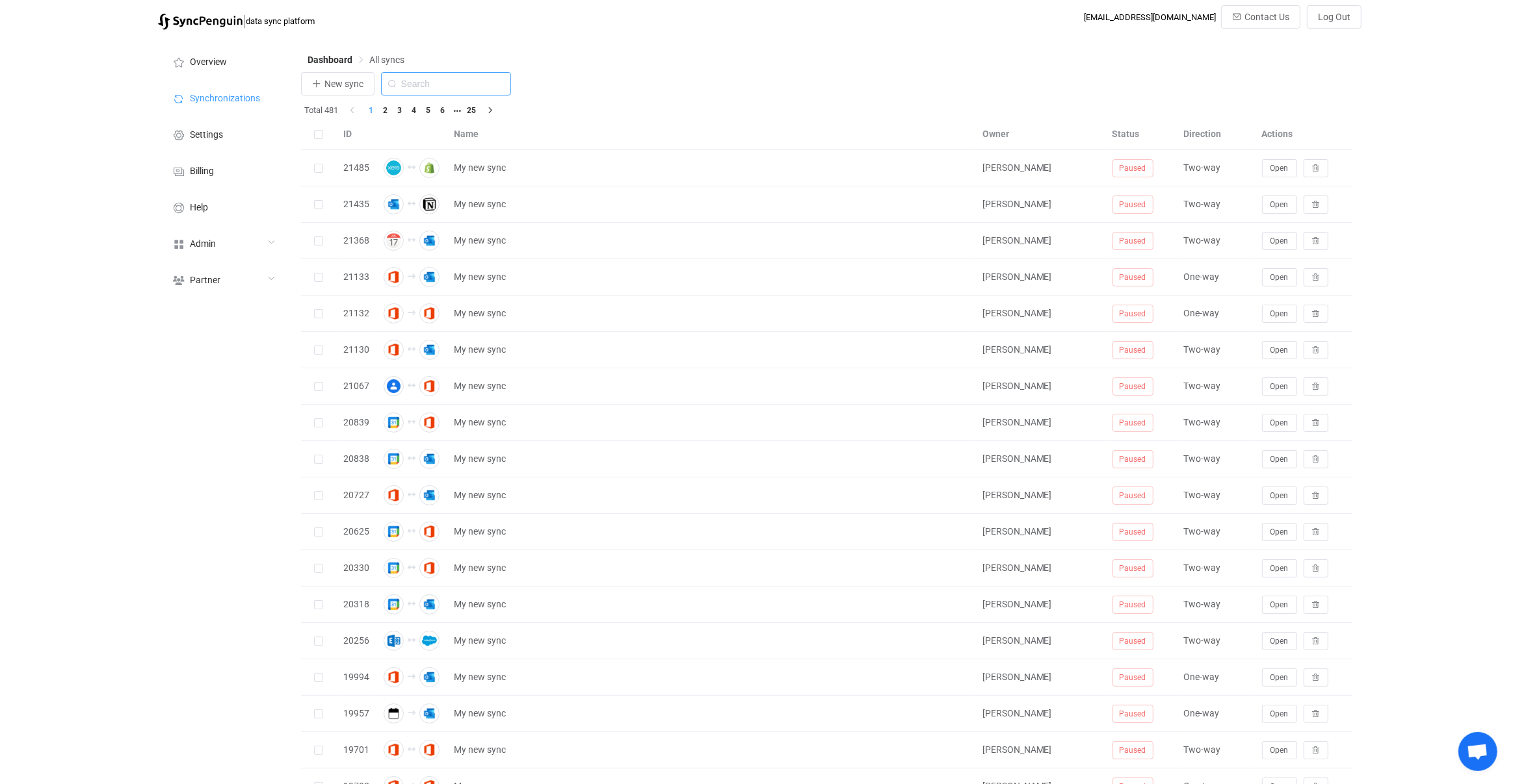
click at [458, 82] on input "text" at bounding box center [445, 83] width 130 height 23
type input "icou"
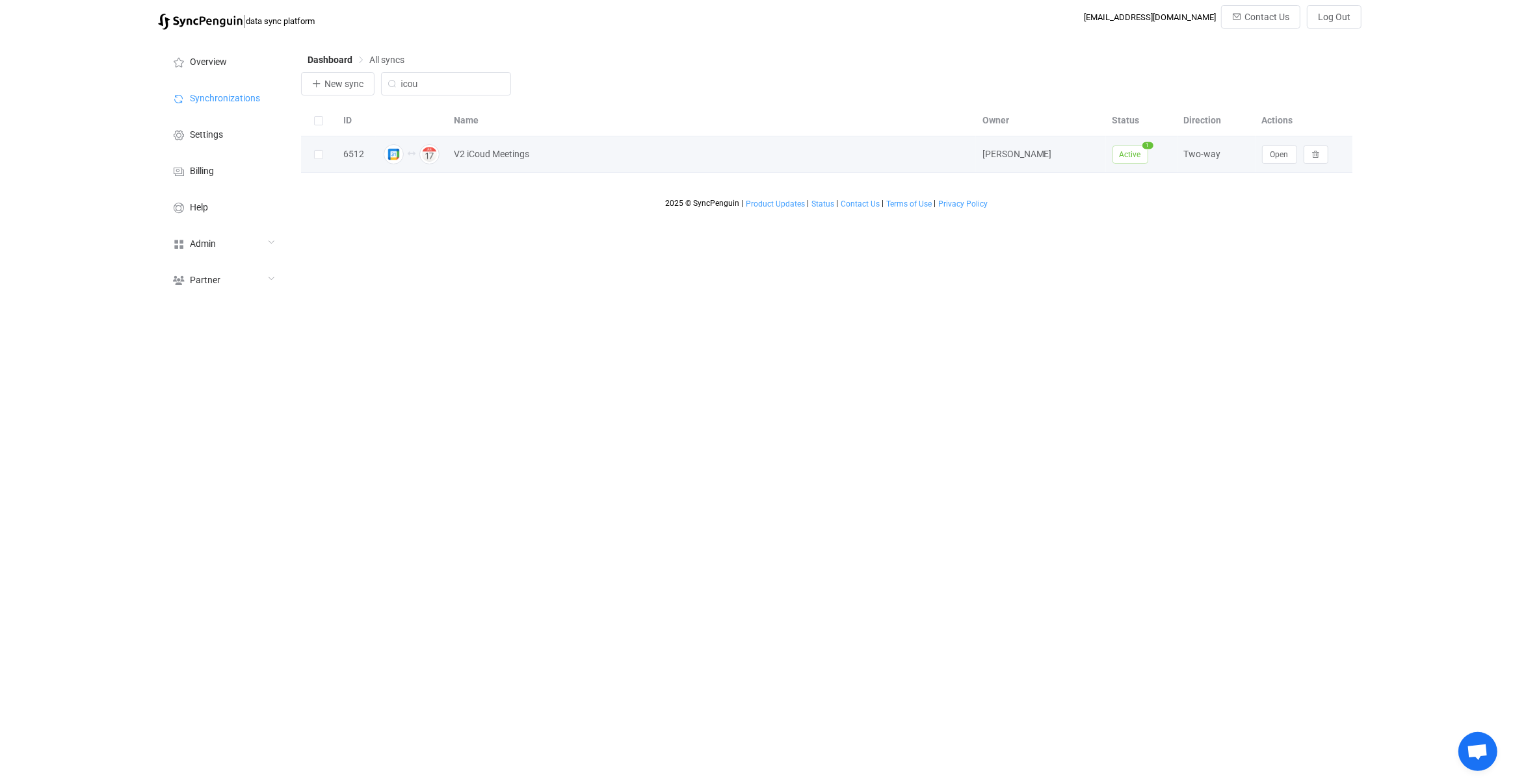
drag, startPoint x: 1280, startPoint y: 135, endPoint x: 1283, endPoint y: 144, distance: 9.5
click at [1283, 144] on td "Open" at bounding box center [1304, 155] width 97 height 37
click at [1281, 159] on button "Open" at bounding box center [1279, 154] width 35 height 18
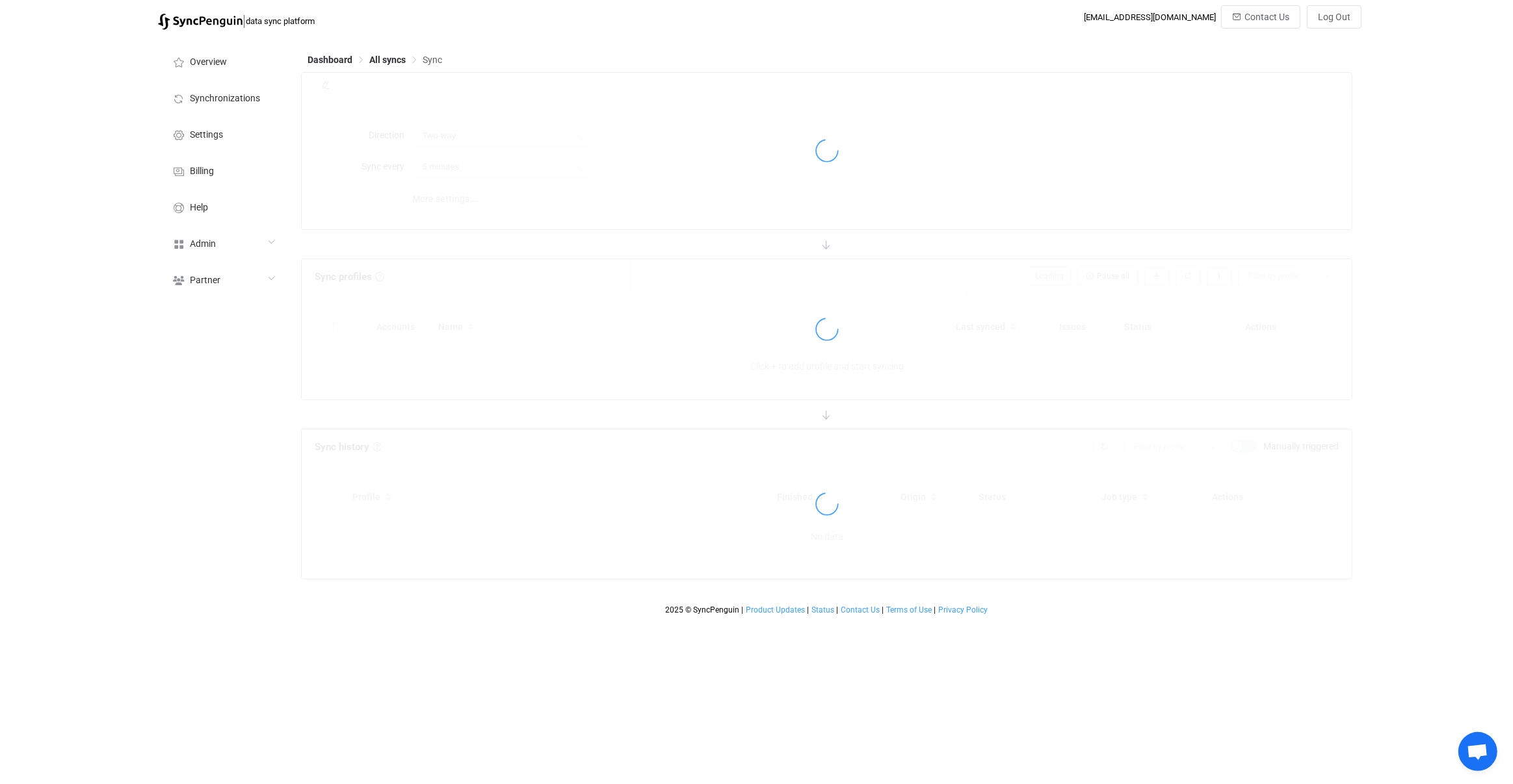
type input "10 minutes"
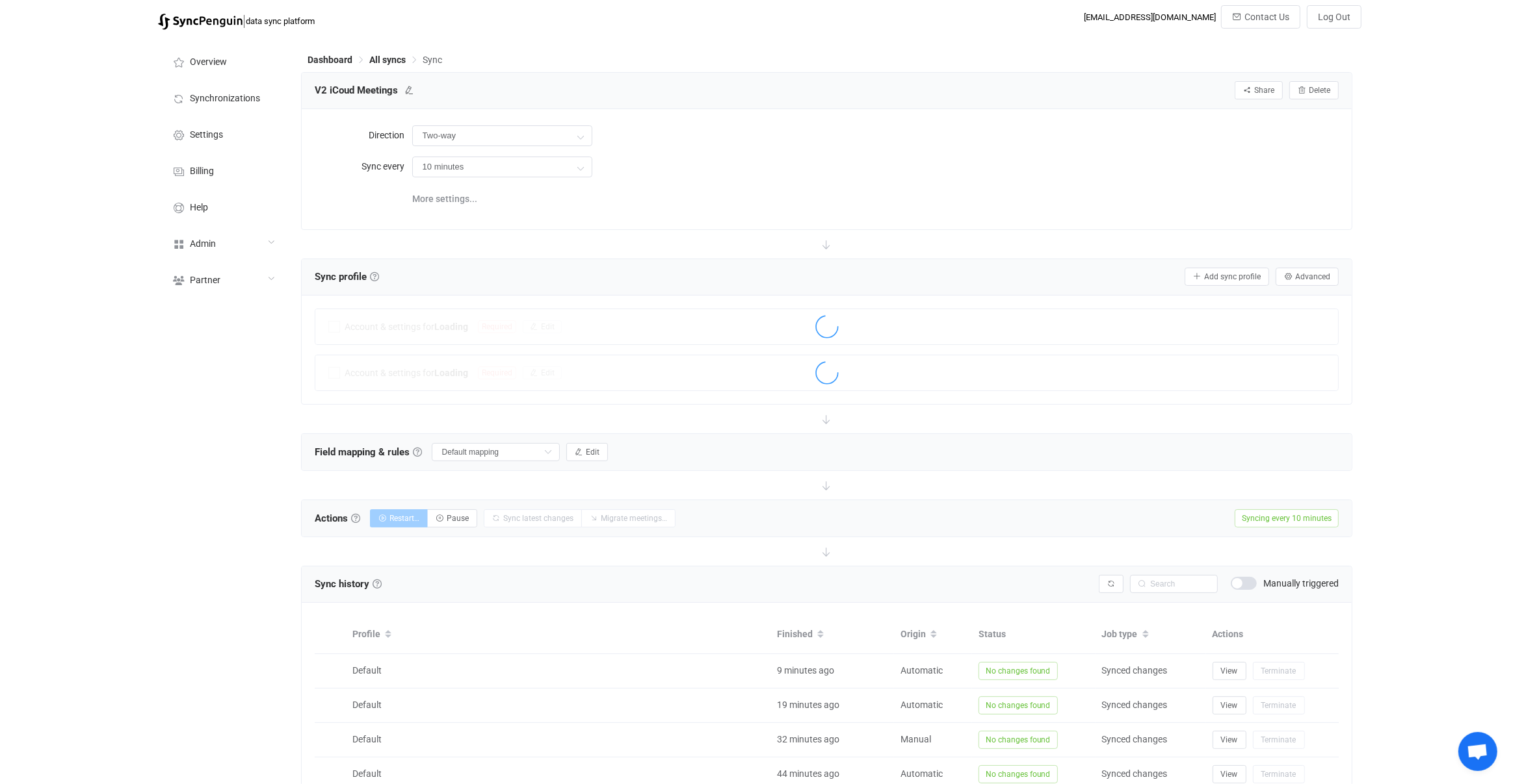
scroll to position [293, 0]
